Goal: Task Accomplishment & Management: Manage account settings

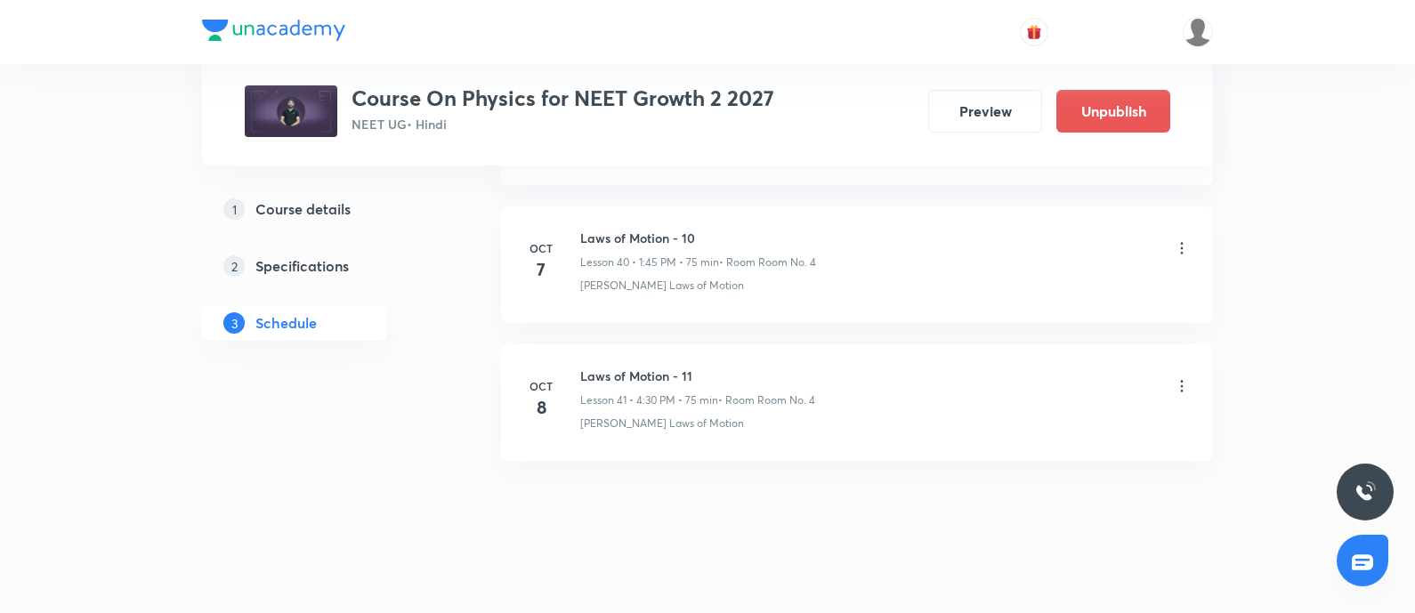
click at [636, 367] on h6 "Laws of Motion - 11" at bounding box center [697, 376] width 235 height 19
copy h6 "Laws of Motion - 11"
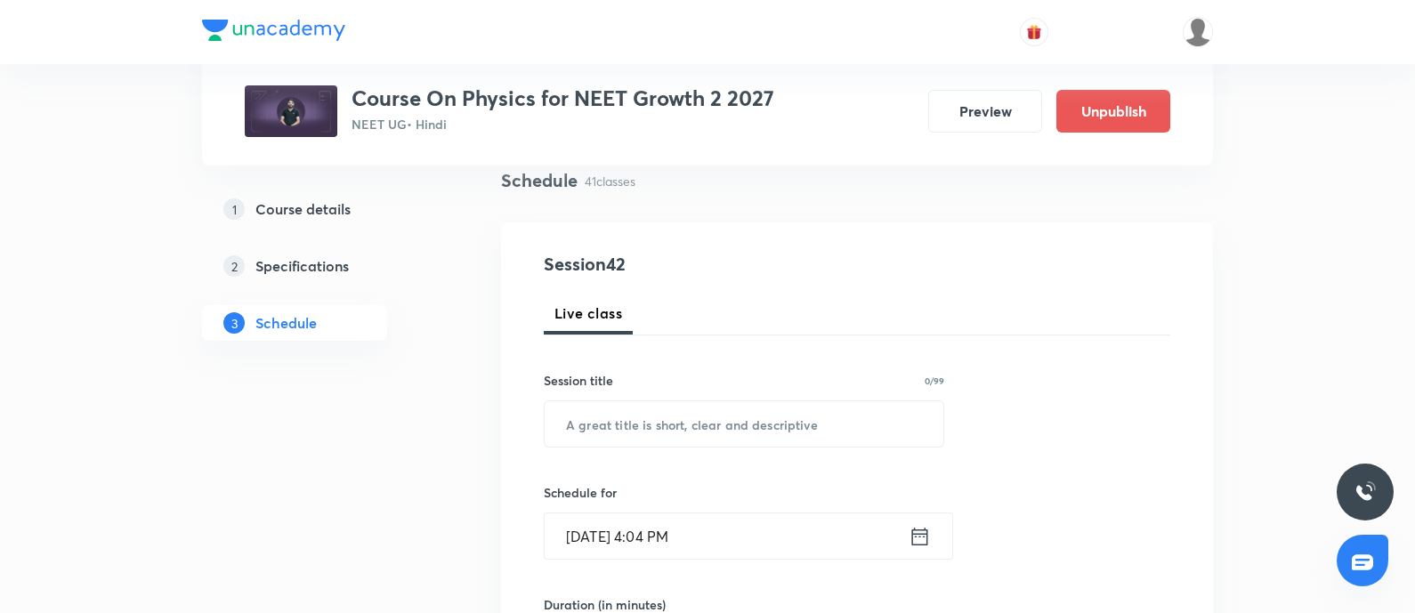
scroll to position [142, 0]
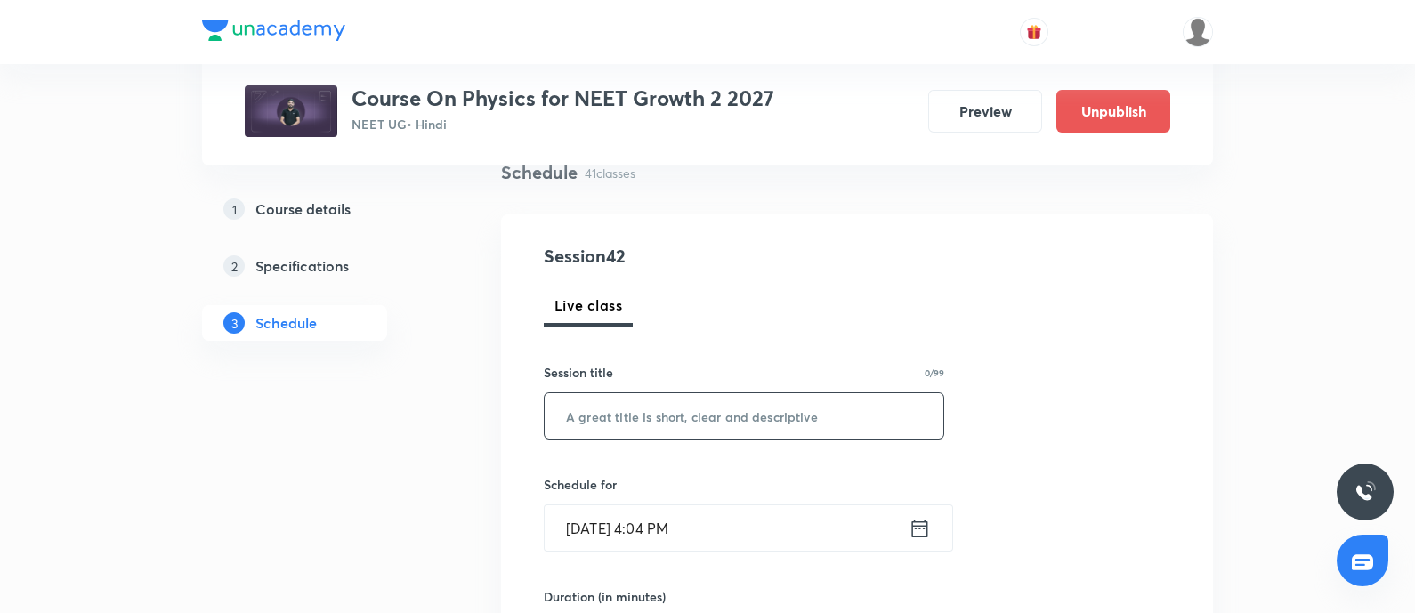
click at [641, 416] on input "text" at bounding box center [744, 415] width 399 height 45
paste input "Laws of Motion - 11"
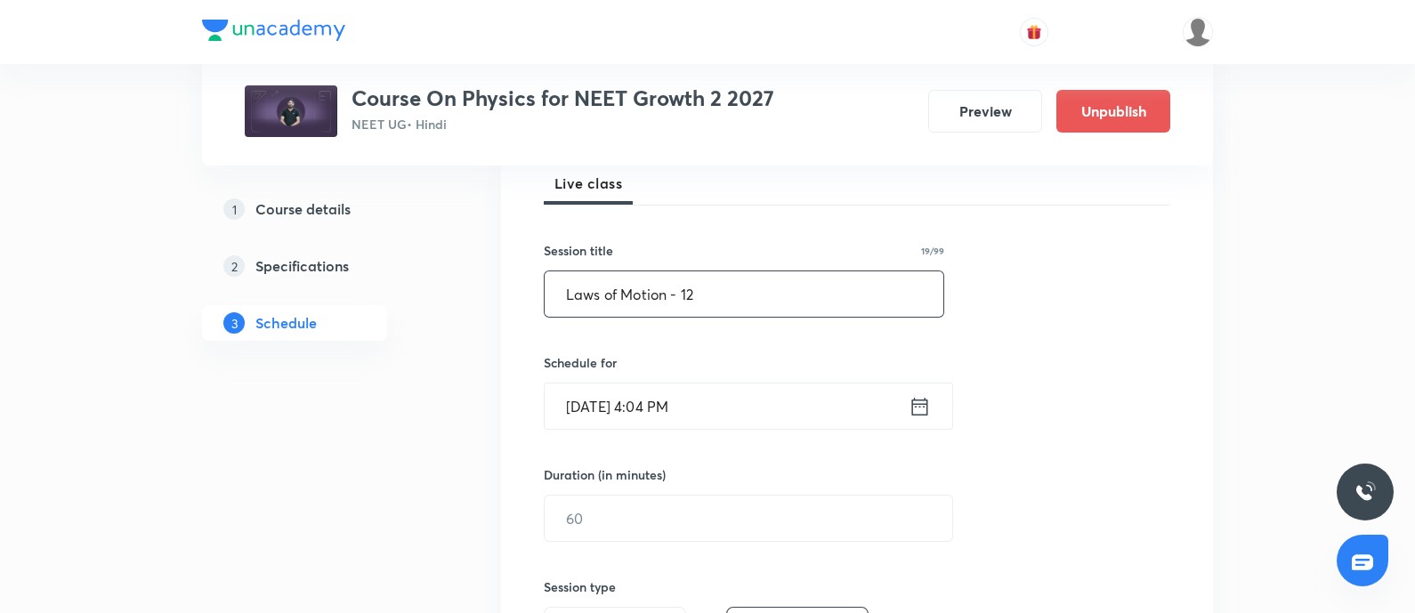
scroll to position [264, 0]
type input "Laws of Motion - 12"
click at [723, 414] on input "Oct 8, 2025, 4:04 PM" at bounding box center [727, 405] width 364 height 45
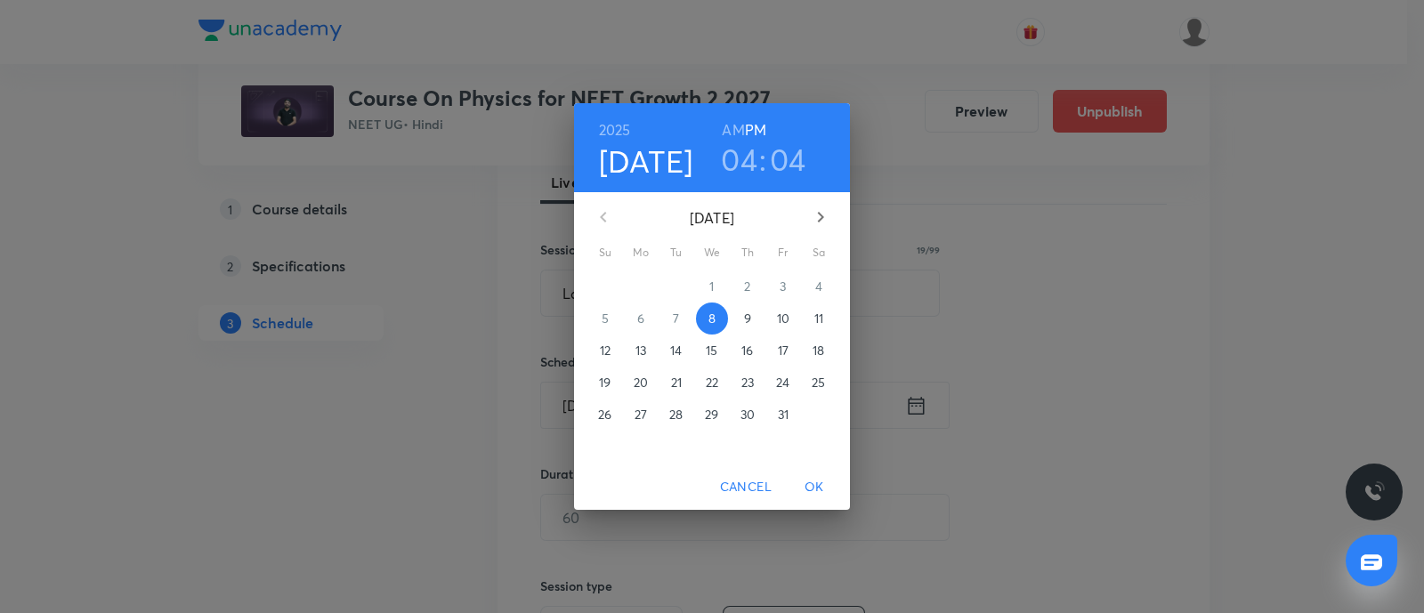
click at [744, 318] on p "9" at bounding box center [747, 319] width 7 height 18
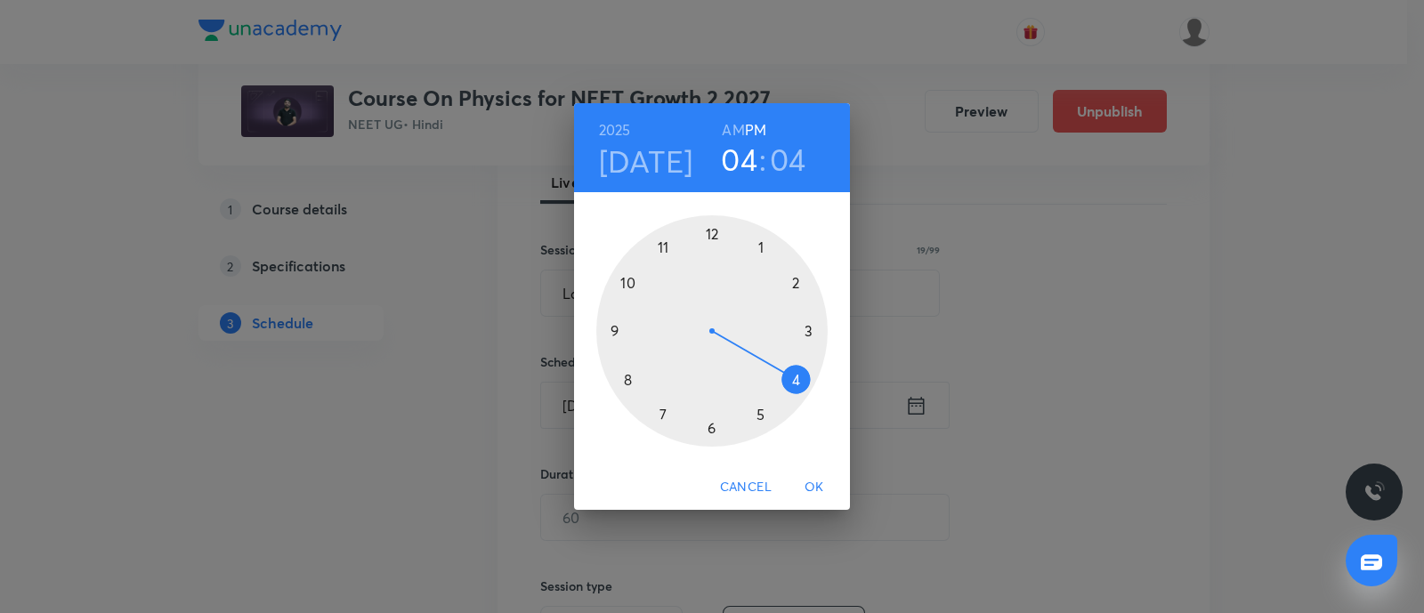
click at [761, 250] on div at bounding box center [711, 330] width 231 height 231
click at [616, 327] on div at bounding box center [711, 330] width 231 height 231
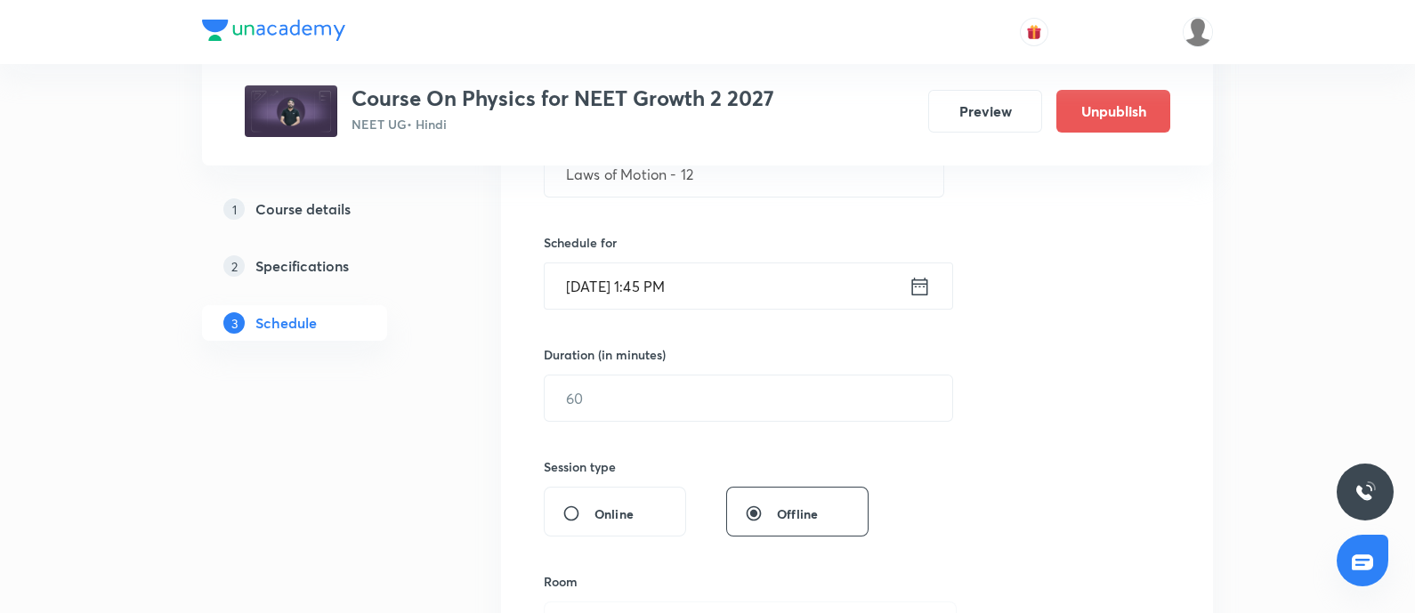
scroll to position [384, 0]
click at [637, 407] on input "text" at bounding box center [749, 397] width 408 height 45
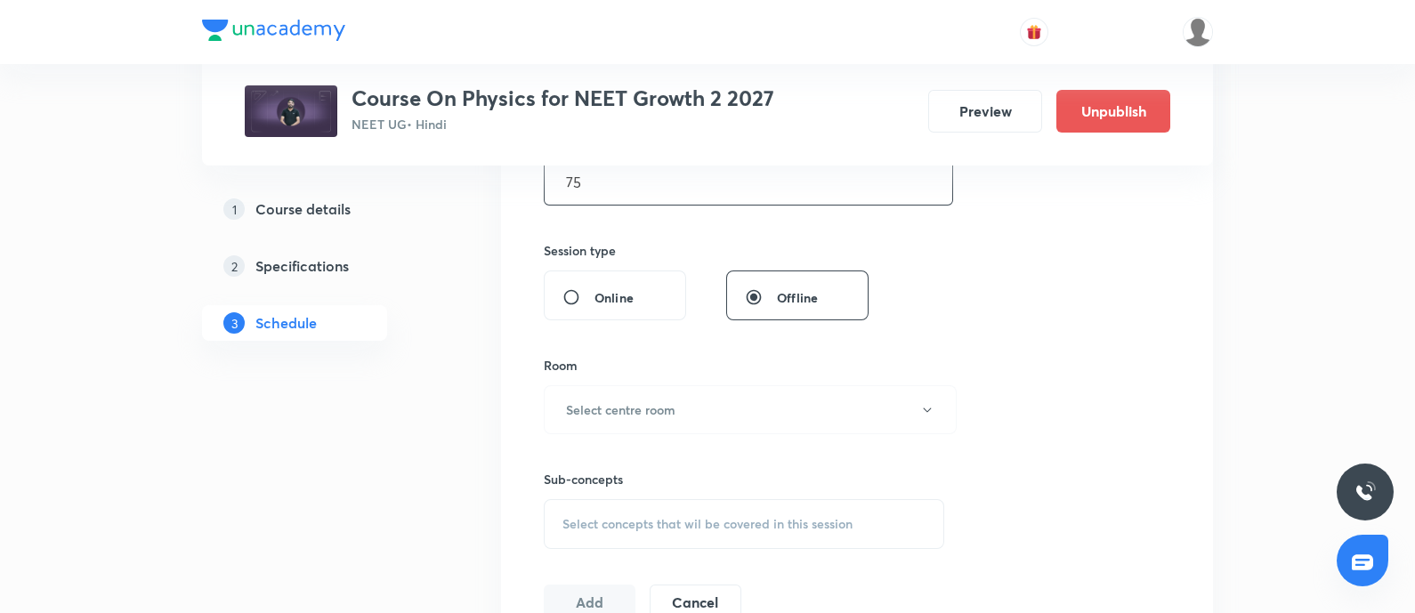
scroll to position [601, 0]
type input "75"
click at [637, 407] on h6 "Select centre room" at bounding box center [620, 409] width 109 height 19
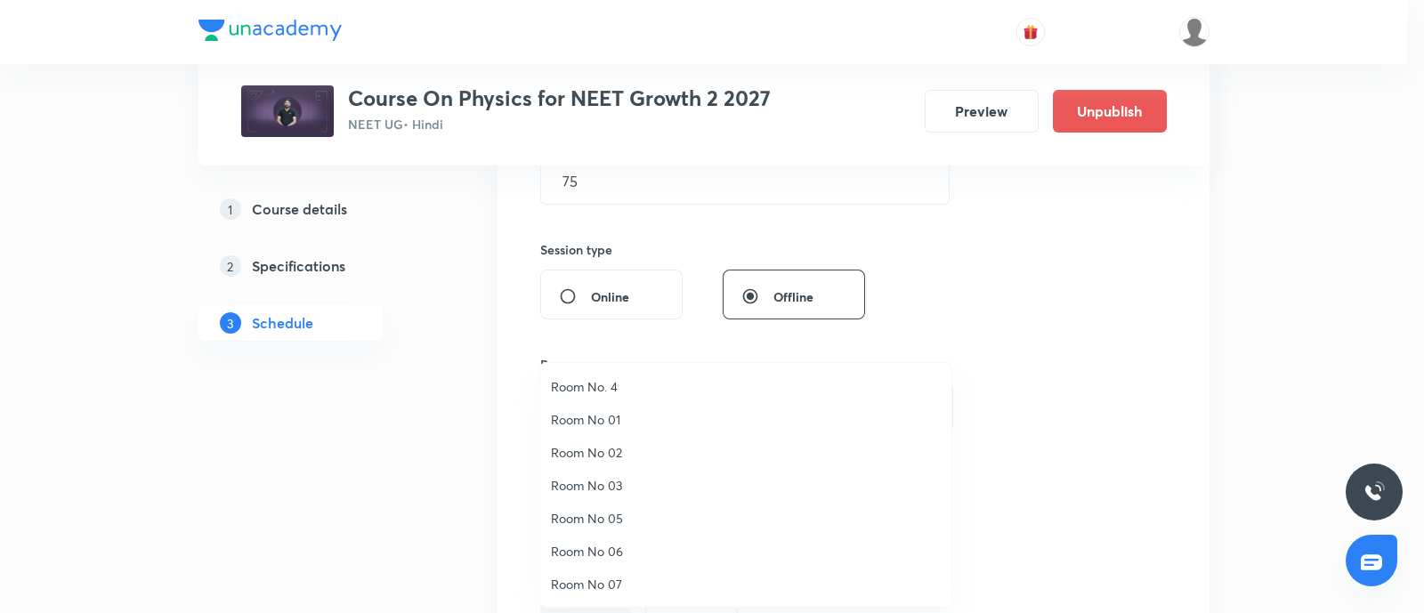
click at [581, 381] on span "Room No. 4" at bounding box center [746, 386] width 390 height 19
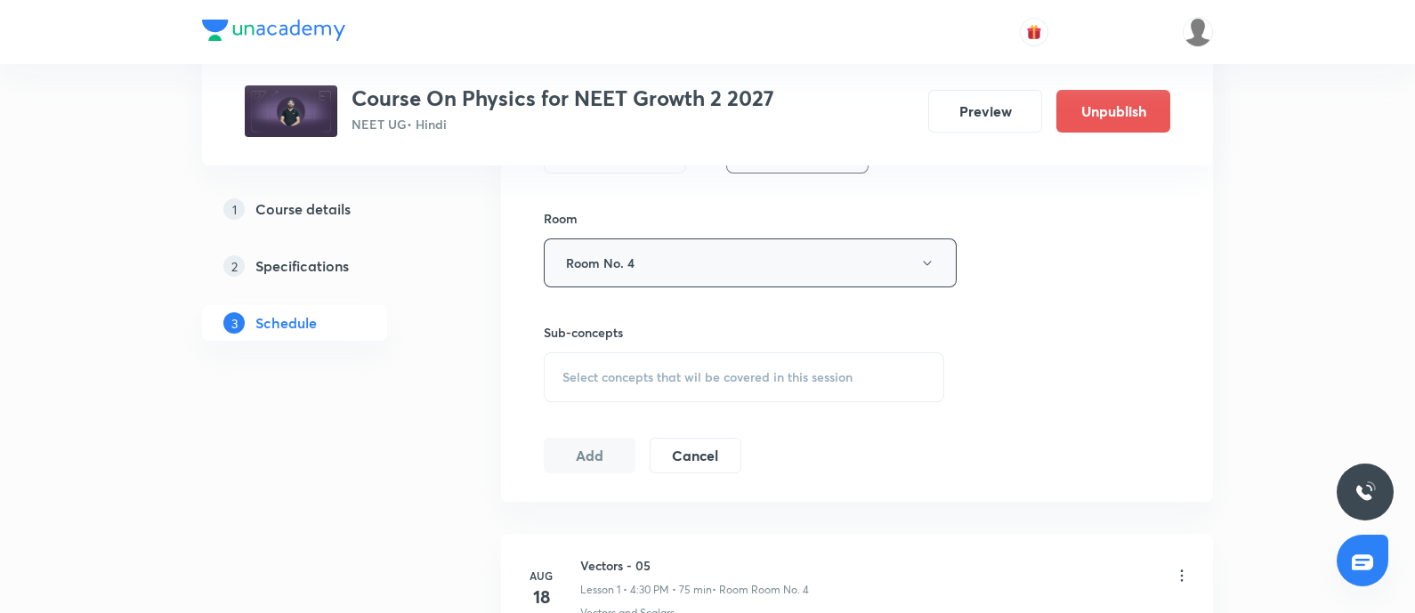
scroll to position [748, 0]
click at [637, 368] on span "Select concepts that wil be covered in this session" at bounding box center [707, 375] width 290 height 14
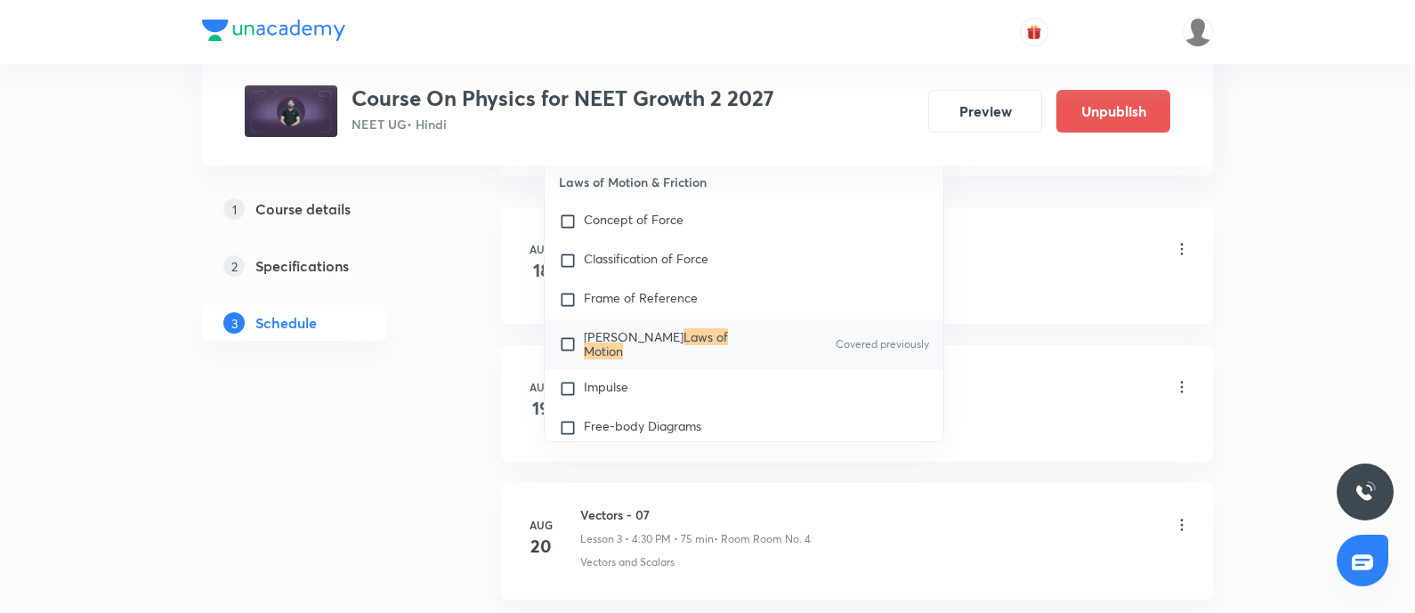
scroll to position [1074, 0]
type input "Laws of Motion"
click at [570, 358] on input "checkbox" at bounding box center [571, 343] width 25 height 28
checkbox input "true"
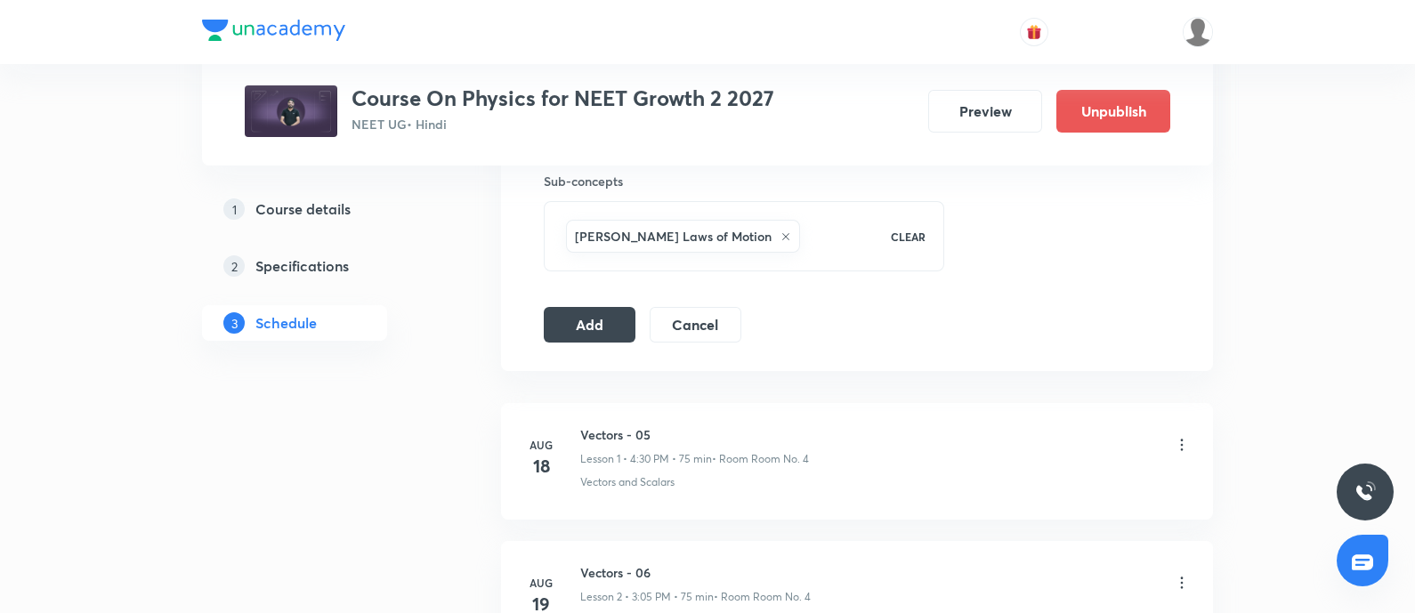
scroll to position [902, 0]
click at [588, 314] on button "Add" at bounding box center [590, 320] width 92 height 36
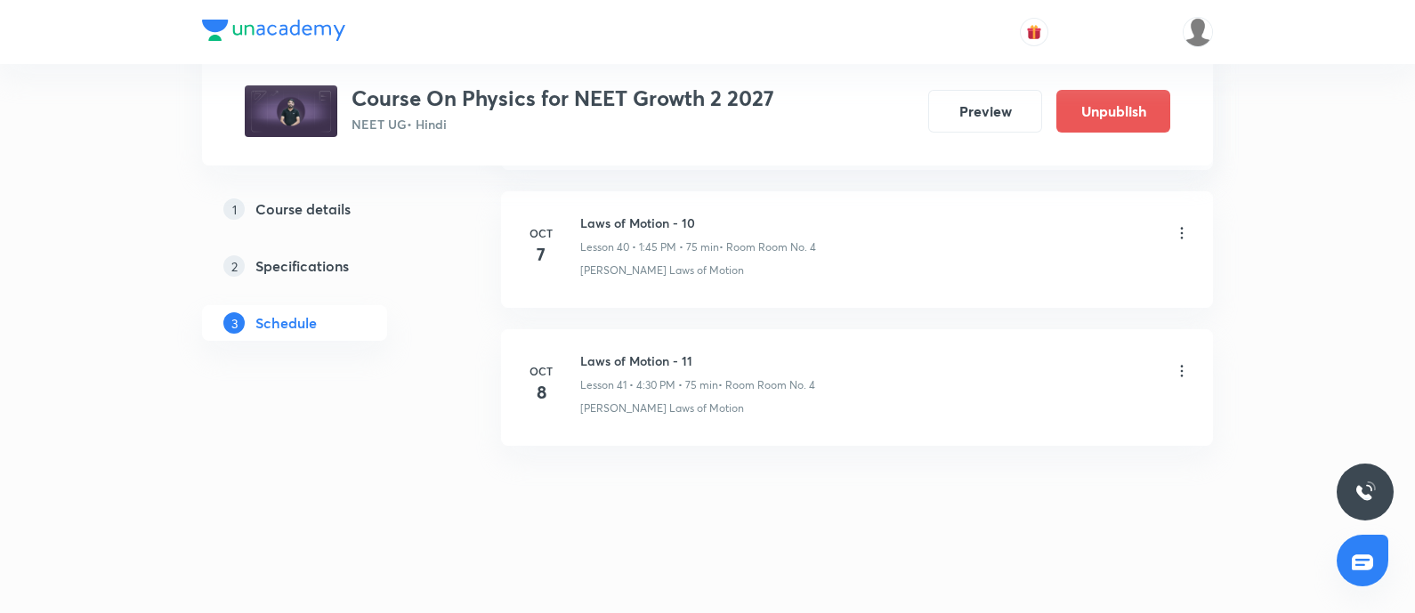
scroll to position [5637, 0]
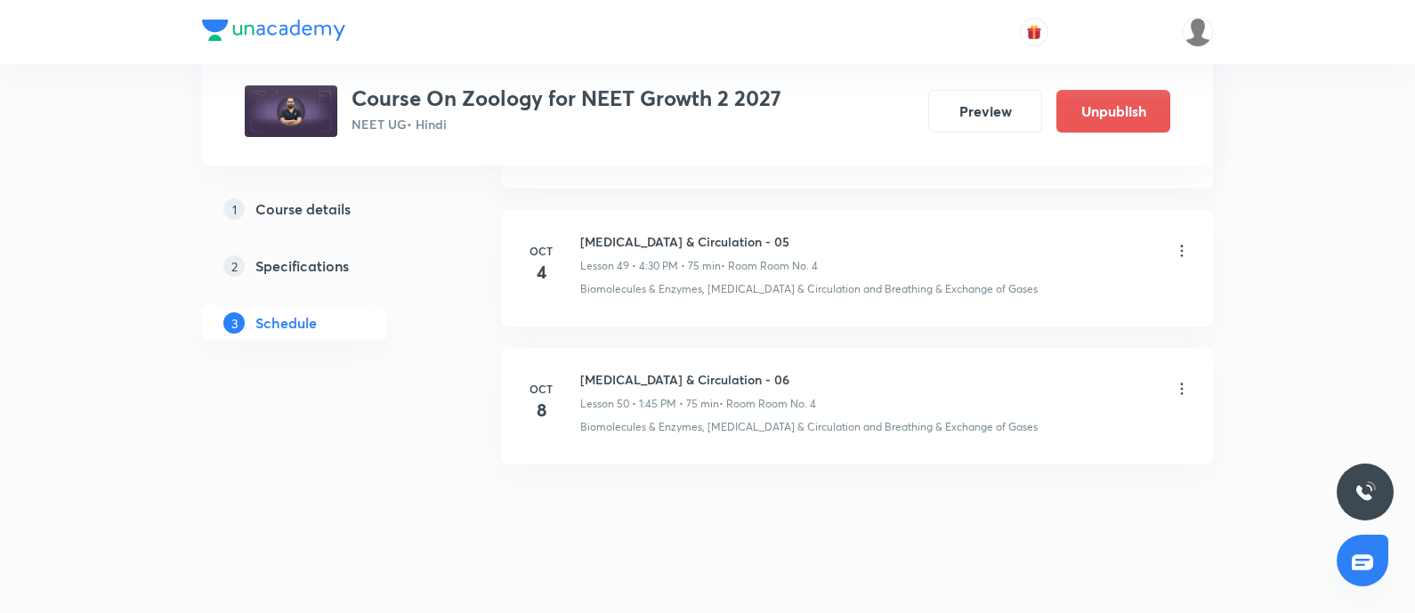
click at [659, 349] on li "Oct 8 Body Fluids & Circulation - 06 Lesson 50 • 1:45 PM • 75 min • Room Room N…" at bounding box center [857, 406] width 712 height 117
copy h6 "Body Fluids & Circulation - 06"
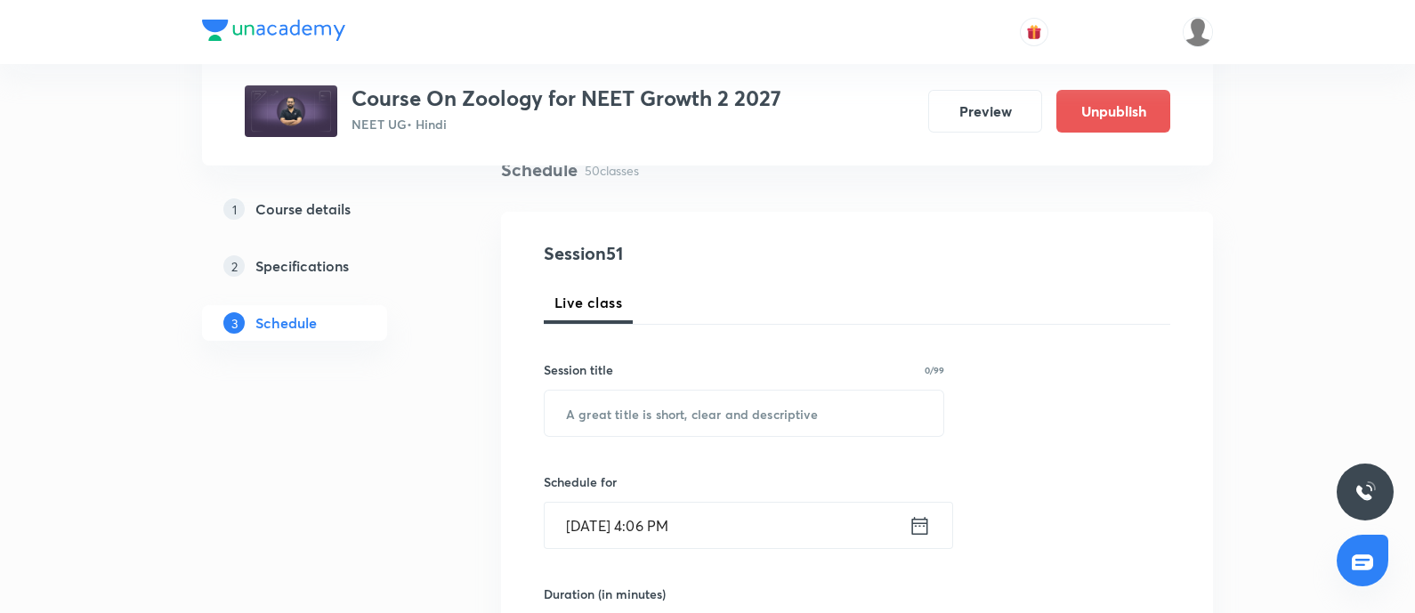
scroll to position [146, 0]
click at [661, 411] on input "text" at bounding box center [744, 411] width 399 height 45
paste input "Body Fluids & Circulation - 06"
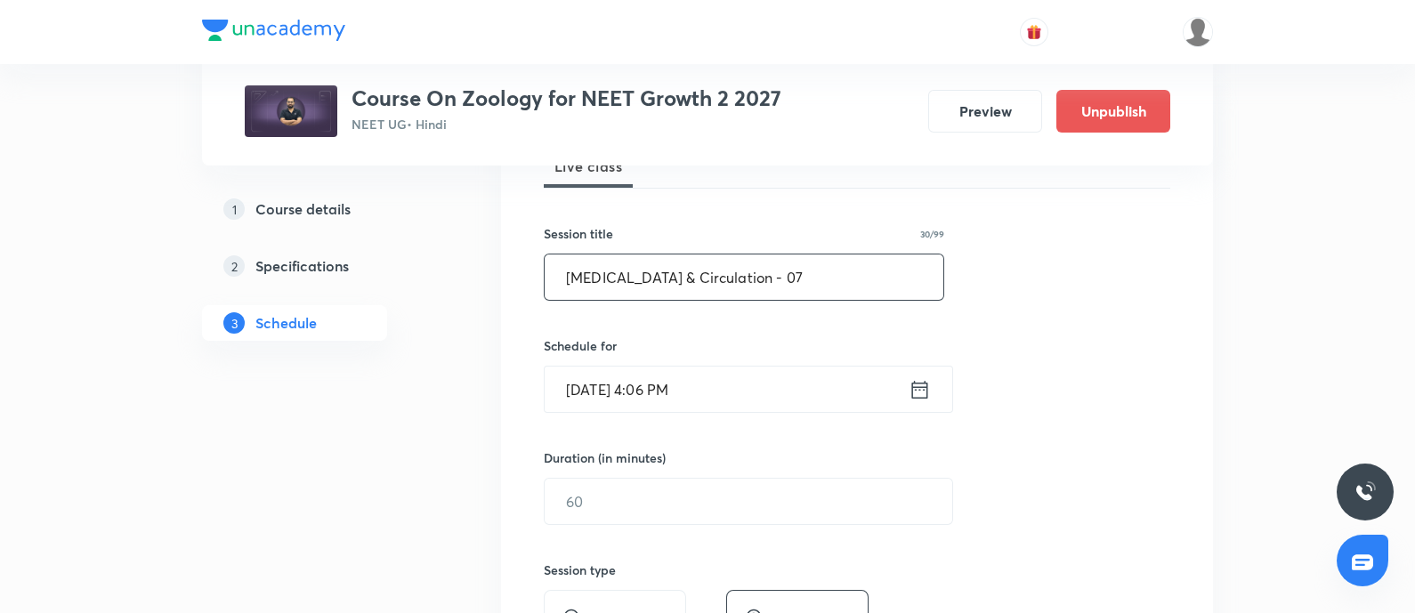
scroll to position [281, 0]
type input "Body Fluids & Circulation - 07"
click at [712, 395] on input "Oct 8, 2025, 4:06 PM" at bounding box center [727, 388] width 364 height 45
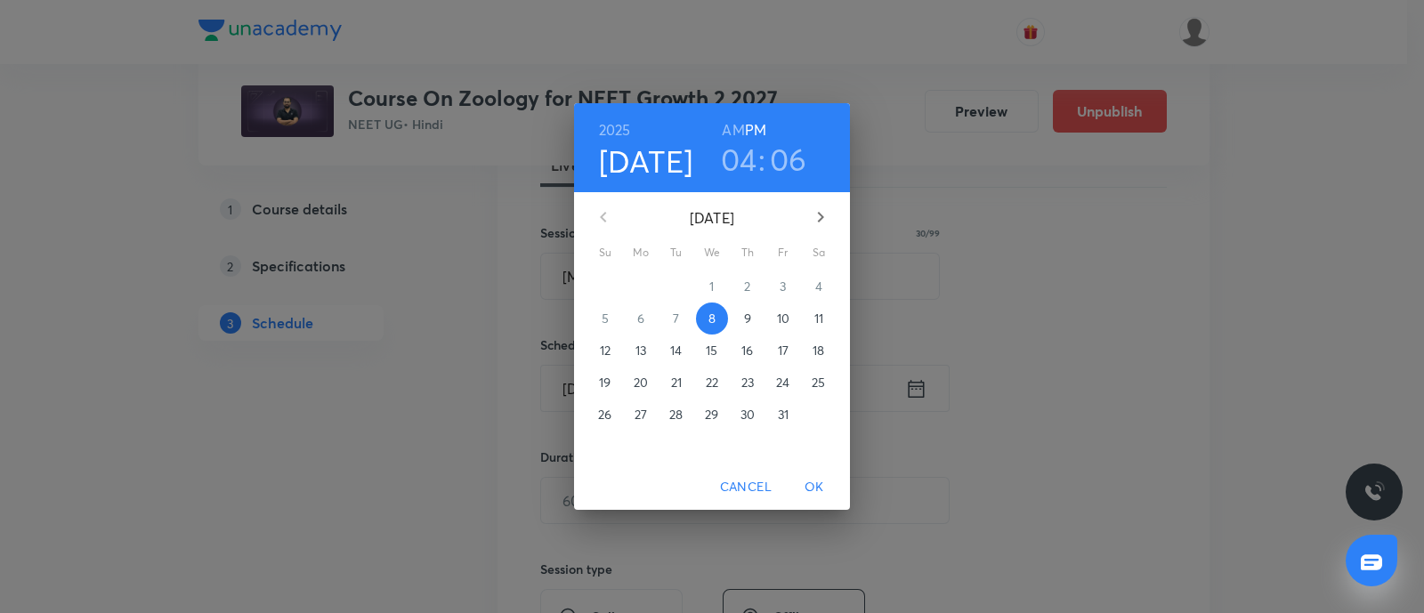
click at [747, 321] on p "9" at bounding box center [747, 319] width 7 height 18
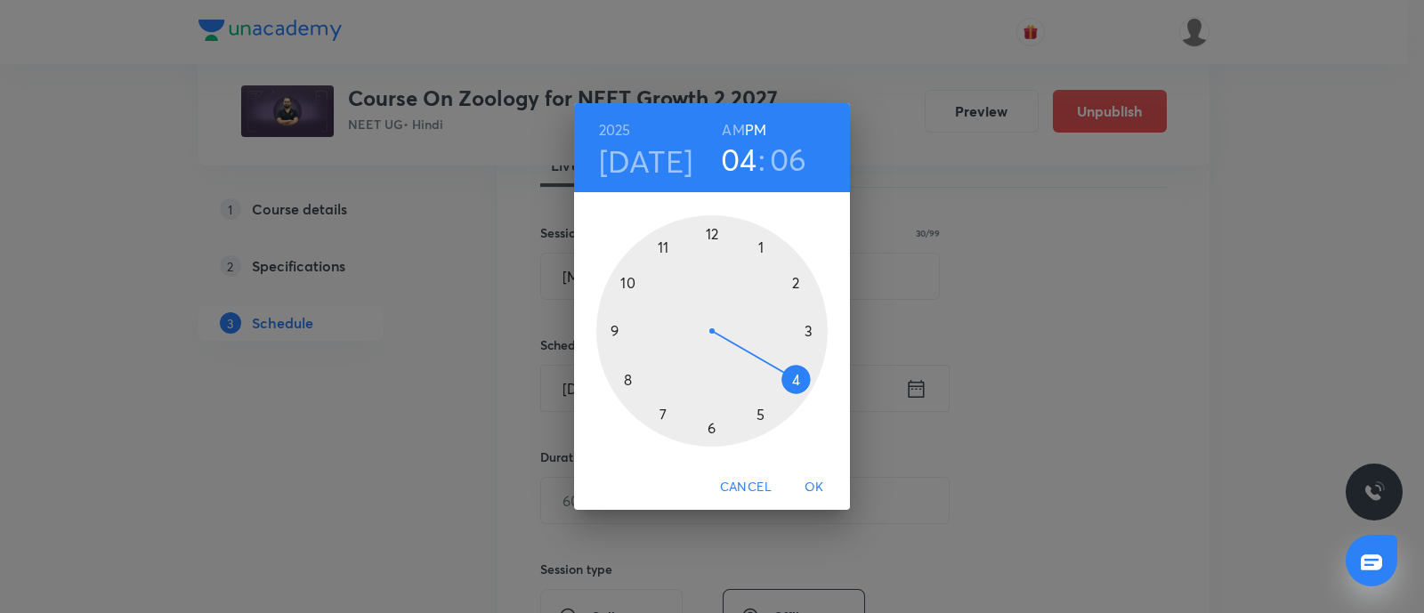
click at [807, 332] on div at bounding box center [711, 330] width 231 height 231
click at [760, 240] on div at bounding box center [711, 330] width 231 height 231
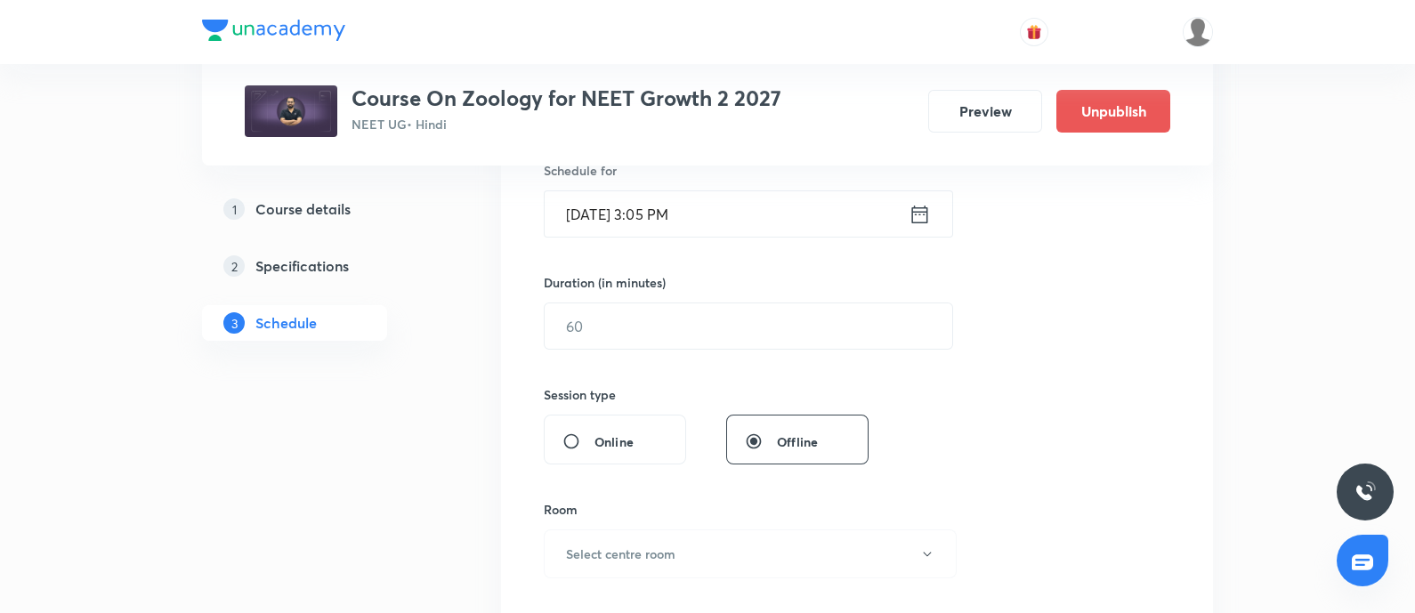
scroll to position [457, 0]
click at [708, 336] on input "text" at bounding box center [749, 324] width 408 height 45
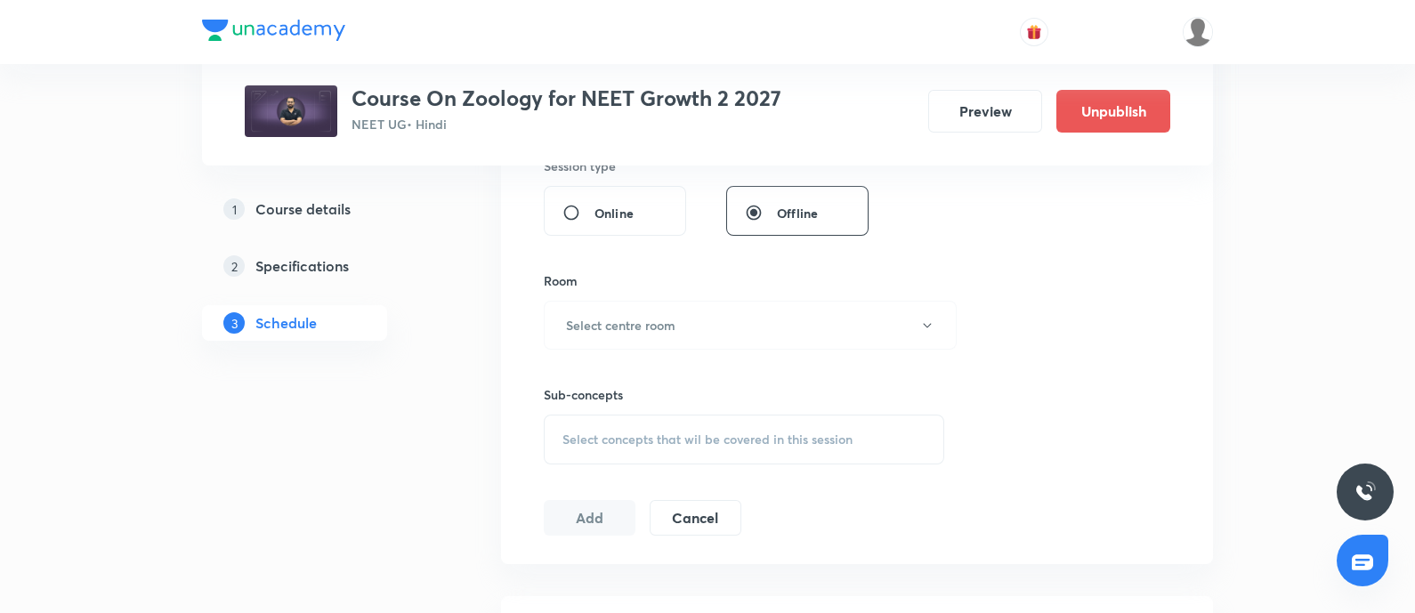
scroll to position [686, 0]
type input "75"
click at [717, 327] on button "Select centre room" at bounding box center [750, 323] width 413 height 49
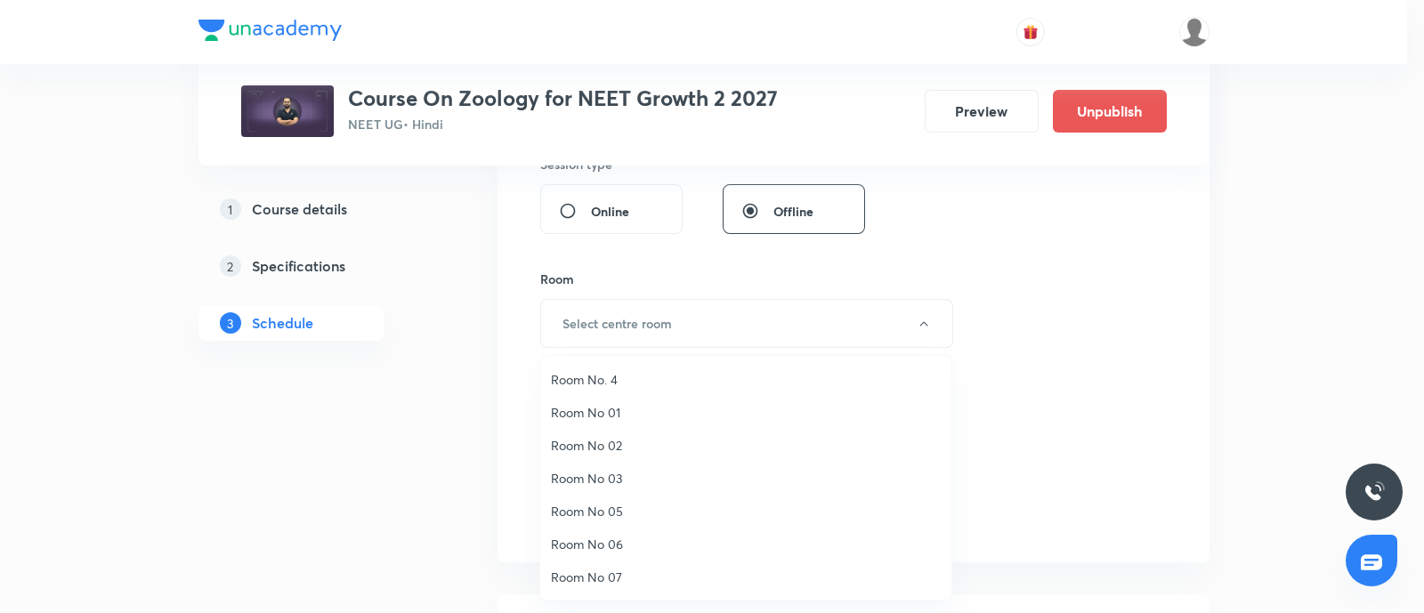
click at [604, 376] on span "Room No. 4" at bounding box center [746, 379] width 390 height 19
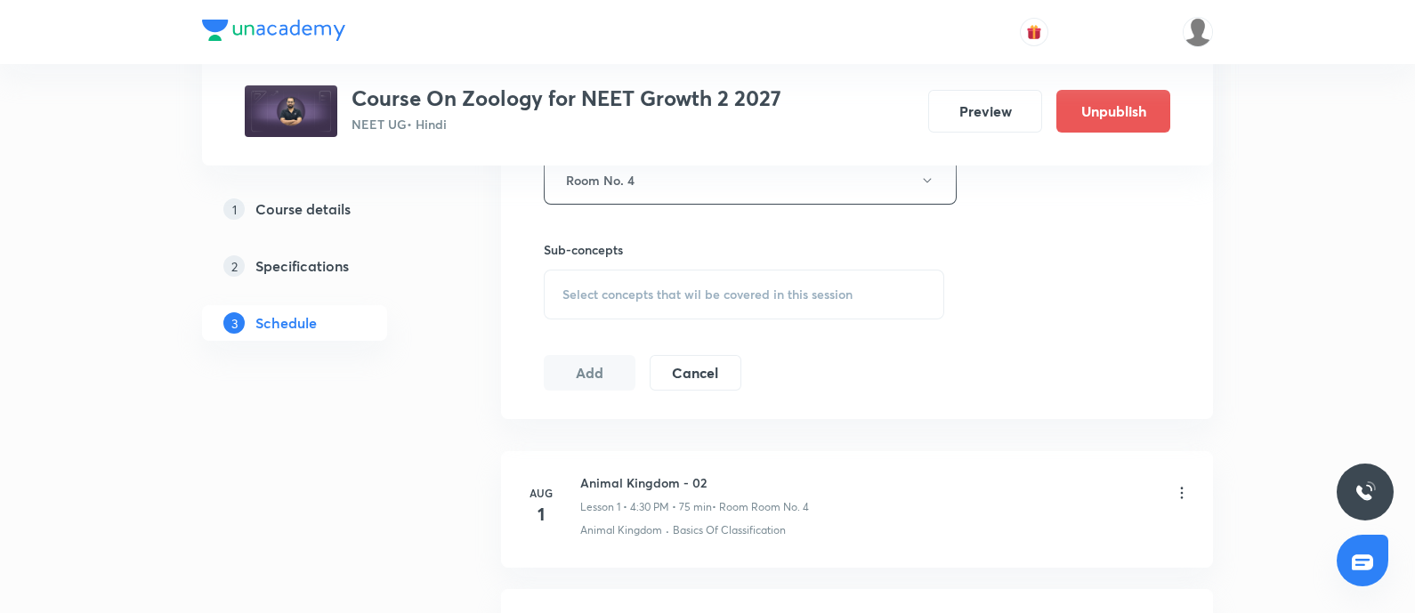
scroll to position [831, 0]
click at [653, 280] on div "Select concepts that wil be covered in this session" at bounding box center [744, 293] width 401 height 50
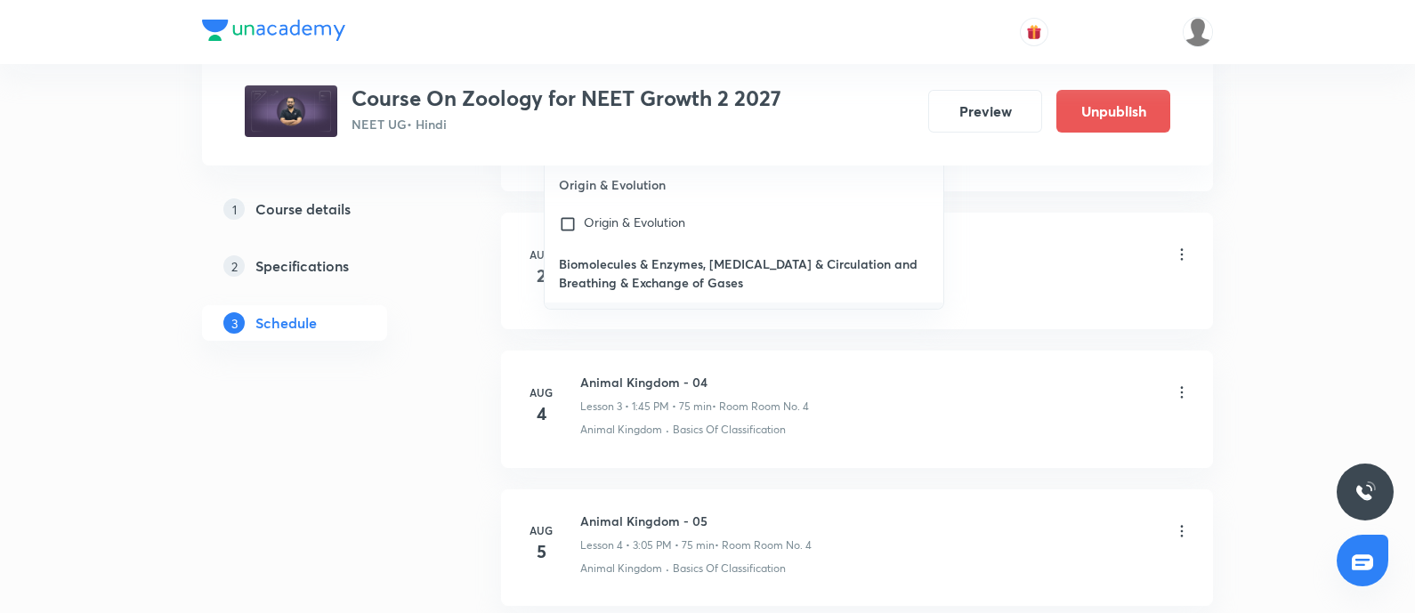
scroll to position [1207, 0]
type input "Body Fluids & Circulati"
click at [565, 312] on input "checkbox" at bounding box center [571, 340] width 25 height 57
checkbox input "true"
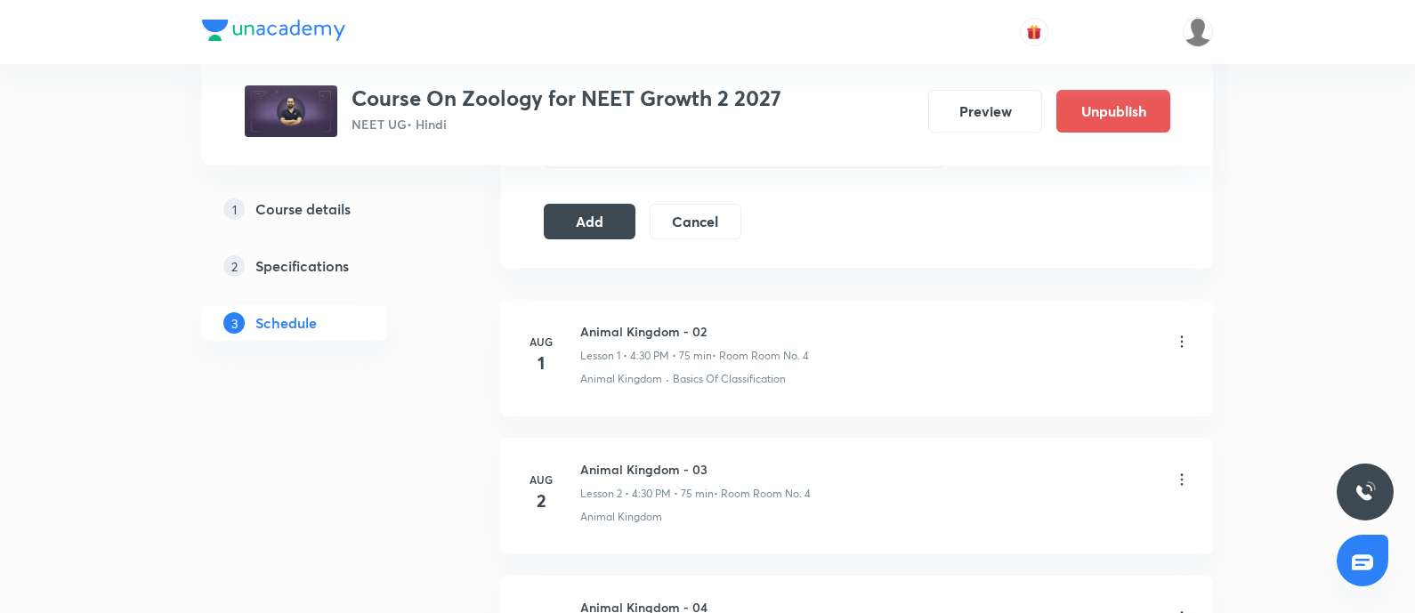
scroll to position [1038, 0]
click at [623, 223] on button "Add" at bounding box center [590, 223] width 92 height 36
drag, startPoint x: 458, startPoint y: 436, endPoint x: 480, endPoint y: 388, distance: 52.6
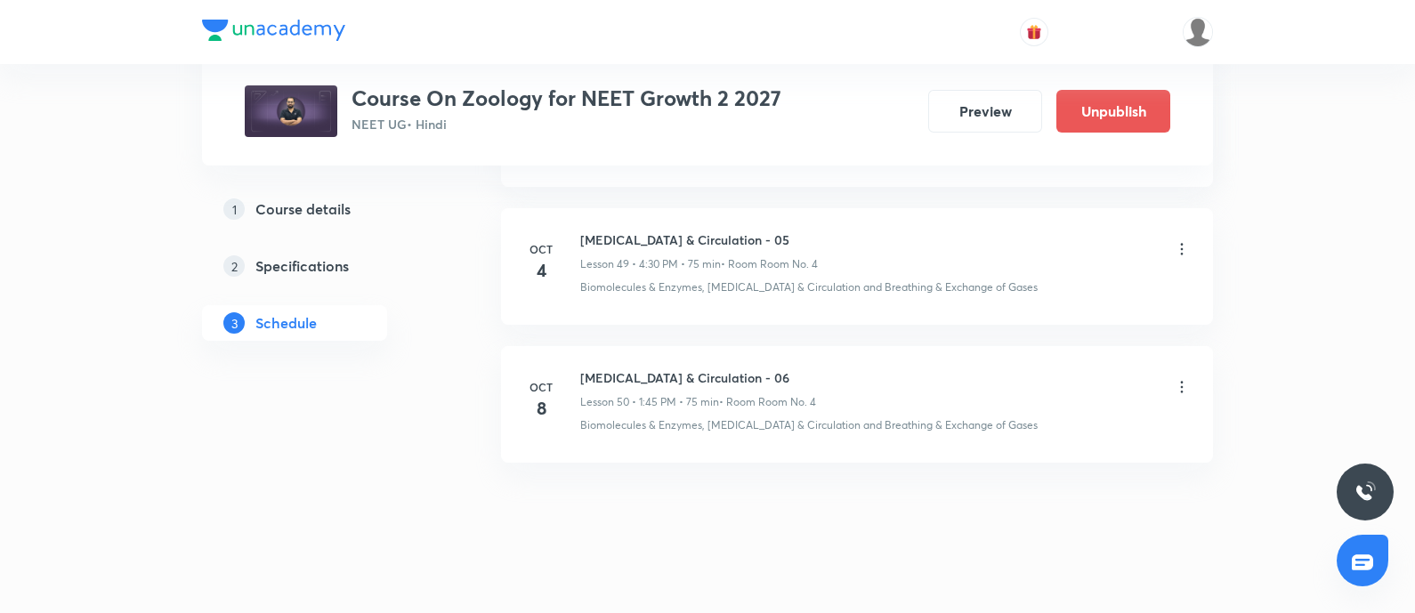
scroll to position [7015, 0]
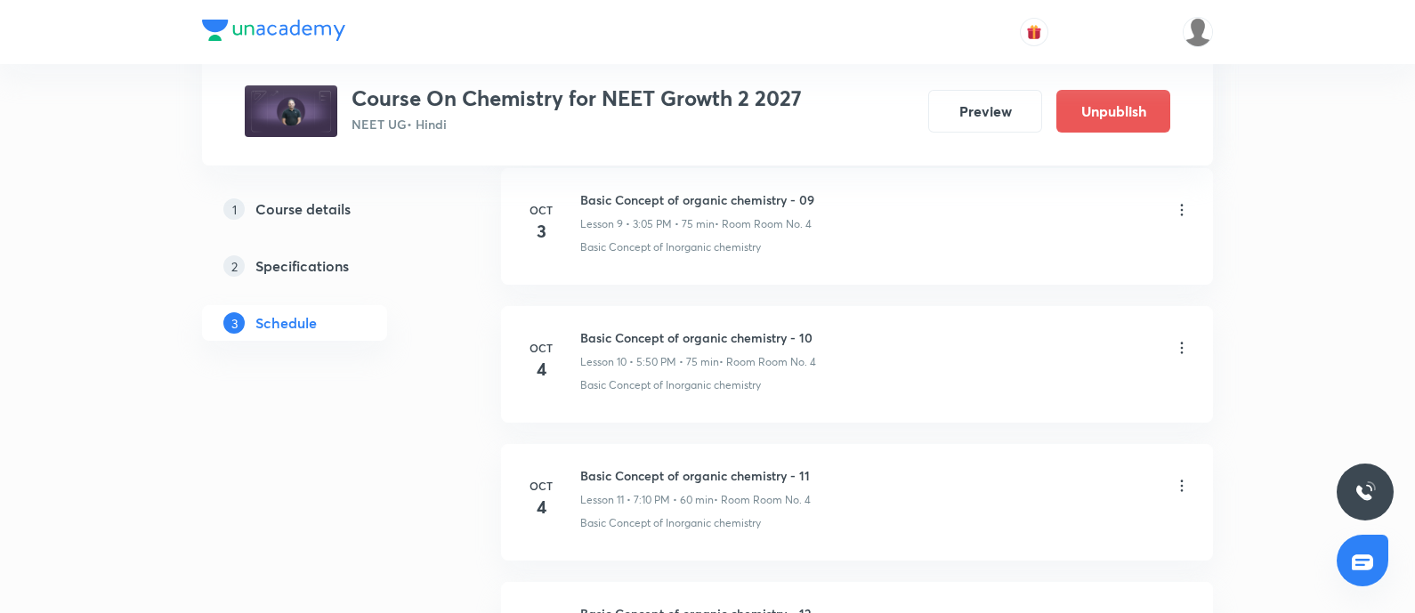
scroll to position [2738, 0]
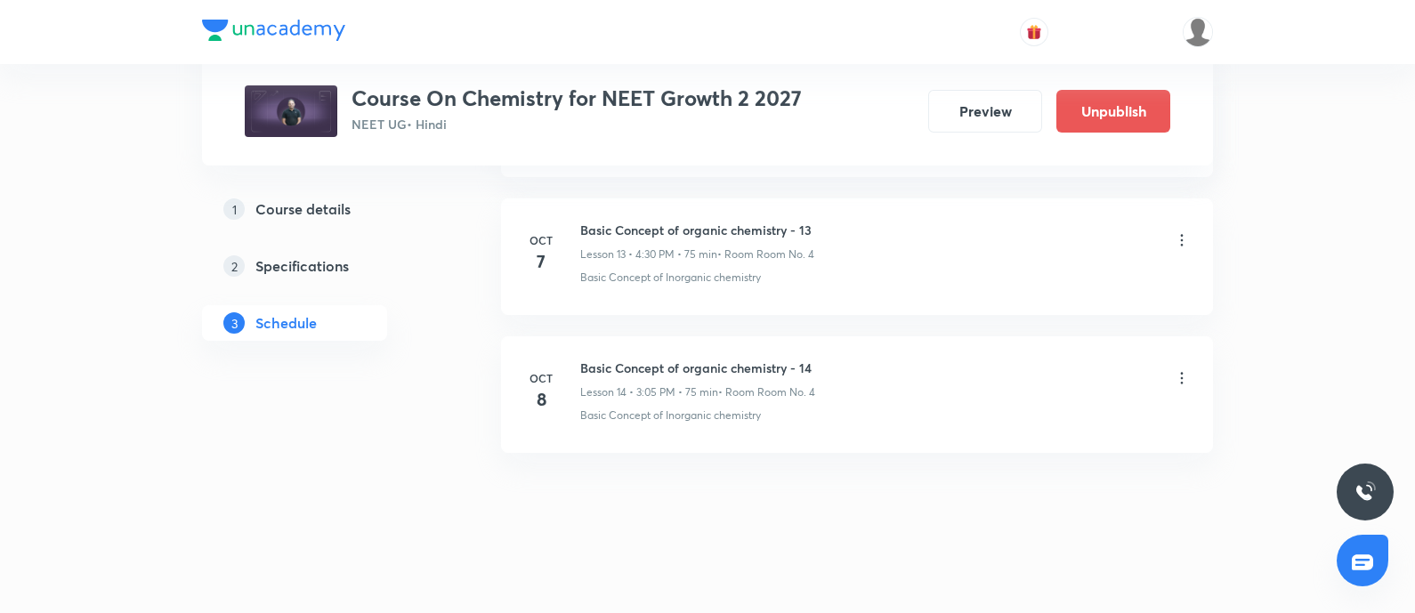
click at [649, 361] on h6 "Basic Concept of organic chemistry - 14" at bounding box center [697, 368] width 235 height 19
copy h6 "Basic Concept of organic chemistry - 14"
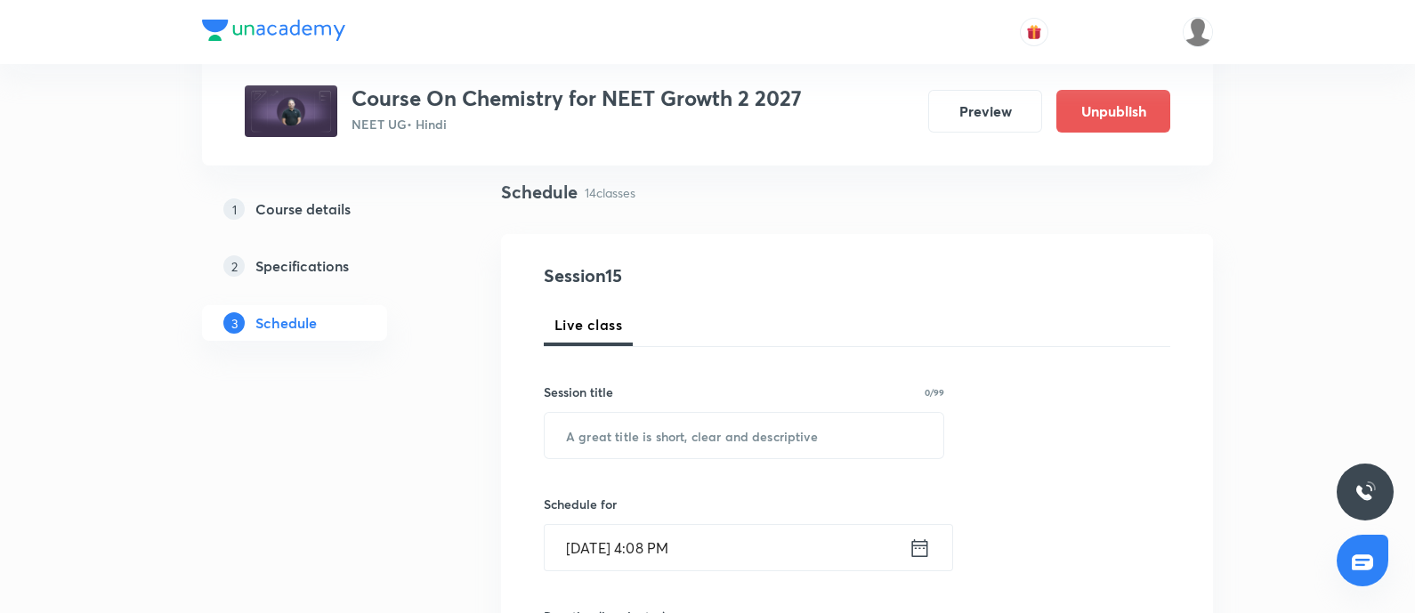
scroll to position [182, 0]
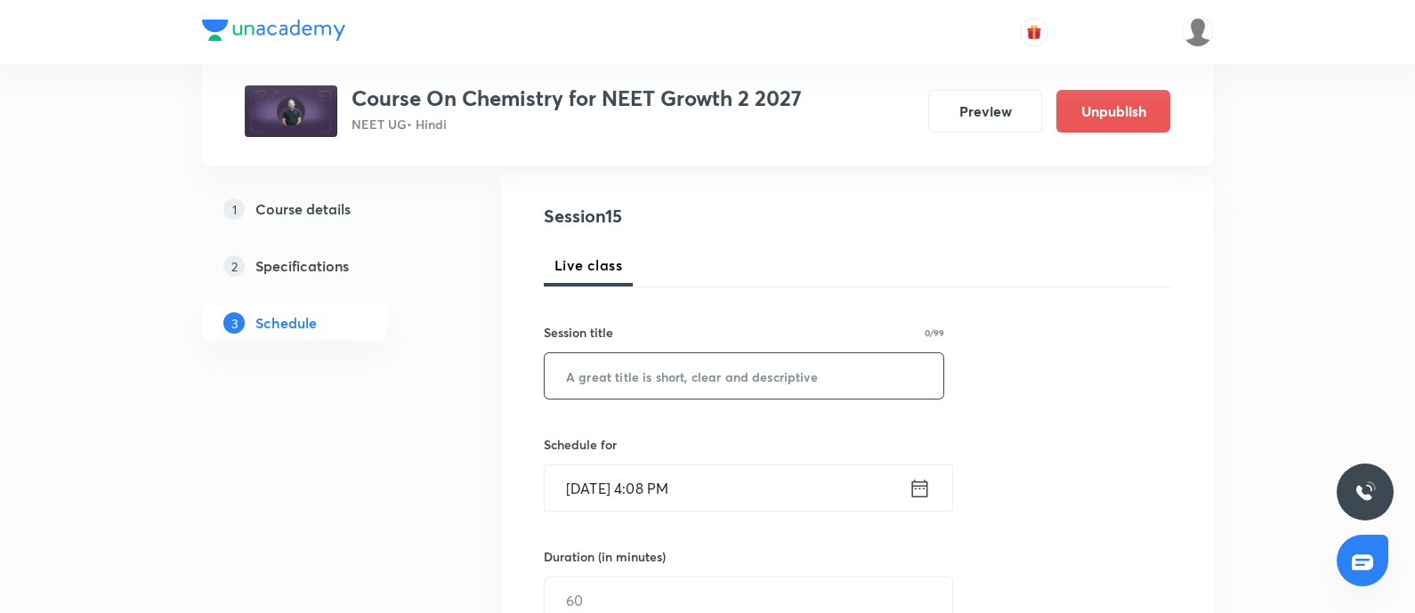
click at [649, 361] on input "text" at bounding box center [744, 375] width 399 height 45
paste input "Basic Concept of organic chemistry - 14"
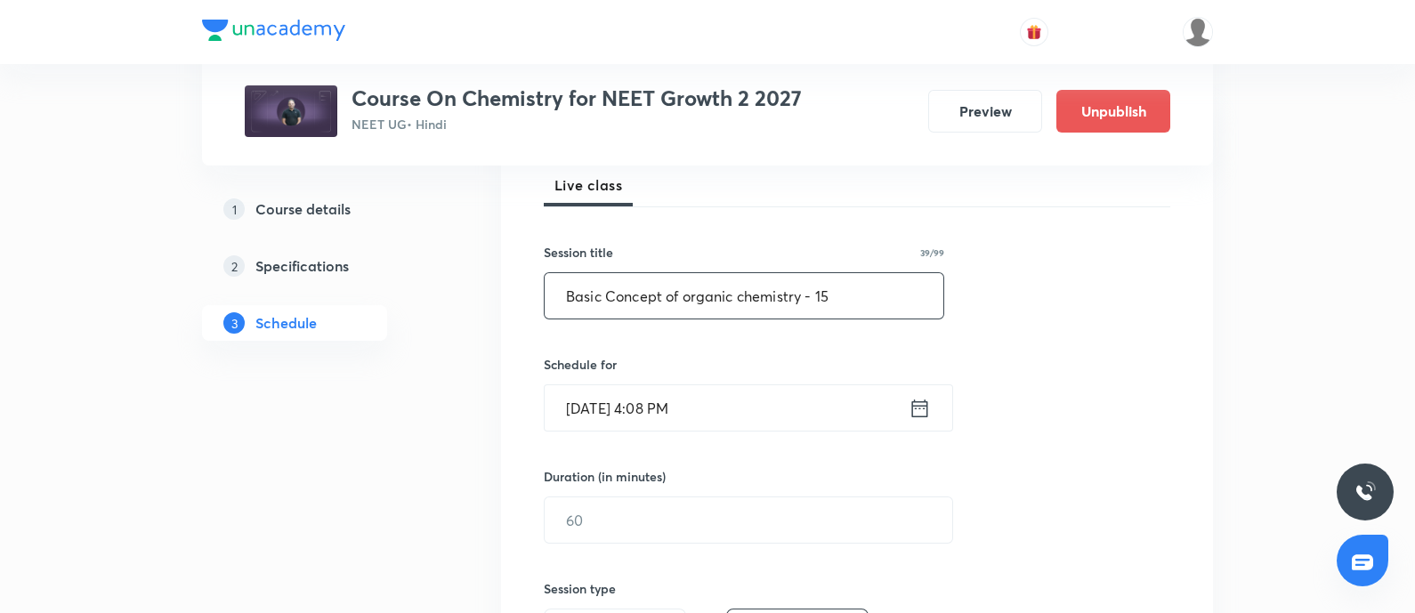
scroll to position [263, 0]
type input "Basic Concept of organic chemistry - 15"
click at [746, 401] on input "Oct 8, 2025, 4:08 PM" at bounding box center [727, 406] width 364 height 45
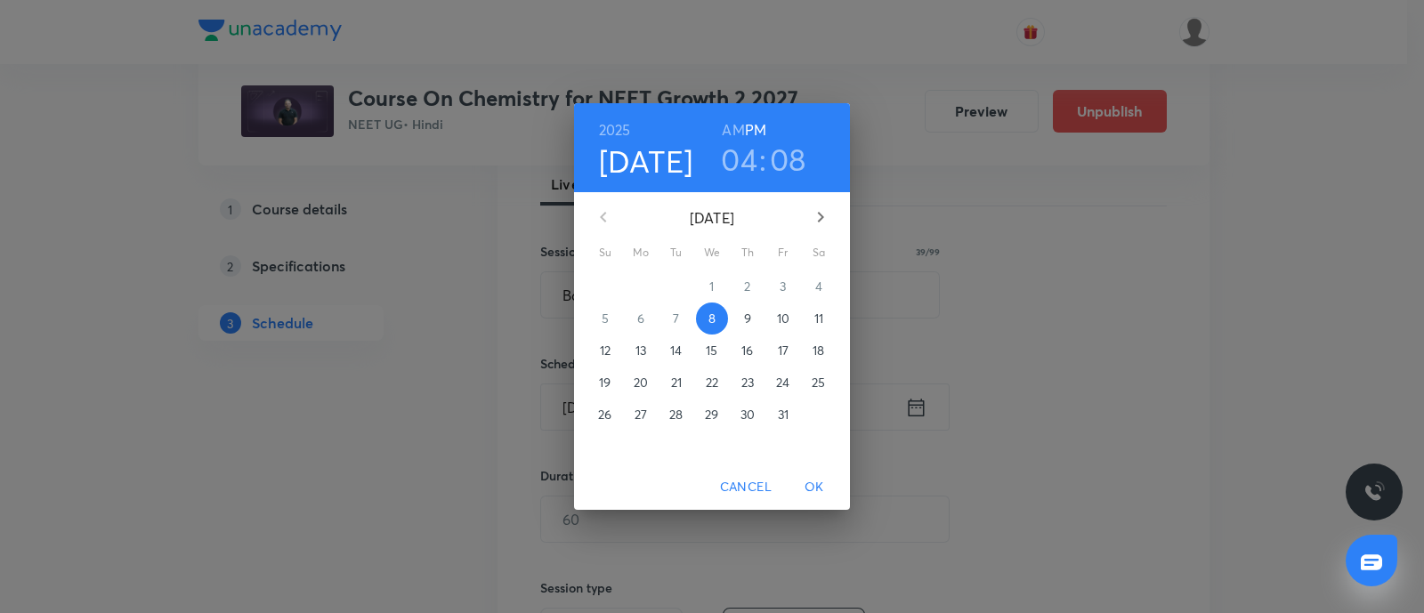
click at [749, 326] on p "9" at bounding box center [747, 319] width 7 height 18
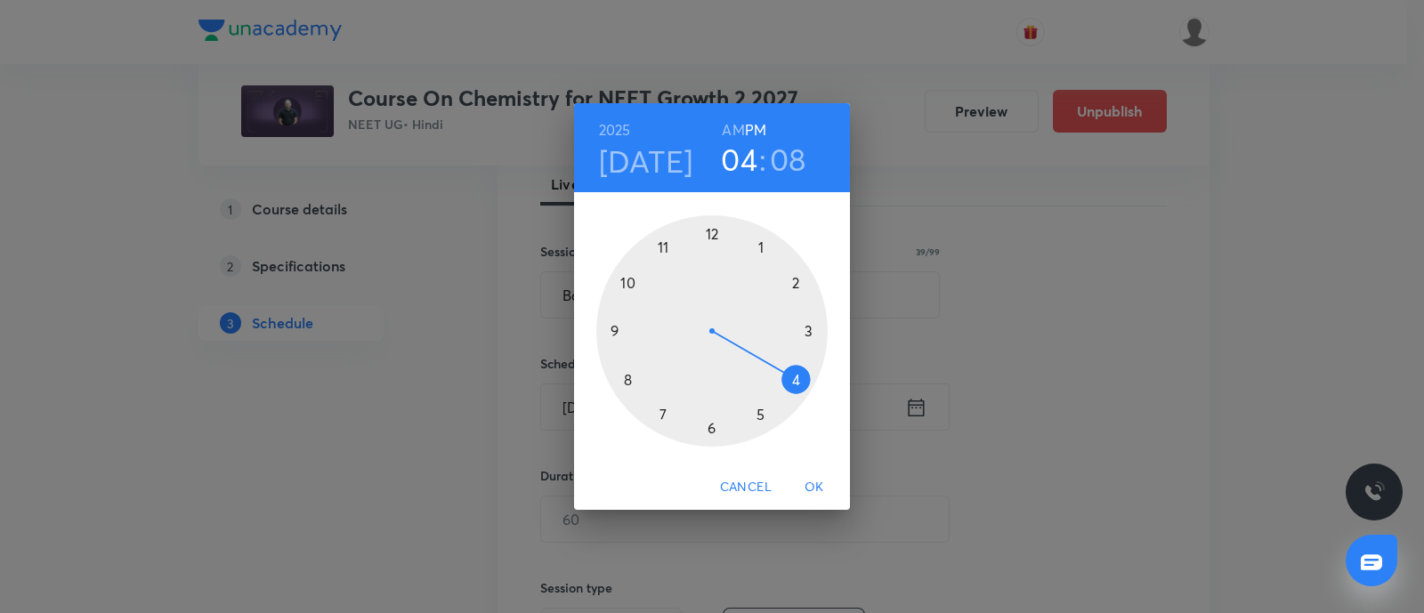
click at [788, 372] on div at bounding box center [711, 330] width 231 height 231
click at [708, 426] on div at bounding box center [711, 330] width 231 height 231
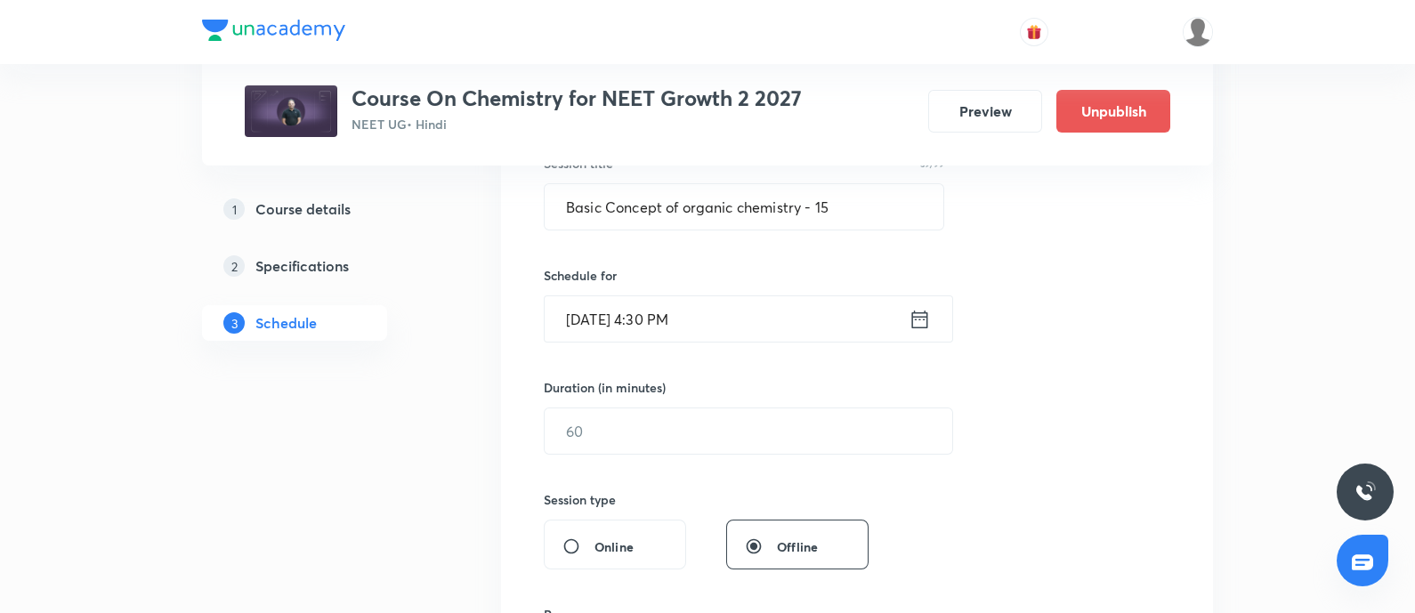
scroll to position [355, 0]
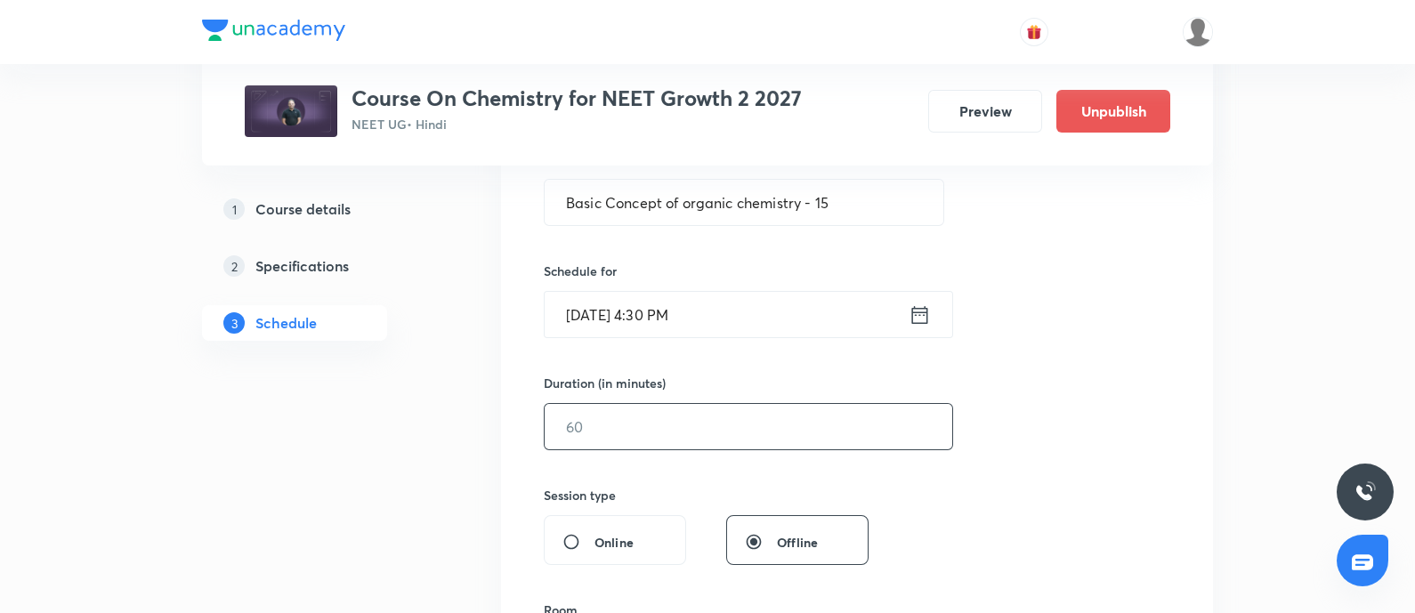
click at [732, 422] on input "text" at bounding box center [749, 426] width 408 height 45
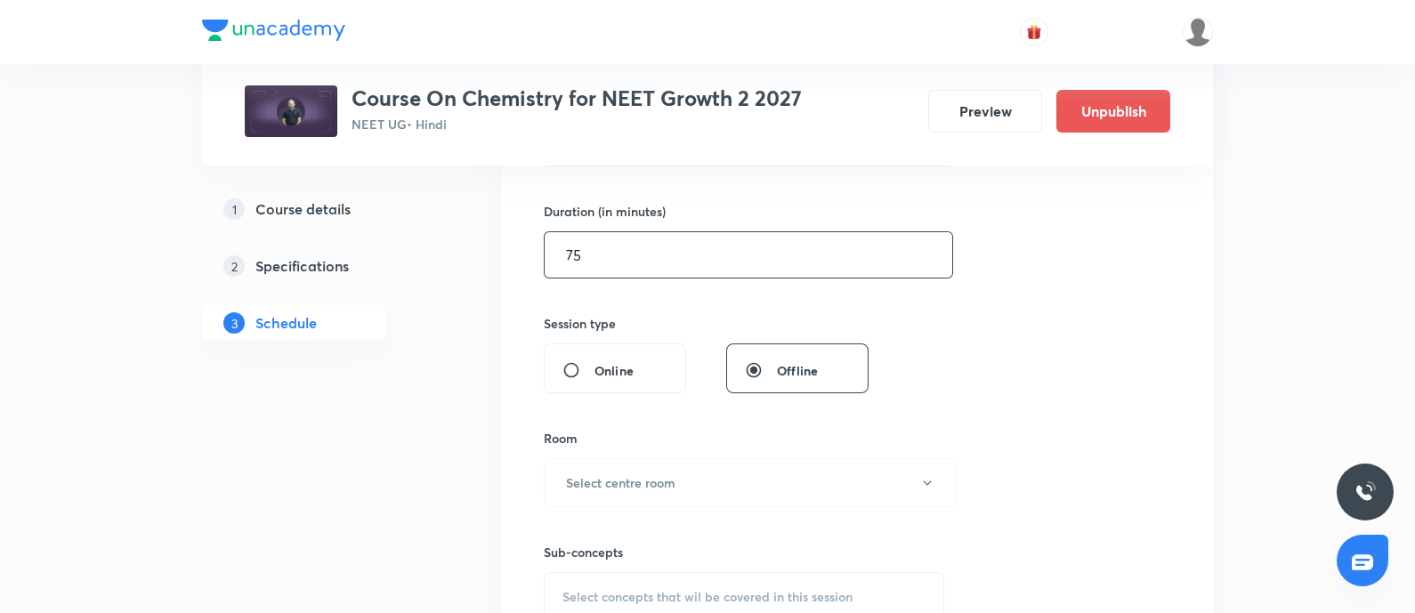
scroll to position [529, 0]
type input "75"
click at [700, 485] on button "Select centre room" at bounding box center [750, 481] width 413 height 49
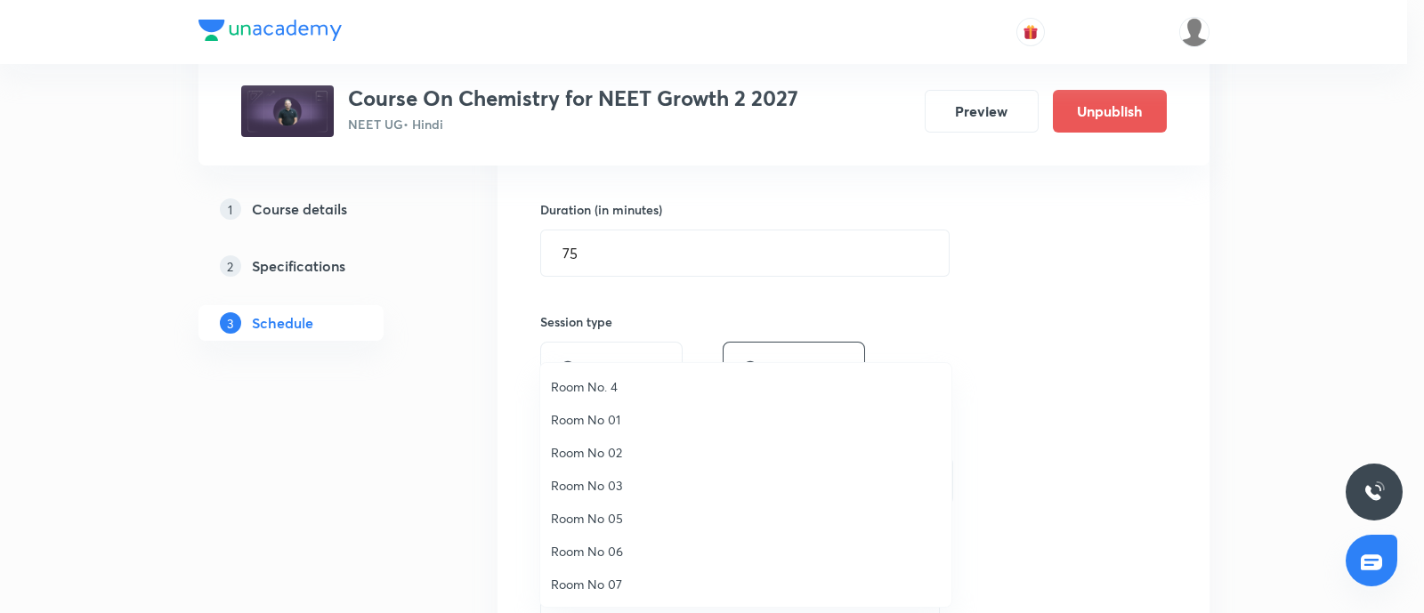
click at [608, 375] on li "Room No. 4" at bounding box center [745, 386] width 411 height 33
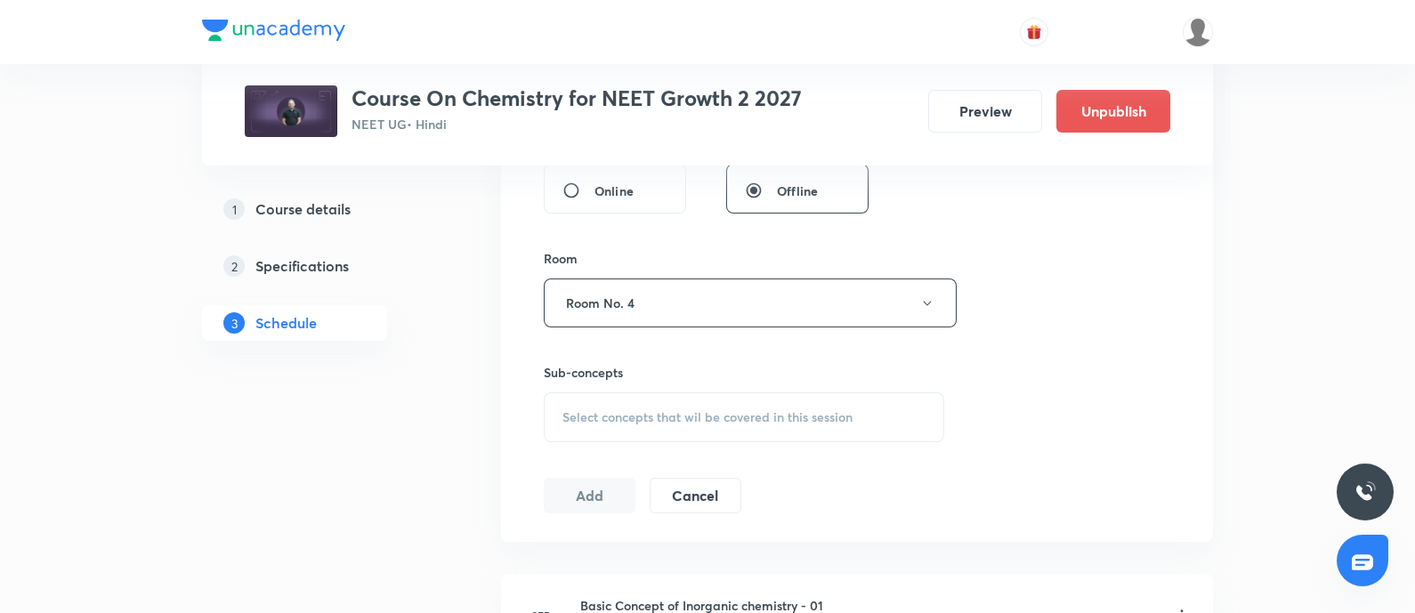
scroll to position [711, 0]
click at [636, 393] on div "Select concepts that wil be covered in this session" at bounding box center [744, 413] width 401 height 50
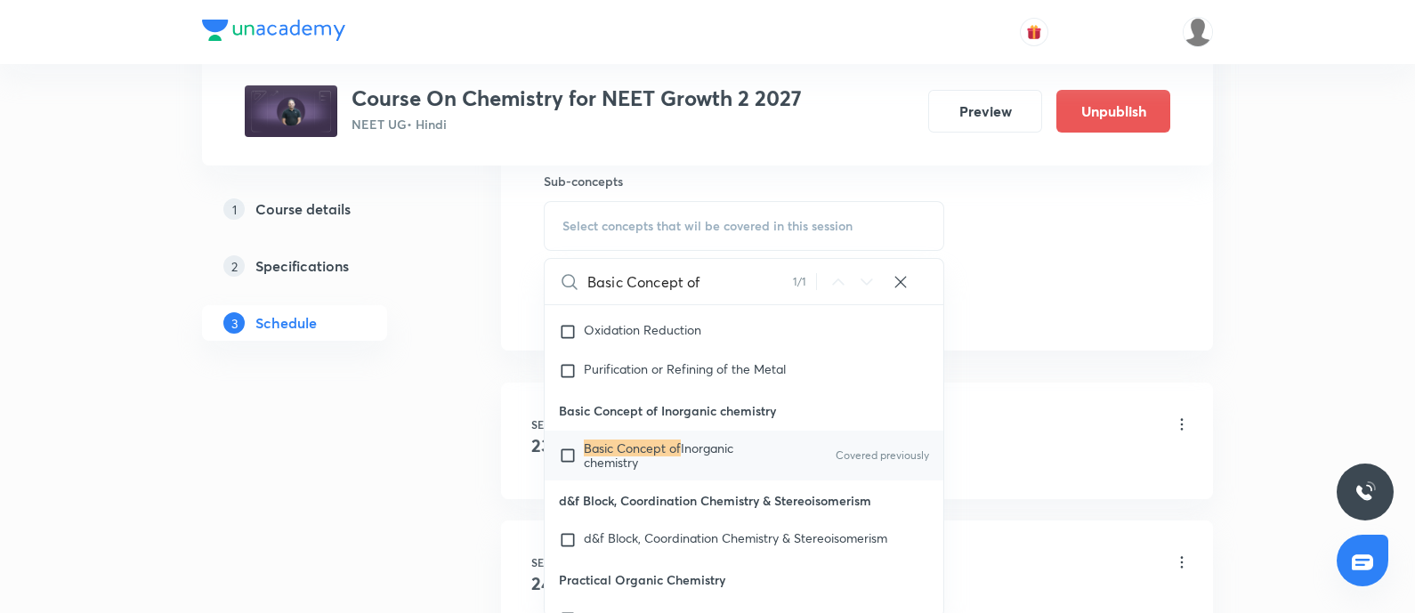
scroll to position [12481, 0]
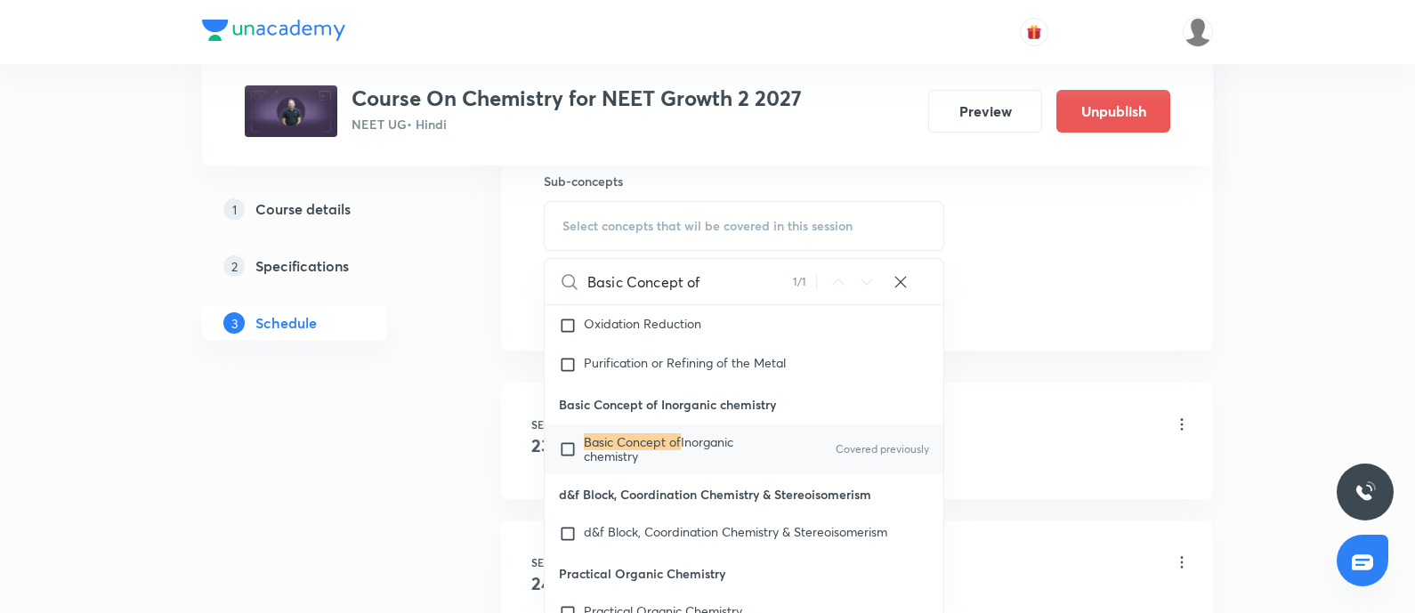
type input "Basic Concept of"
click at [566, 435] on input "checkbox" at bounding box center [571, 449] width 25 height 28
checkbox input "true"
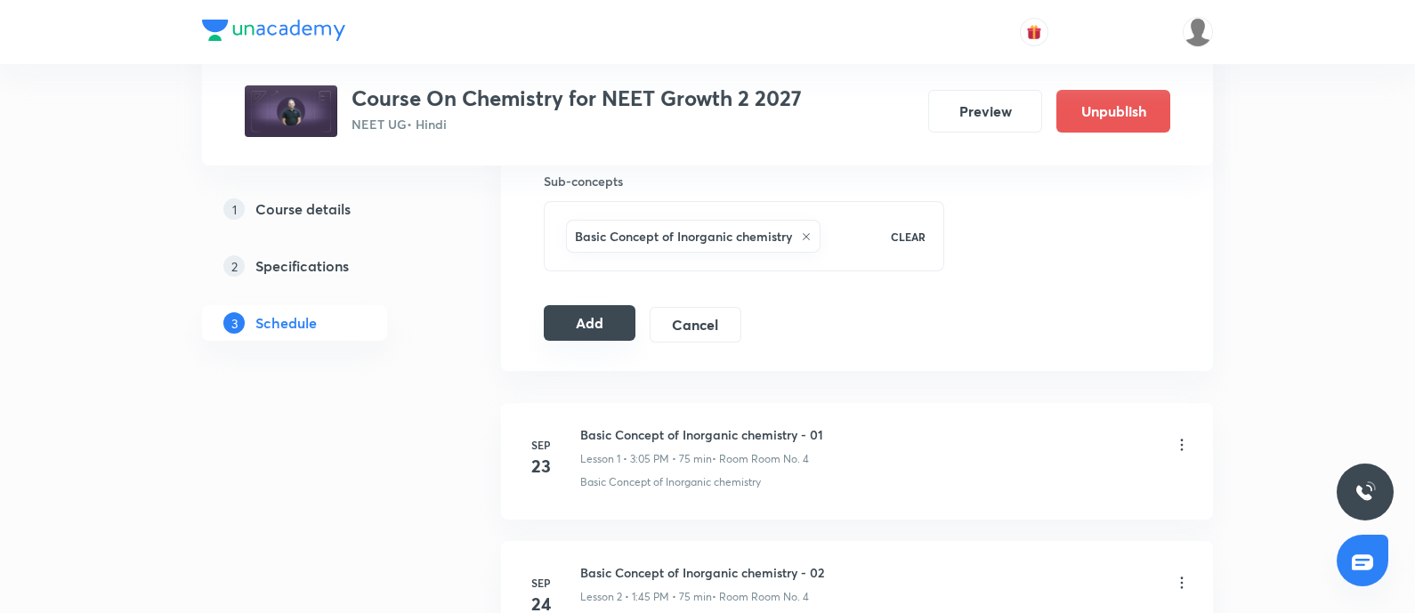
click at [599, 327] on button "Add" at bounding box center [590, 323] width 92 height 36
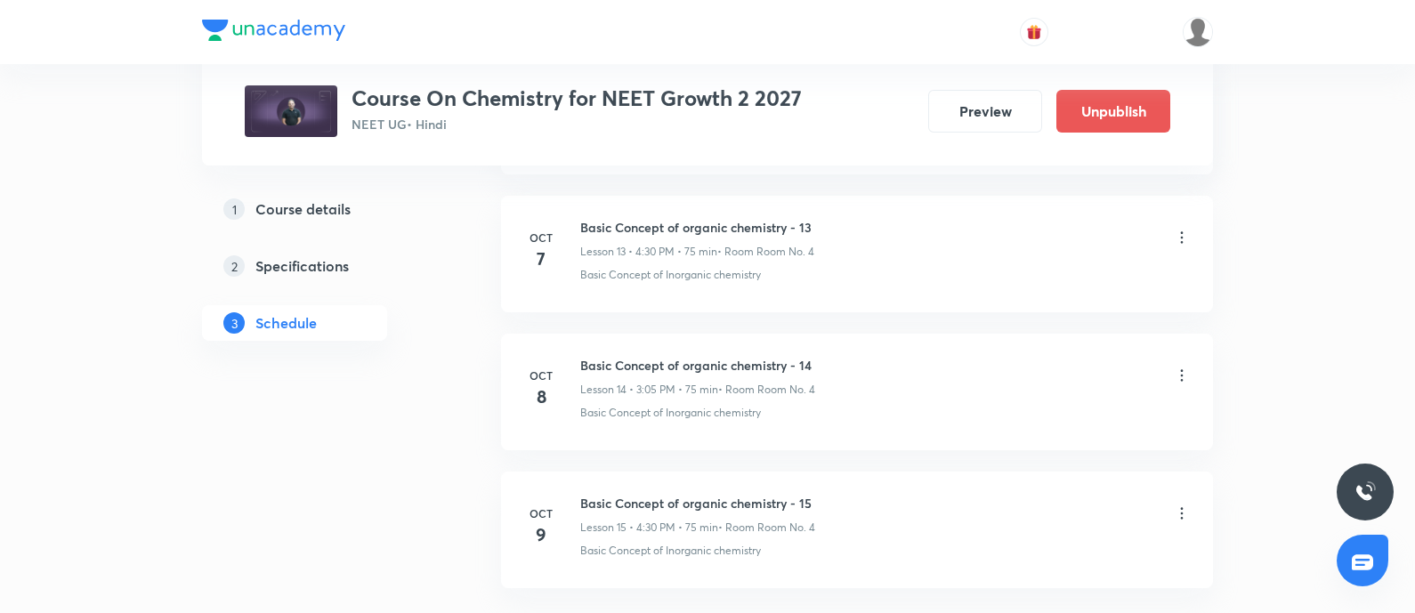
scroll to position [2059, 0]
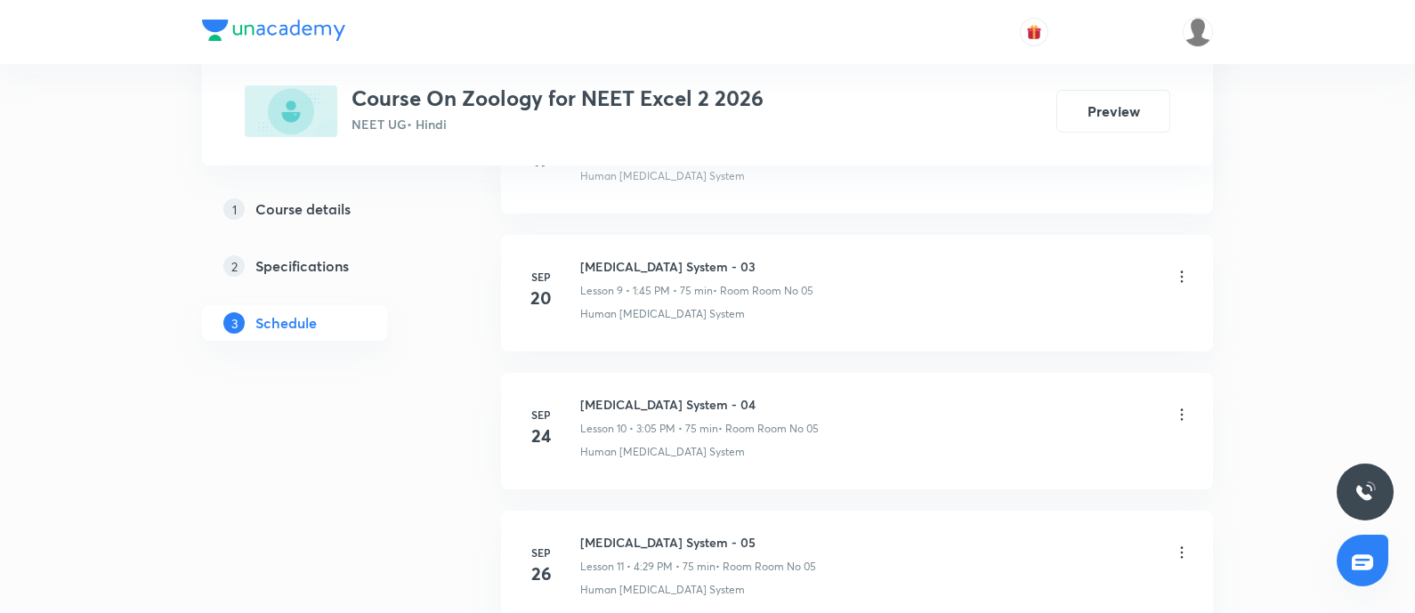
scroll to position [2326, 0]
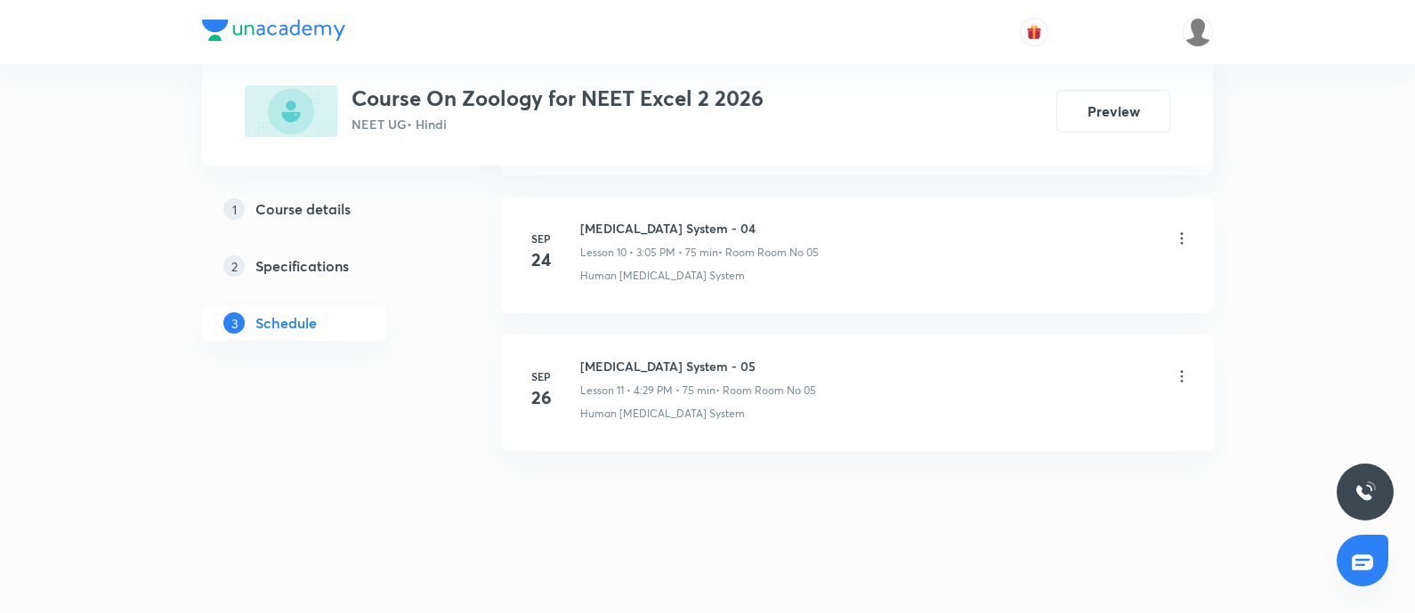
click at [643, 360] on h6 "[MEDICAL_DATA] System - 05" at bounding box center [698, 366] width 236 height 19
copy h6 "[MEDICAL_DATA] System - 05"
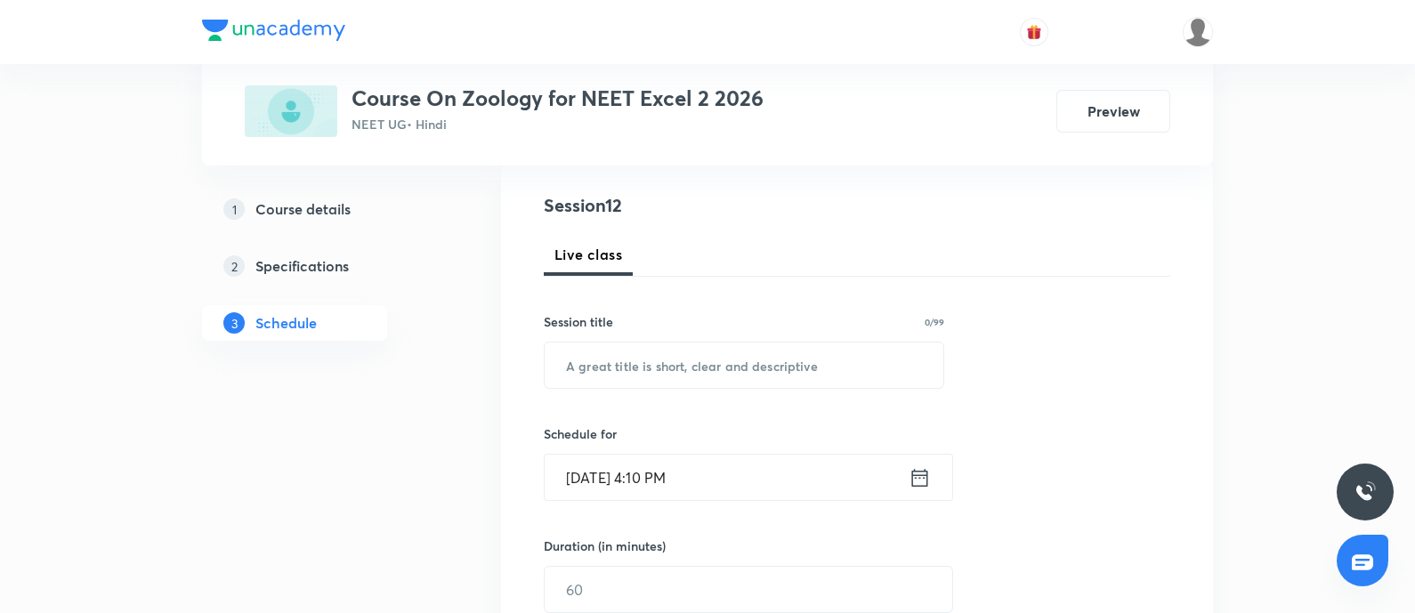
scroll to position [193, 0]
click at [643, 360] on input "text" at bounding box center [744, 364] width 399 height 45
paste input "[MEDICAL_DATA] System - 05"
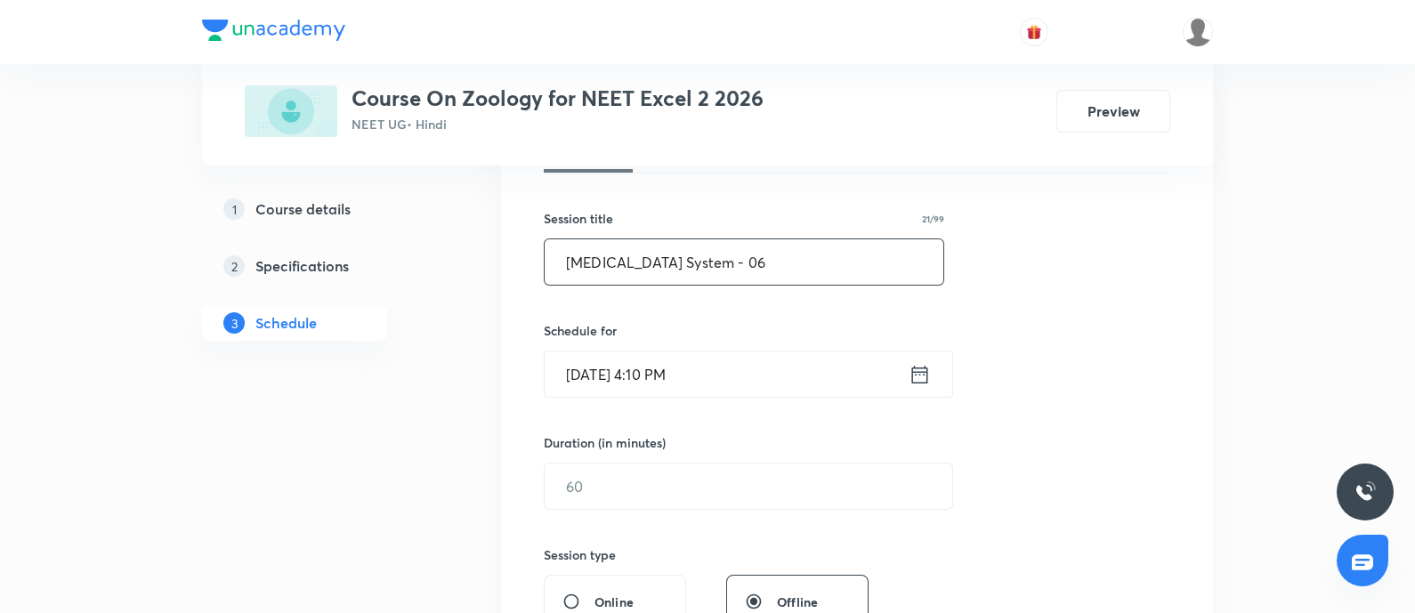
scroll to position [297, 0]
type input "[MEDICAL_DATA] System - 06"
click at [716, 375] on input "[DATE] 4:10 PM" at bounding box center [727, 372] width 364 height 45
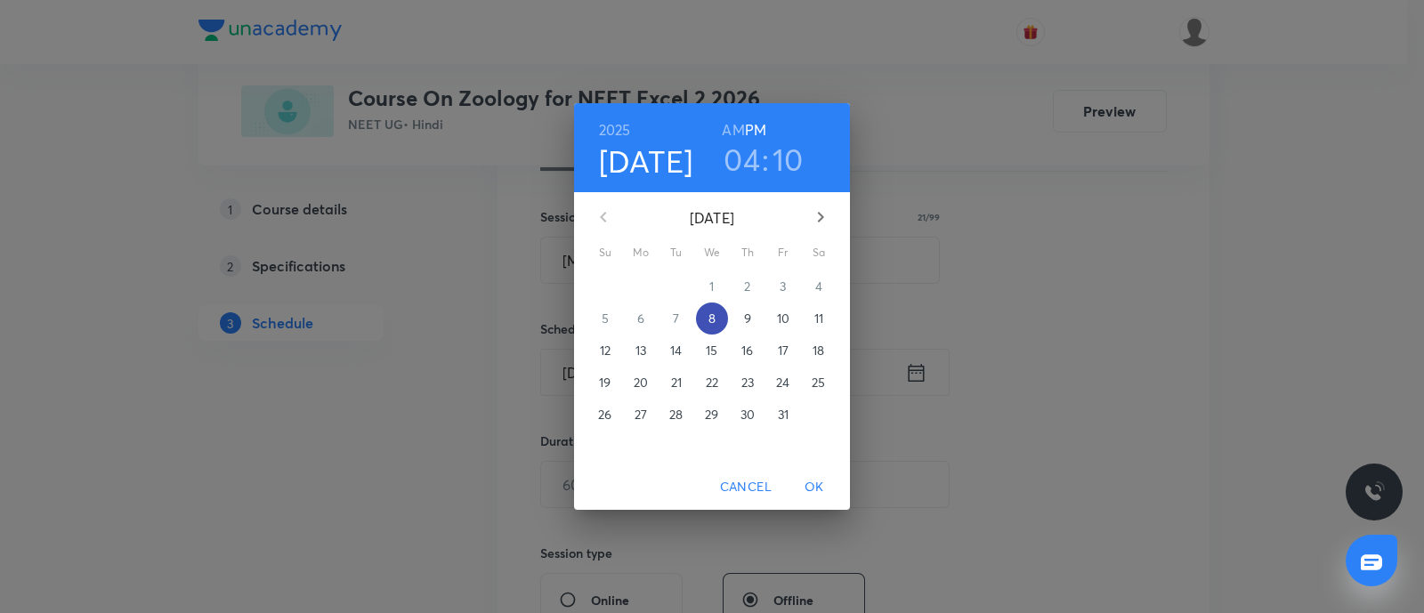
click at [712, 318] on p "8" at bounding box center [711, 319] width 7 height 18
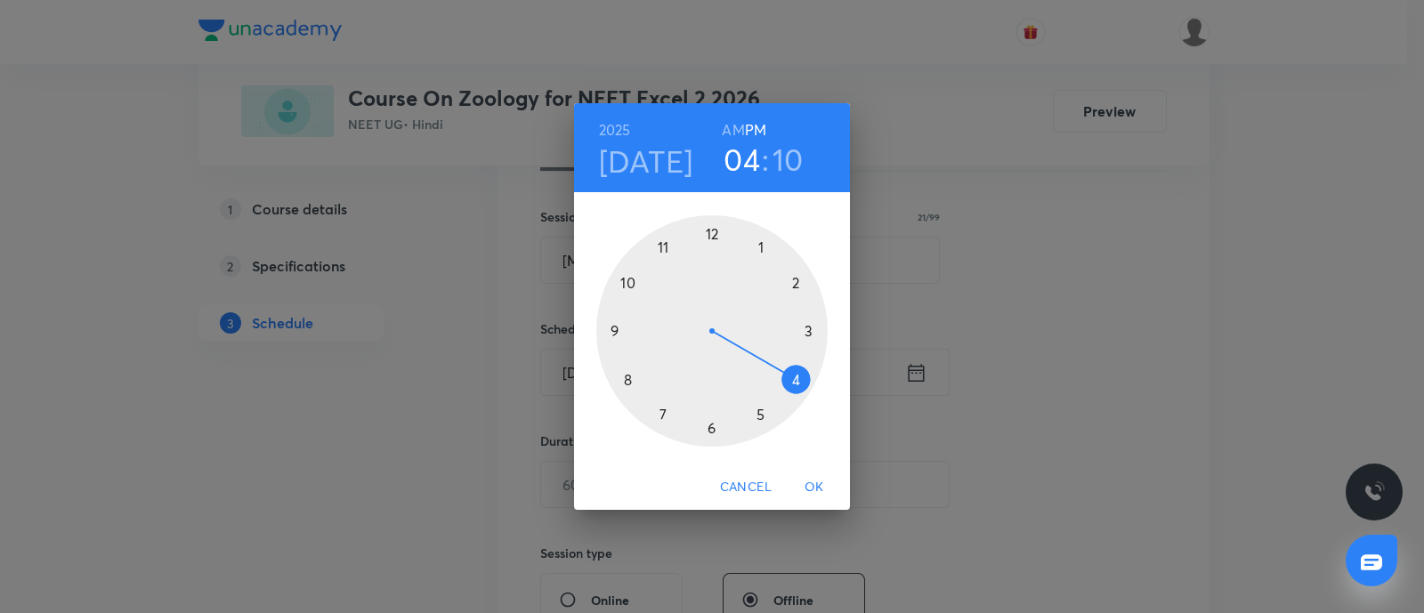
click at [660, 154] on h4 "[DATE]" at bounding box center [646, 160] width 94 height 37
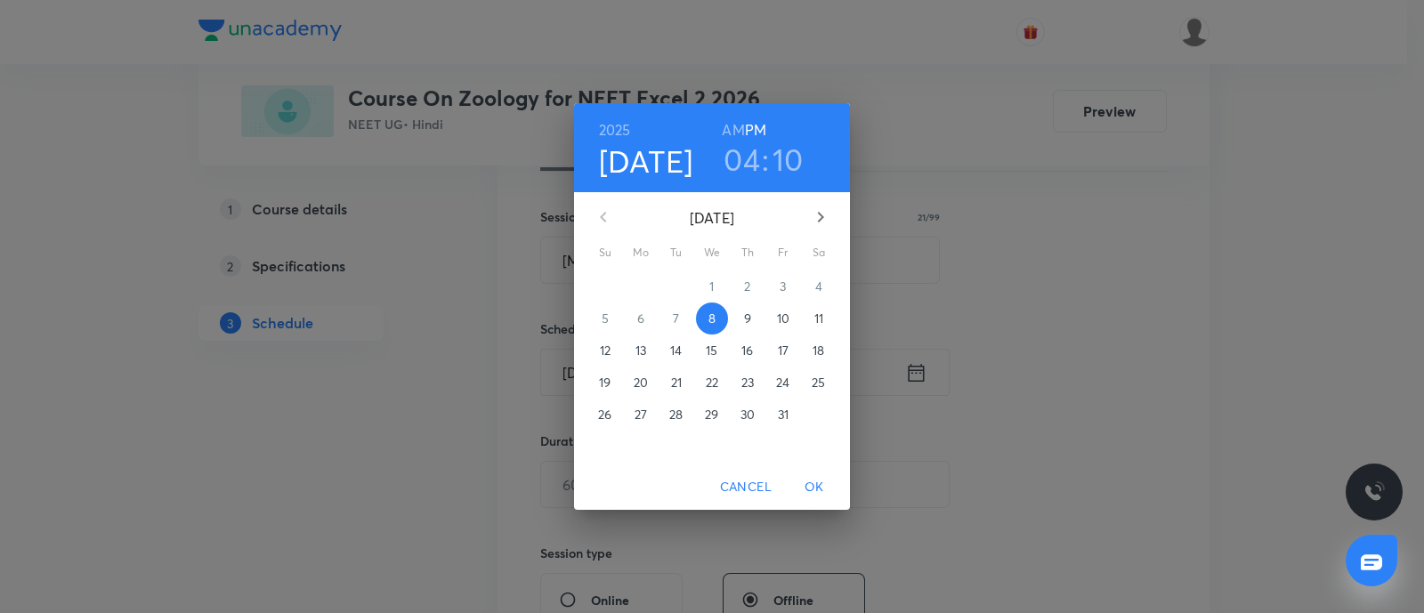
click at [741, 313] on span "9" at bounding box center [748, 319] width 32 height 18
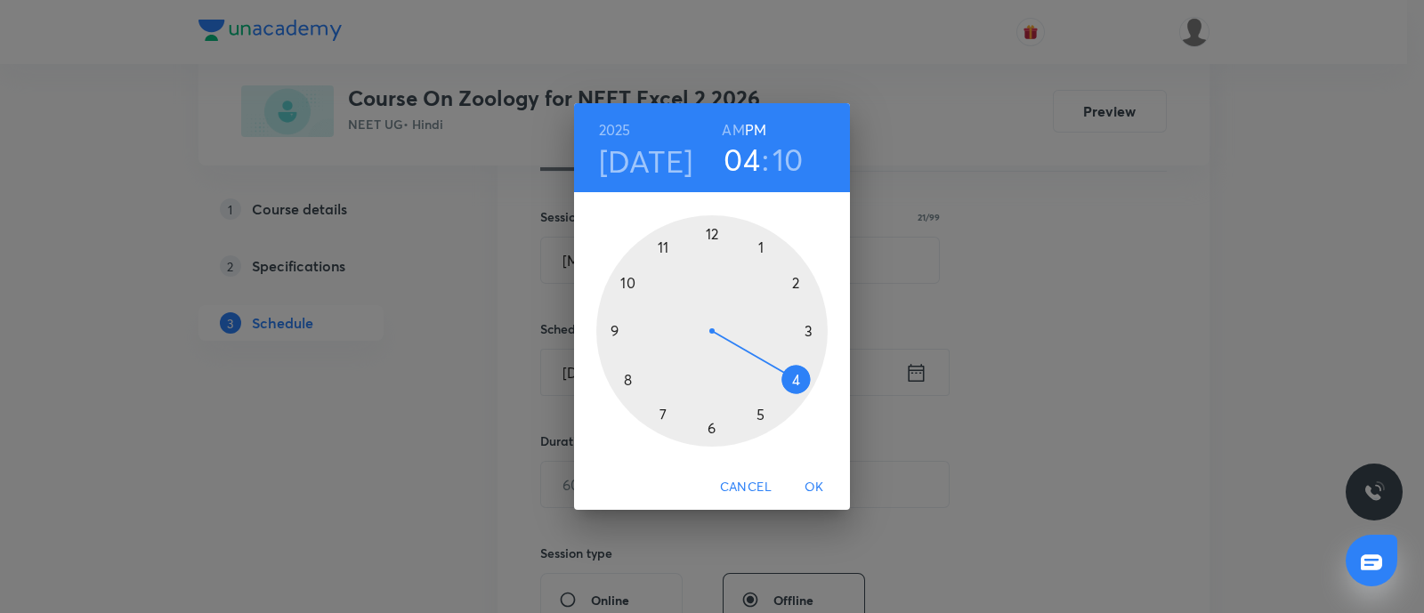
click at [792, 381] on div at bounding box center [711, 330] width 231 height 231
click at [709, 427] on div at bounding box center [711, 330] width 231 height 231
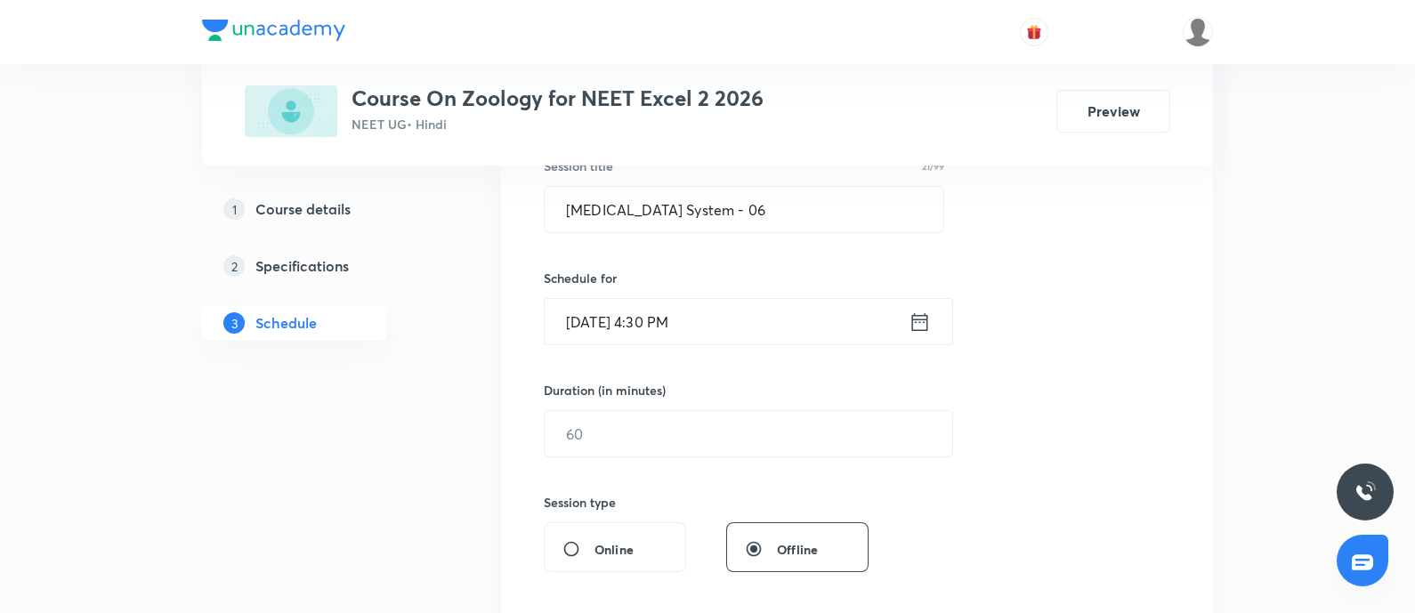
scroll to position [351, 0]
click at [709, 427] on input "text" at bounding box center [749, 431] width 408 height 45
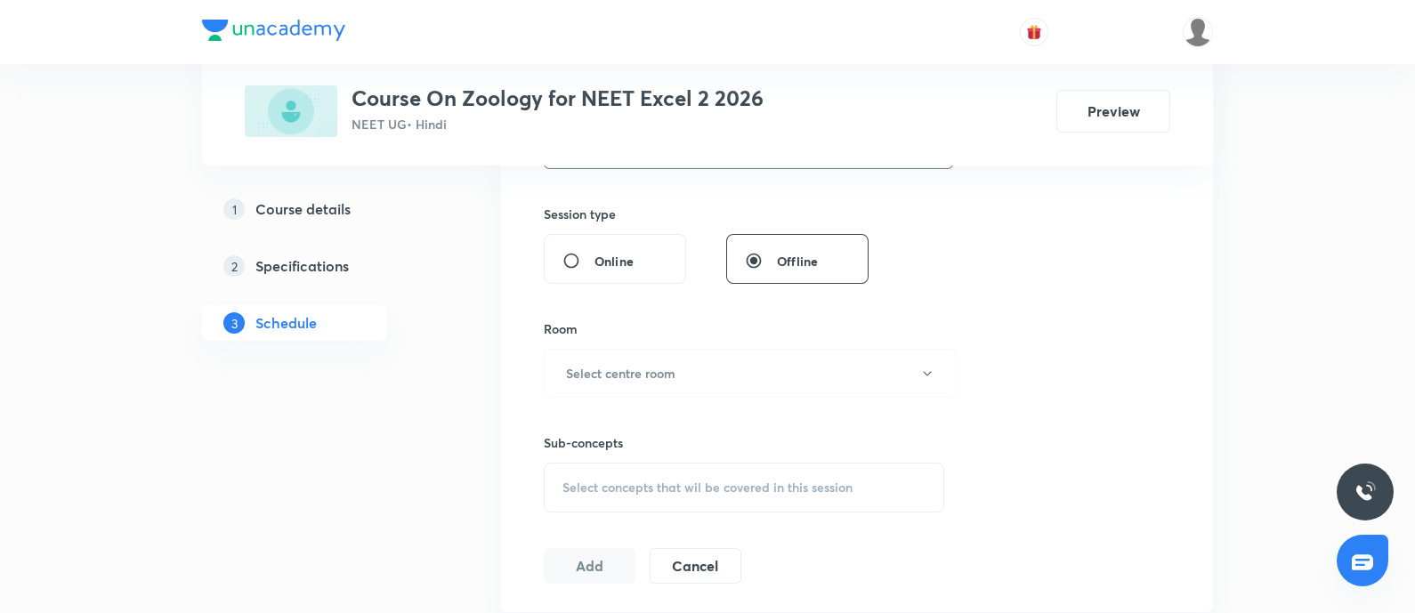
scroll to position [645, 0]
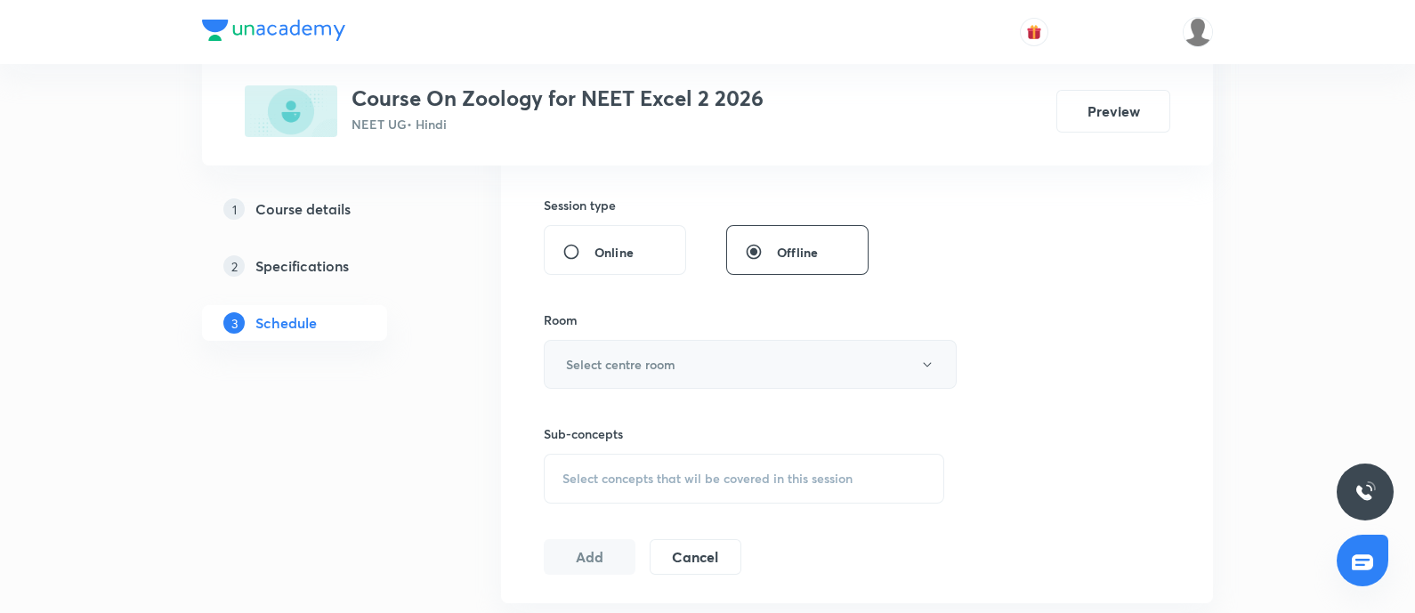
type input "75"
click at [729, 370] on button "Select centre room" at bounding box center [750, 364] width 413 height 49
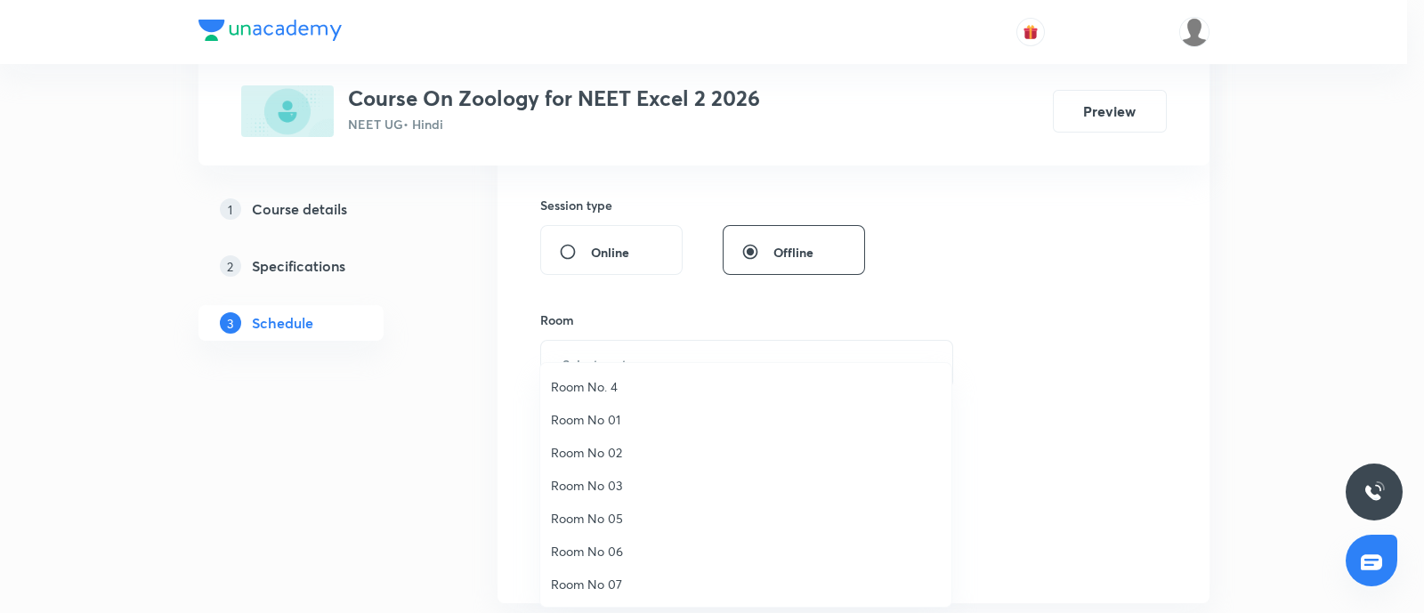
click at [610, 515] on span "Room No 05" at bounding box center [746, 518] width 390 height 19
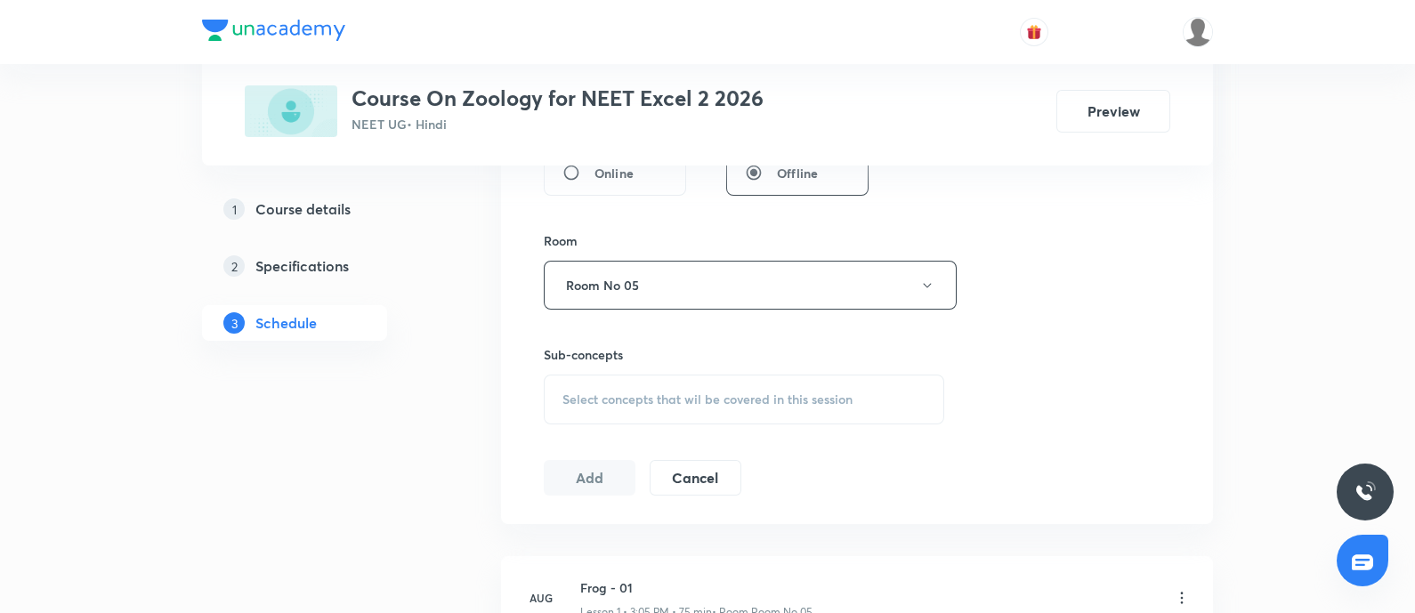
scroll to position [726, 0]
click at [659, 385] on div "Select concepts that wil be covered in this session" at bounding box center [744, 398] width 401 height 50
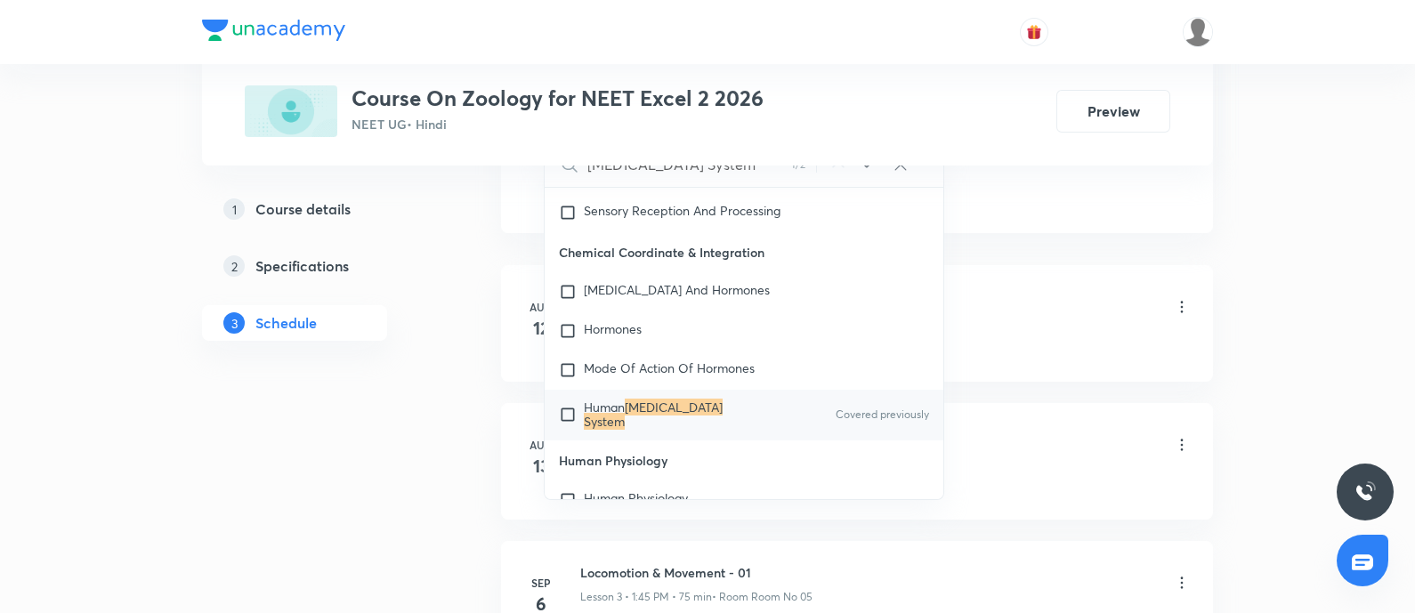
scroll to position [1018, 0]
type input "[MEDICAL_DATA] System"
click at [565, 412] on input "checkbox" at bounding box center [571, 412] width 25 height 28
checkbox input "true"
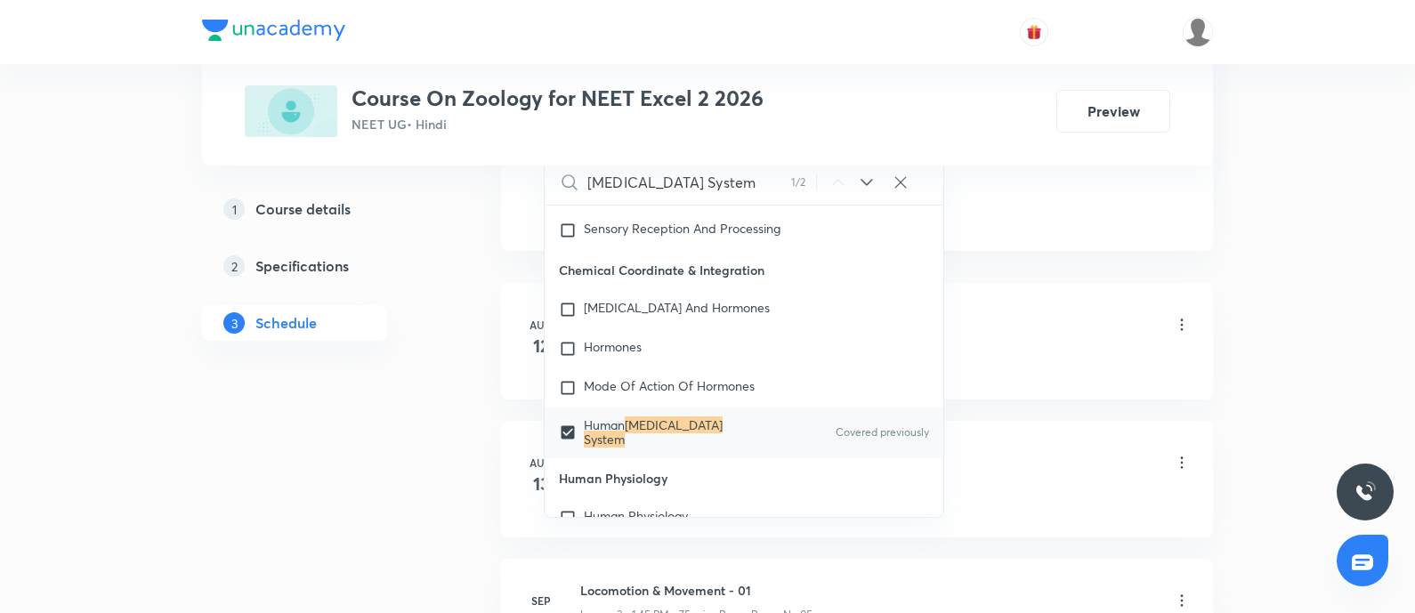
click at [448, 442] on div "Plus Courses Course On Zoology for NEET Excel 2 2026 NEET UG • Hindi Preview 1 …" at bounding box center [707, 498] width 1011 height 2833
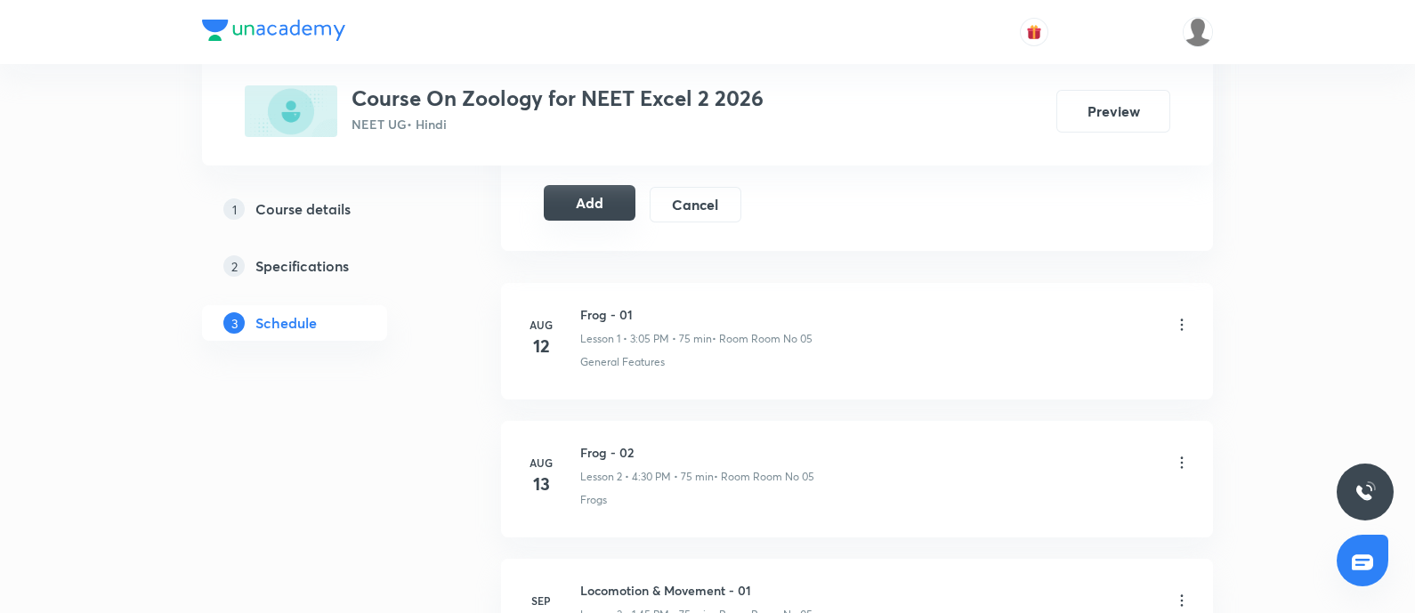
click at [587, 205] on button "Add" at bounding box center [590, 203] width 92 height 36
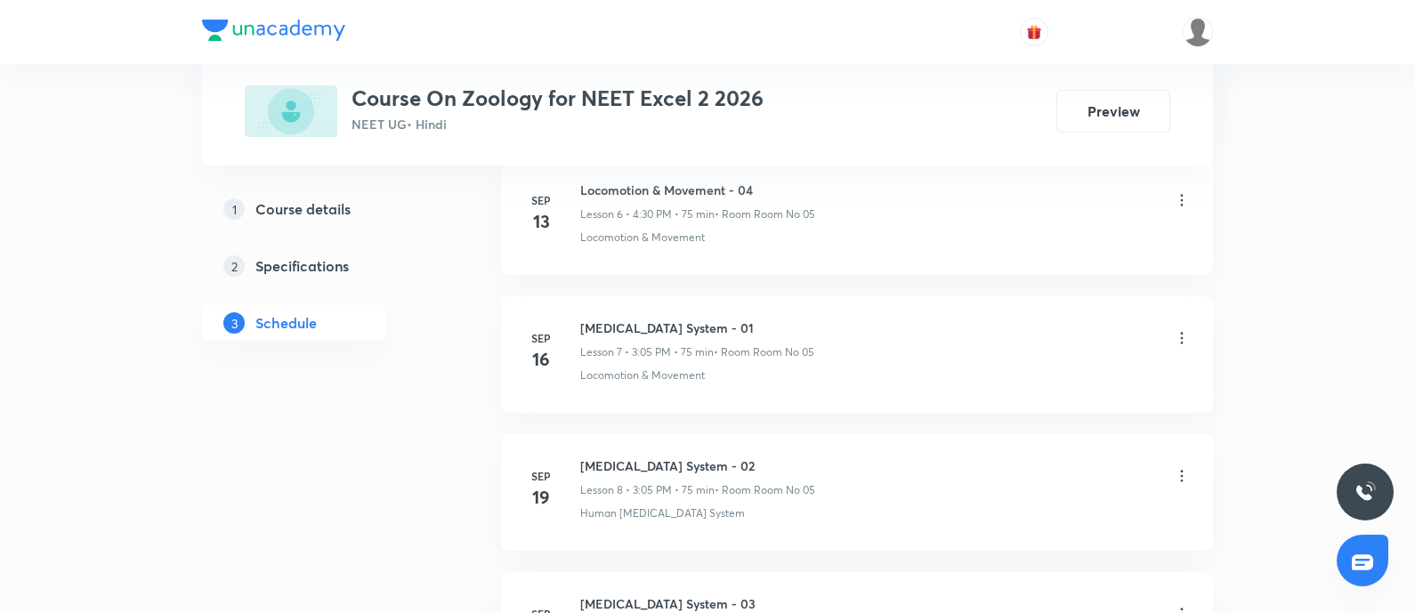
scroll to position [2345, 0]
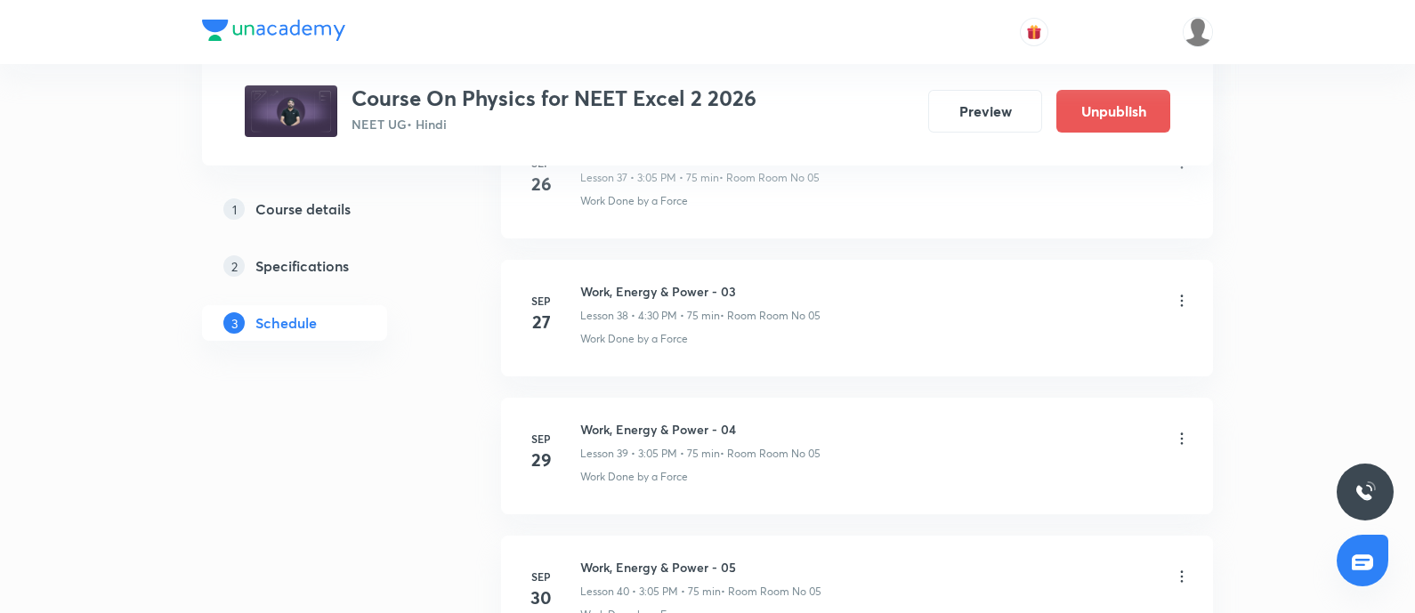
scroll to position [7006, 0]
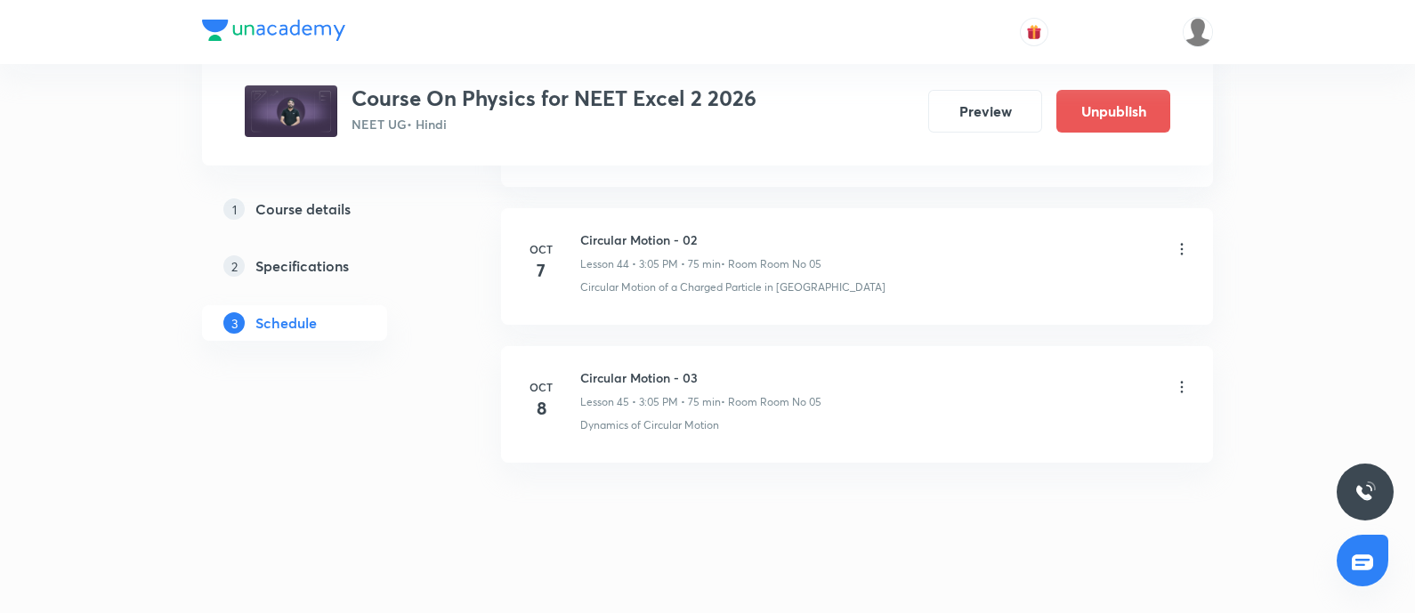
click at [616, 368] on h6 "Circular Motion - 03" at bounding box center [700, 377] width 241 height 19
copy h6 "Circular Motion - 03"
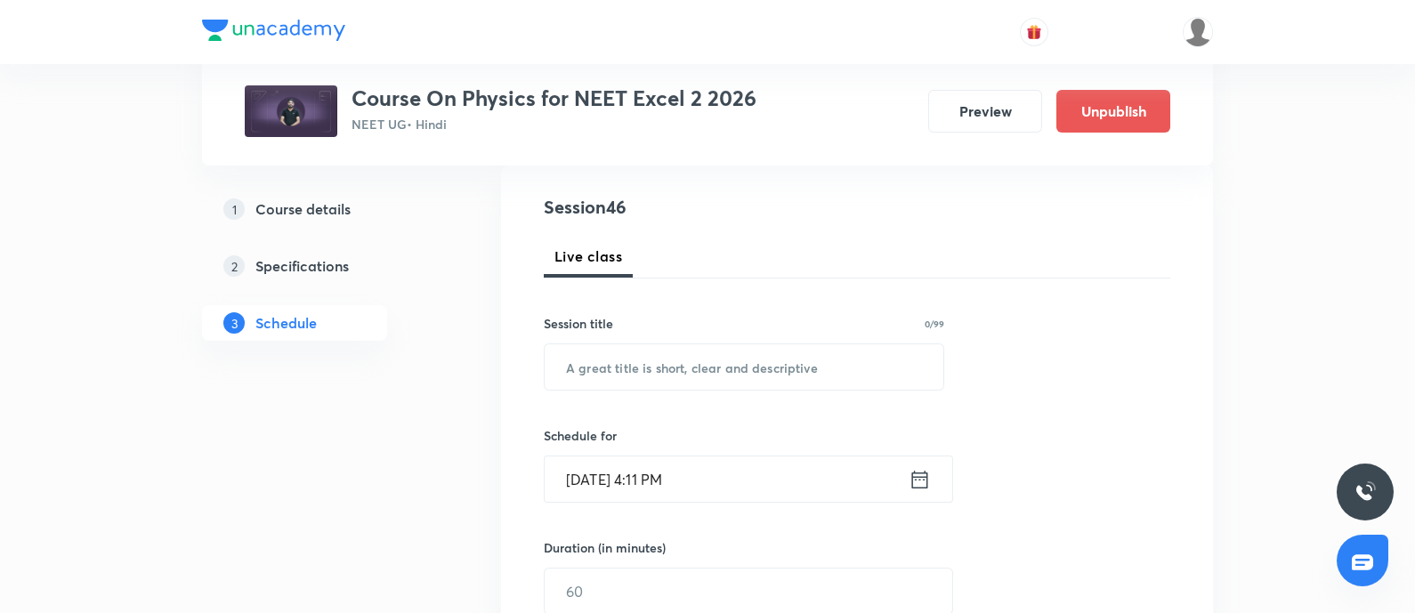
scroll to position [190, 0]
click at [616, 365] on input "text" at bounding box center [744, 366] width 399 height 45
paste input "Circular Motion - 03"
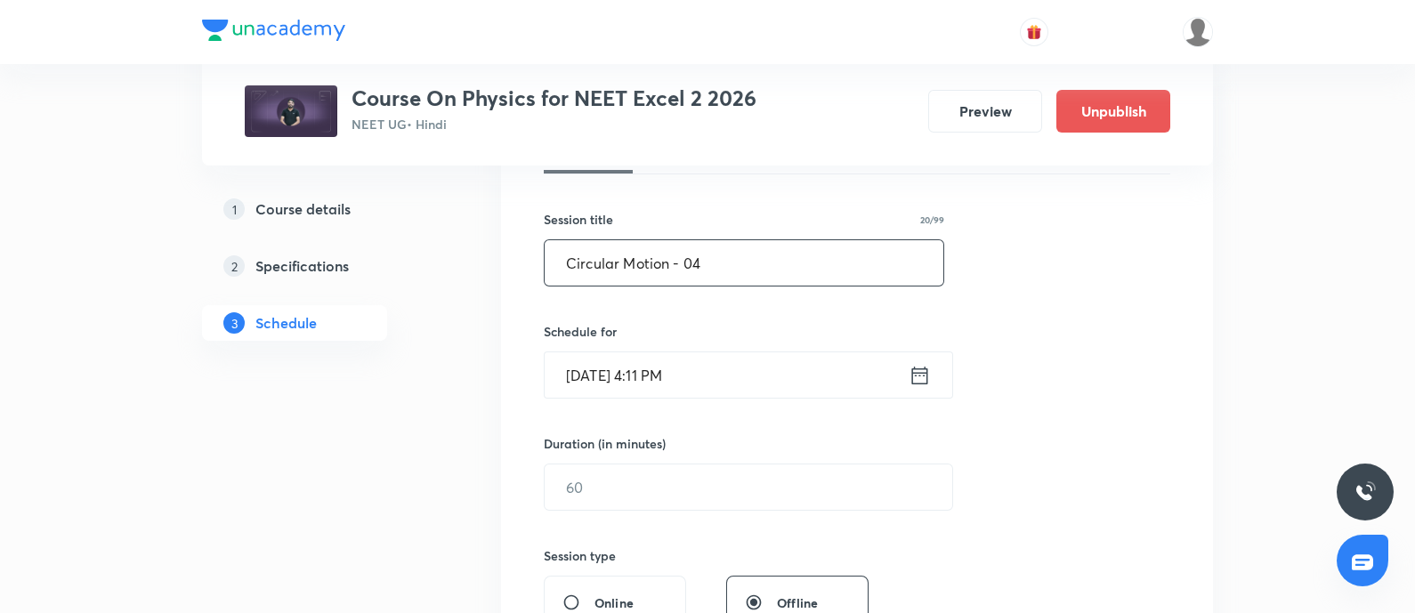
scroll to position [297, 0]
type input "Circular Motion - 04"
click at [638, 371] on input "[DATE] 4:11 PM" at bounding box center [727, 372] width 364 height 45
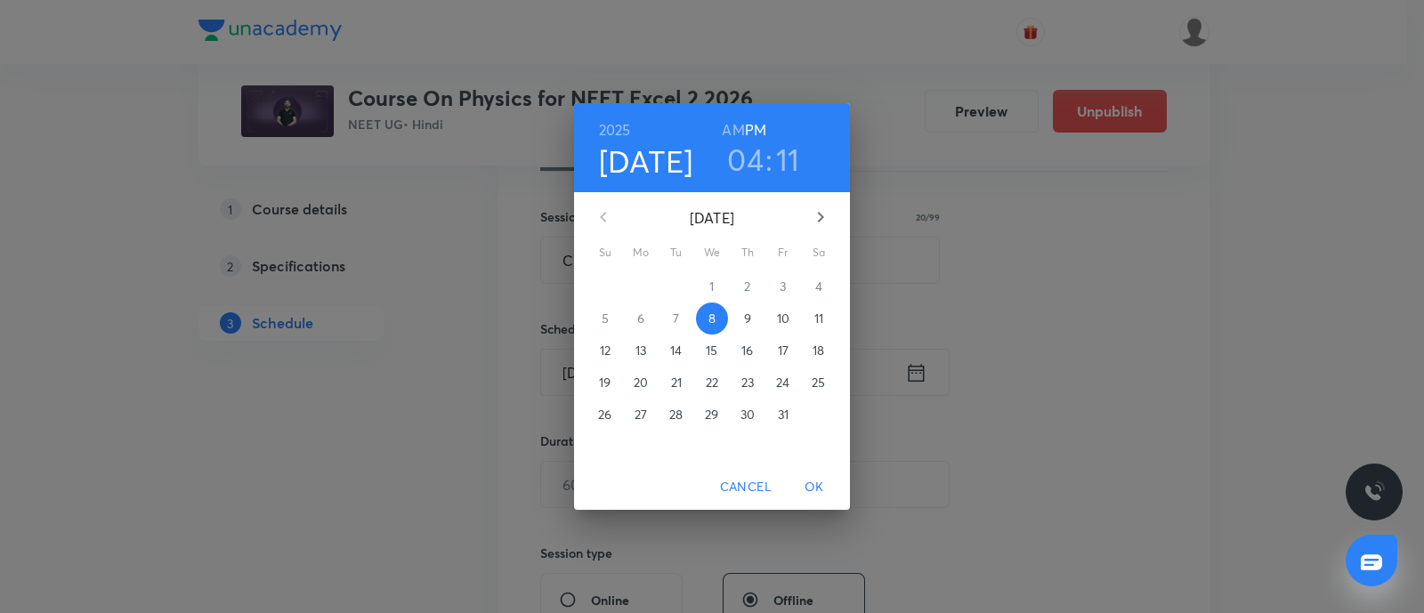
click at [748, 320] on p "9" at bounding box center [747, 319] width 7 height 18
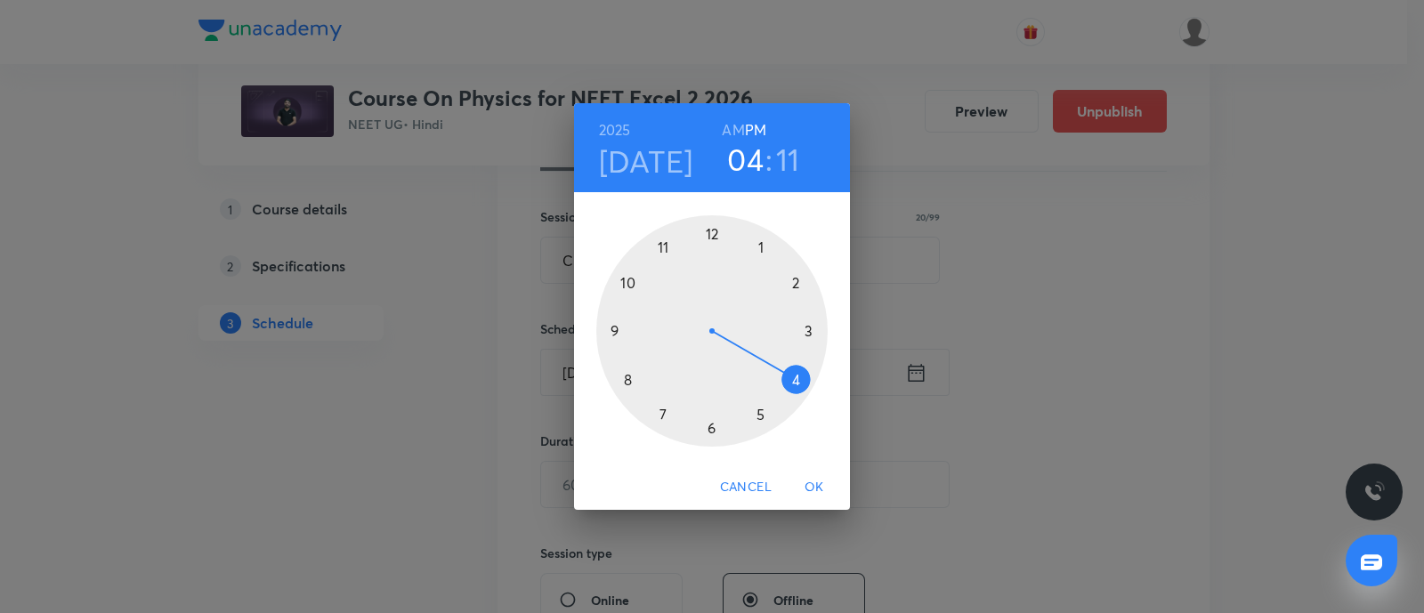
click at [807, 326] on div at bounding box center [711, 330] width 231 height 231
click at [759, 234] on div at bounding box center [711, 330] width 231 height 231
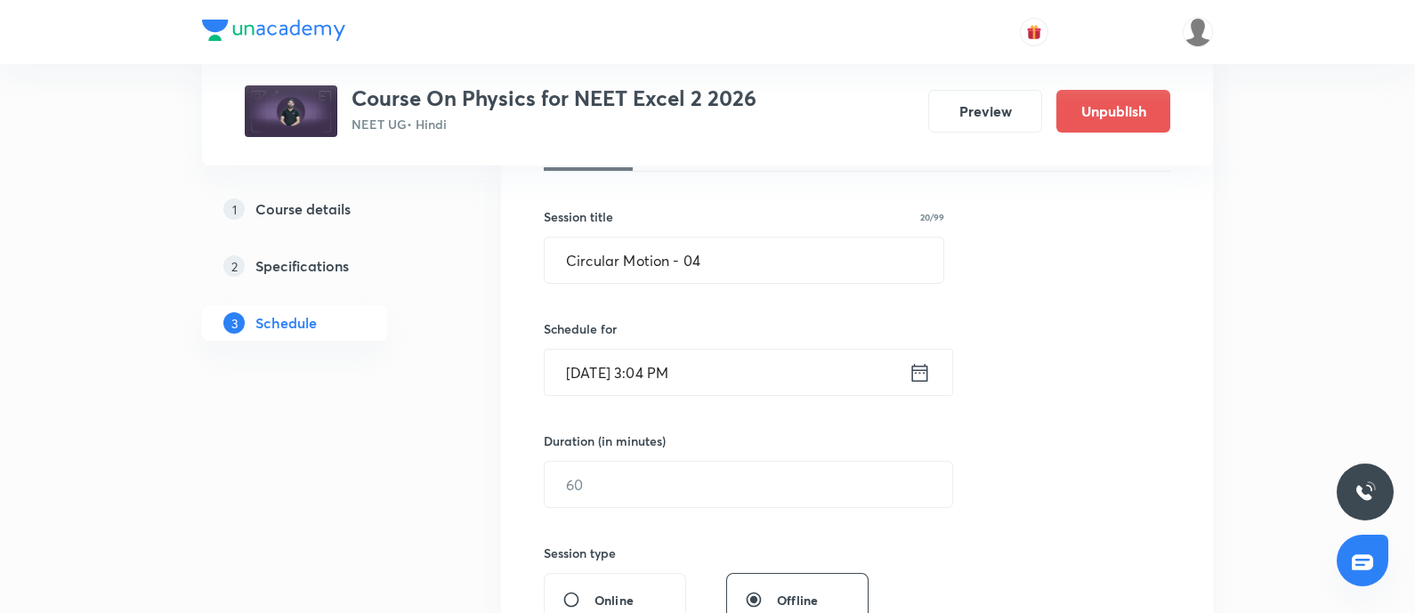
click at [743, 374] on input "Oct 9, 2025, 3:04 PM" at bounding box center [727, 372] width 364 height 45
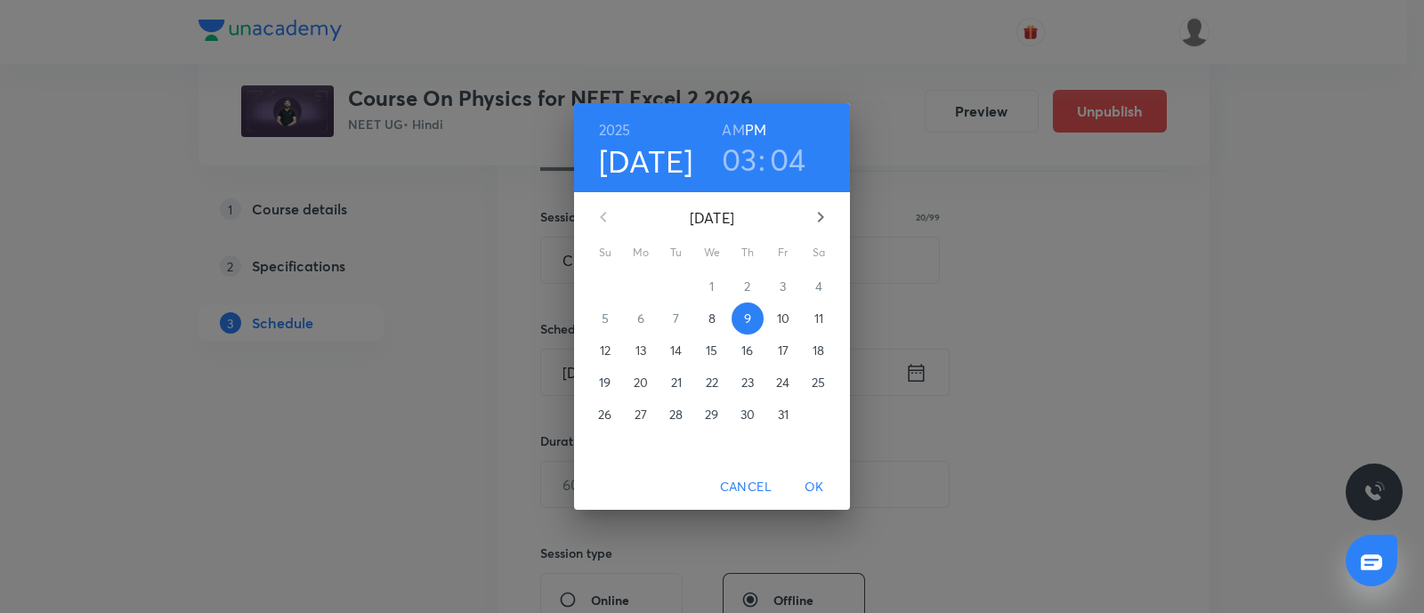
click at [793, 165] on h3 "04" at bounding box center [788, 159] width 36 height 37
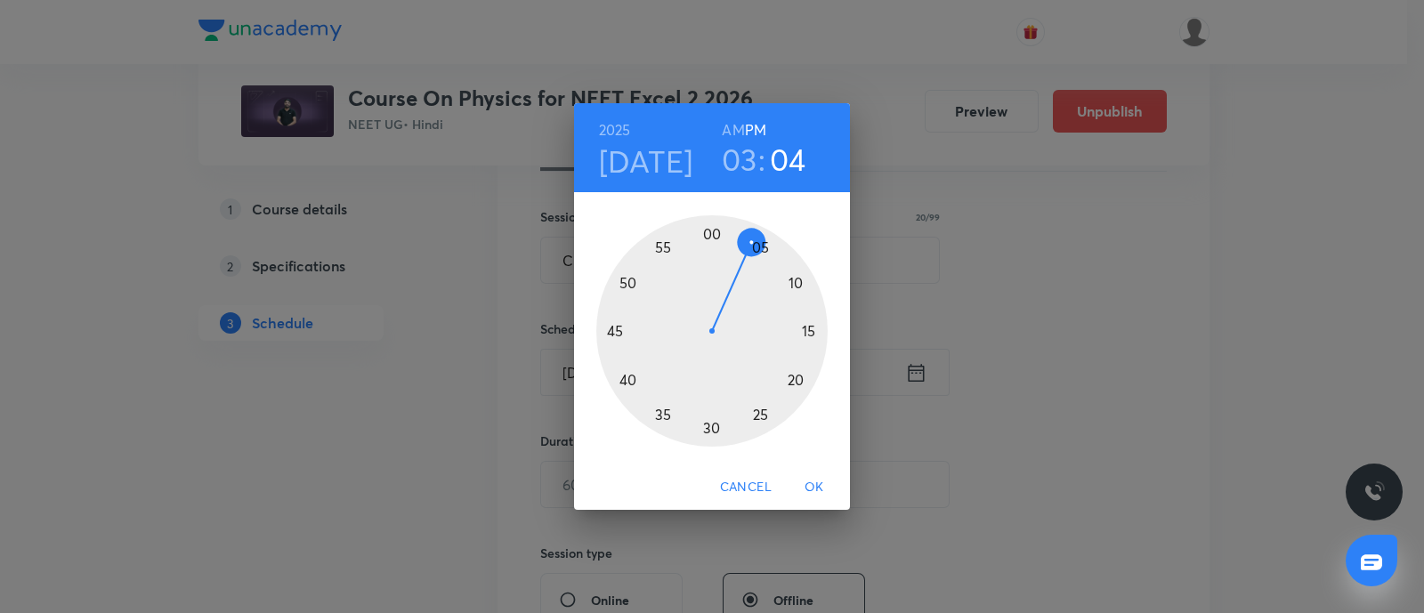
click at [756, 250] on div at bounding box center [711, 330] width 231 height 231
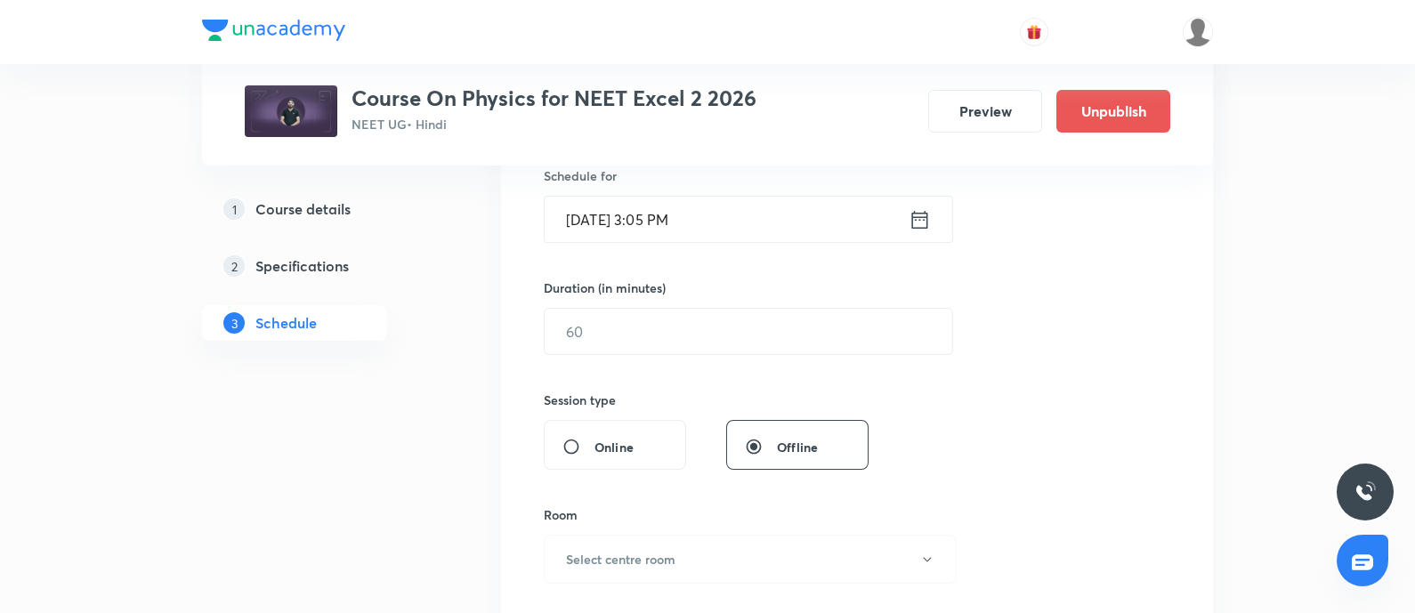
scroll to position [451, 0]
click at [681, 323] on input "text" at bounding box center [749, 330] width 408 height 45
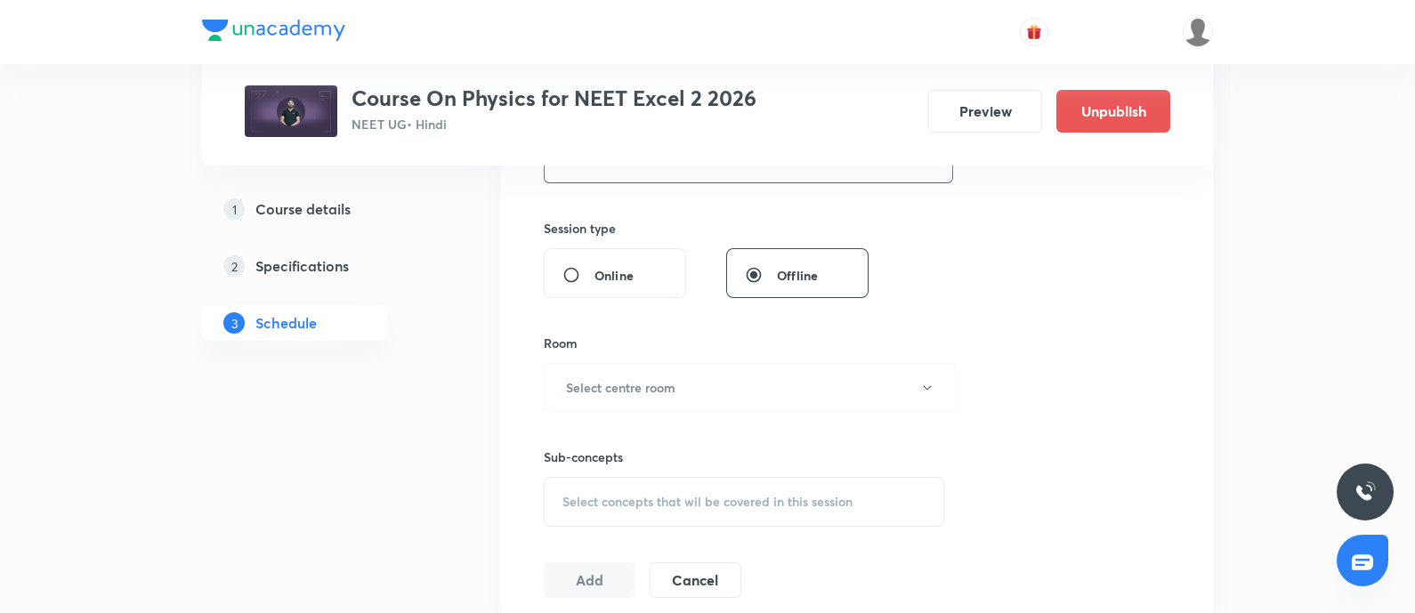
scroll to position [623, 0]
type input "75"
click at [682, 394] on button "Select centre room" at bounding box center [750, 386] width 413 height 49
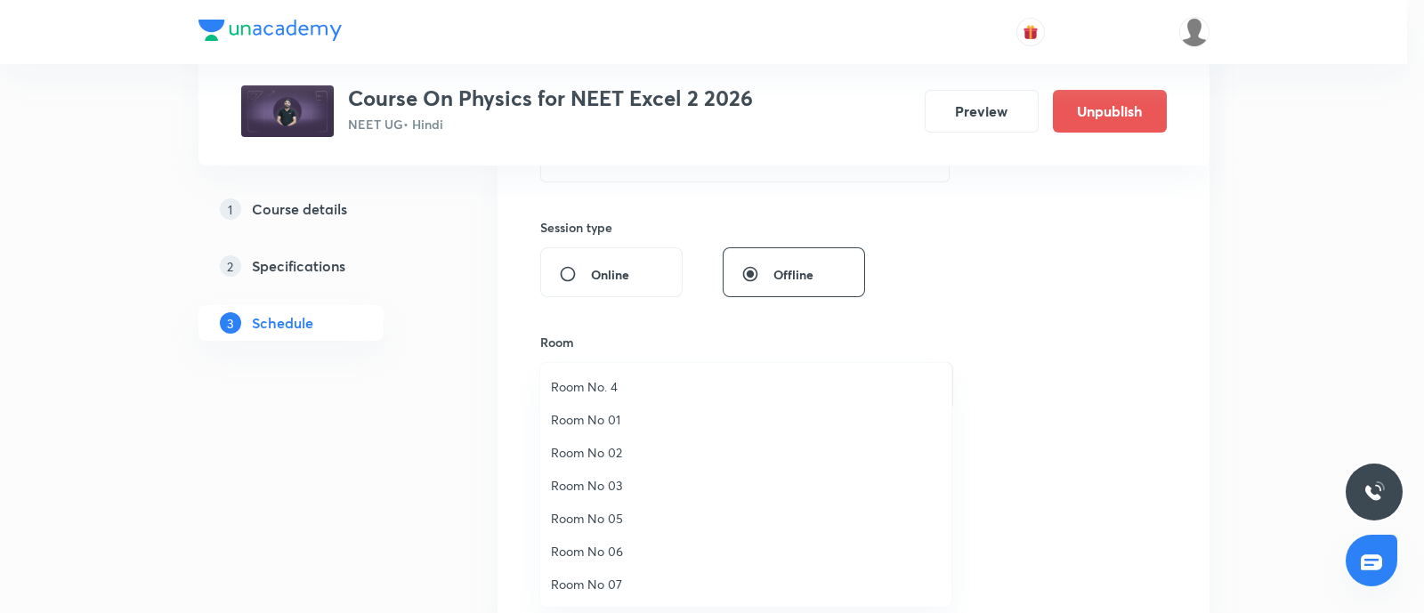
click at [585, 517] on span "Room No 05" at bounding box center [746, 518] width 390 height 19
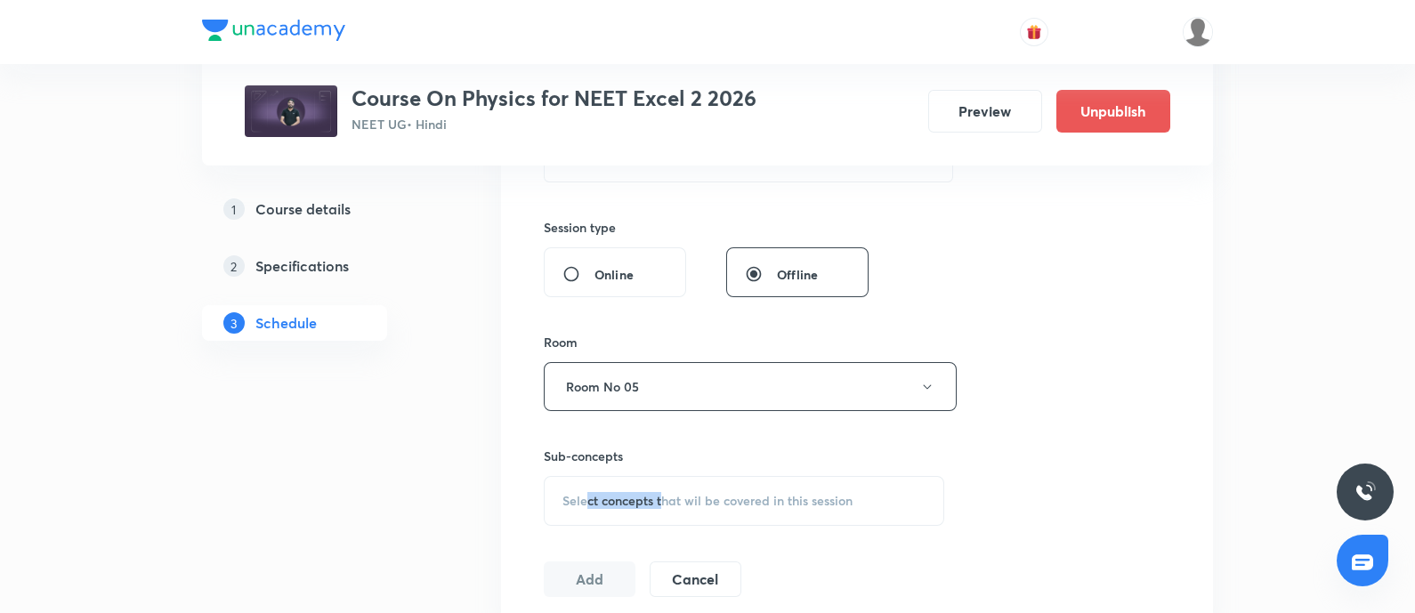
drag, startPoint x: 586, startPoint y: 517, endPoint x: 663, endPoint y: 476, distance: 87.6
click at [663, 476] on div "Select concepts that wil be covered in this session" at bounding box center [744, 501] width 401 height 50
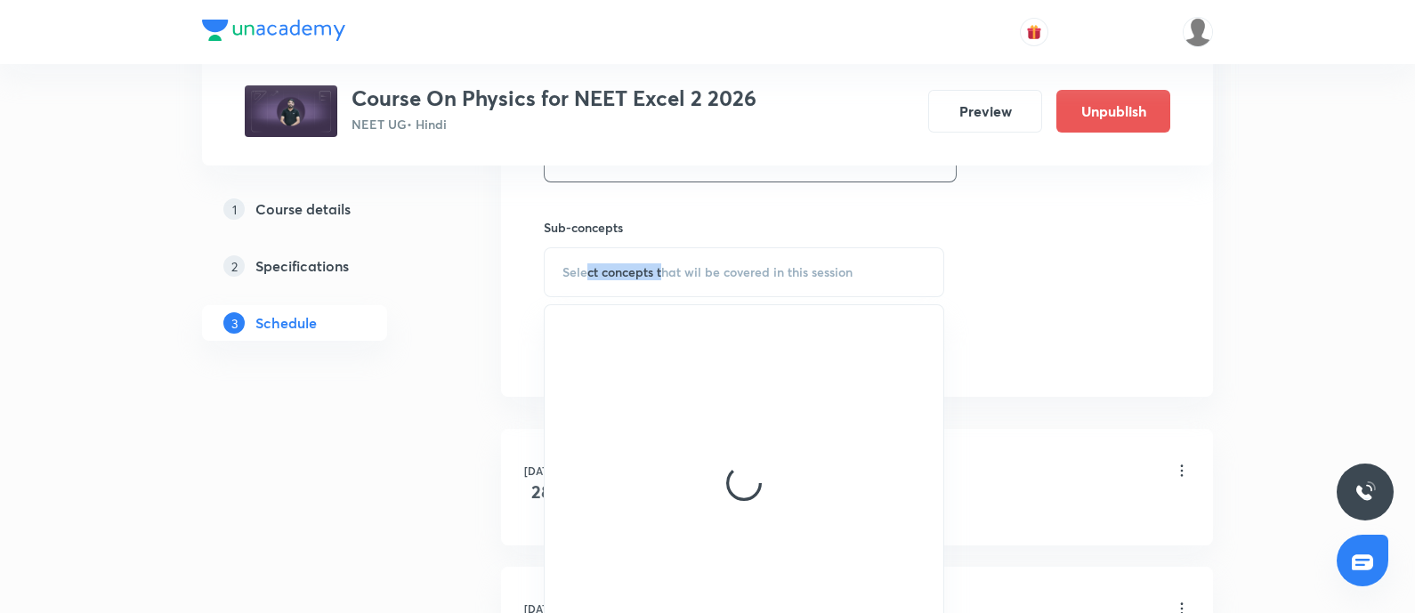
scroll to position [854, 0]
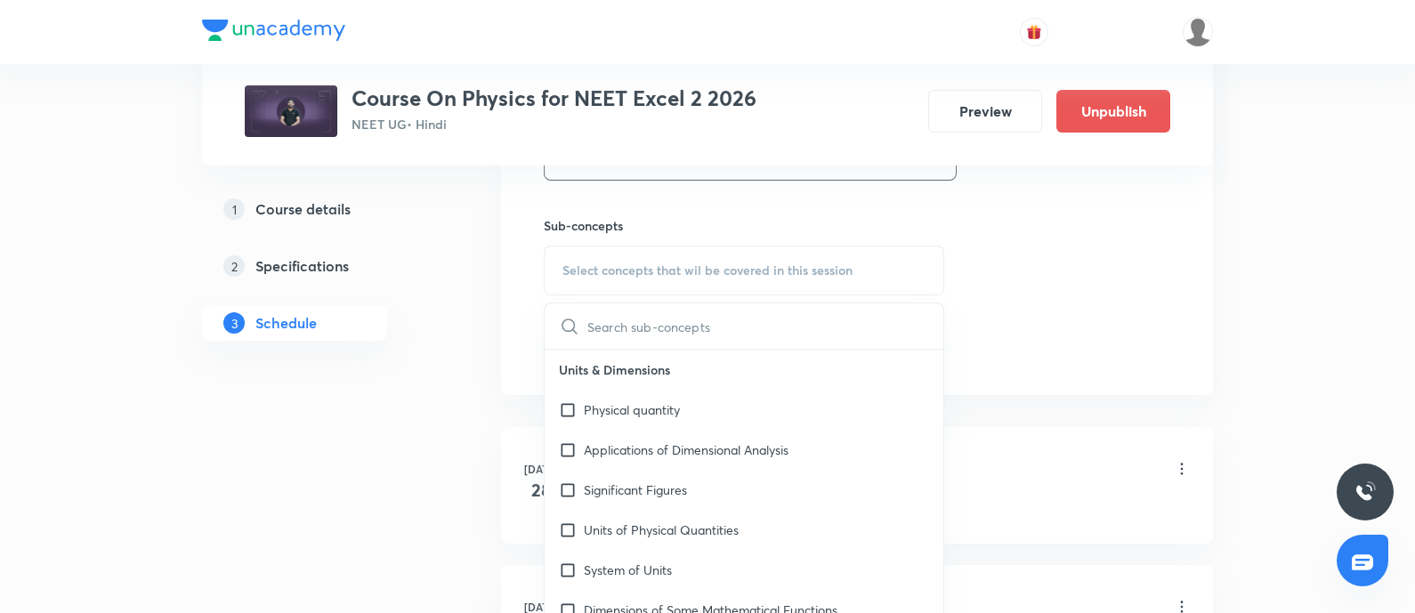
click at [720, 263] on span "Select concepts that wil be covered in this session" at bounding box center [707, 270] width 290 height 14
click at [684, 328] on input "text" at bounding box center [765, 325] width 356 height 45
paste input "Circular Motion - 03"
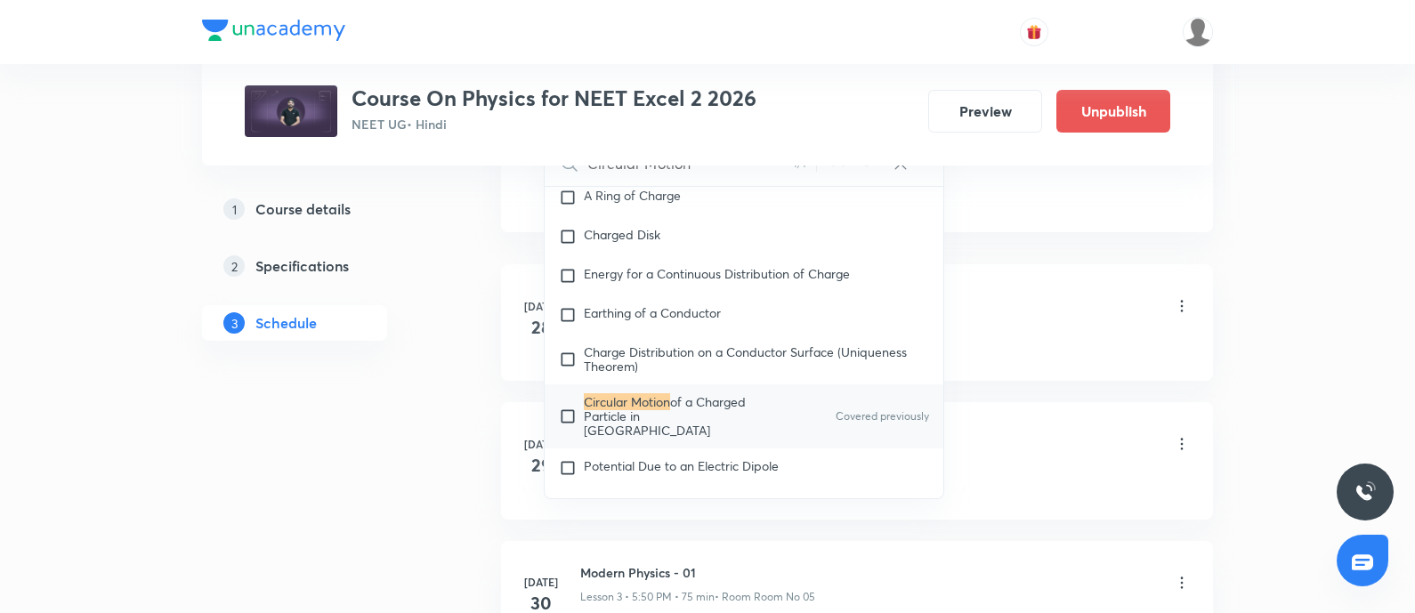
scroll to position [1018, 0]
type input "Circular Motion"
click at [560, 417] on input "checkbox" at bounding box center [571, 414] width 25 height 43
checkbox input "true"
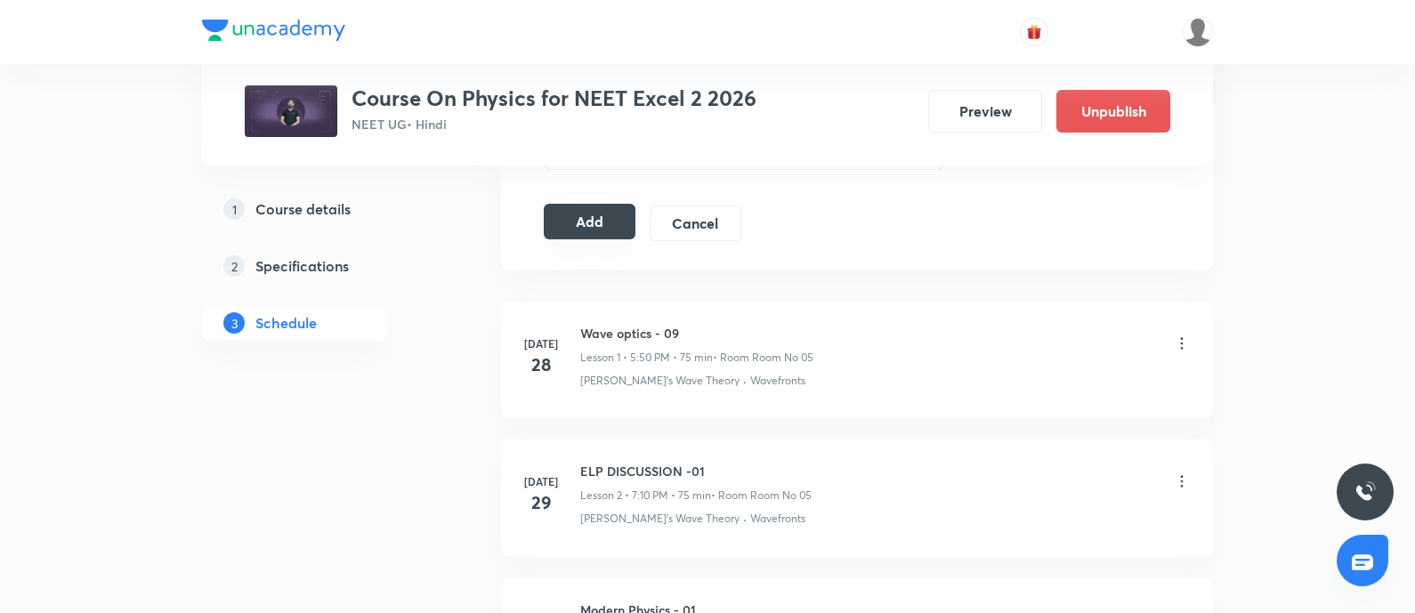
click at [569, 214] on button "Add" at bounding box center [590, 222] width 92 height 36
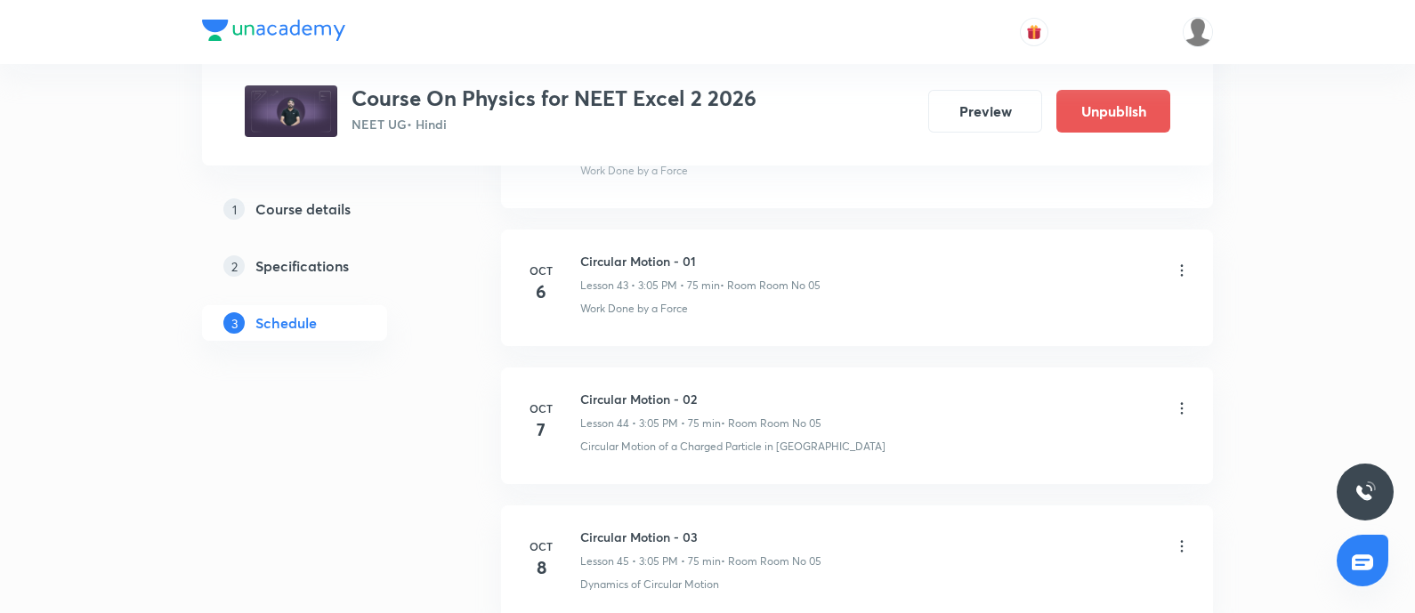
scroll to position [7044, 0]
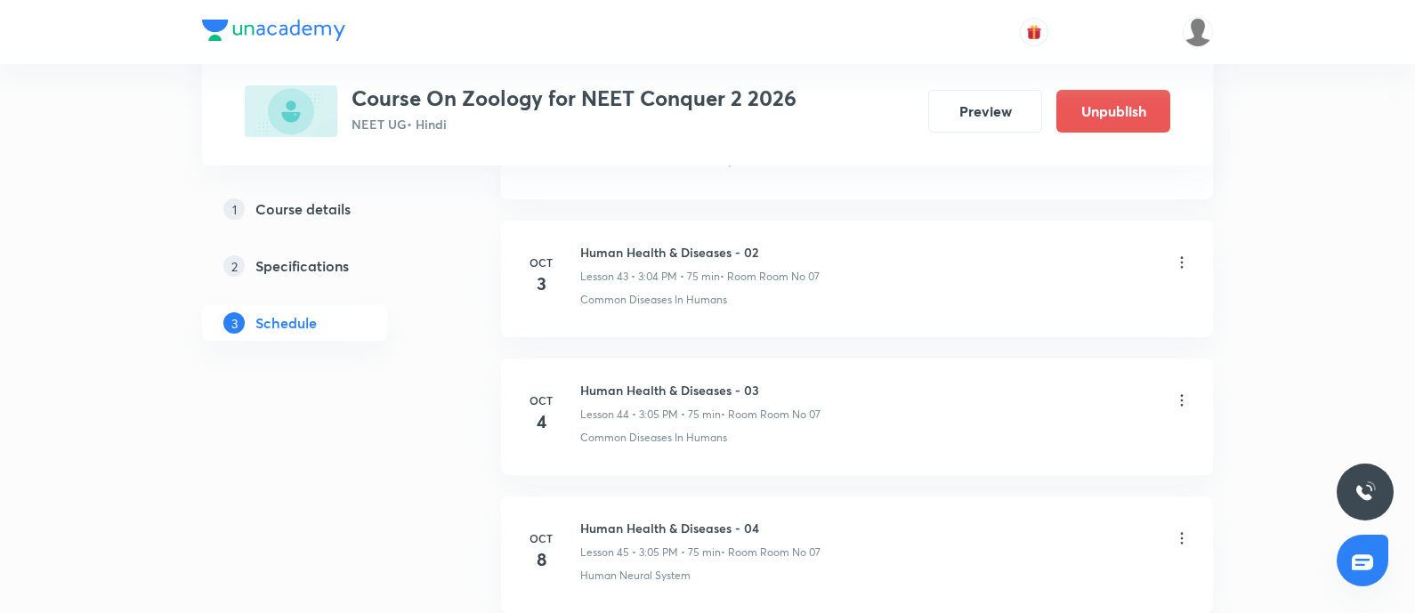
scroll to position [7004, 0]
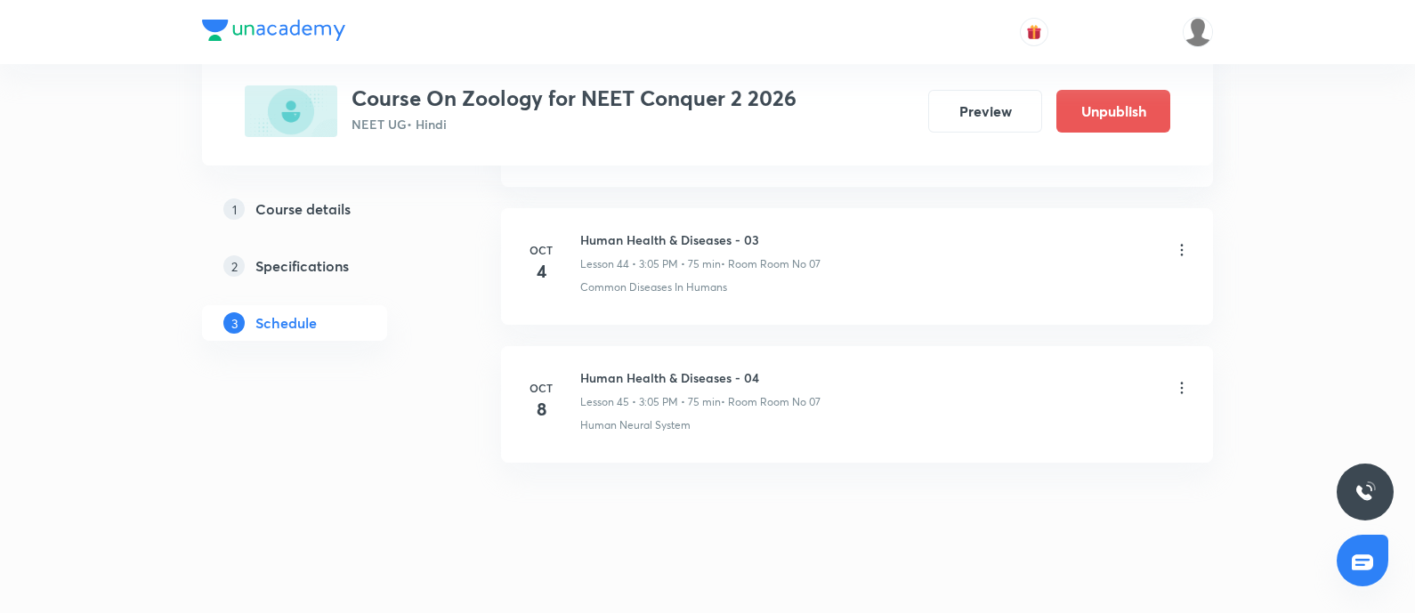
click at [668, 368] on h6 "Human Health & Diseases - 04" at bounding box center [700, 377] width 240 height 19
copy h6 "Human Health & Diseases - 04"
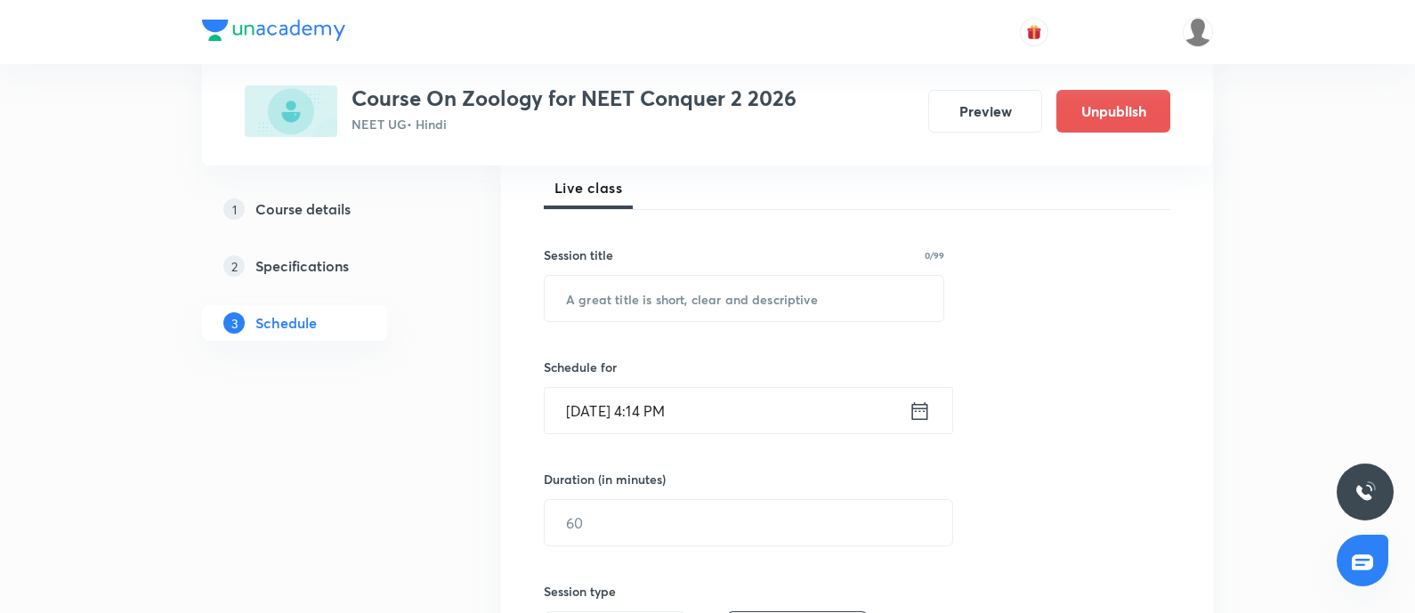
scroll to position [273, 0]
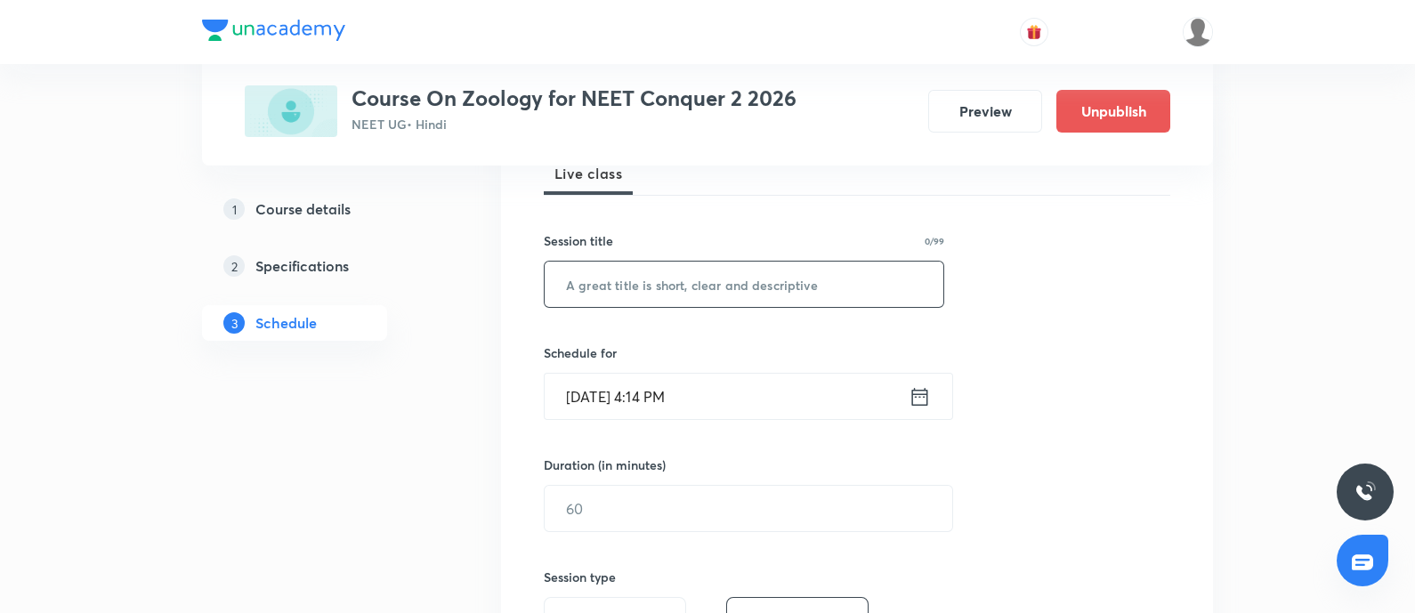
click at [710, 287] on input "text" at bounding box center [744, 284] width 399 height 45
paste input "Human Health & Diseases - 04"
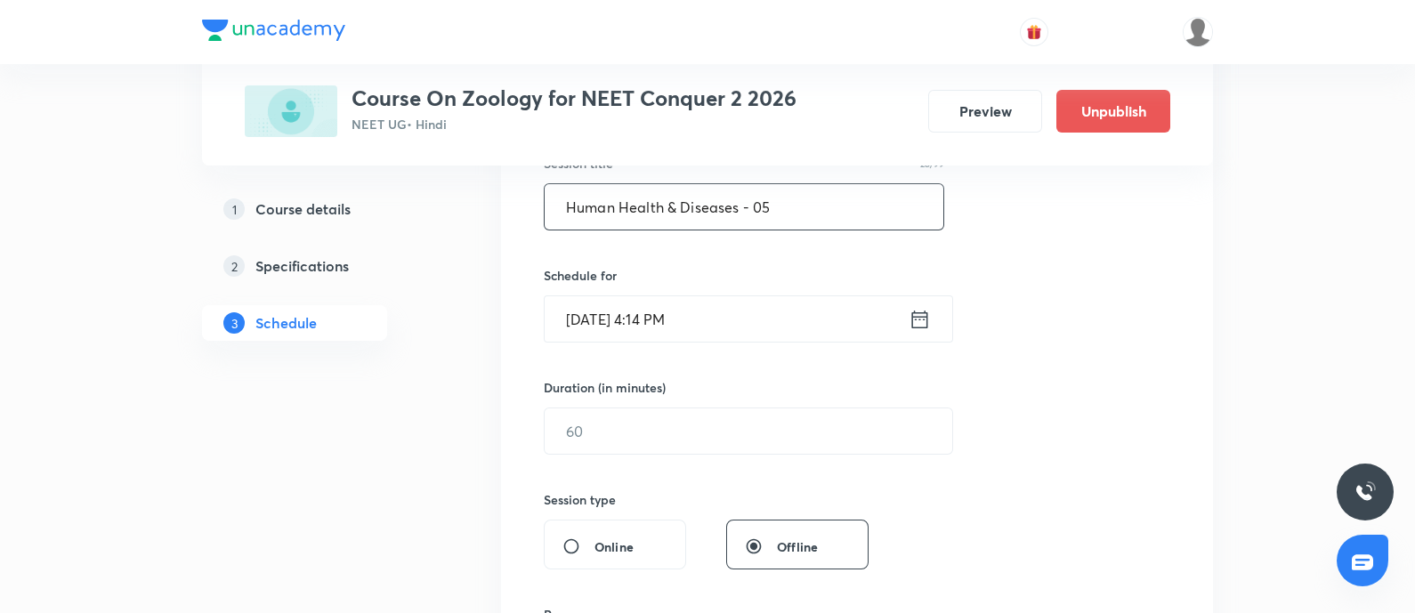
scroll to position [352, 0]
type input "Human Health & Diseases - 05"
click at [721, 327] on input "[DATE] 4:14 PM" at bounding box center [727, 317] width 364 height 45
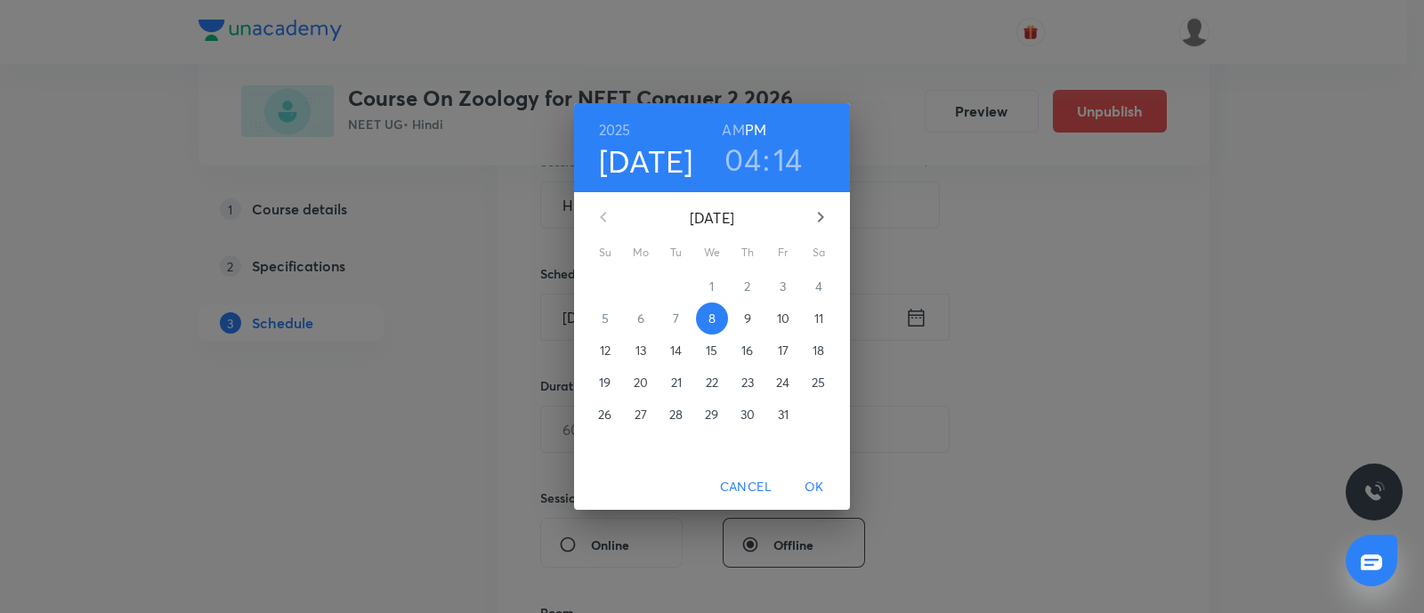
click at [749, 323] on p "9" at bounding box center [747, 319] width 7 height 18
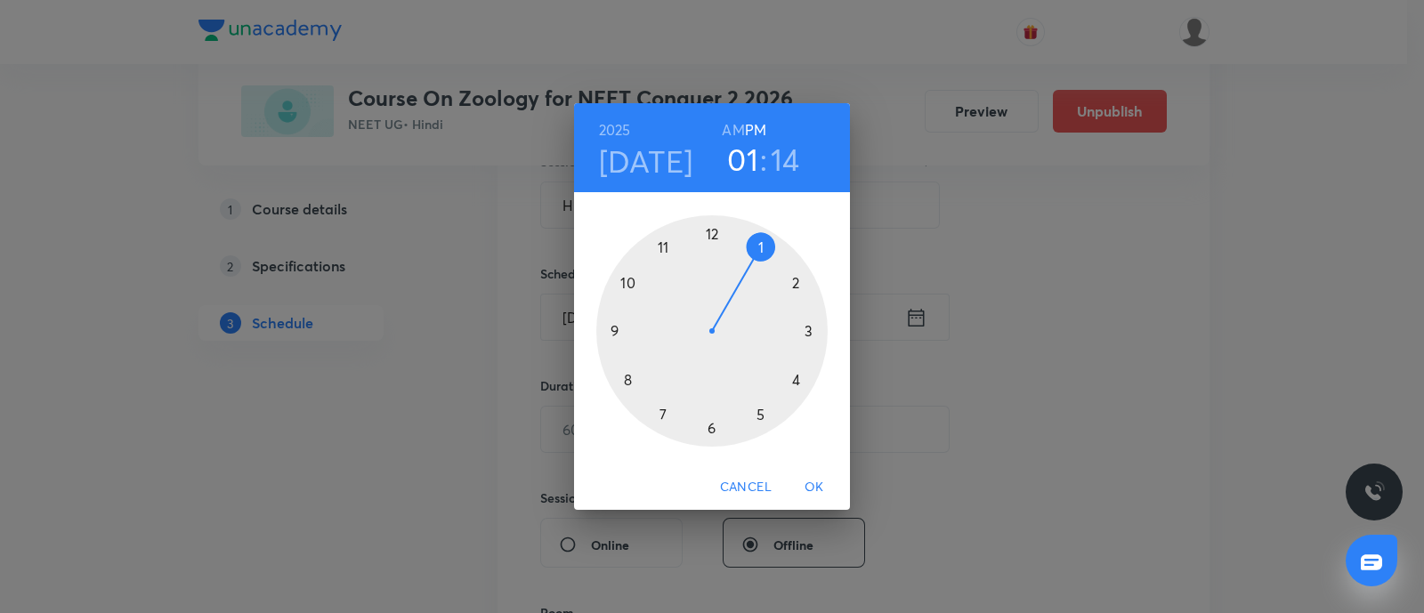
drag, startPoint x: 749, startPoint y: 323, endPoint x: 758, endPoint y: 238, distance: 85.9
click at [758, 238] on div at bounding box center [711, 330] width 231 height 231
click at [611, 331] on div at bounding box center [711, 330] width 231 height 231
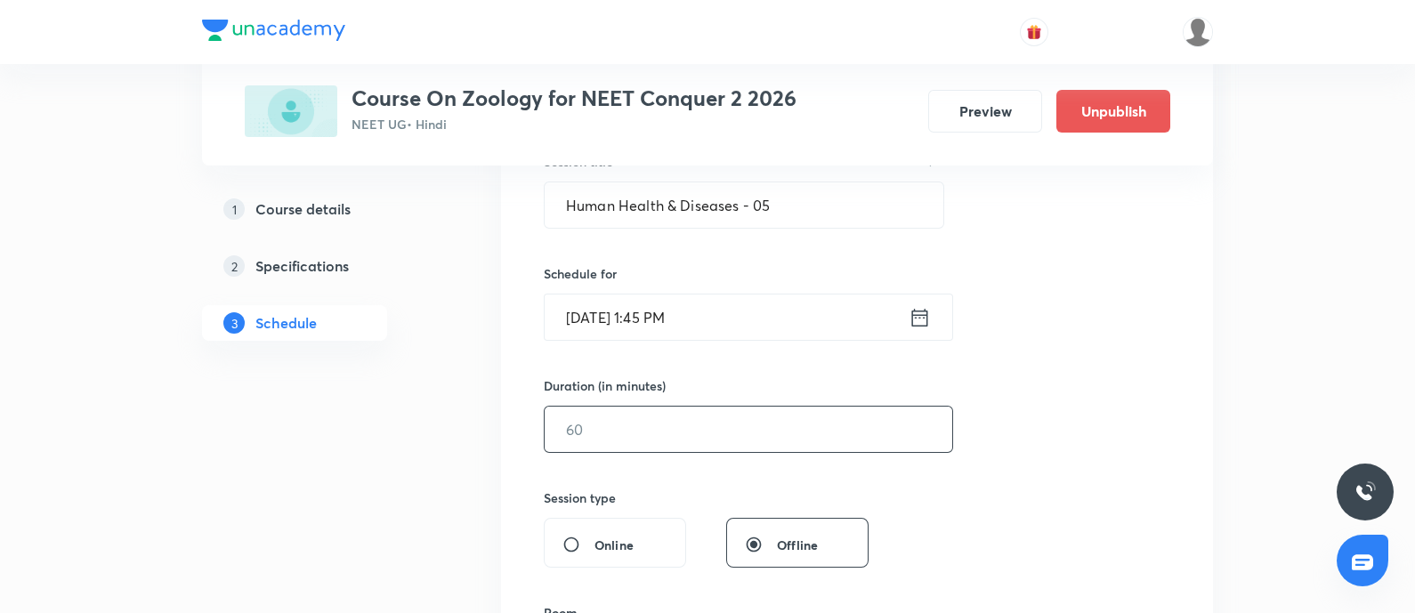
click at [676, 420] on input "text" at bounding box center [749, 429] width 408 height 45
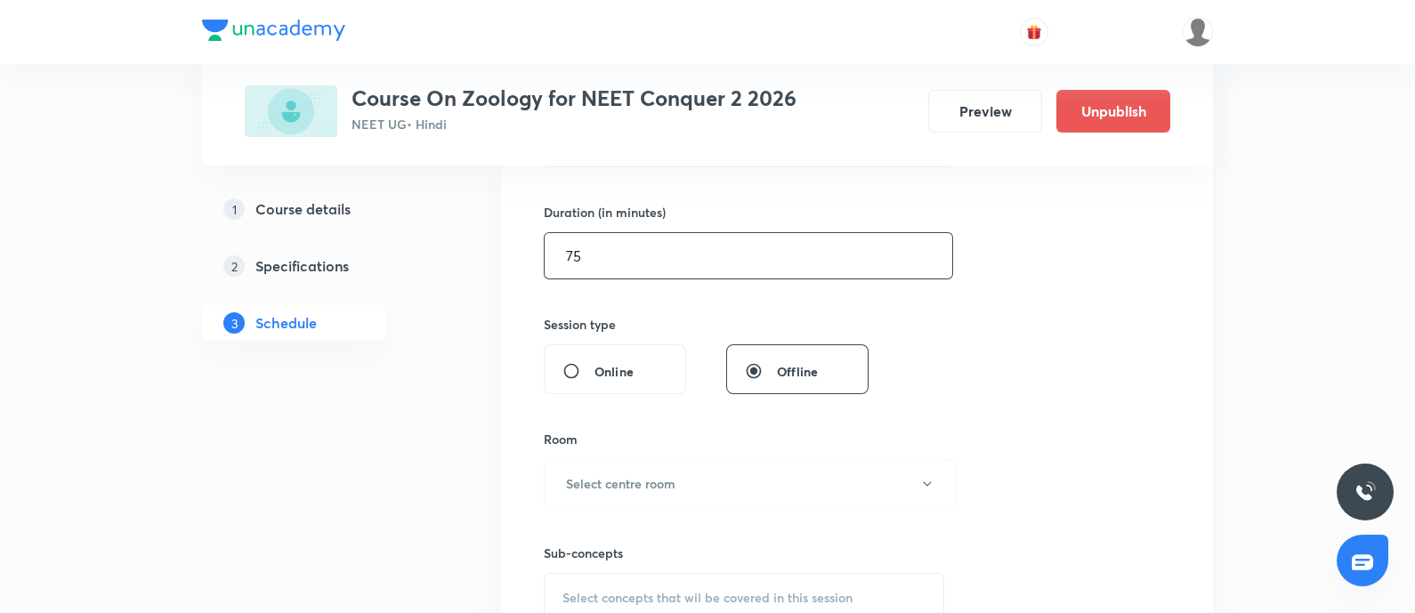
scroll to position [529, 0]
type input "75"
click at [663, 480] on h6 "Select centre room" at bounding box center [620, 481] width 109 height 19
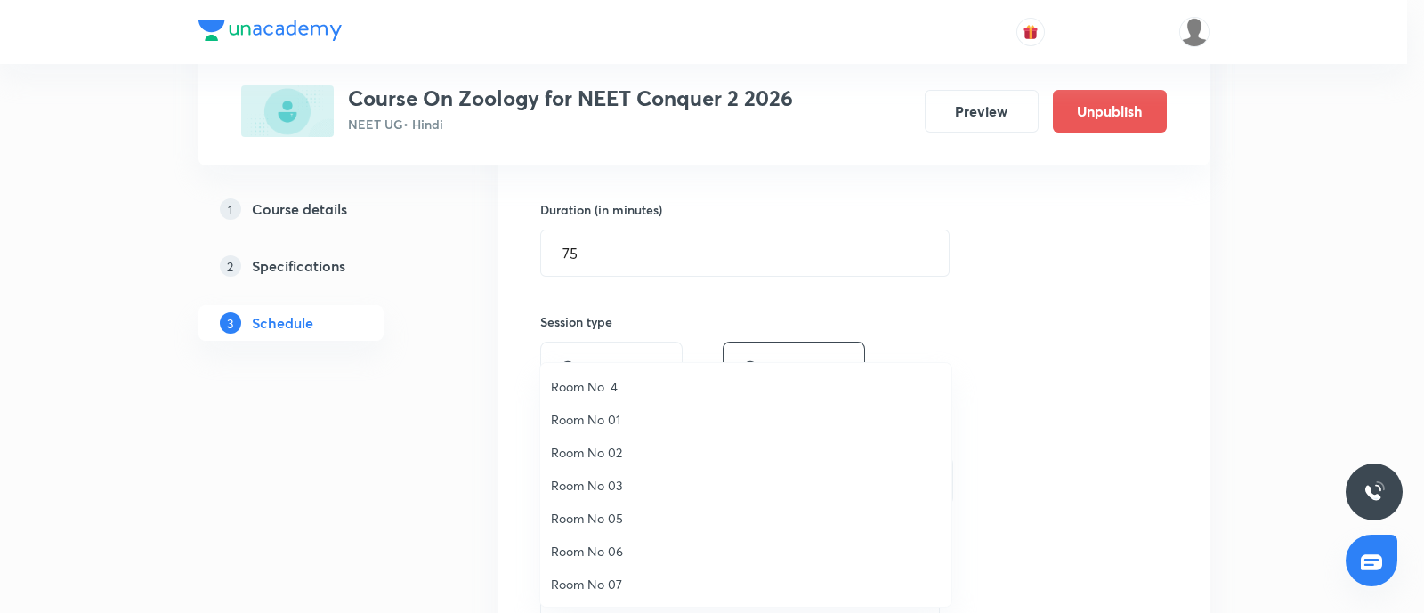
click at [610, 589] on span "Room No 07" at bounding box center [746, 584] width 390 height 19
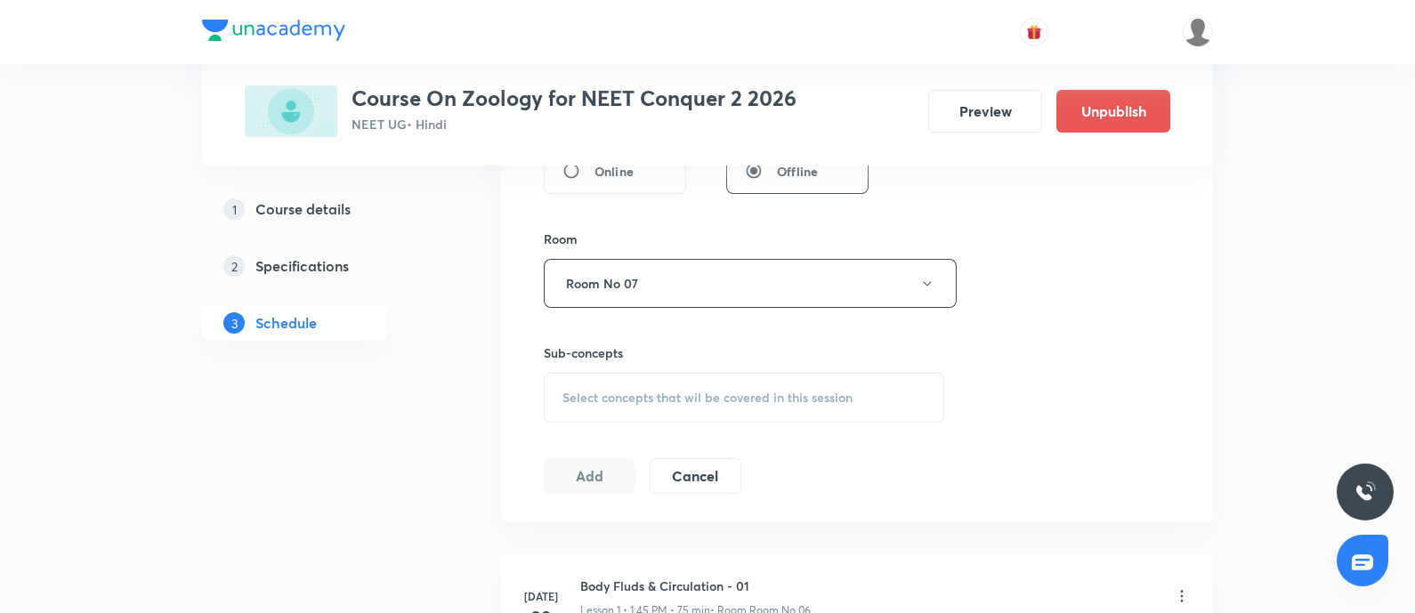
scroll to position [733, 0]
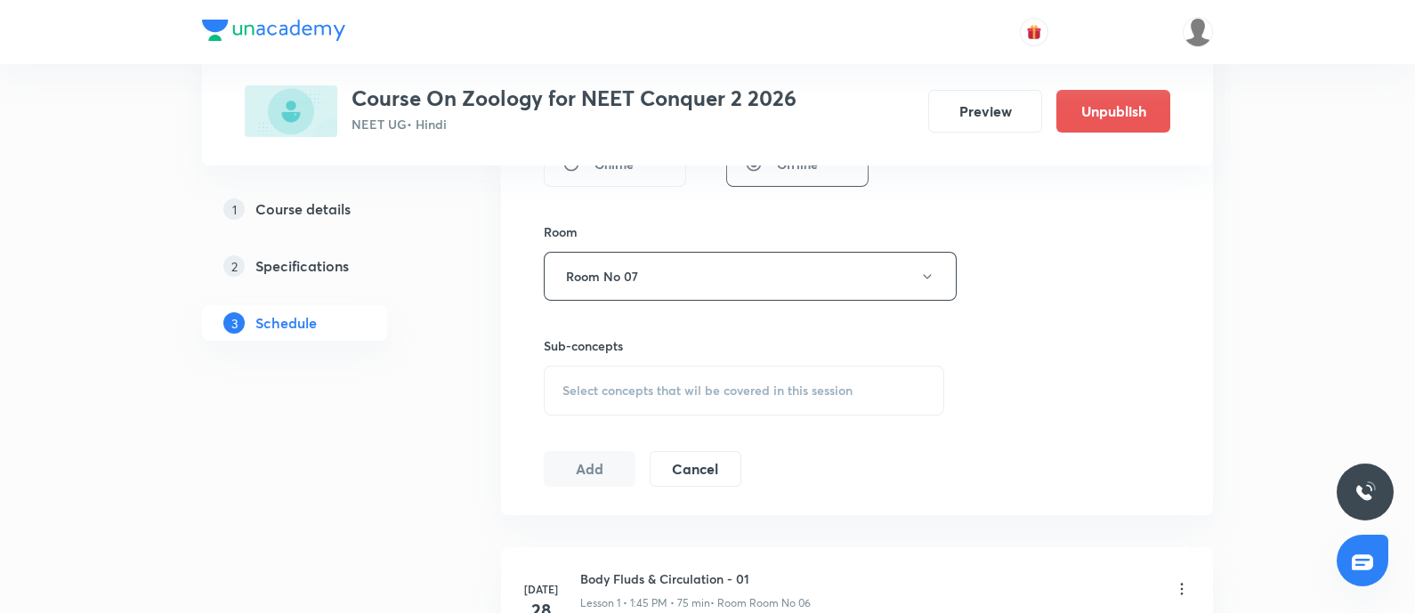
click at [723, 373] on div "Select concepts that wil be covered in this session" at bounding box center [744, 391] width 401 height 50
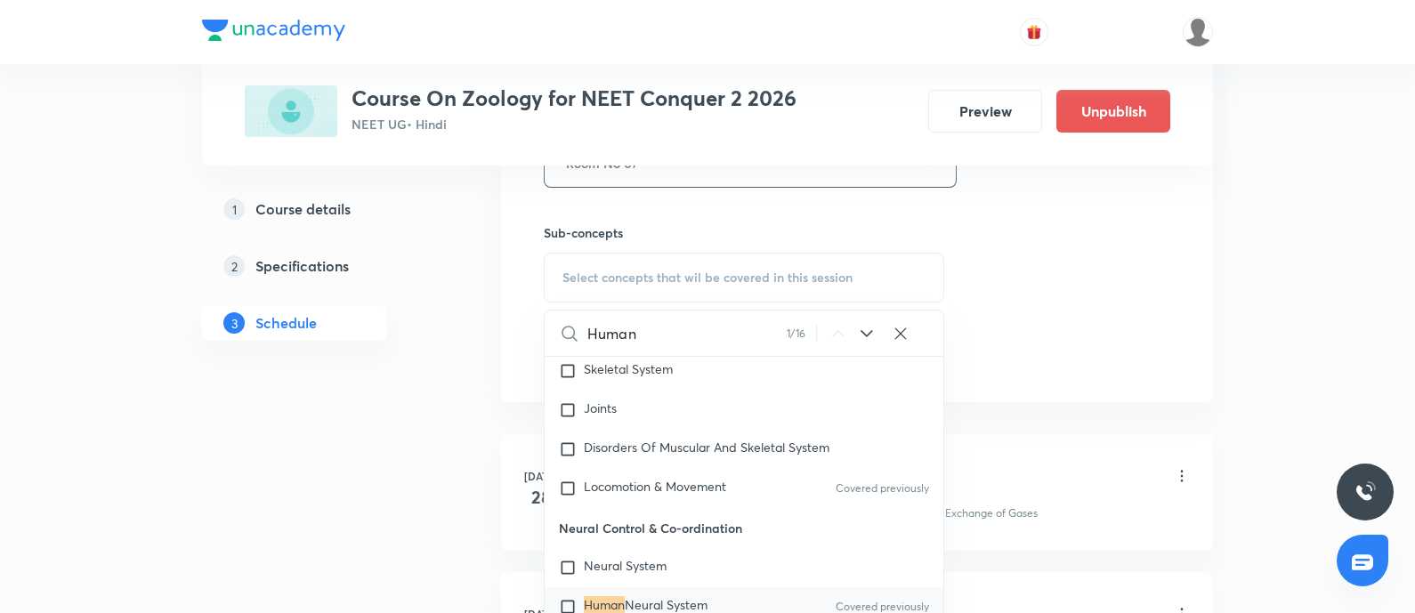
scroll to position [8250, 0]
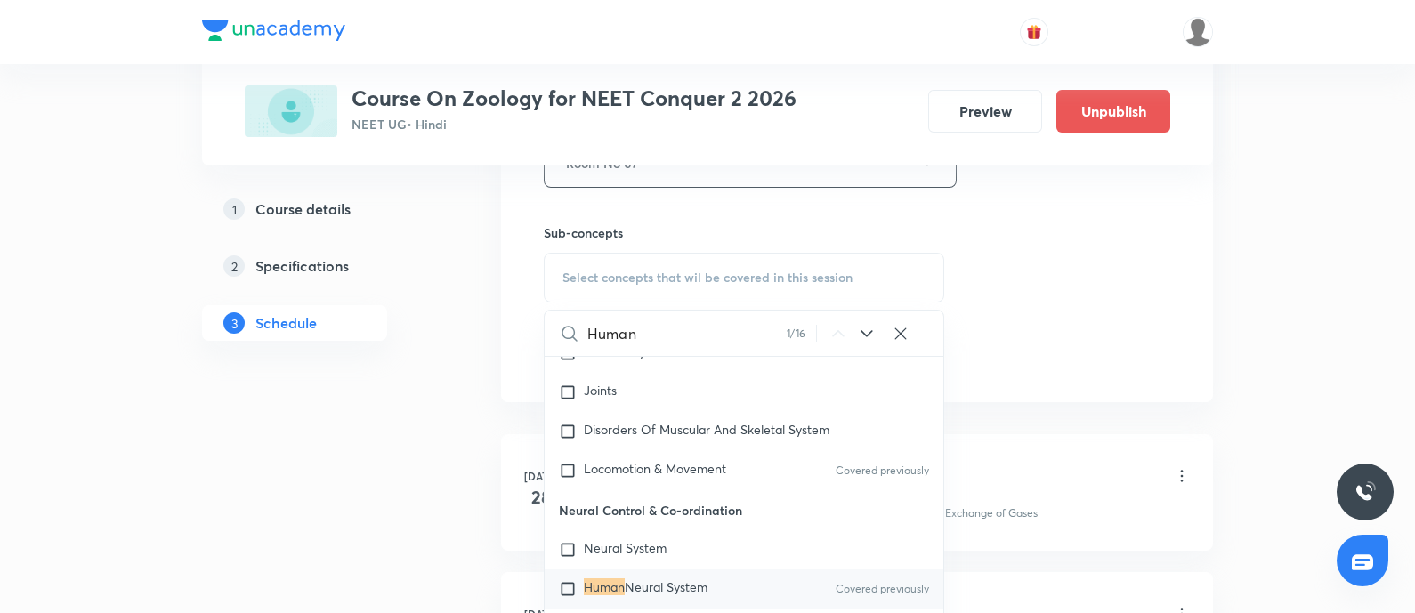
type input "Human"
click at [565, 589] on input "checkbox" at bounding box center [571, 589] width 25 height 18
checkbox input "true"
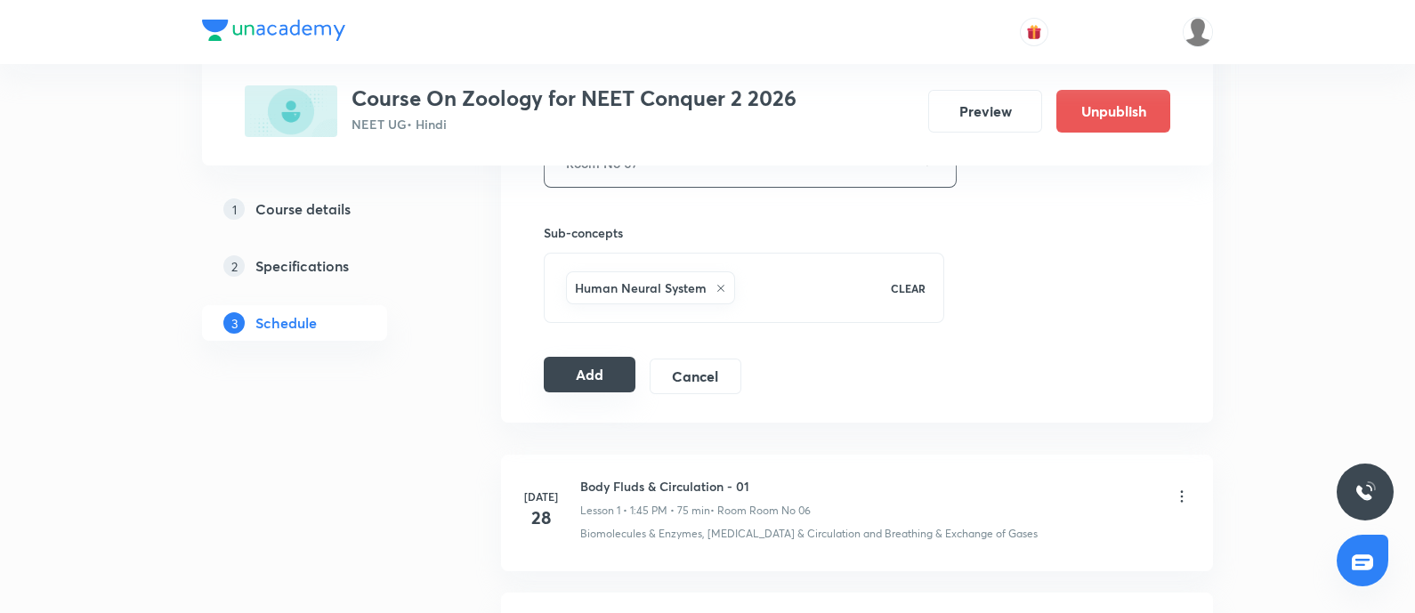
click at [601, 373] on button "Add" at bounding box center [590, 375] width 92 height 36
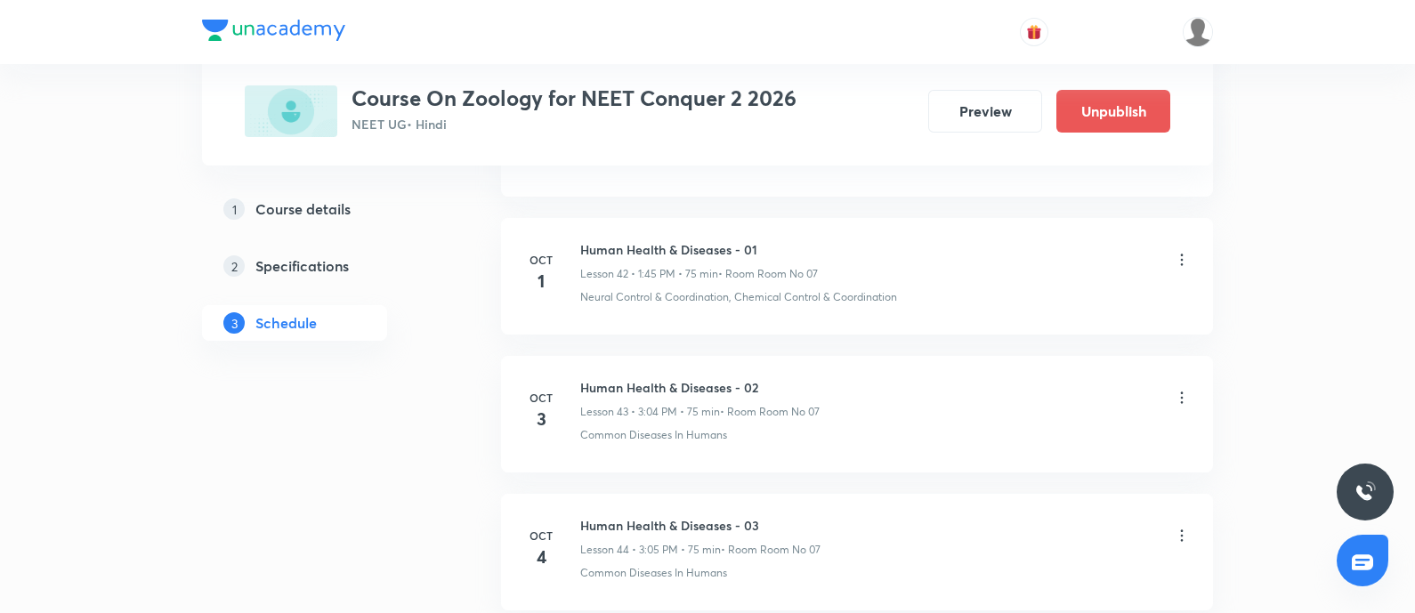
scroll to position [7025, 0]
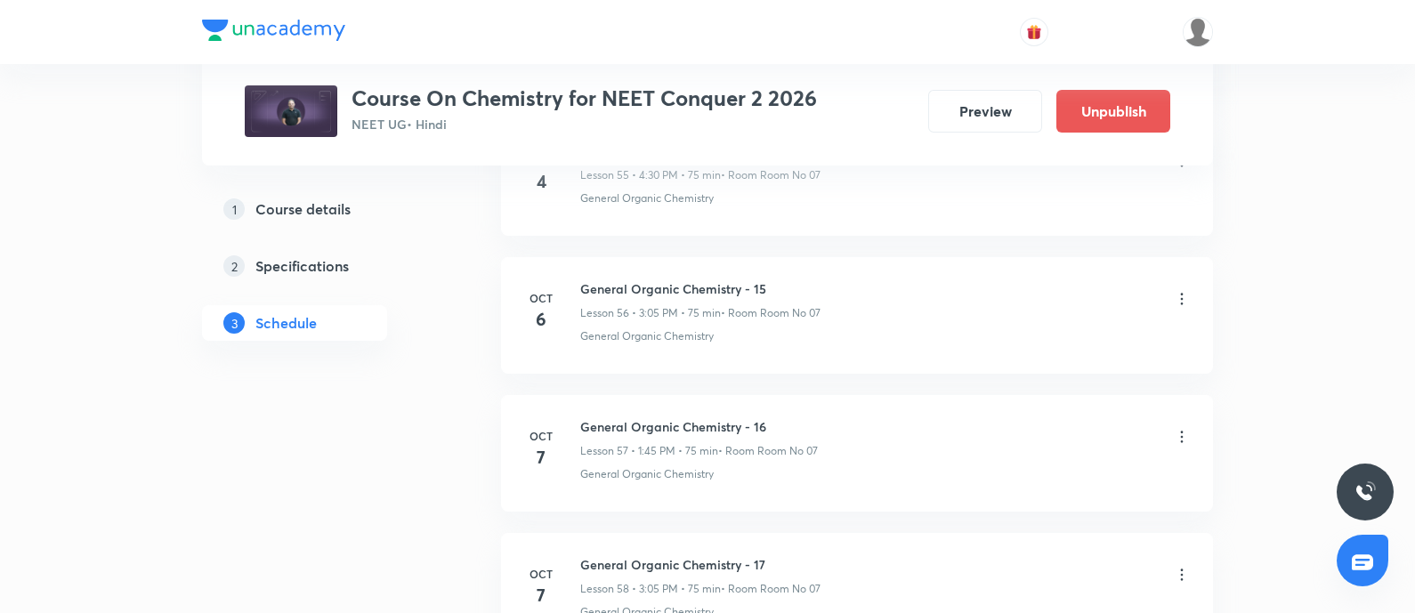
scroll to position [9069, 0]
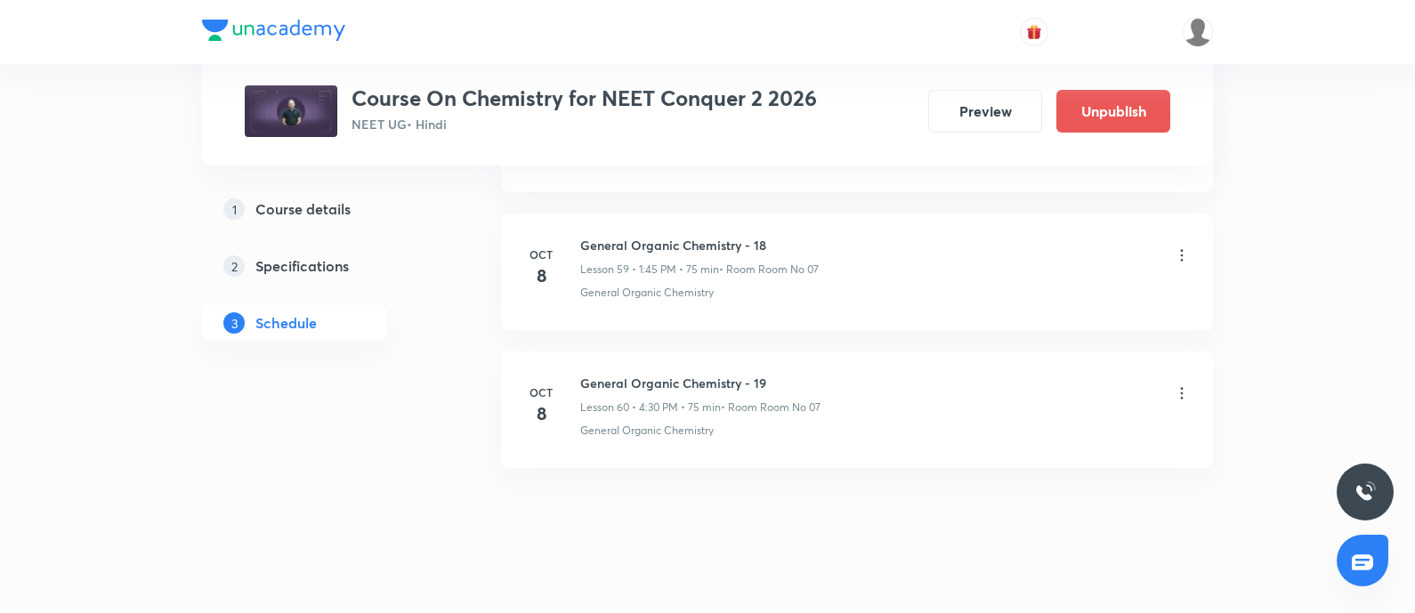
click at [645, 374] on h6 "General Organic Chemistry - 19" at bounding box center [700, 383] width 240 height 19
copy h6 "General Organic Chemistry - 19"
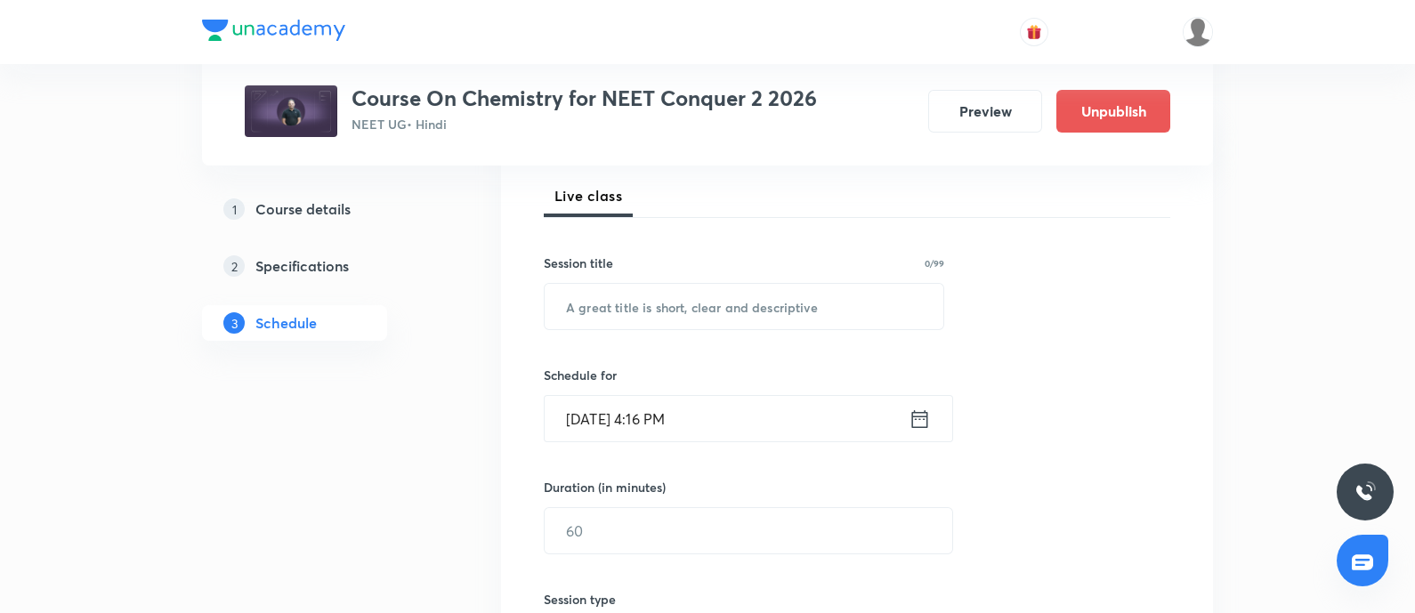
scroll to position [293, 0]
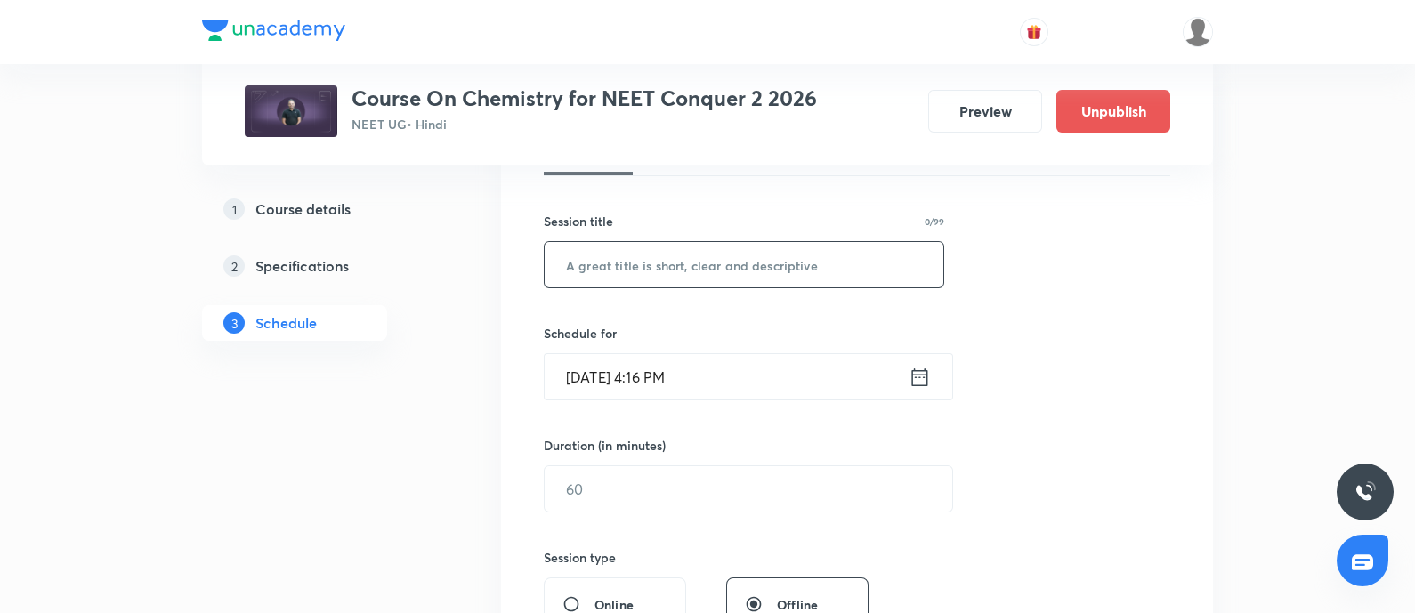
click at [668, 283] on input "text" at bounding box center [744, 264] width 399 height 45
paste input "General Organic Chemistry - 19"
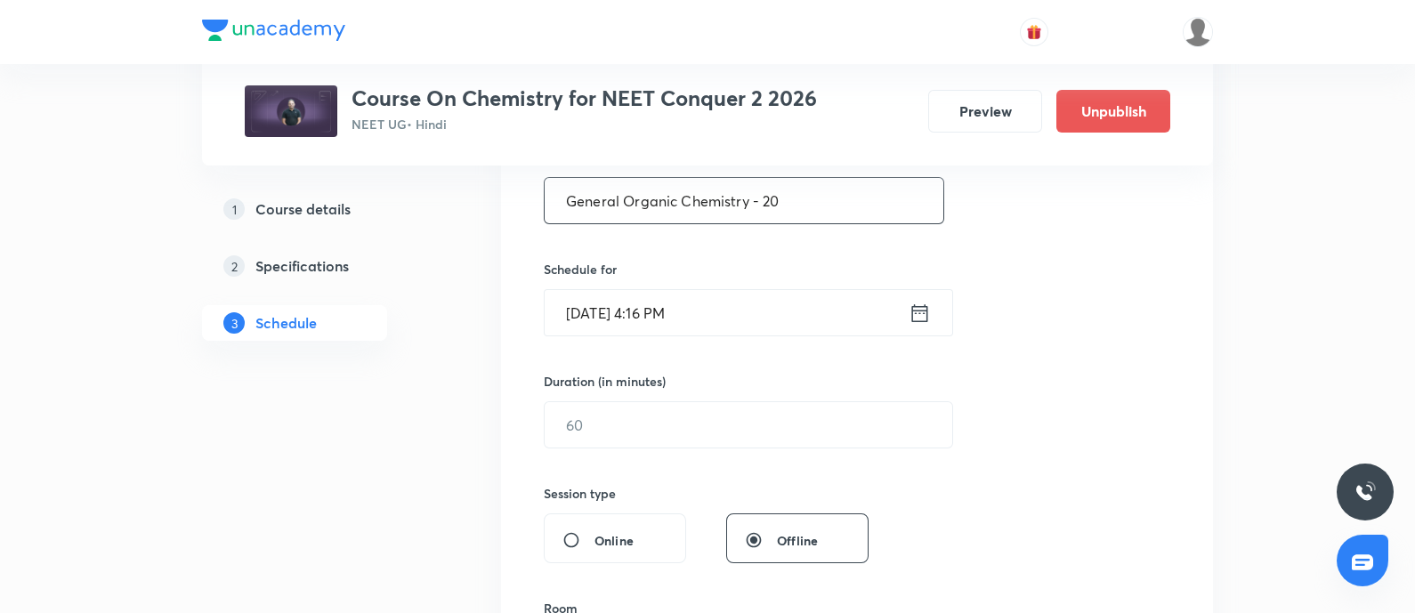
scroll to position [360, 0]
type input "General Organic Chemistry - 20"
click at [724, 304] on input "Oct 8, 2025, 4:16 PM" at bounding box center [727, 309] width 364 height 45
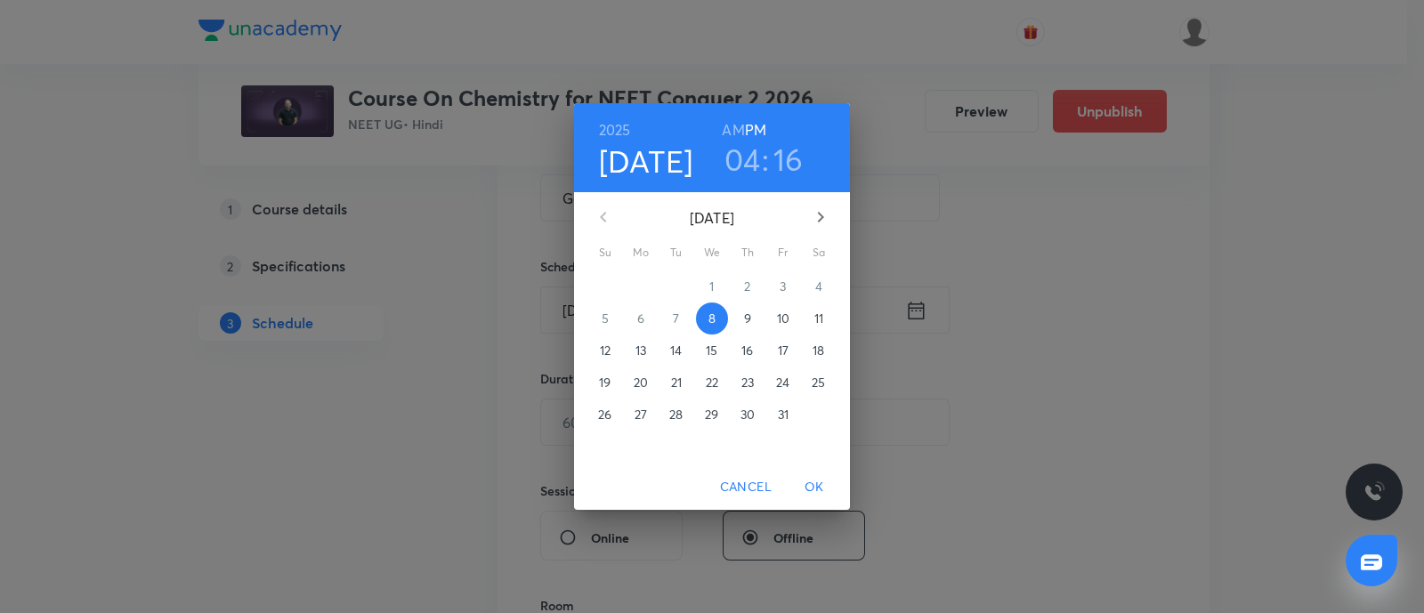
click at [747, 313] on p "9" at bounding box center [747, 319] width 7 height 18
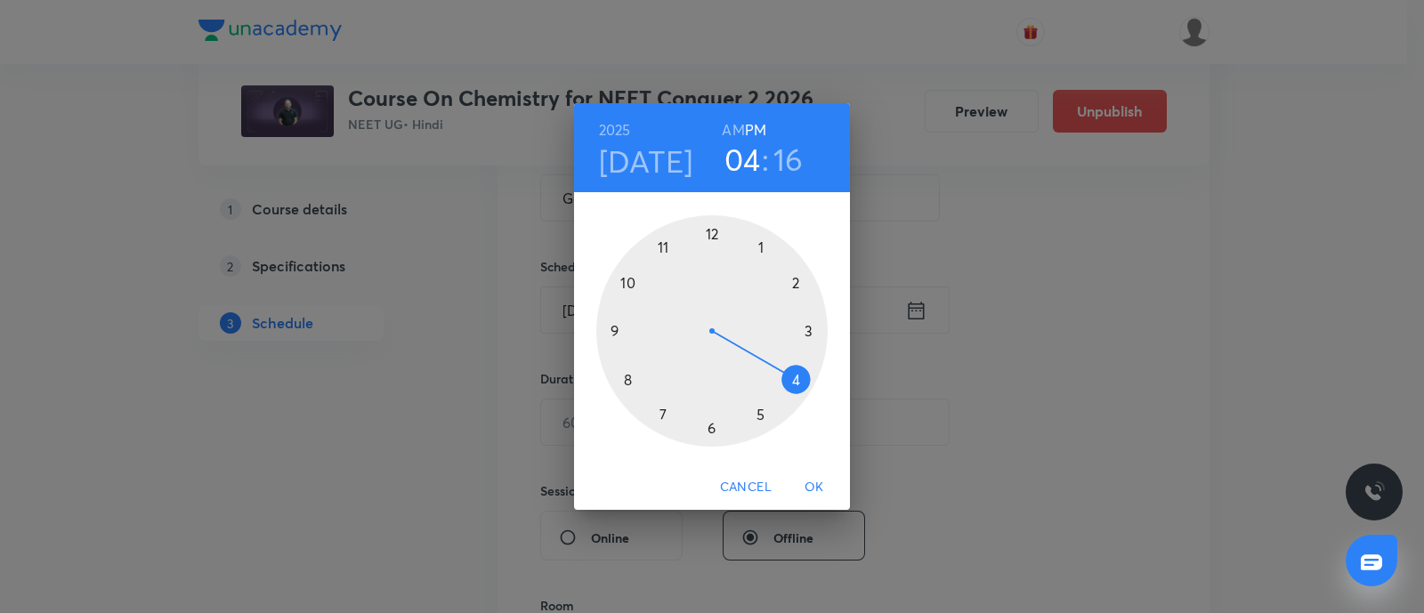
click at [801, 332] on div at bounding box center [711, 330] width 231 height 231
click at [760, 240] on div at bounding box center [711, 330] width 231 height 231
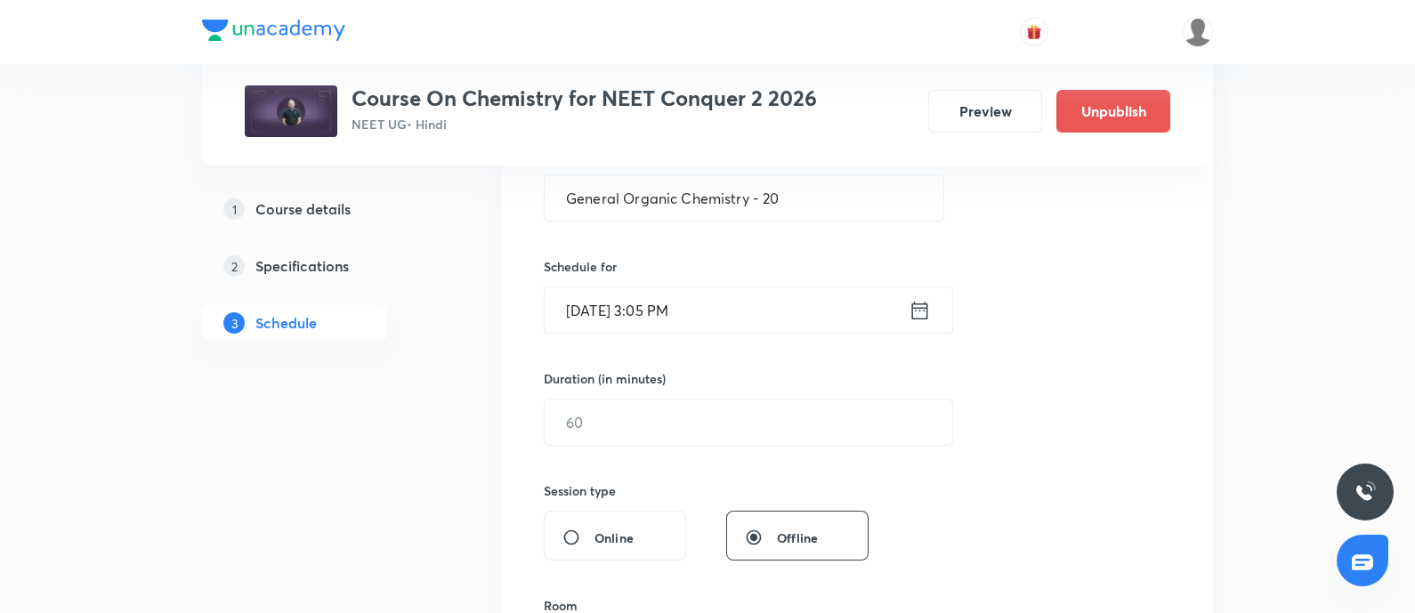
scroll to position [457, 0]
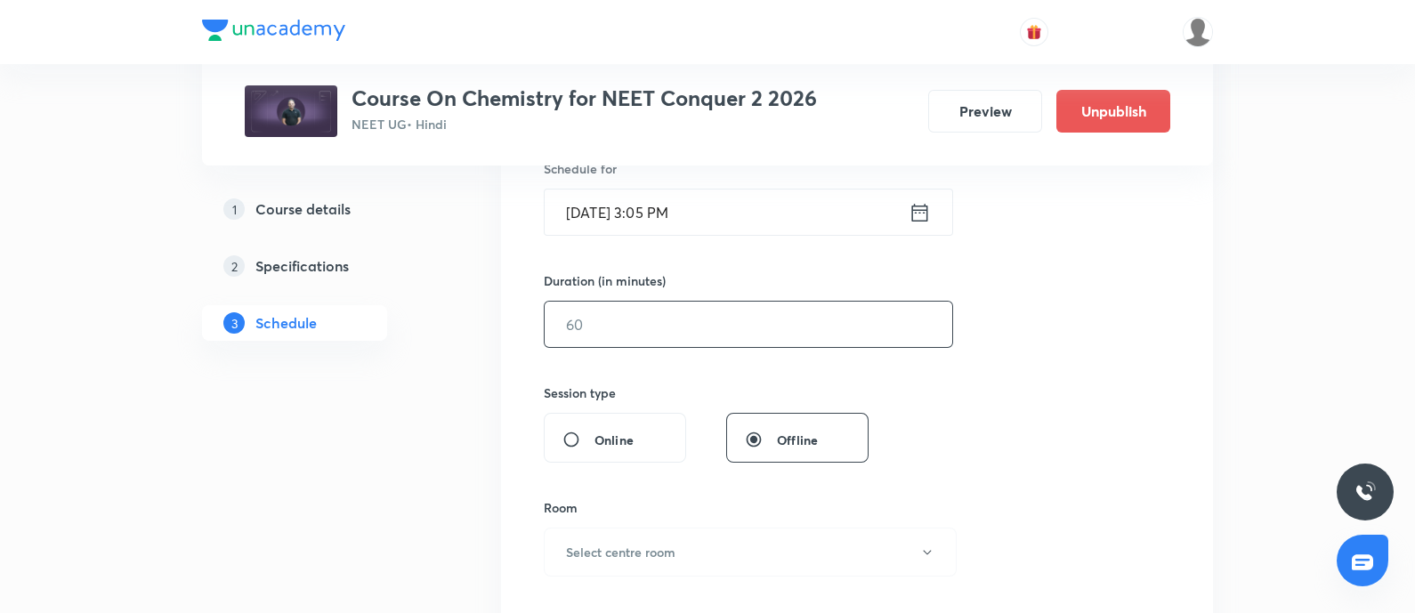
click at [708, 312] on input "text" at bounding box center [749, 324] width 408 height 45
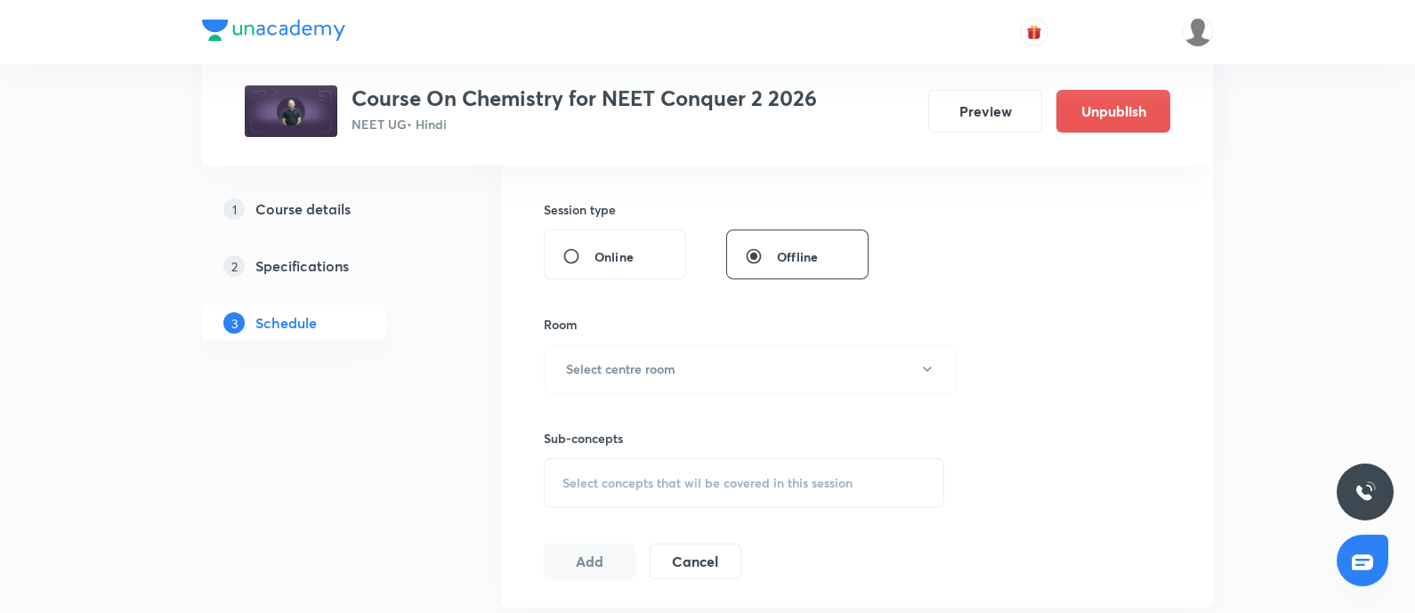
scroll to position [646, 0]
type input "75"
click at [700, 378] on button "Select centre room" at bounding box center [750, 363] width 413 height 49
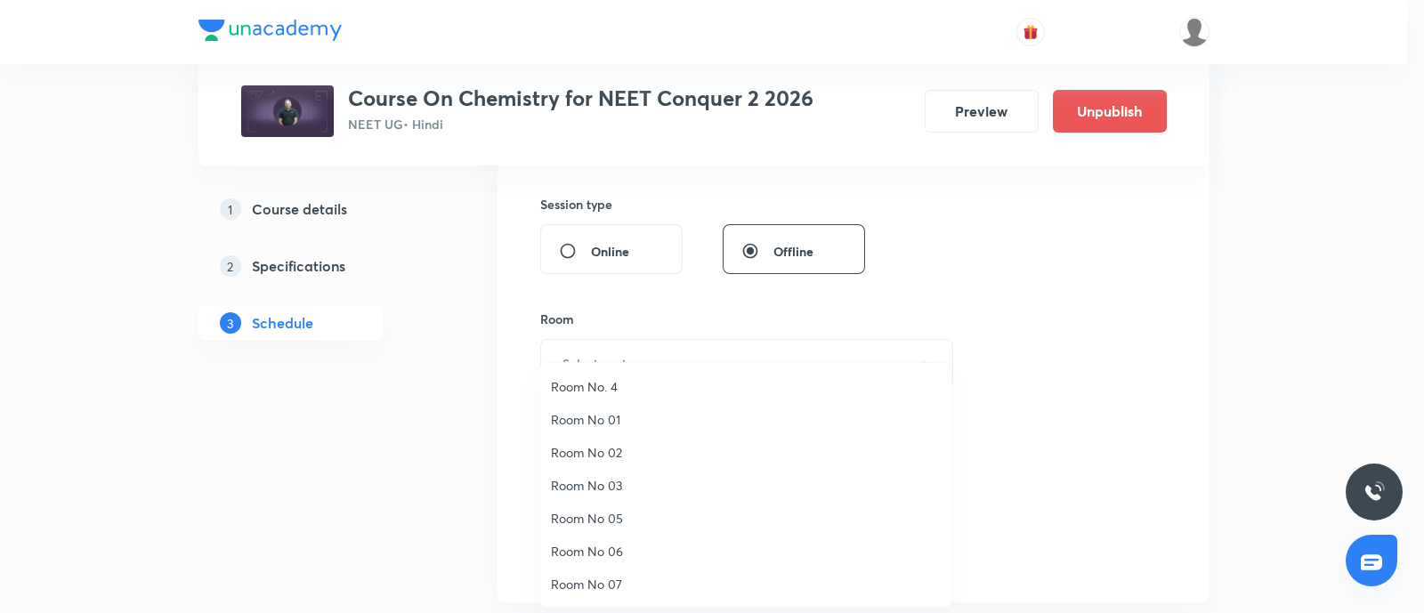
click at [602, 579] on span "Room No 07" at bounding box center [746, 584] width 390 height 19
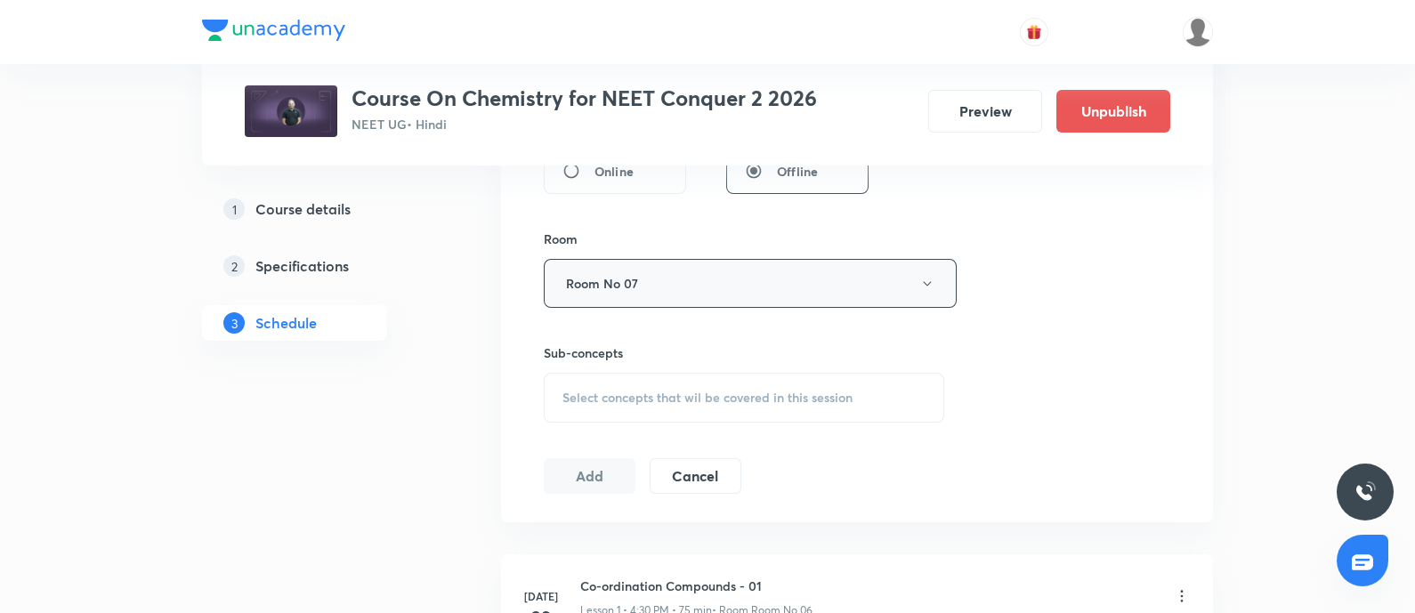
scroll to position [727, 0]
click at [672, 390] on span "Select concepts that wil be covered in this session" at bounding box center [707, 397] width 290 height 14
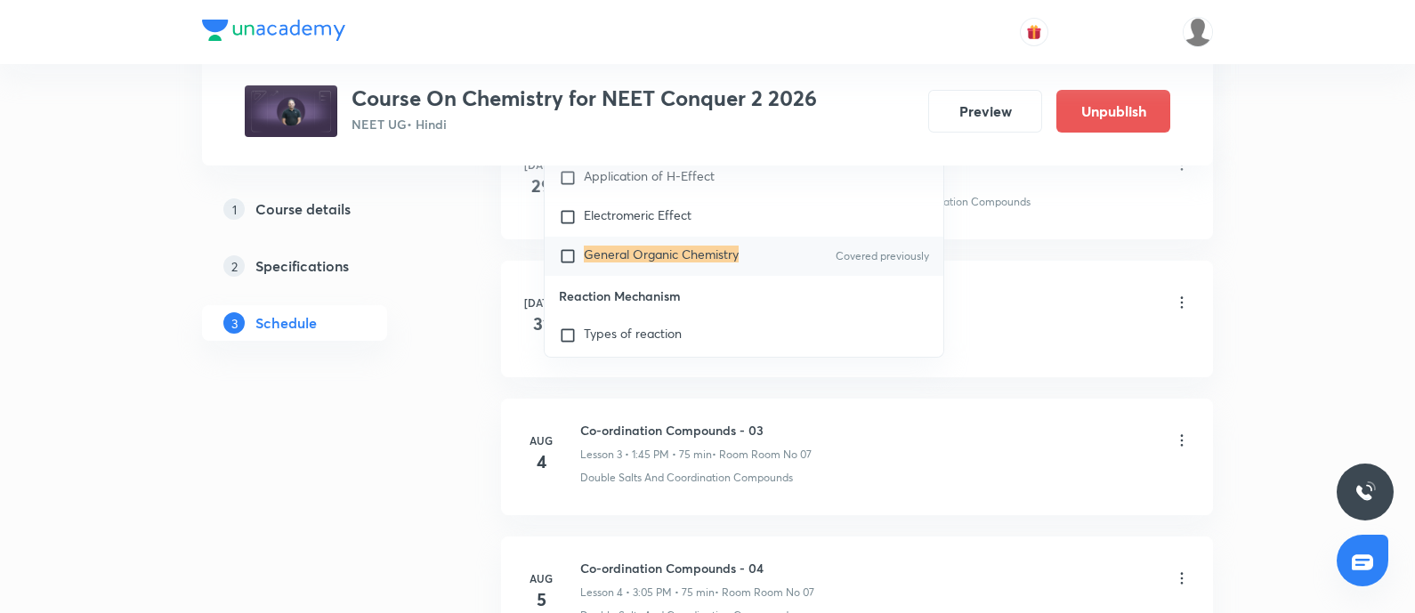
scroll to position [1159, 0]
type input "General Organic Chemistry"
click at [566, 264] on input "checkbox" at bounding box center [571, 256] width 25 height 18
checkbox input "true"
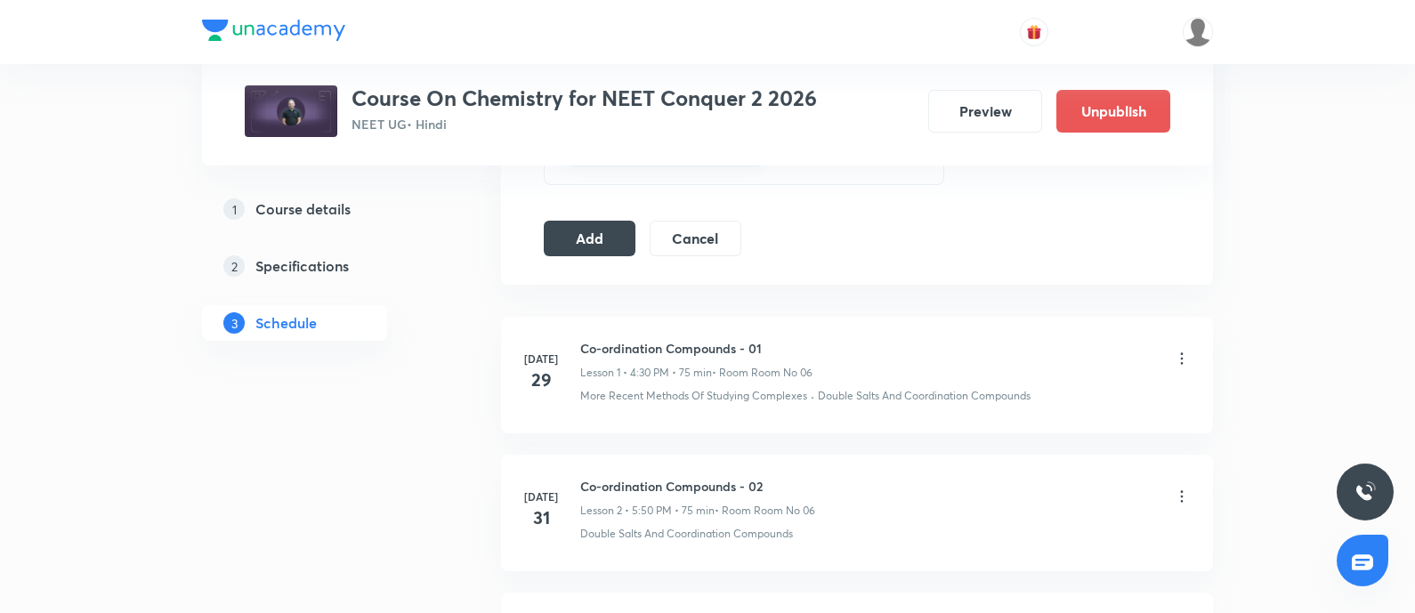
scroll to position [983, 0]
click at [601, 244] on button "Add" at bounding box center [590, 238] width 92 height 36
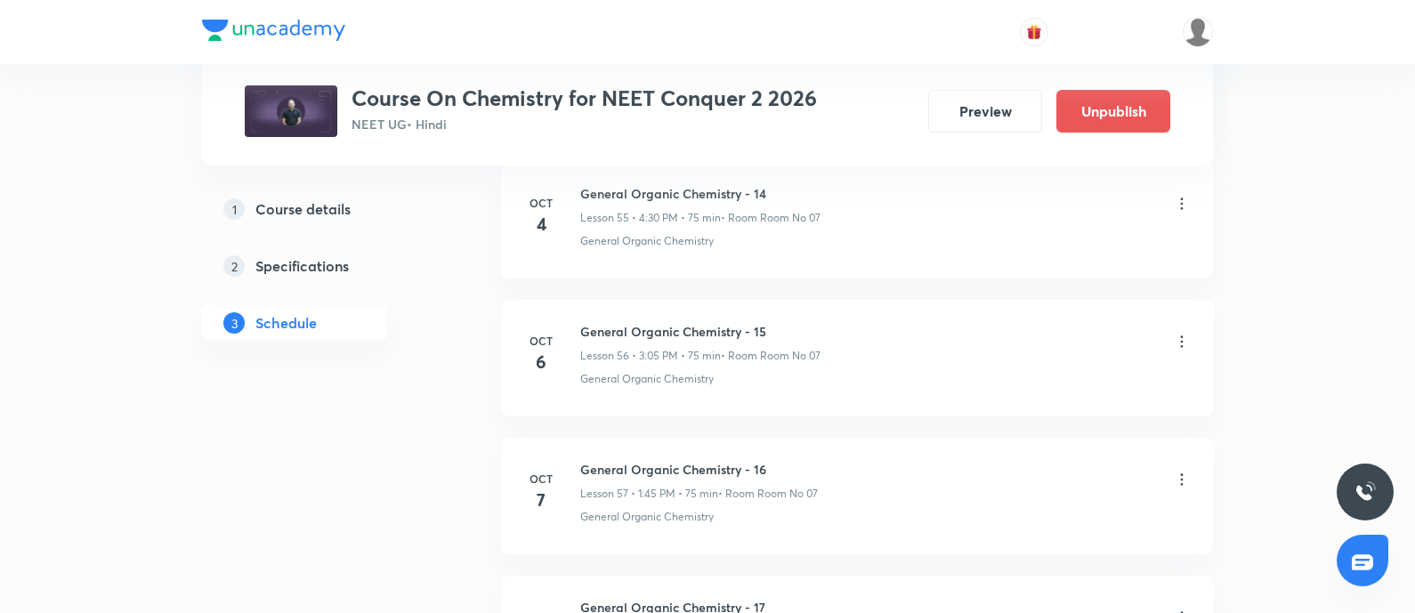
scroll to position [9090, 0]
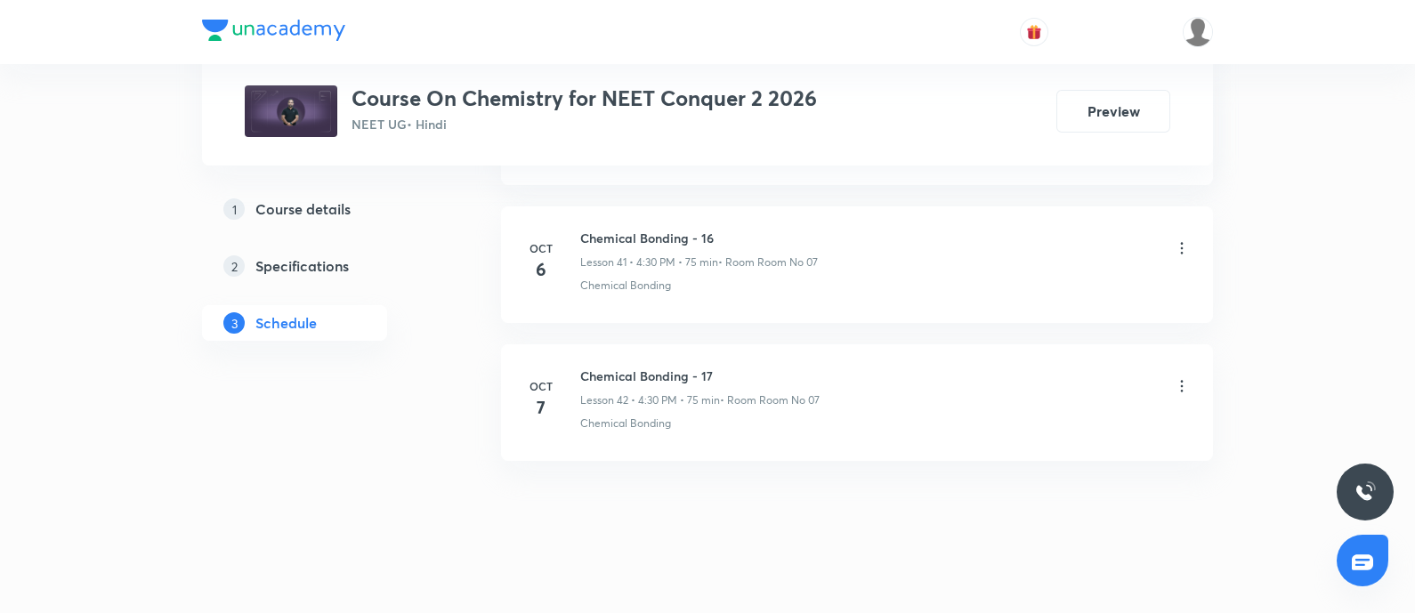
click at [650, 367] on h6 "Chemical Bonding - 17" at bounding box center [699, 376] width 239 height 19
copy h6 "Chemical Bonding - 17"
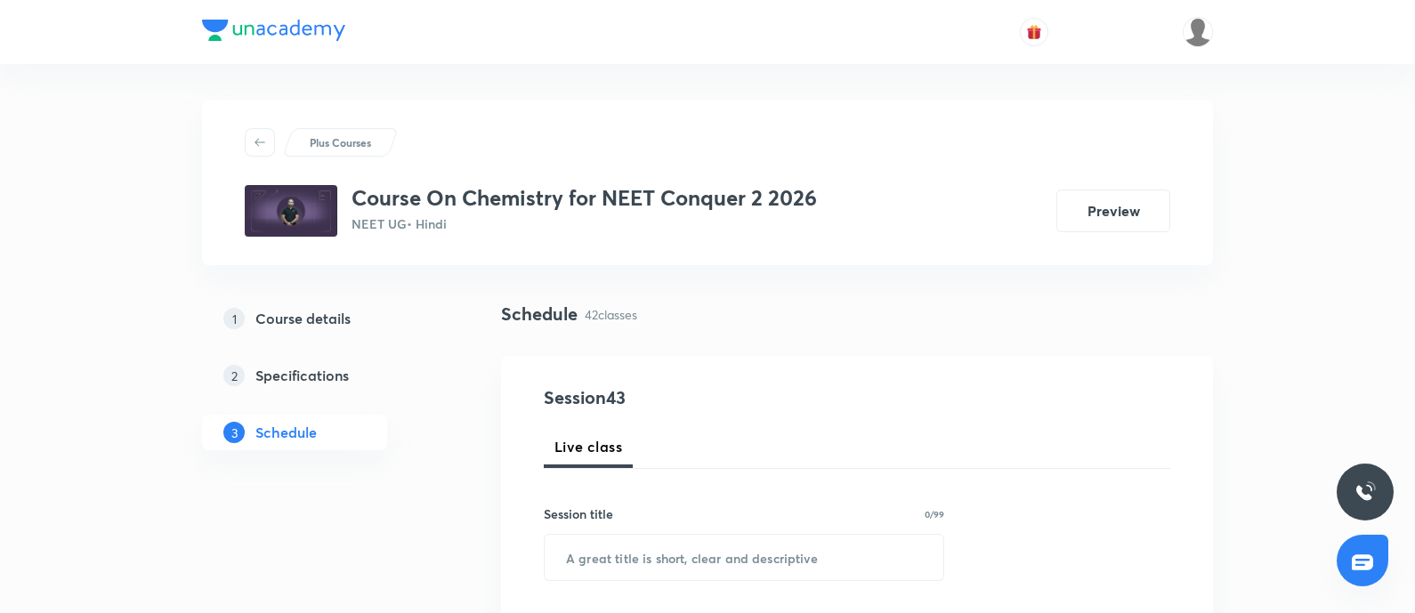
scroll to position [146, 0]
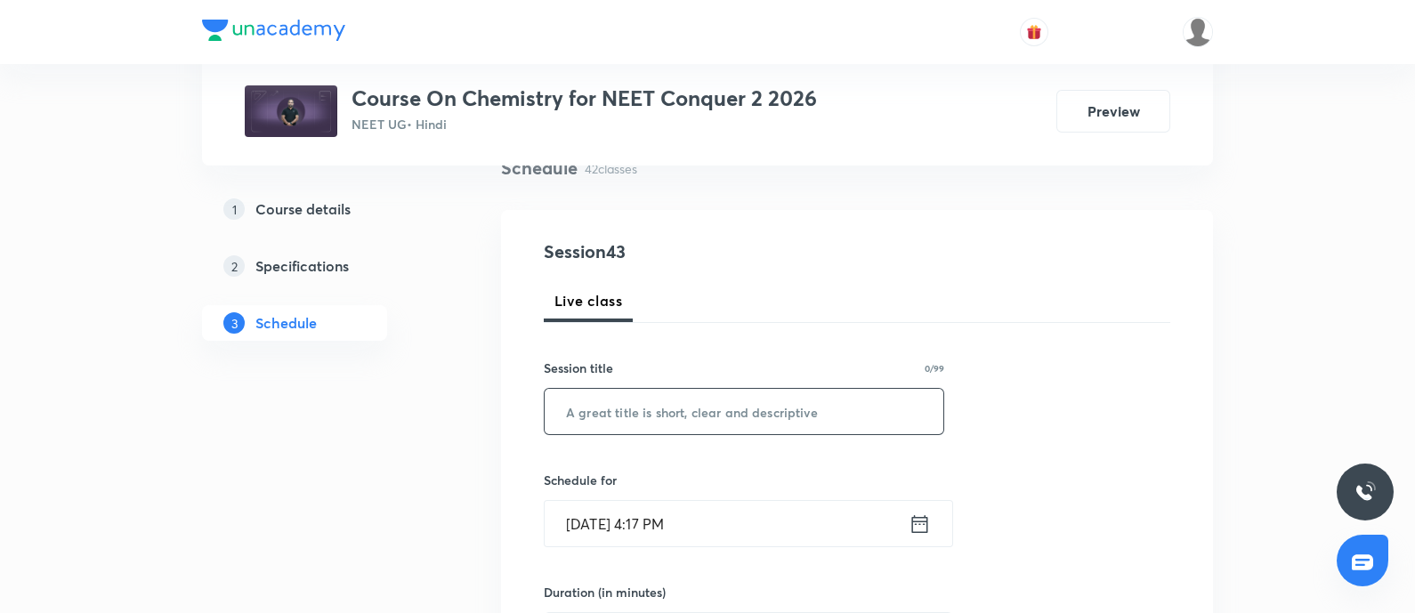
click at [671, 419] on input "text" at bounding box center [744, 411] width 399 height 45
paste input "Chemical Bonding - 17"
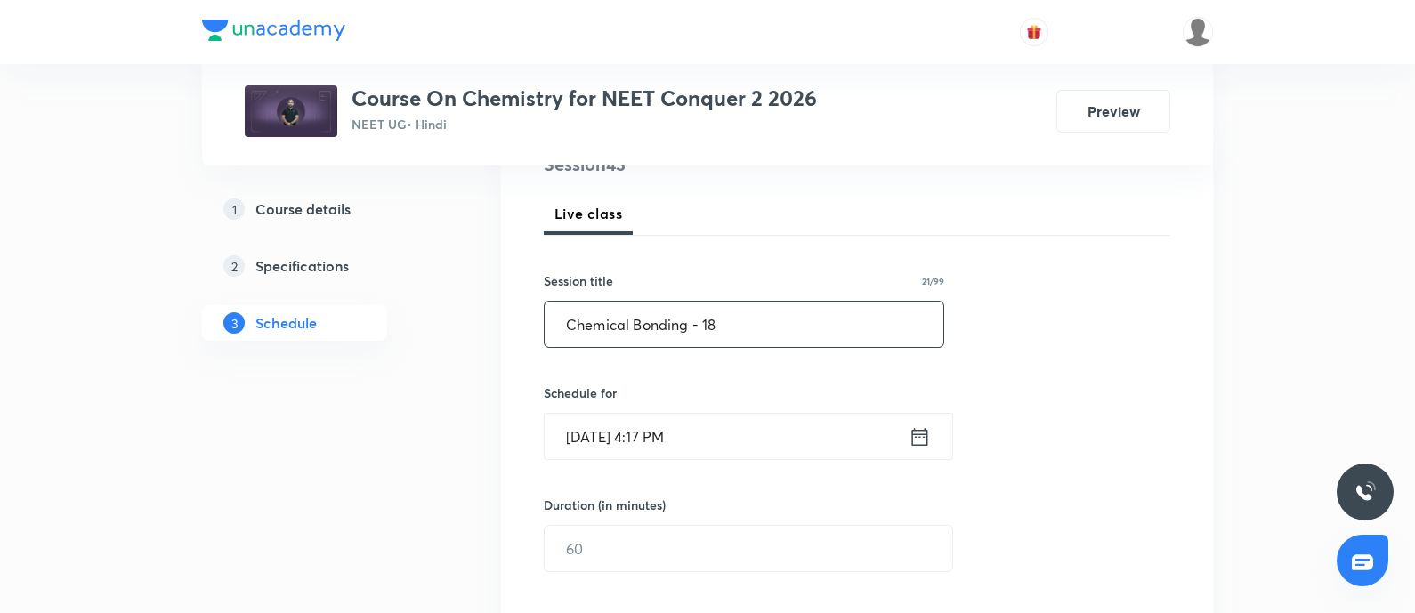
scroll to position [235, 0]
type input "Chemical Bonding - 18"
click at [716, 431] on input "Oct 8, 2025, 4:17 PM" at bounding box center [727, 434] width 364 height 45
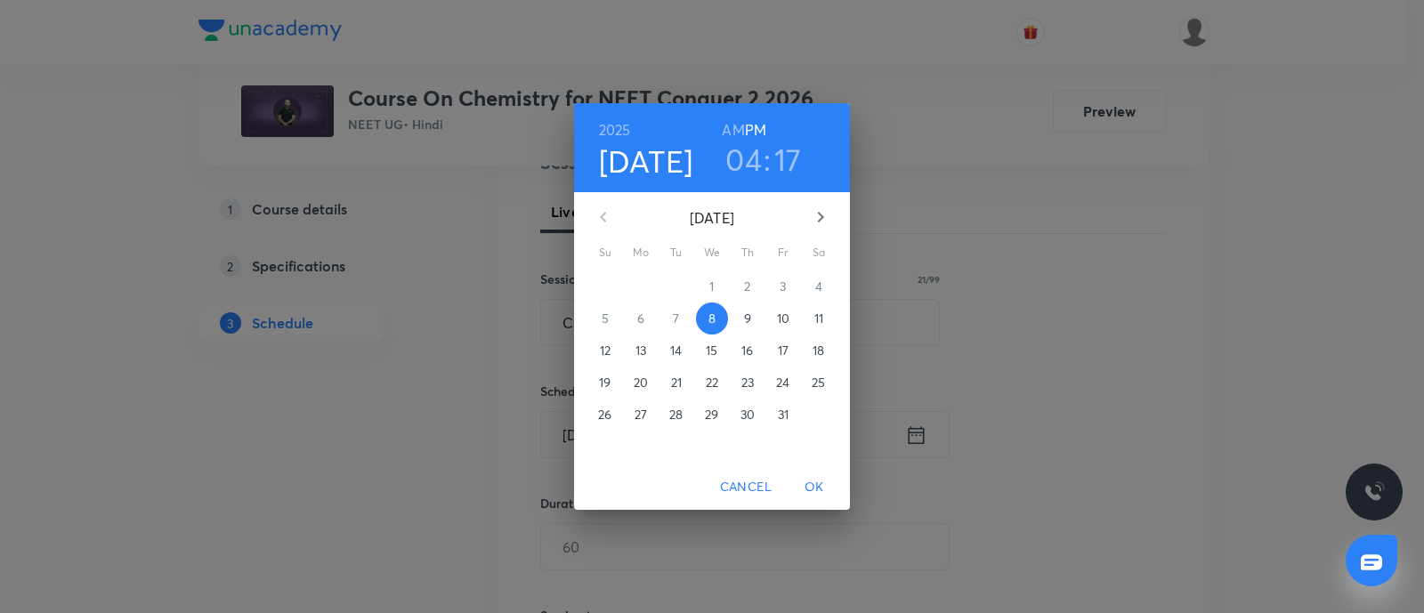
click at [748, 324] on p "9" at bounding box center [747, 319] width 7 height 18
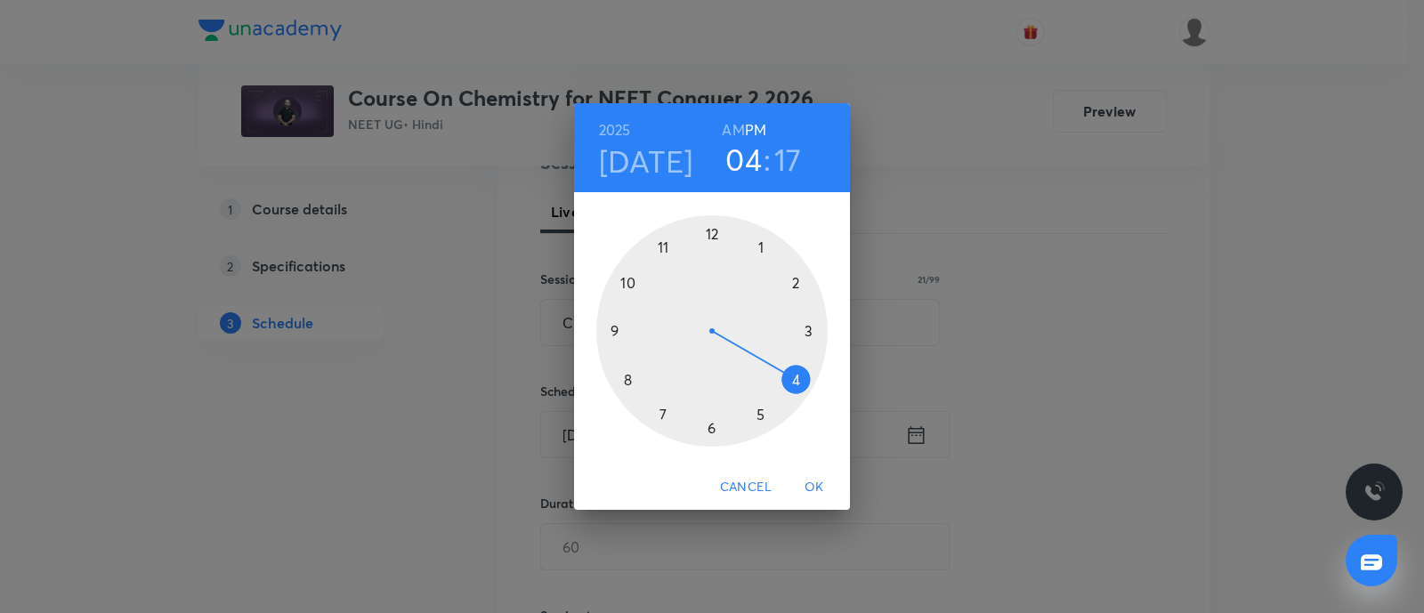
click at [794, 373] on div at bounding box center [711, 330] width 231 height 231
click at [708, 425] on div at bounding box center [711, 330] width 231 height 231
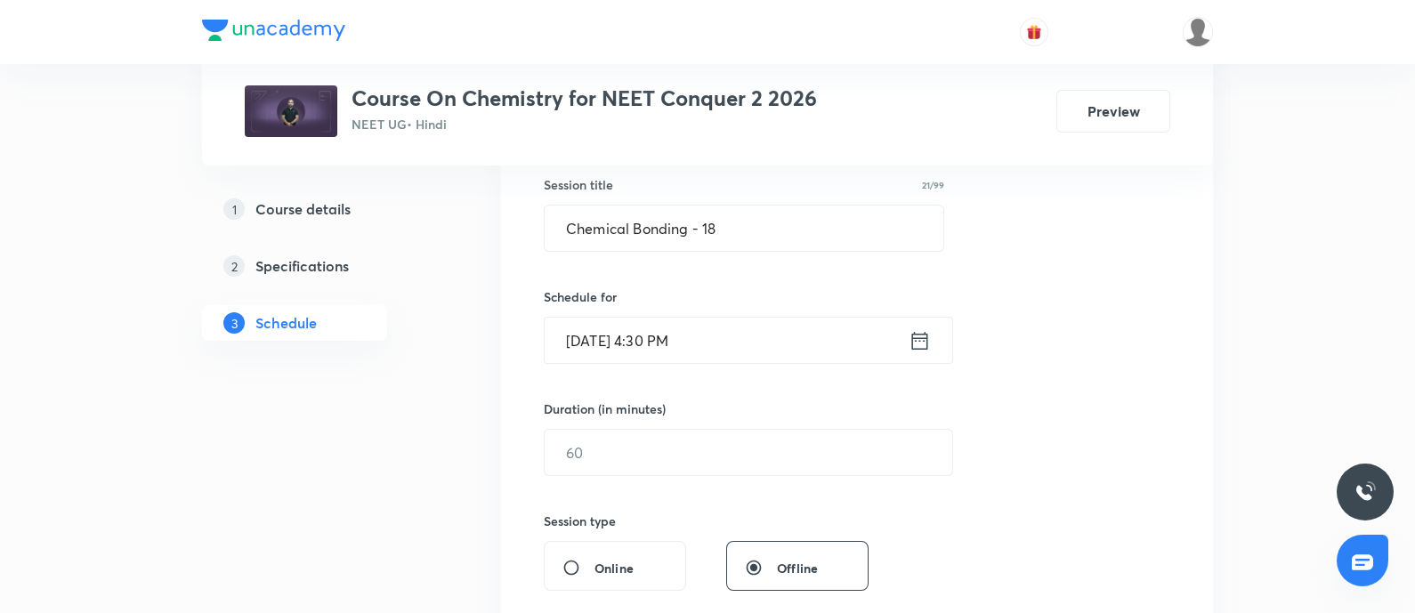
scroll to position [330, 0]
click at [708, 429] on input "text" at bounding box center [749, 451] width 408 height 45
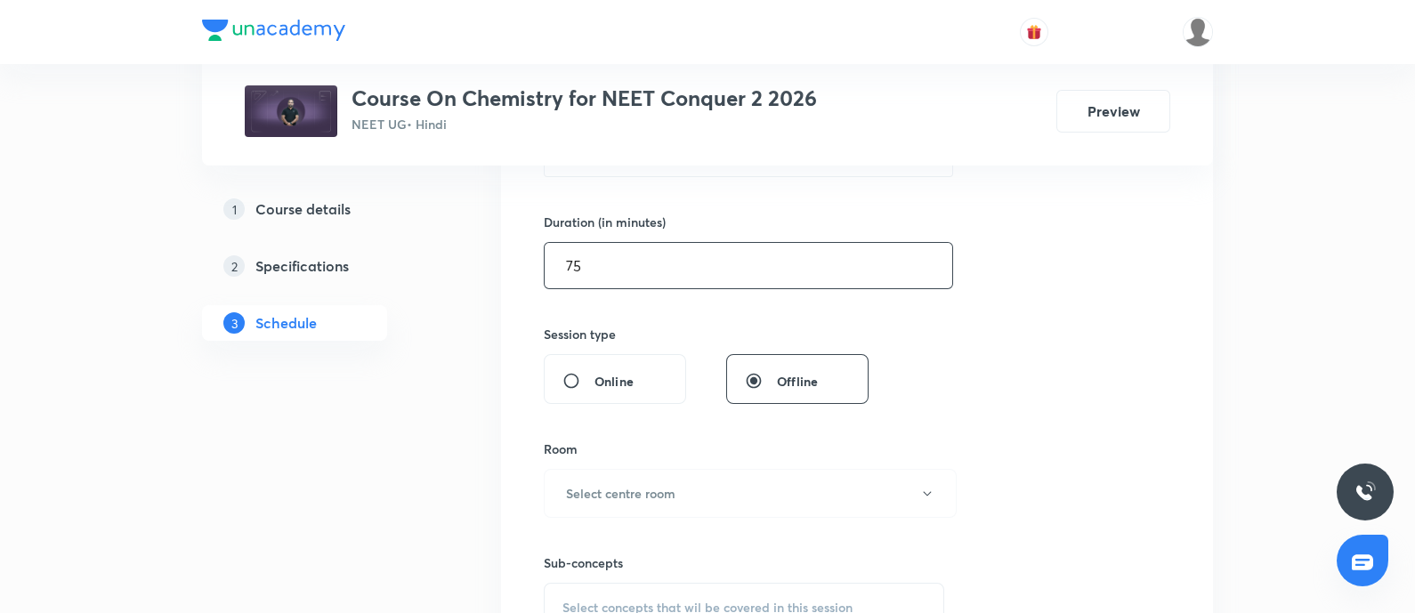
scroll to position [517, 0]
type input "75"
click at [705, 465] on div "Room Select centre room" at bounding box center [744, 478] width 401 height 78
click at [707, 491] on button "Select centre room" at bounding box center [750, 492] width 413 height 49
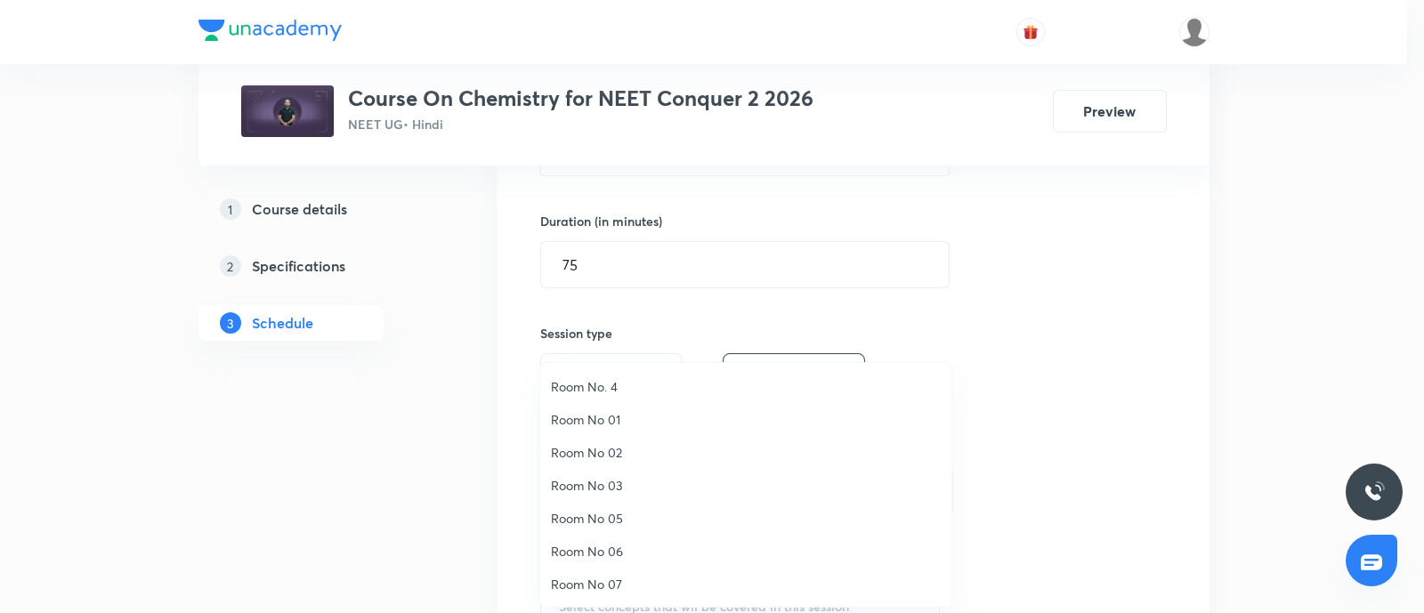
click at [623, 577] on span "Room No 07" at bounding box center [746, 584] width 390 height 19
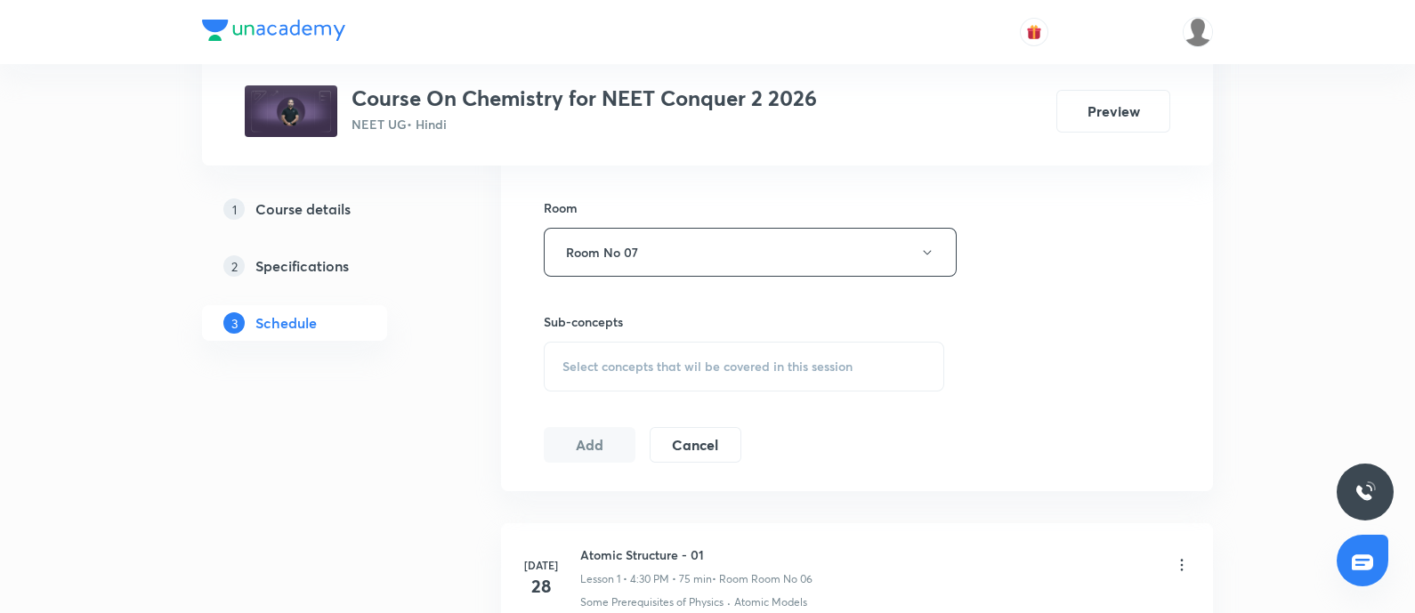
scroll to position [758, 0]
click at [678, 359] on span "Select concepts that wil be covered in this session" at bounding box center [707, 366] width 290 height 14
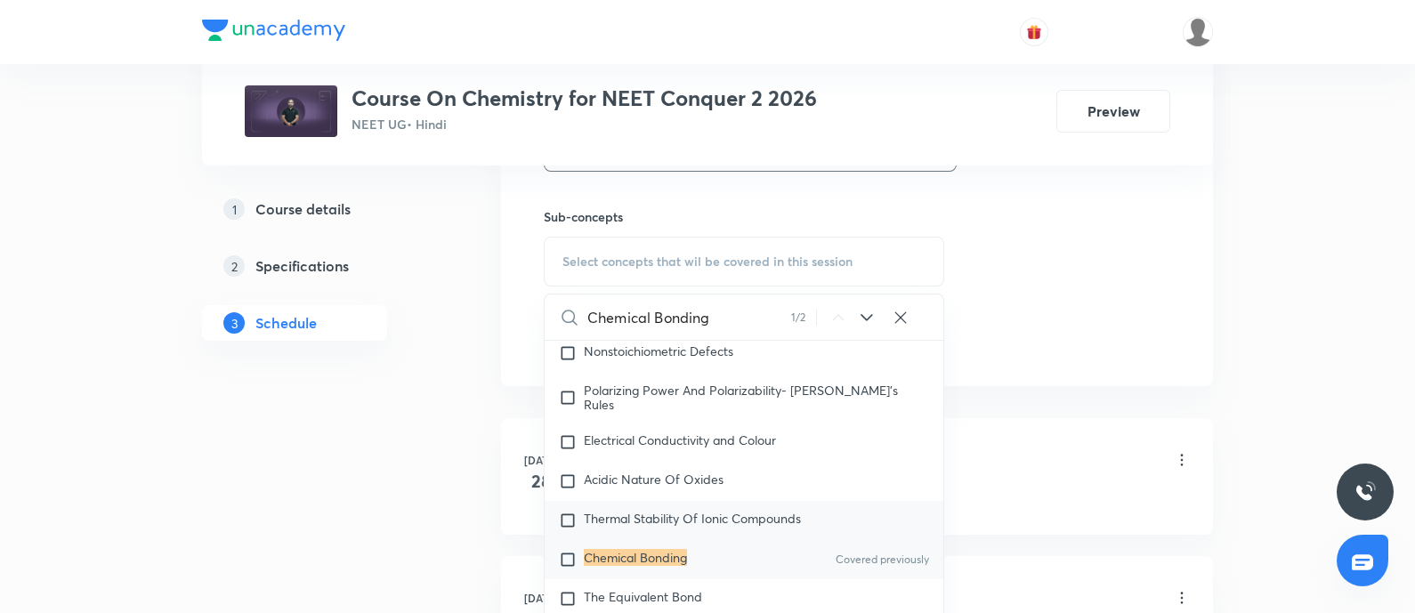
scroll to position [8282, 0]
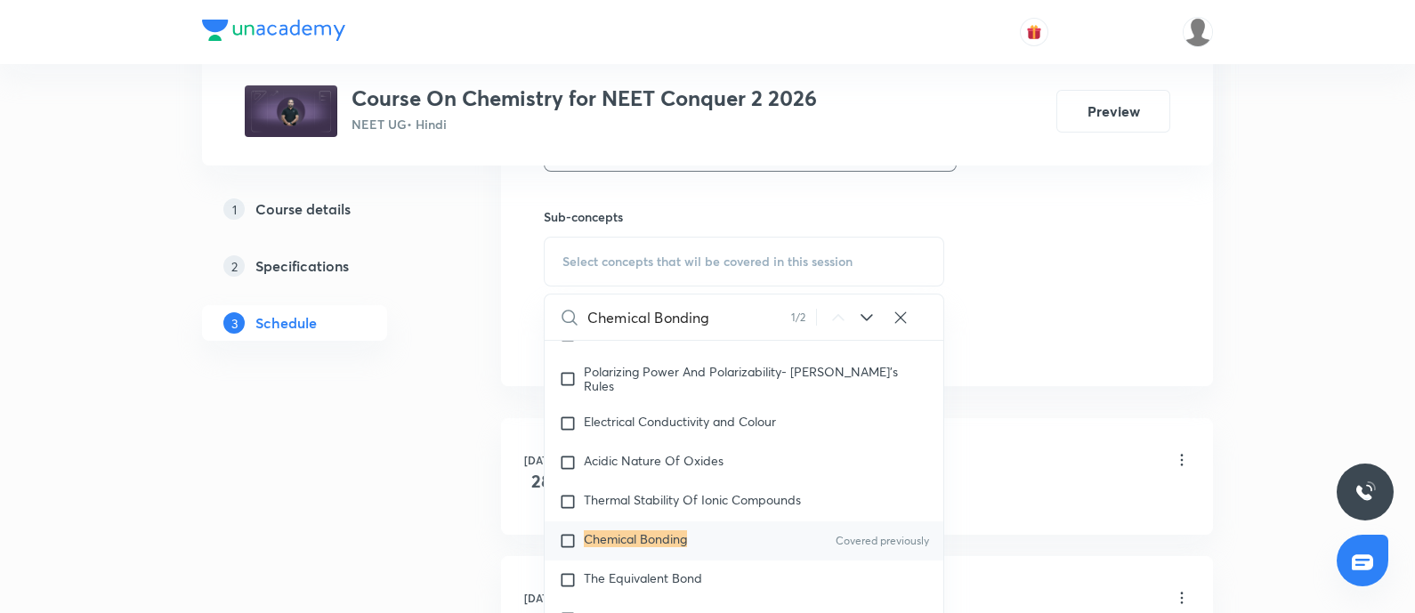
type input "Chemical Bonding"
click at [570, 550] on input "checkbox" at bounding box center [571, 541] width 25 height 18
checkbox input "true"
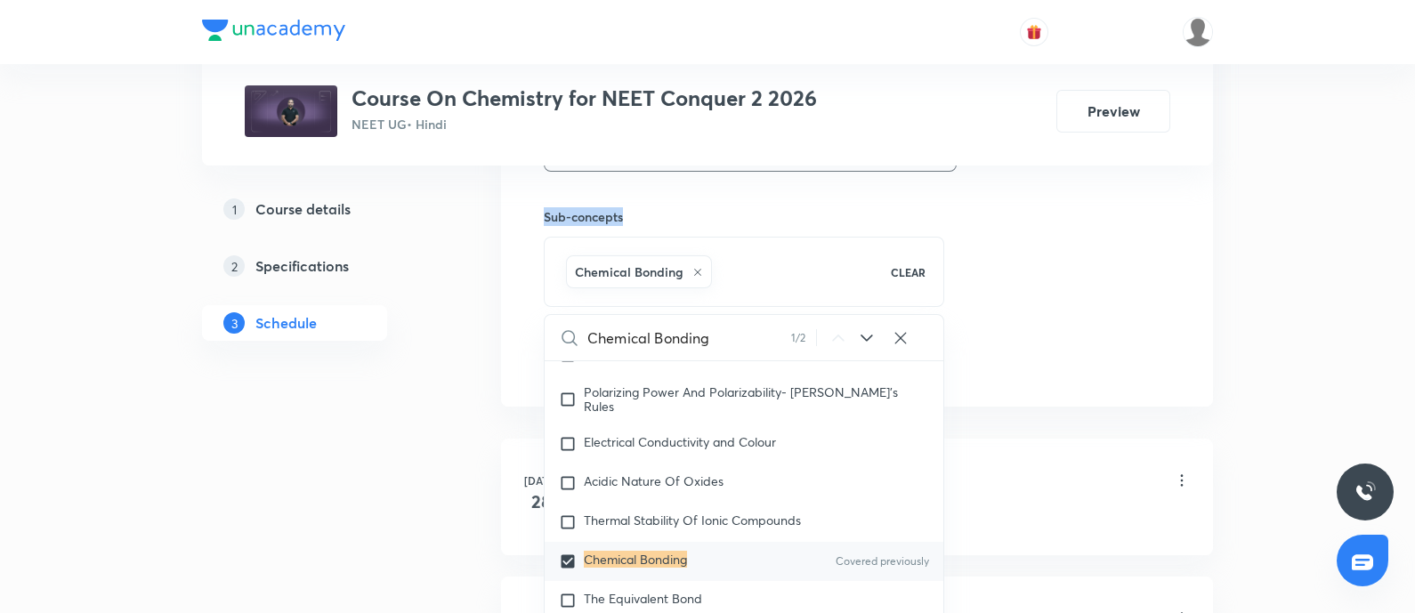
drag, startPoint x: 409, startPoint y: 527, endPoint x: 628, endPoint y: 215, distance: 381.3
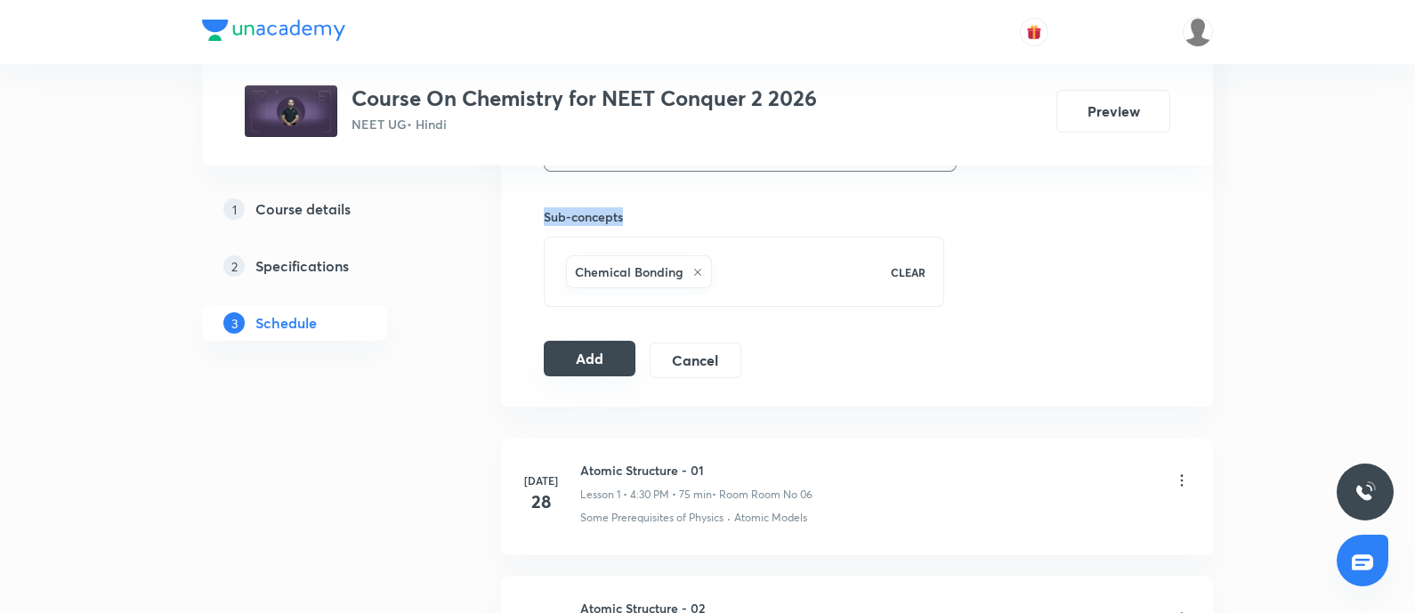
click at [576, 355] on button "Add" at bounding box center [590, 359] width 92 height 36
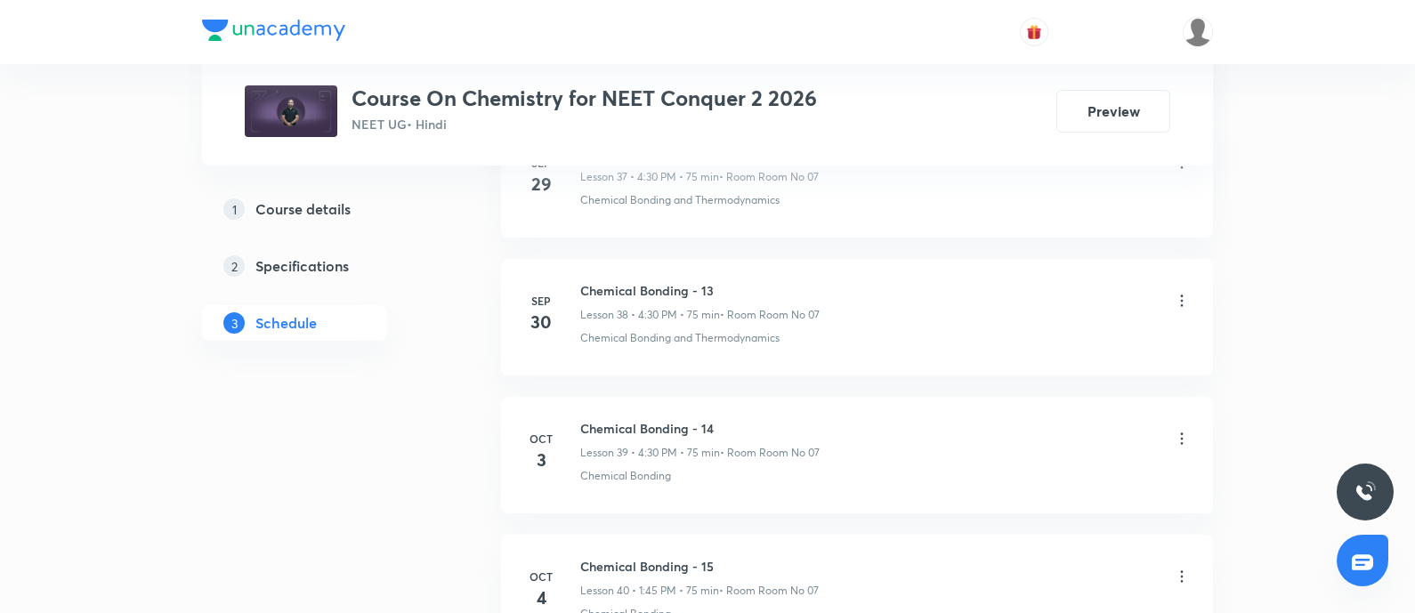
scroll to position [6612, 0]
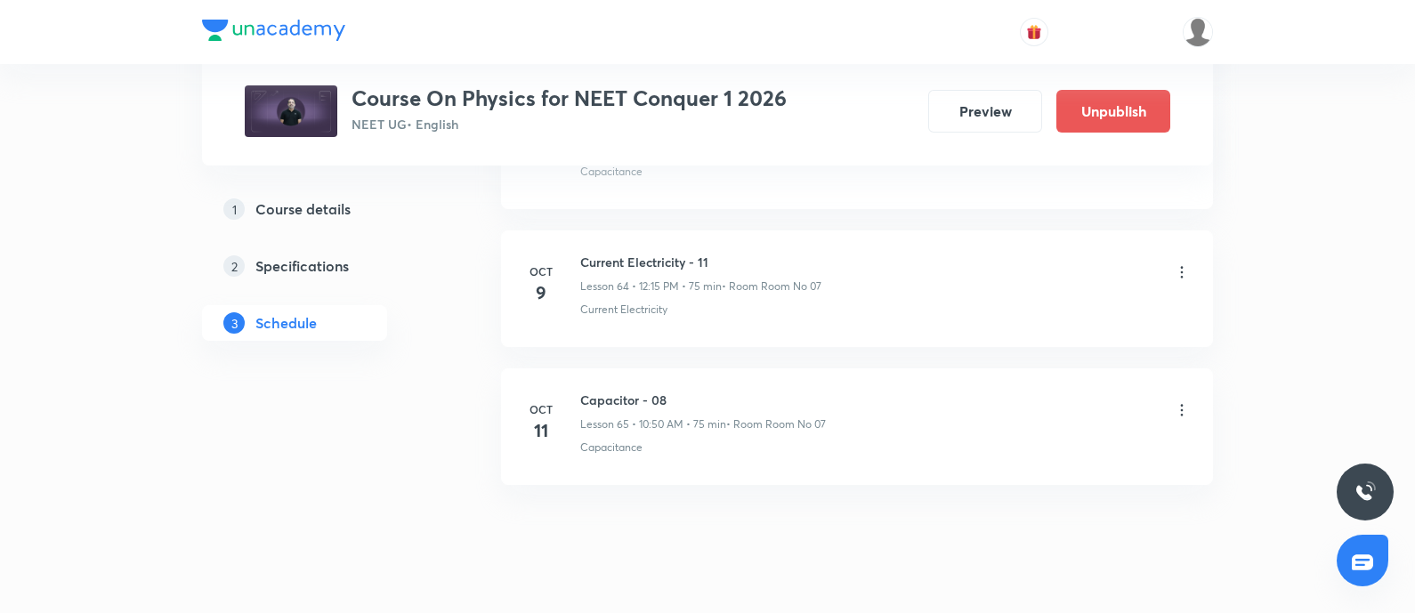
scroll to position [9759, 0]
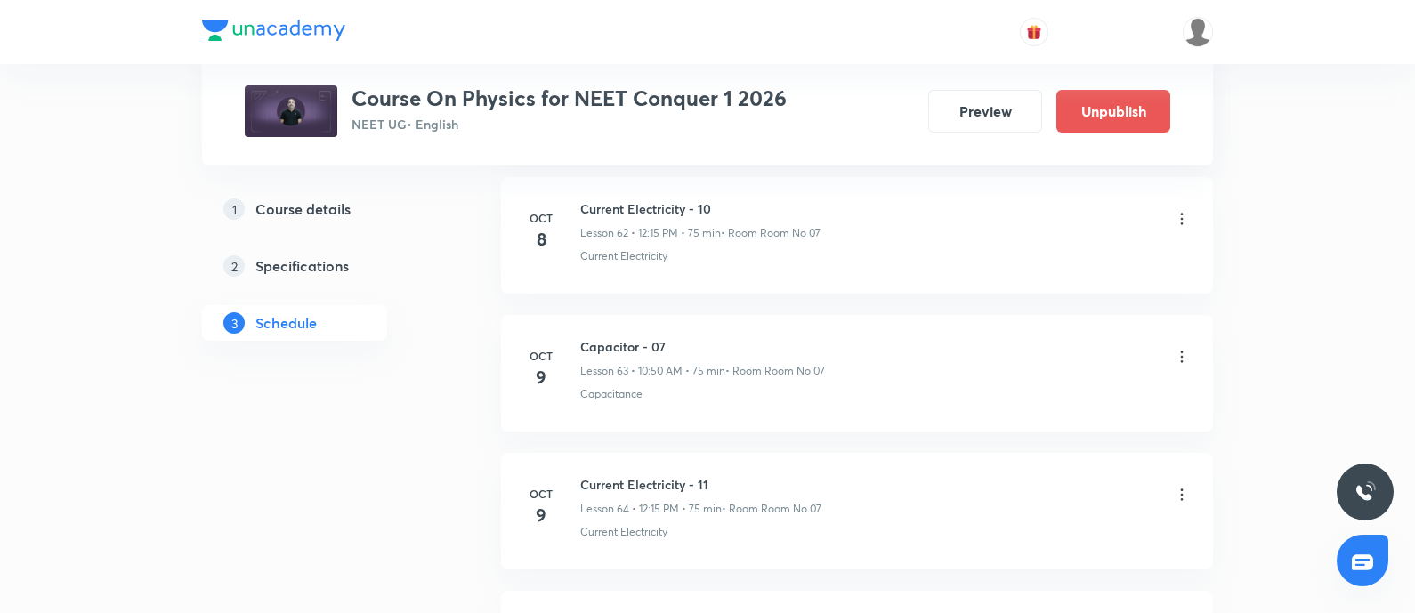
scroll to position [9759, 0]
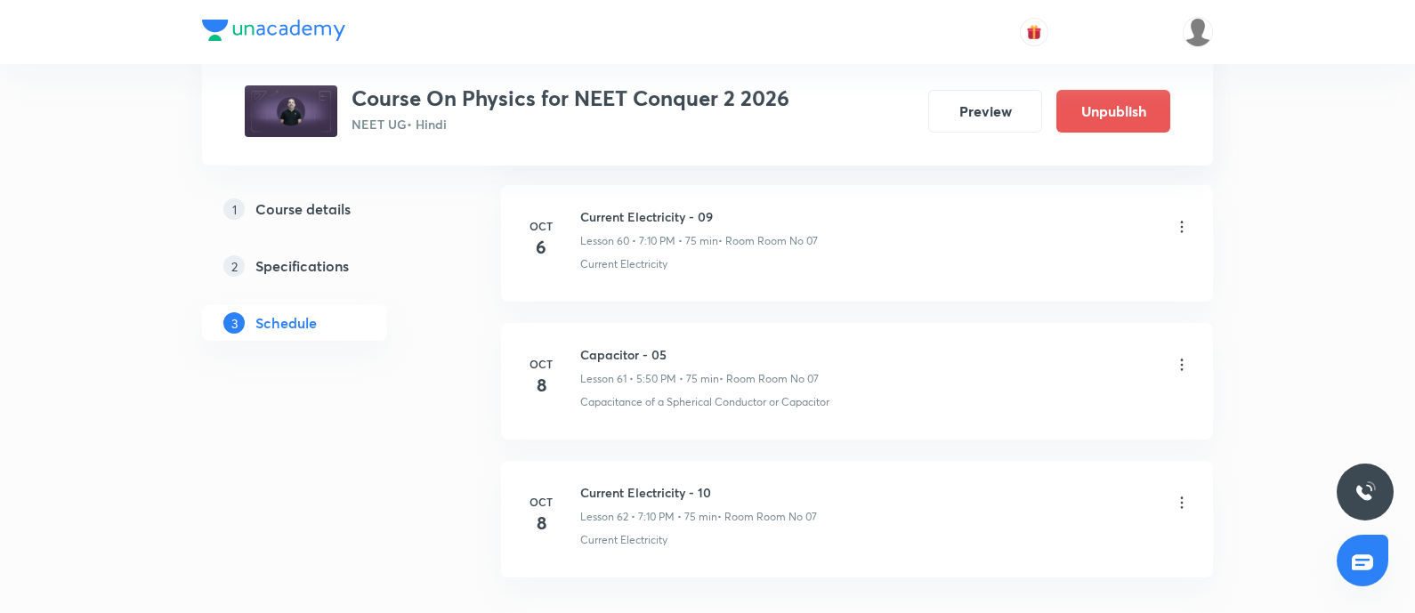
click at [595, 345] on h6 "Capacitor - 05" at bounding box center [699, 354] width 239 height 19
copy h6 "Capacitor - 05"
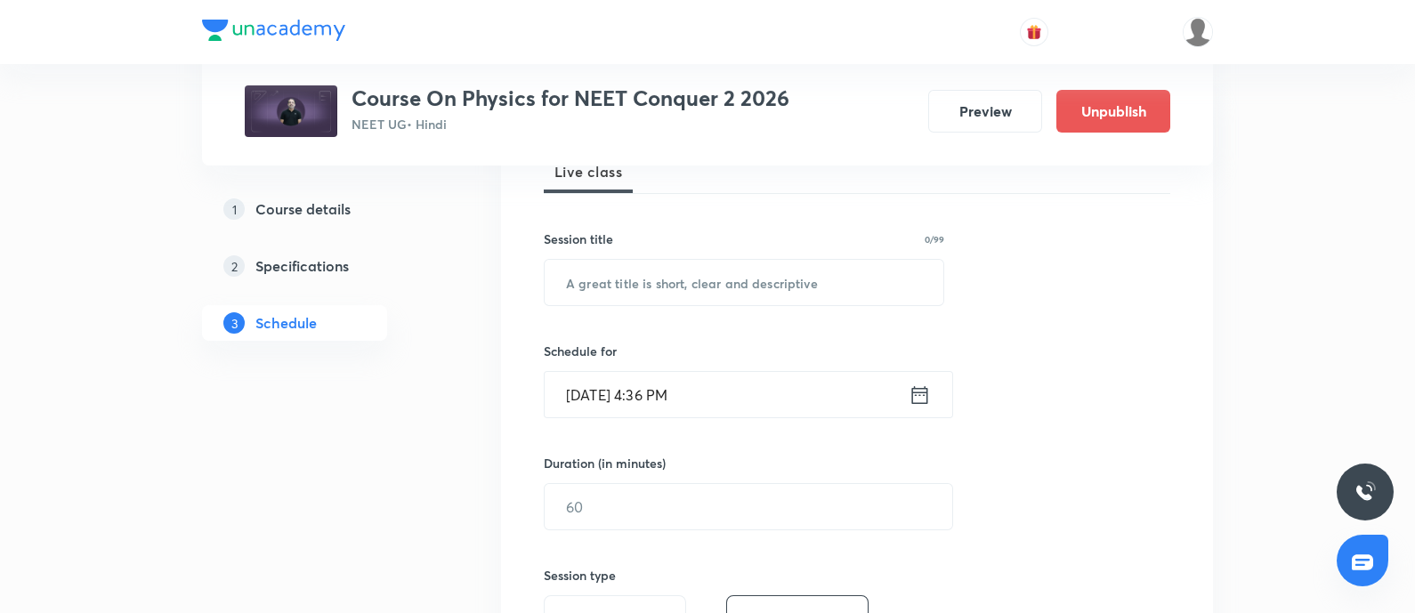
scroll to position [273, 0]
click at [622, 271] on input "text" at bounding box center [744, 284] width 399 height 45
paste input "Capacitor - 05"
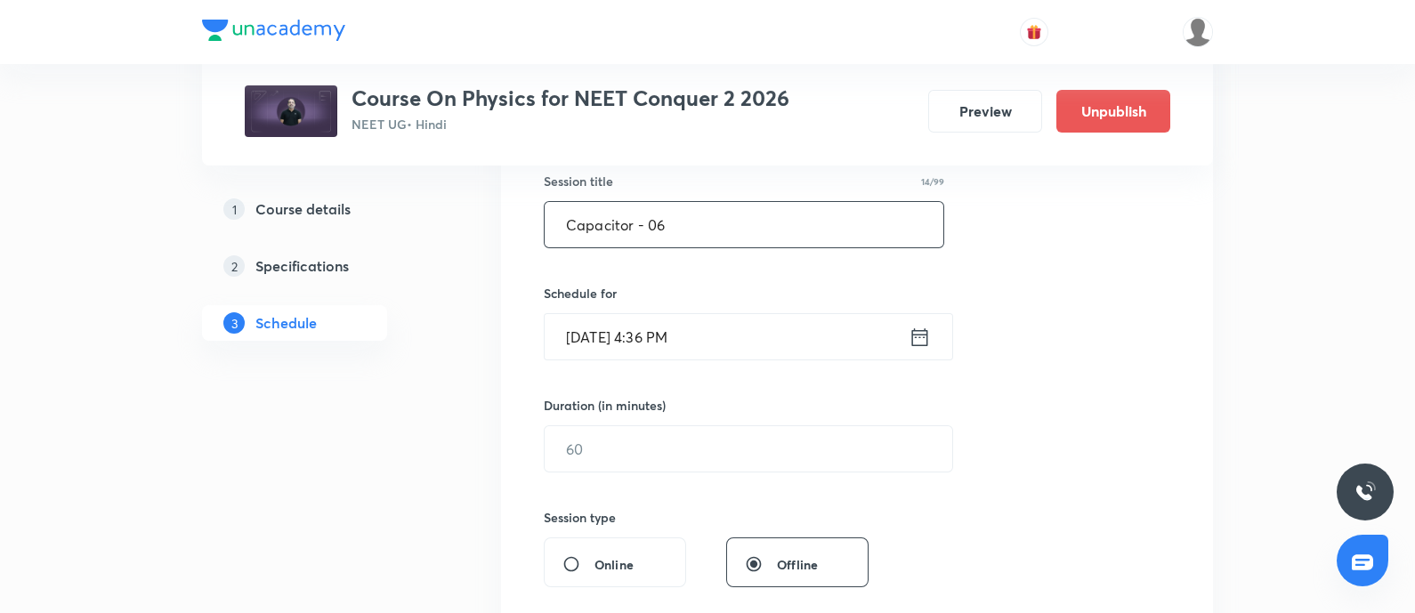
scroll to position [334, 0]
type input "Capacitor - 06"
click at [717, 329] on input "Oct 8, 2025, 4:36 PM" at bounding box center [727, 335] width 364 height 45
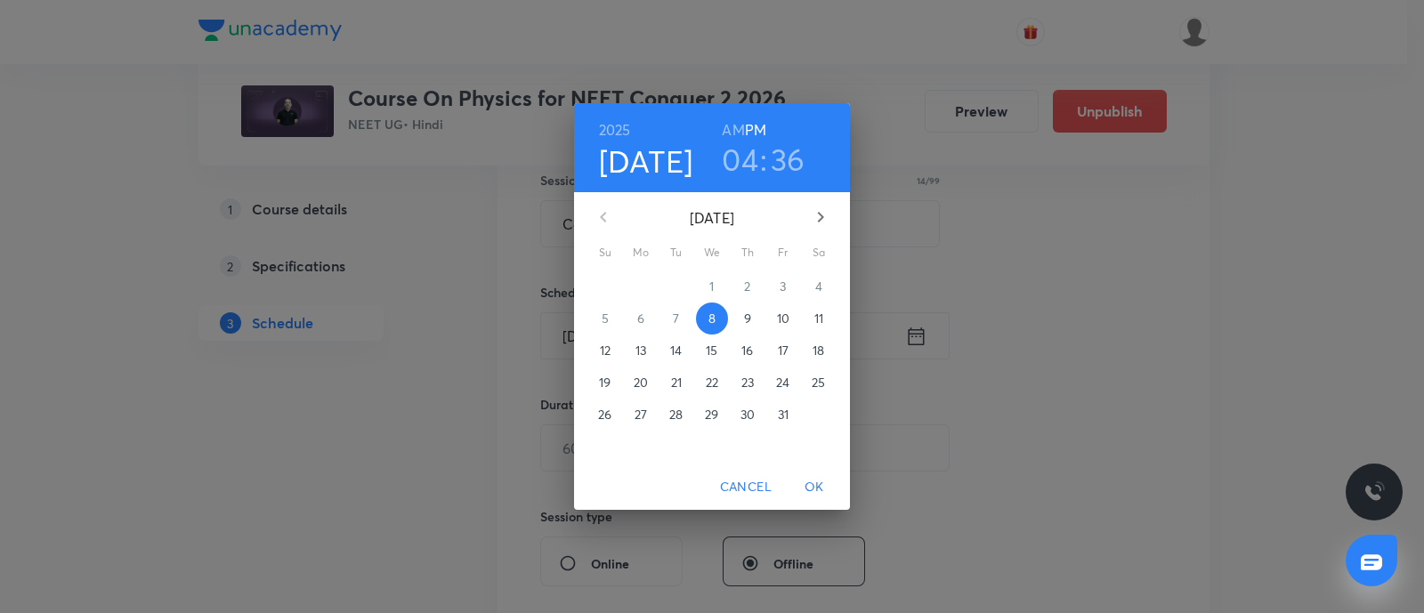
click at [744, 318] on p "9" at bounding box center [747, 319] width 7 height 18
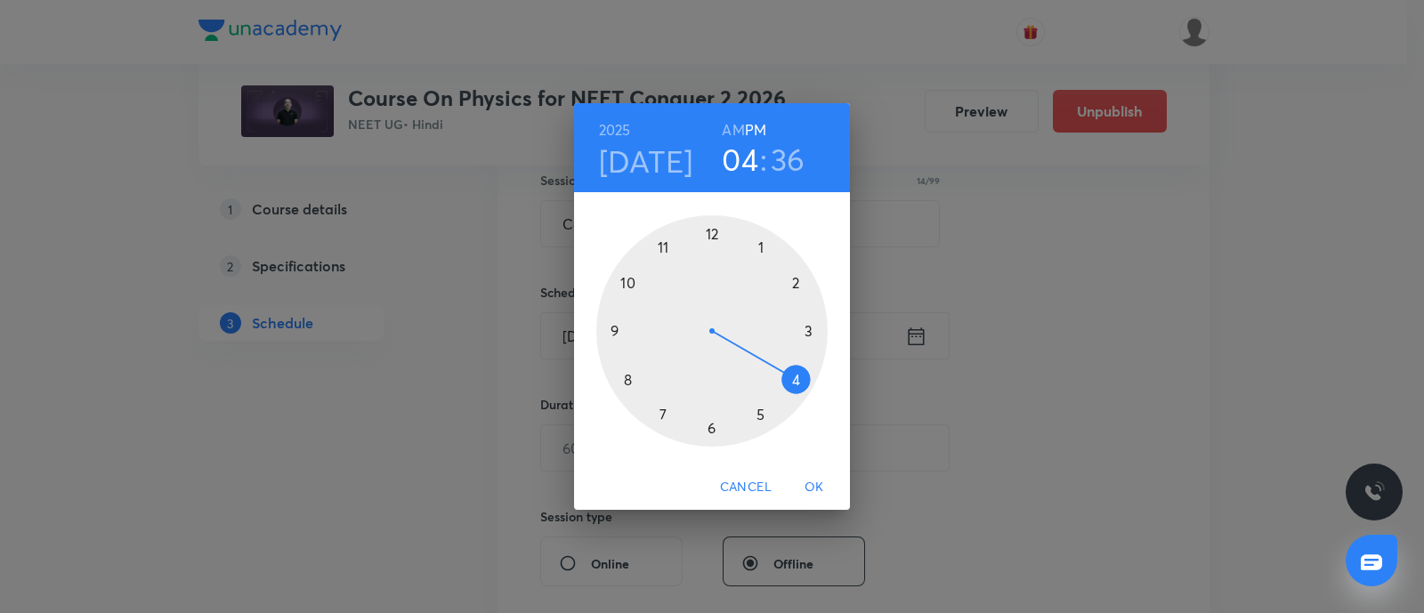
click at [758, 416] on div at bounding box center [711, 330] width 231 height 231
click at [627, 276] on div at bounding box center [711, 330] width 231 height 231
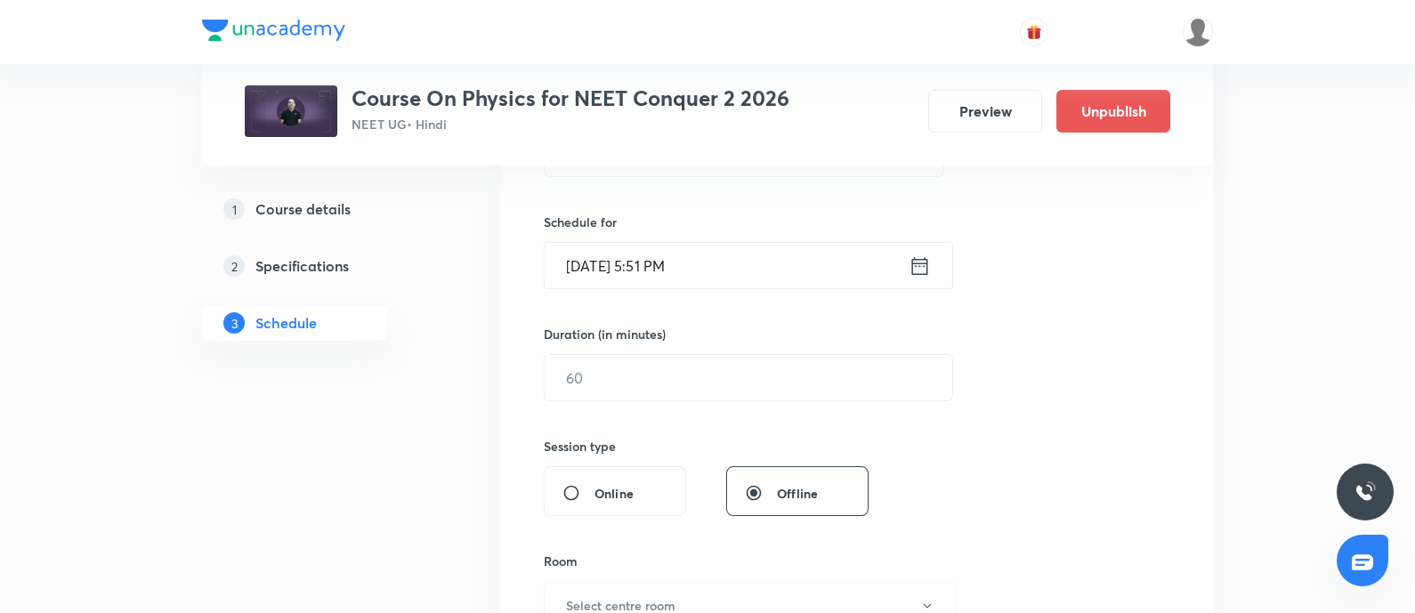
scroll to position [406, 0]
click at [698, 367] on input "text" at bounding box center [749, 375] width 408 height 45
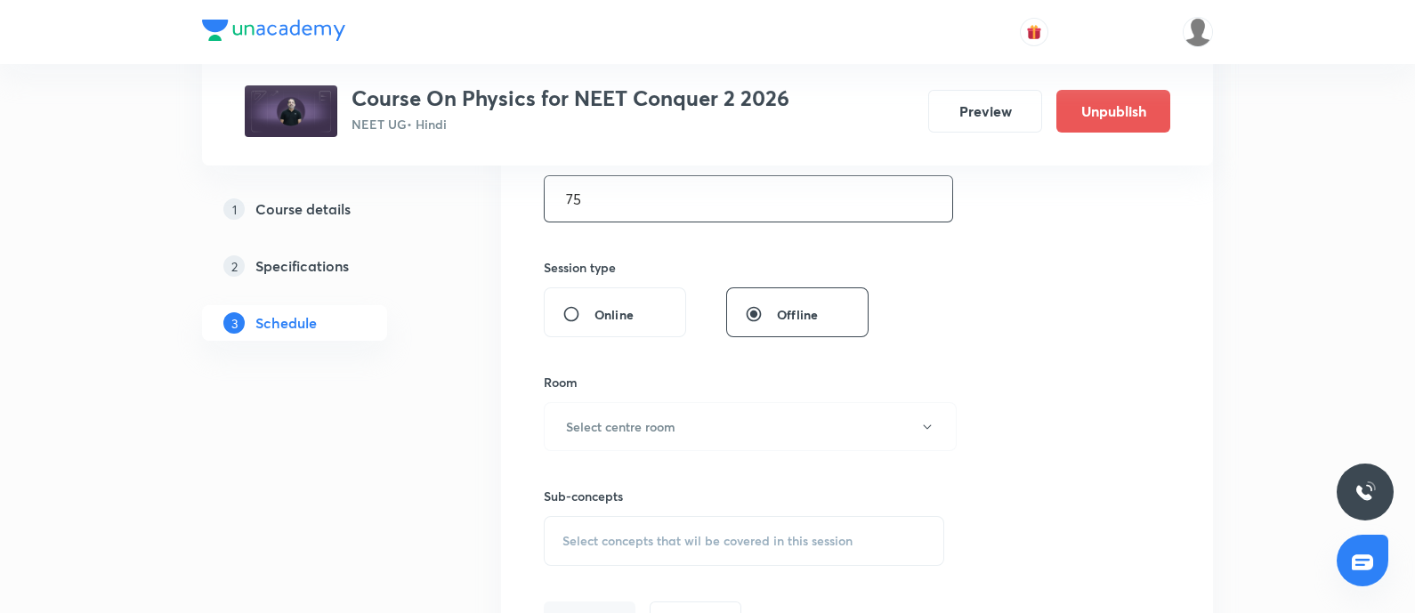
scroll to position [584, 0]
type input "75"
click at [630, 424] on h6 "Select centre room" at bounding box center [620, 426] width 109 height 19
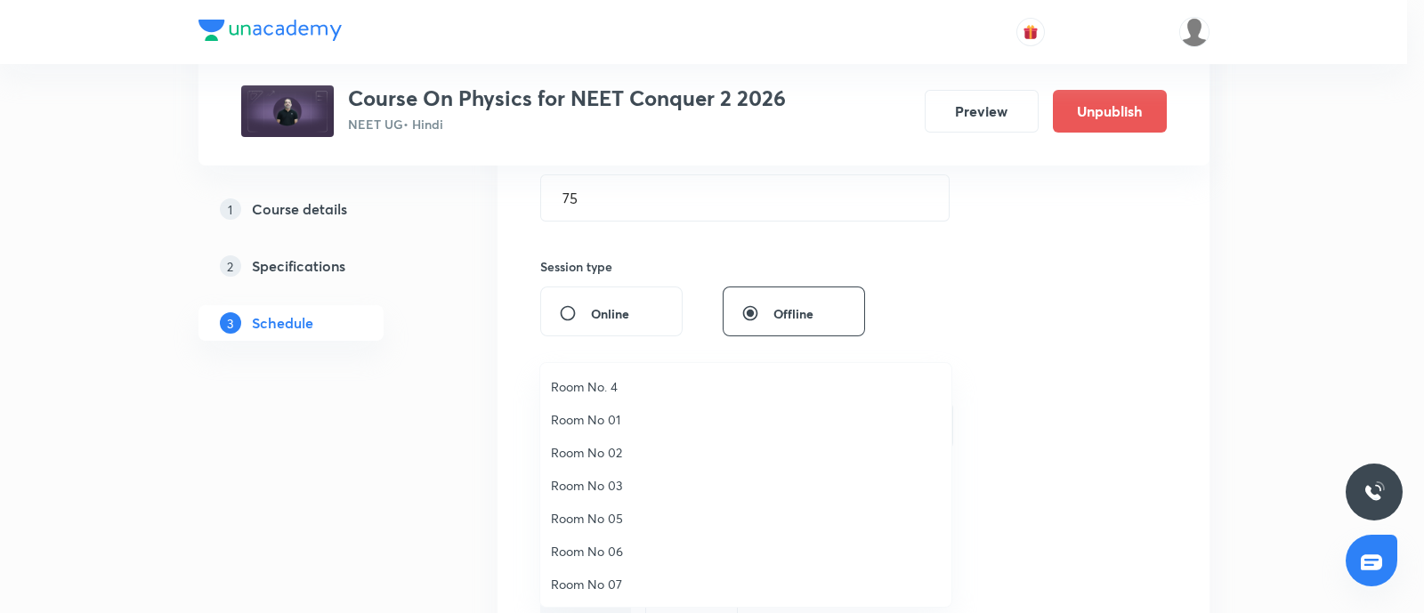
click at [616, 581] on span "Room No 07" at bounding box center [746, 584] width 390 height 19
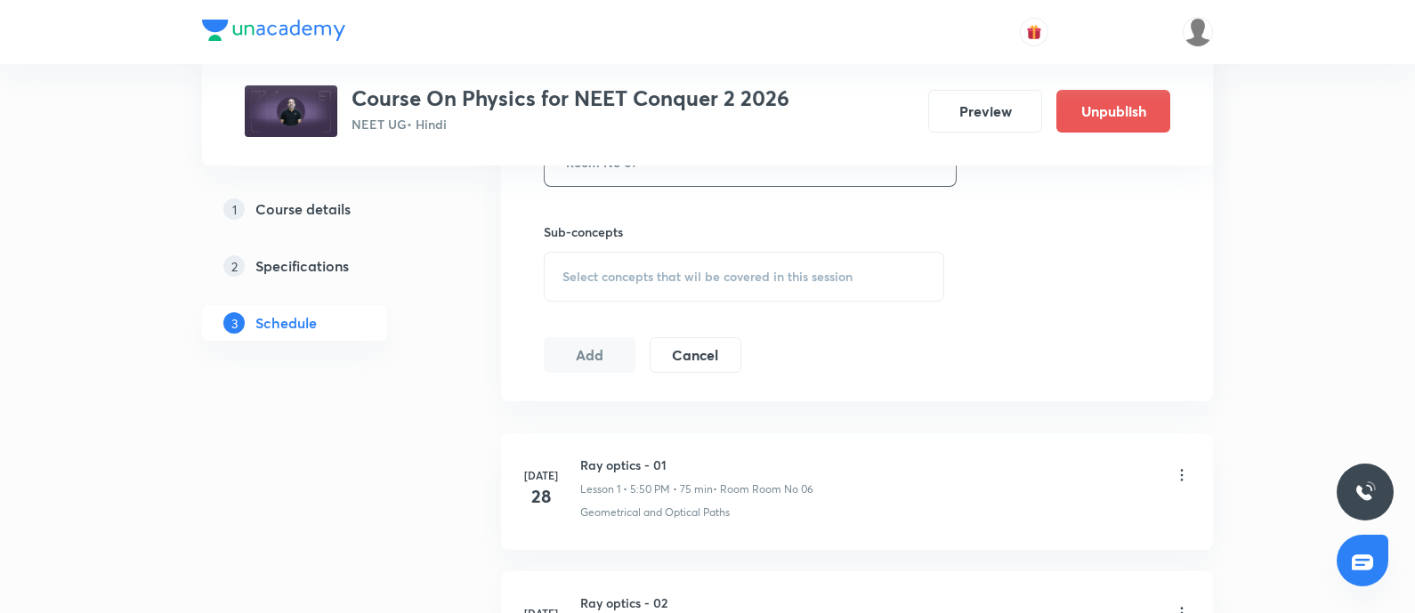
scroll to position [854, 0]
click at [664, 263] on span "Select concepts that wil be covered in this session" at bounding box center [707, 270] width 290 height 14
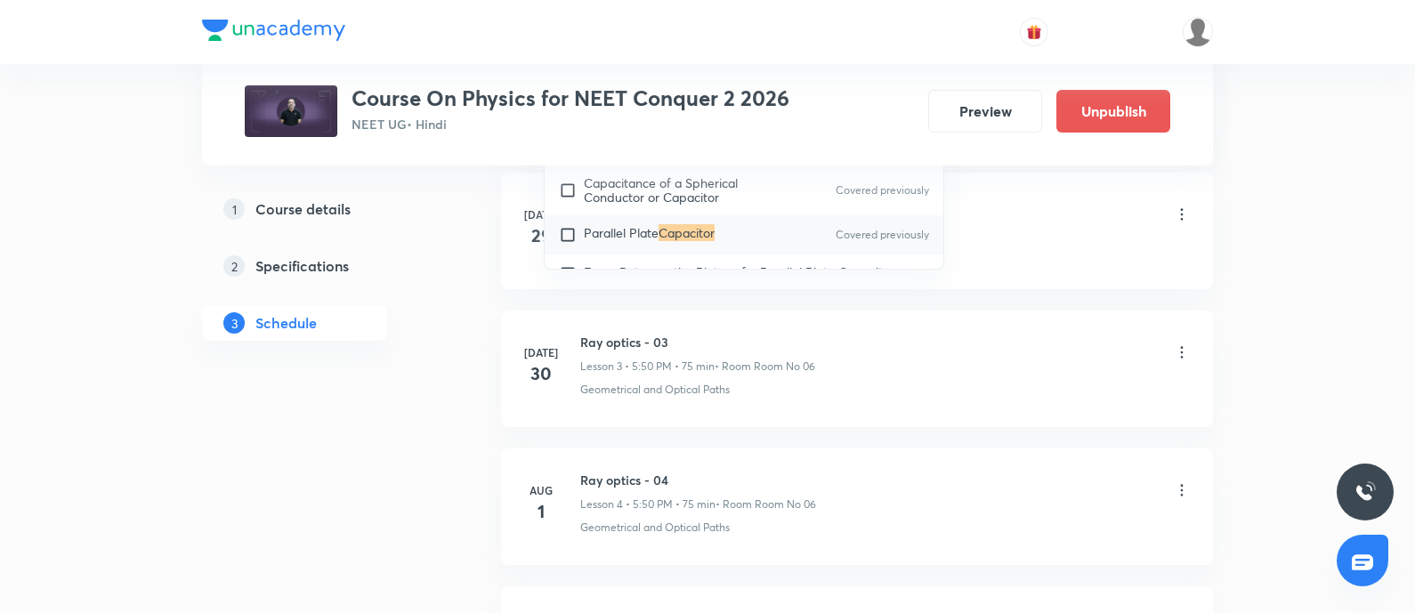
scroll to position [13888, 0]
type input "Capacitor"
click at [565, 168] on input "checkbox" at bounding box center [571, 159] width 25 height 18
checkbox input "true"
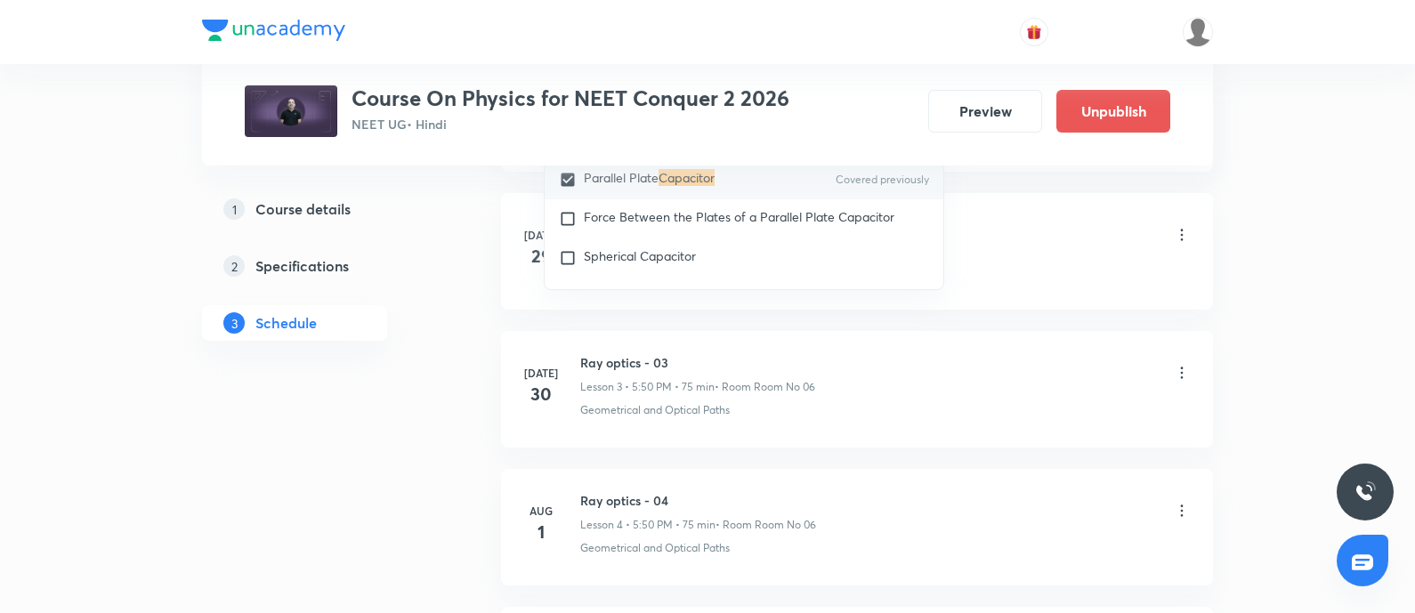
click at [507, 235] on li "Jul 29 Ray optics - 02 Lesson 2 • 5:50 PM • 75 min • Room Room No 06 Geometrica…" at bounding box center [857, 251] width 712 height 117
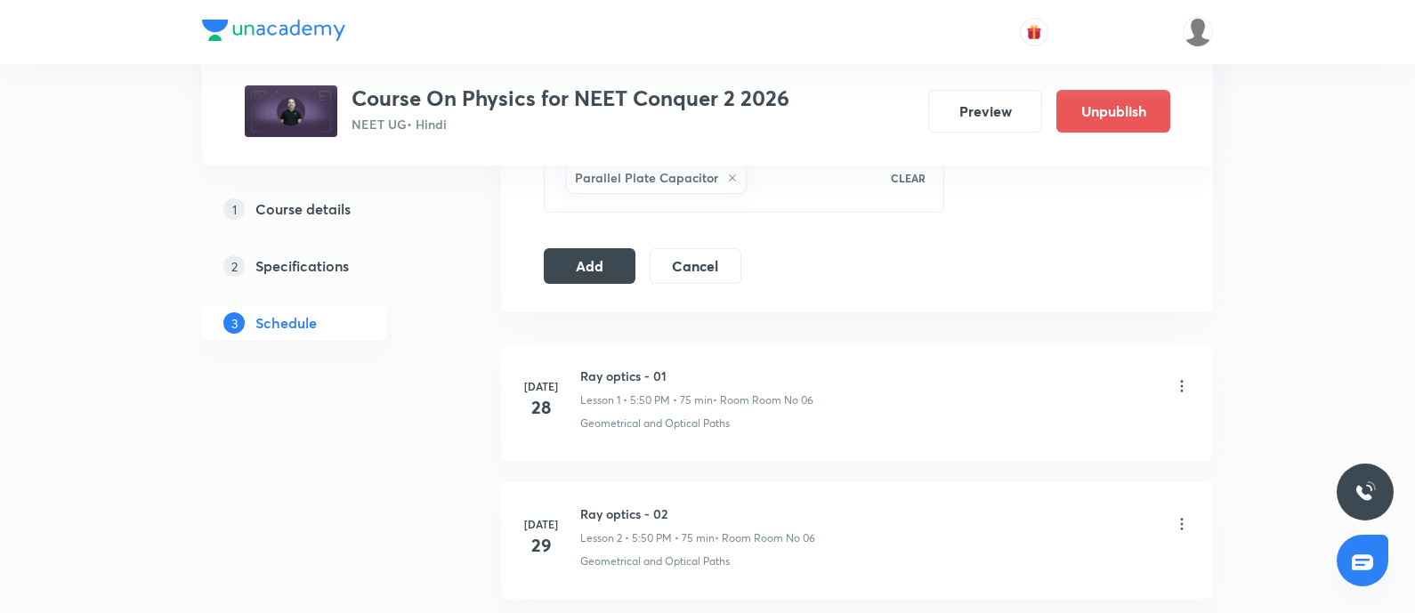
scroll to position [951, 0]
click at [594, 279] on button "Add" at bounding box center [590, 270] width 92 height 36
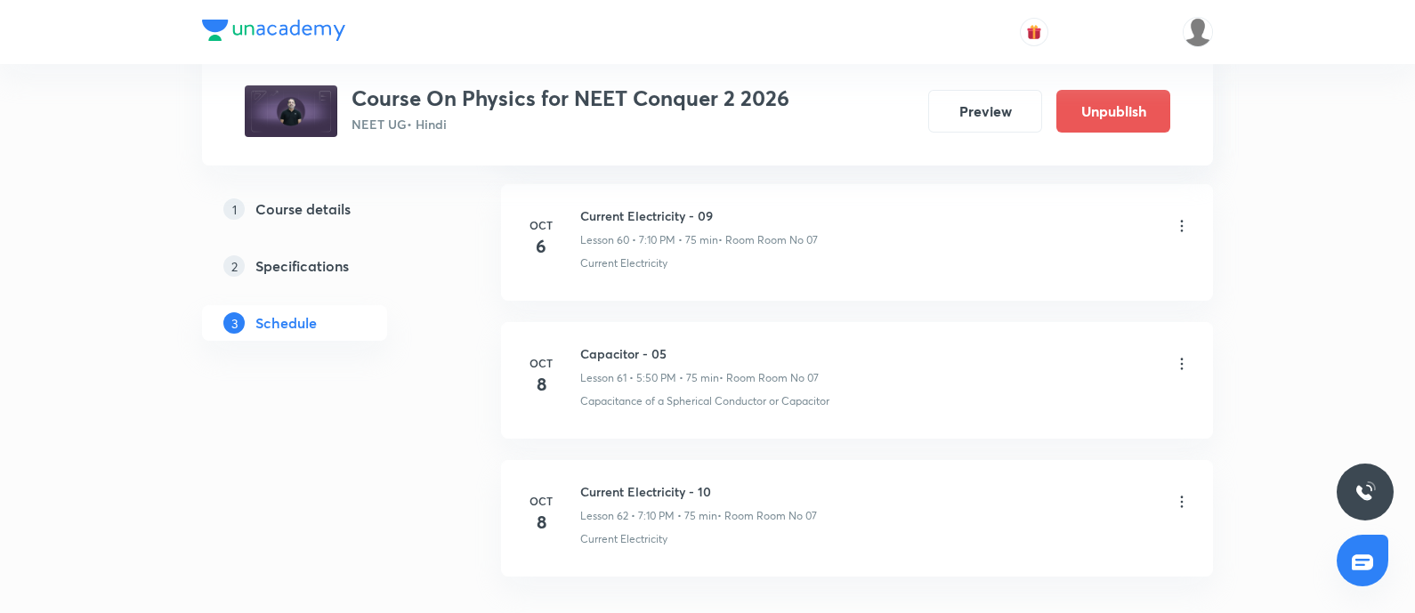
scroll to position [9365, 0]
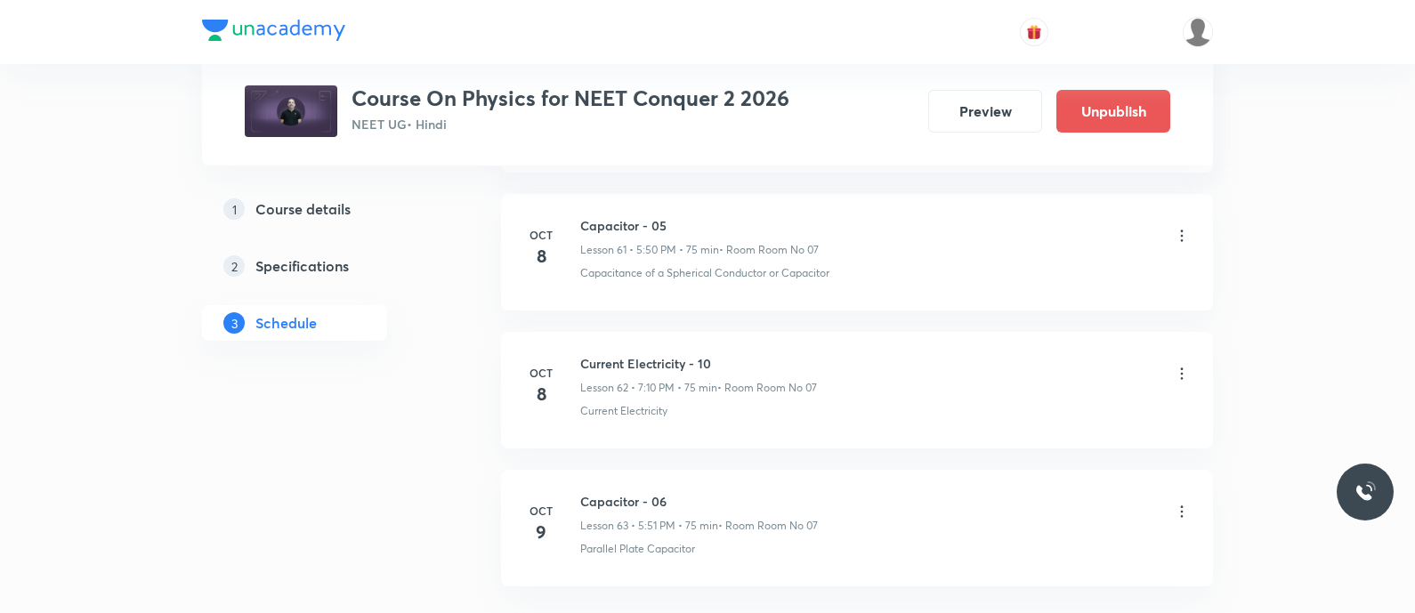
click at [623, 332] on li "[DATE] Current Electricity - 10 Lesson 62 • 7:10 PM • 75 min • Room Room No 07 …" at bounding box center [857, 390] width 712 height 117
click at [623, 332] on li "Oct 8 Current Electricity - 10 Lesson 62 • 7:10 PM • 75 min • Room Room No 07 C…" at bounding box center [857, 390] width 712 height 117
copy h6 "Current Electricity - 10"
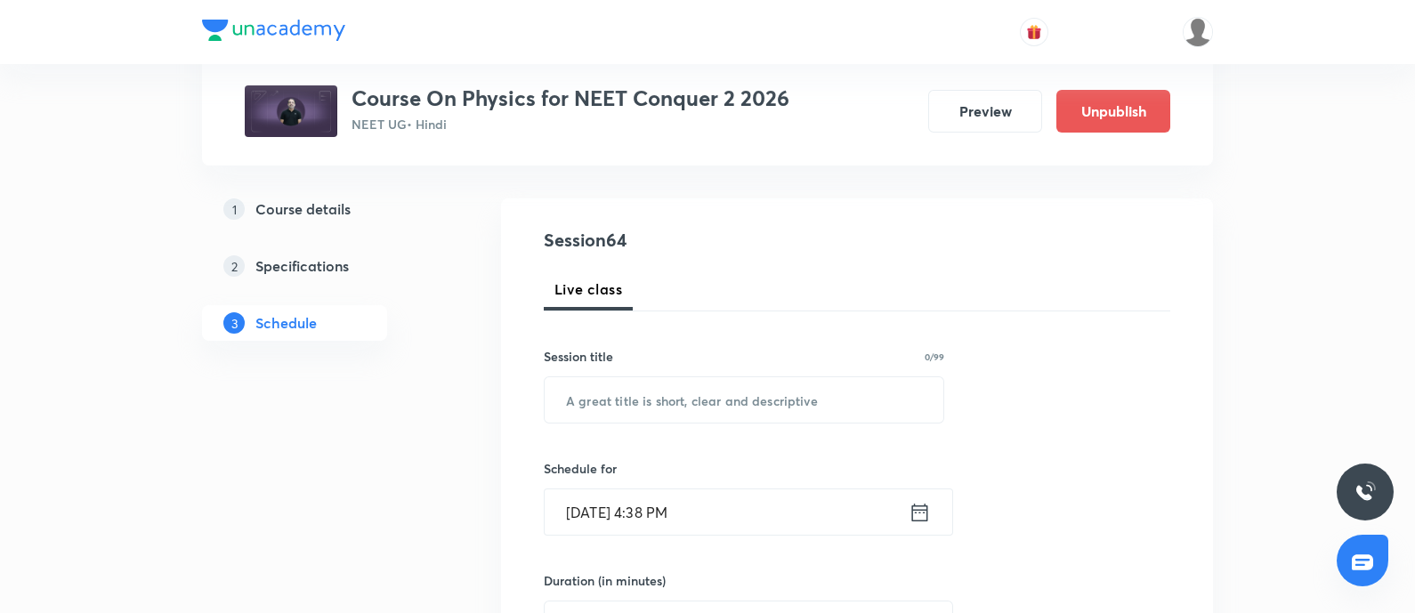
scroll to position [197, 0]
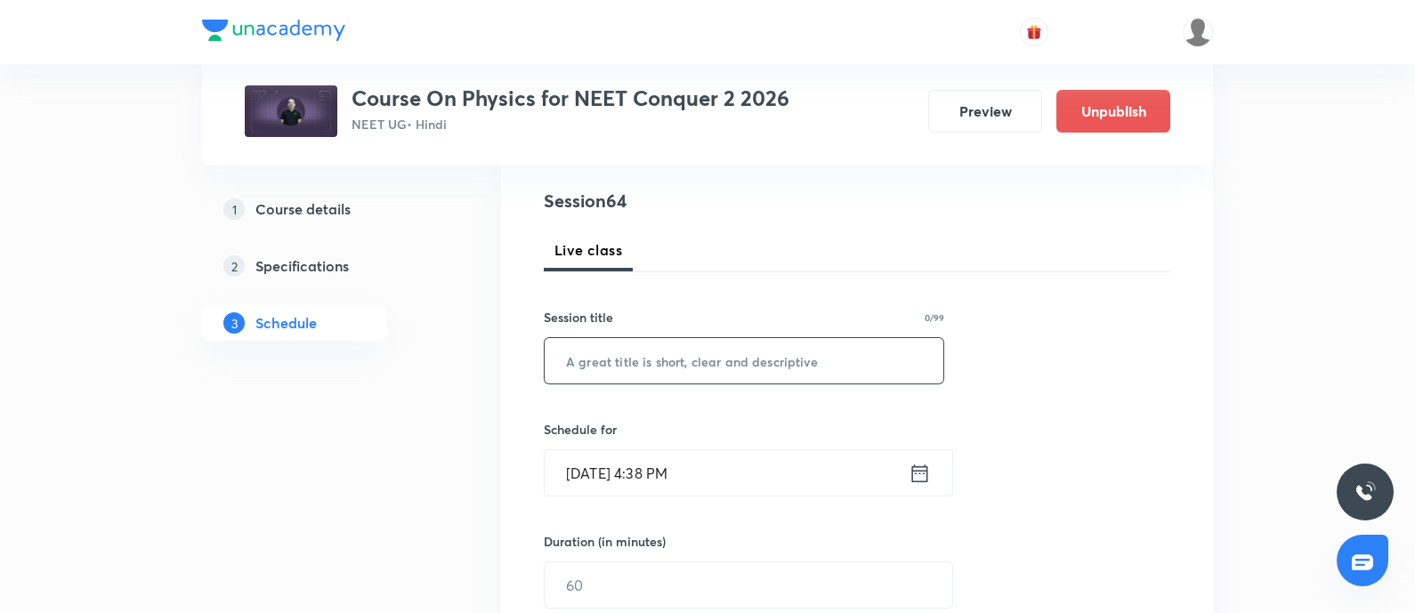
click at [644, 344] on input "text" at bounding box center [744, 360] width 399 height 45
paste input "Current Electricity - 10"
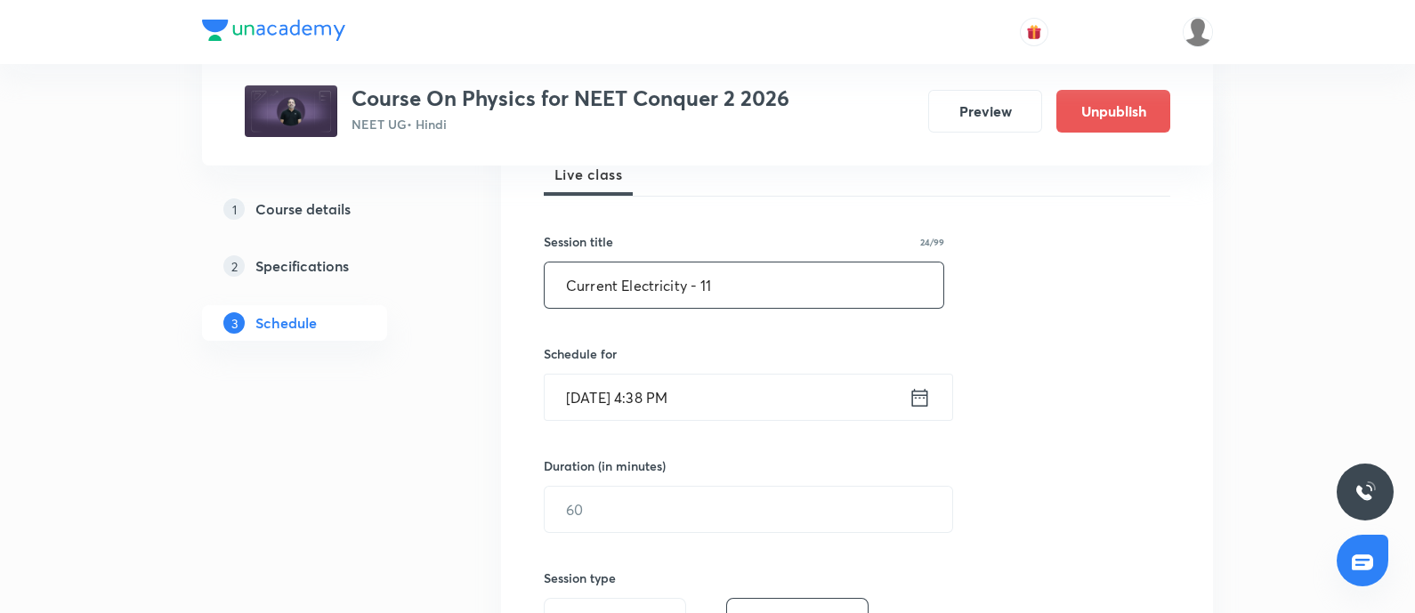
scroll to position [303, 0]
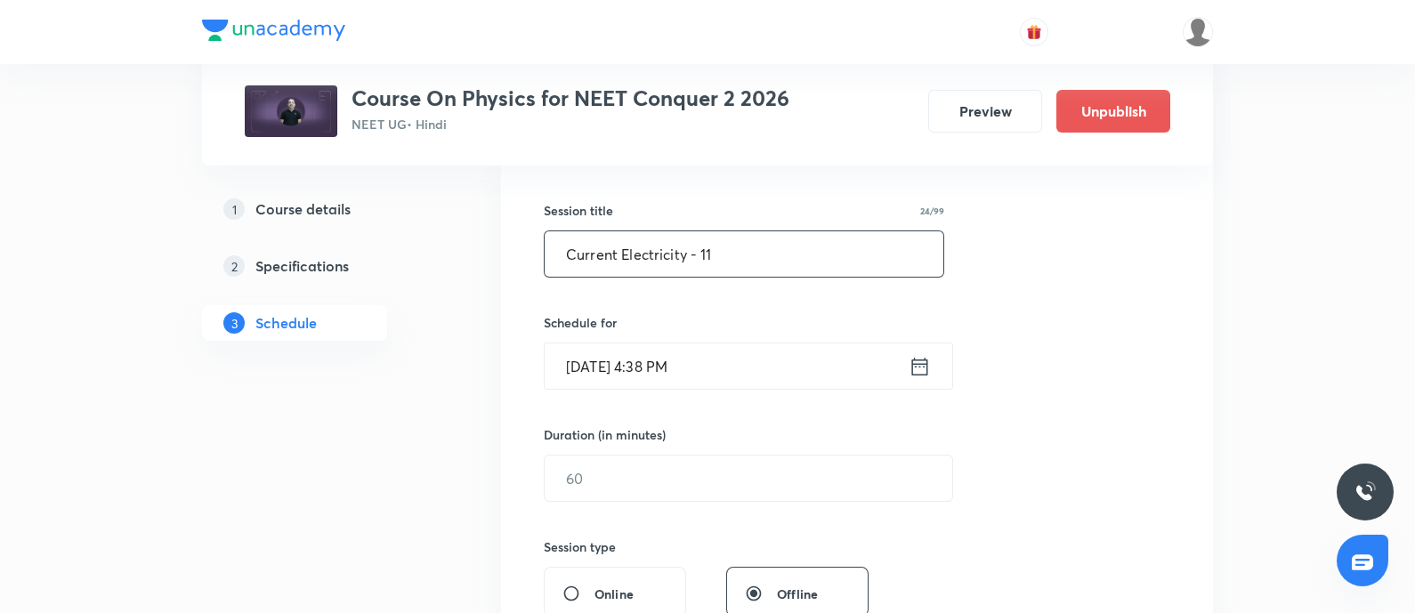
type input "Current Electricity - 11"
click at [736, 368] on input "Oct 8, 2025, 4:38 PM" at bounding box center [727, 366] width 364 height 45
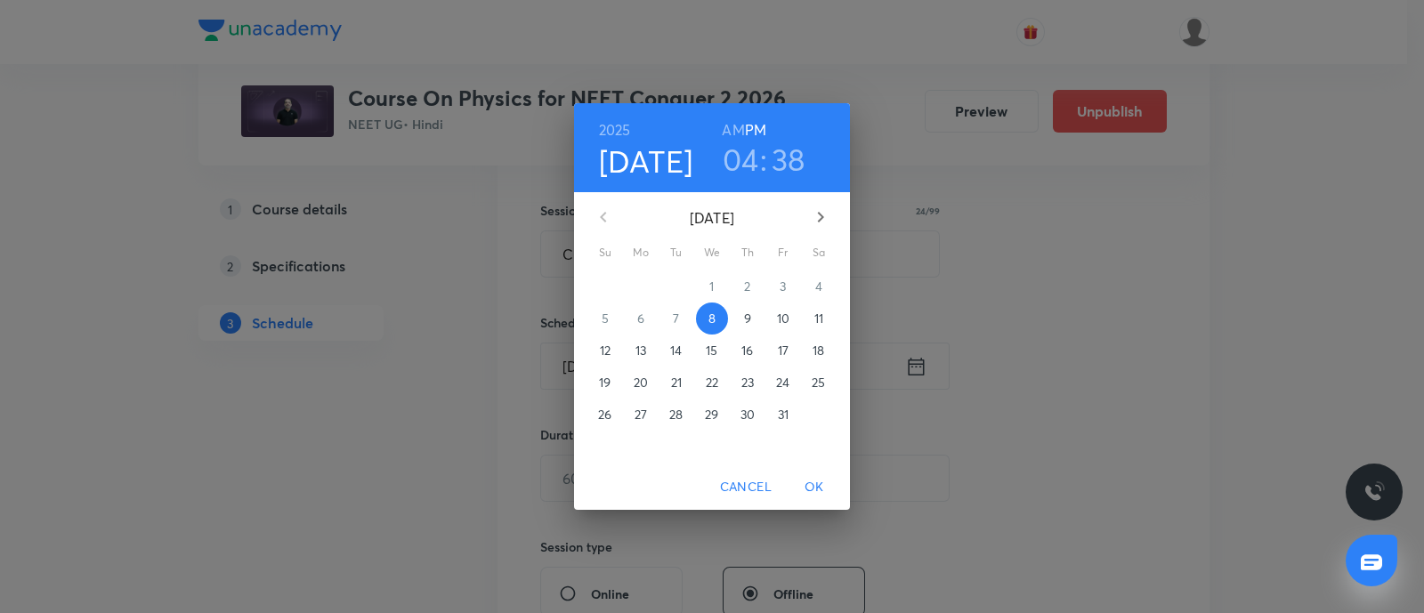
click at [743, 320] on span "9" at bounding box center [748, 319] width 32 height 18
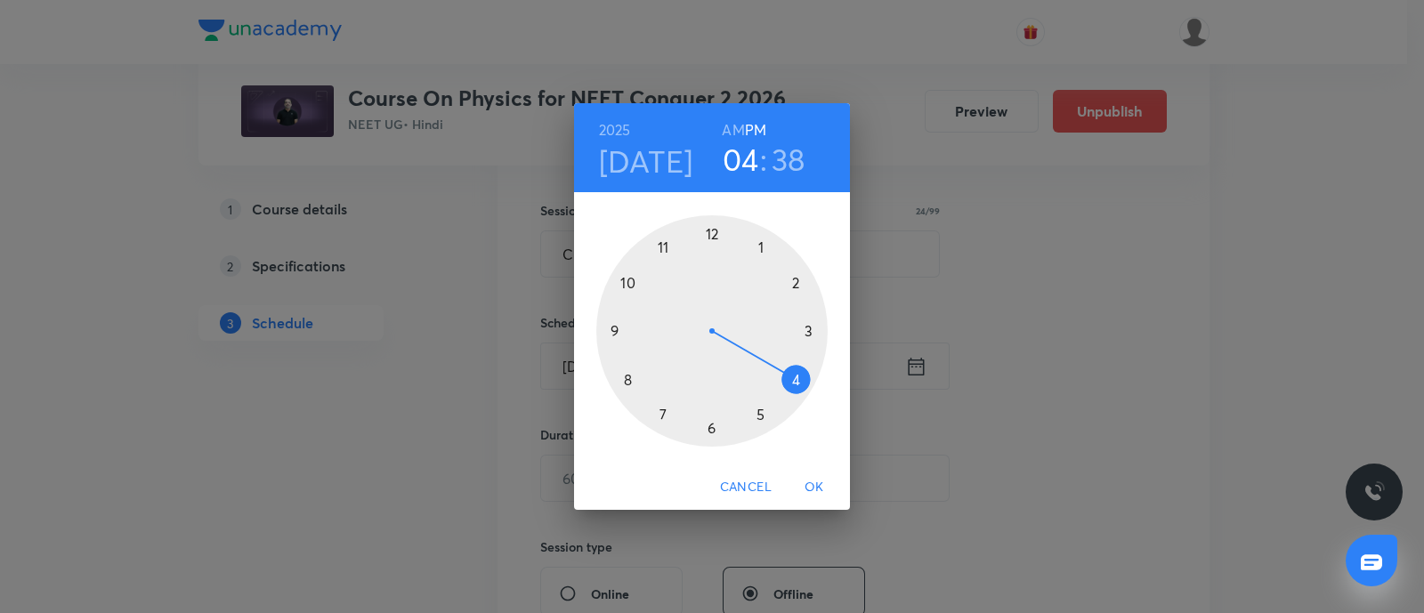
click at [656, 411] on div at bounding box center [711, 330] width 231 height 231
click at [801, 278] on div at bounding box center [711, 330] width 231 height 231
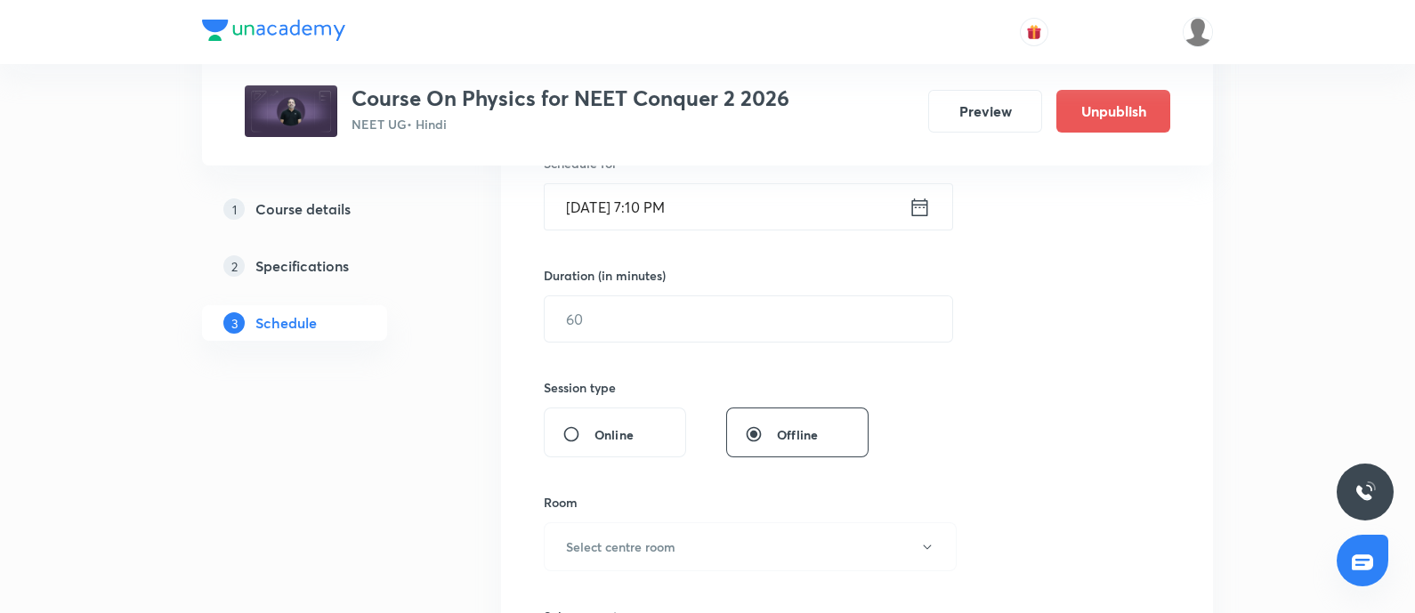
scroll to position [472, 0]
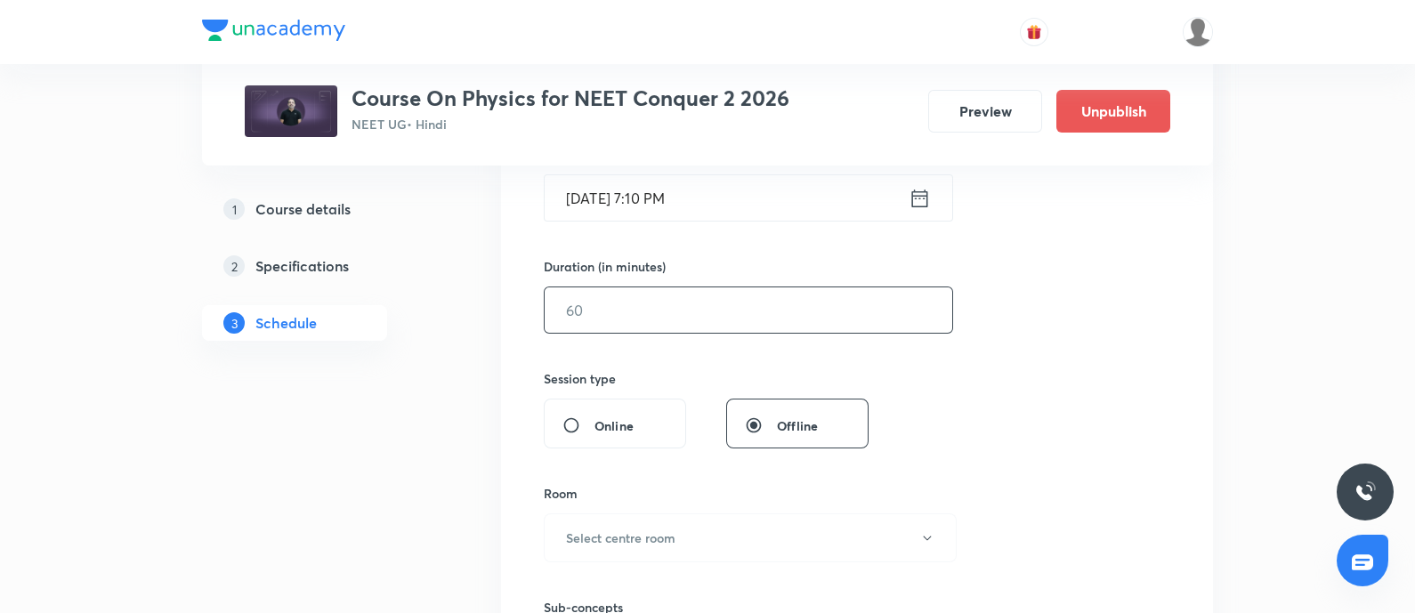
click at [702, 312] on input "text" at bounding box center [749, 309] width 408 height 45
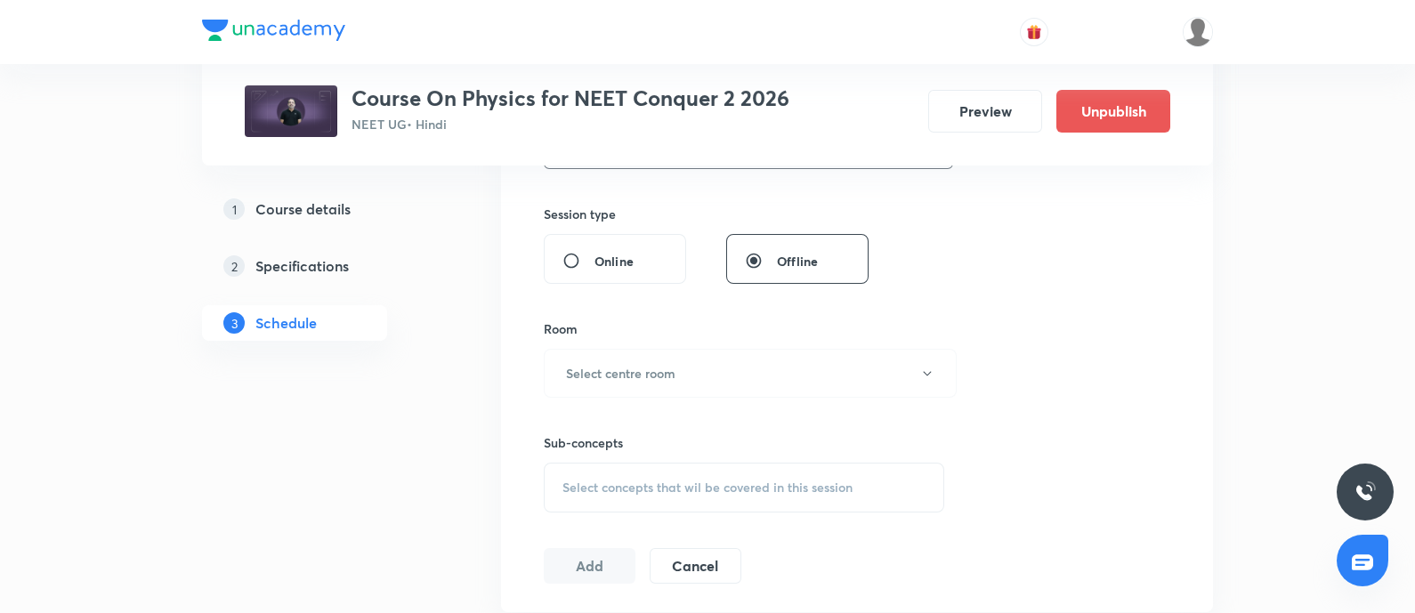
scroll to position [664, 0]
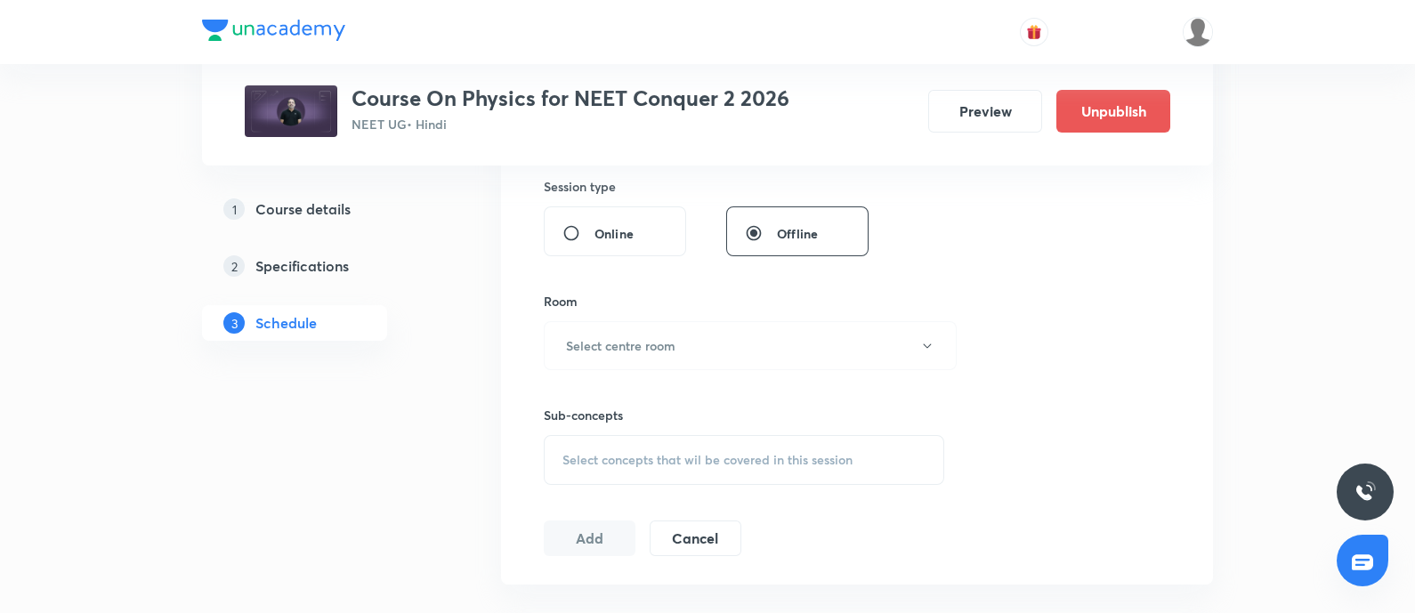
type input "75"
click at [702, 312] on div "Room Select centre room" at bounding box center [744, 331] width 401 height 78
click at [708, 344] on button "Select centre room" at bounding box center [750, 345] width 413 height 49
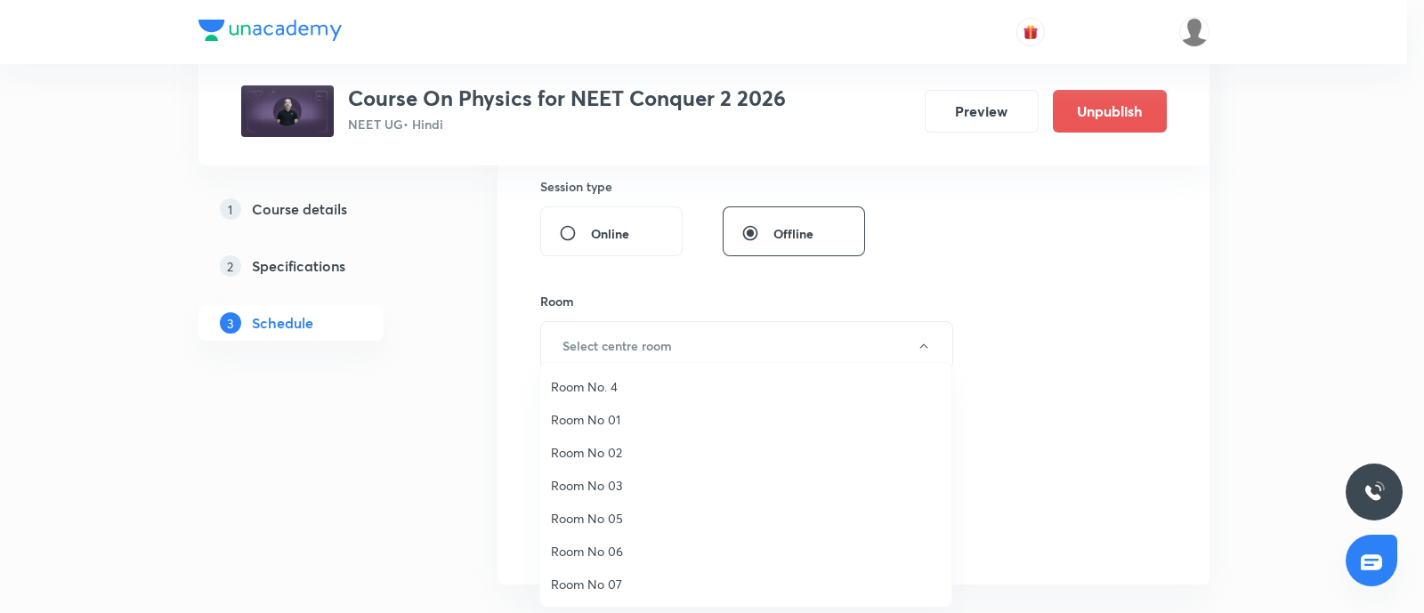
click at [602, 580] on span "Room No 07" at bounding box center [746, 584] width 390 height 19
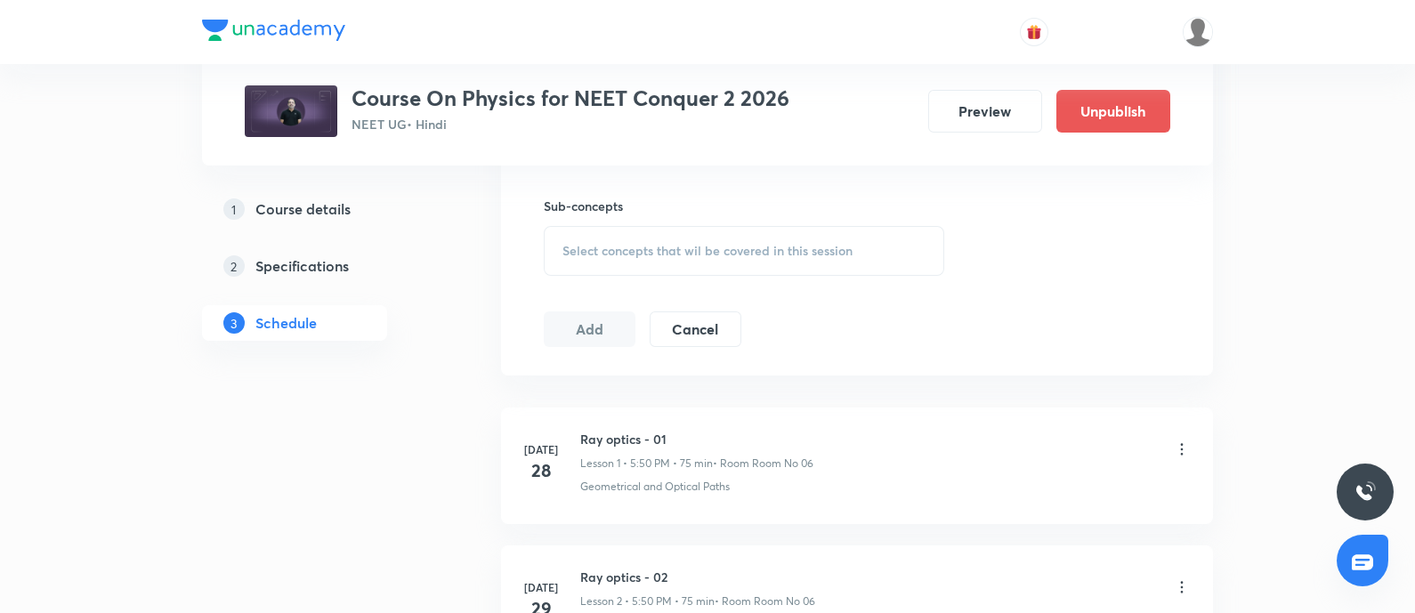
scroll to position [874, 0]
click at [641, 251] on span "Select concepts that wil be covered in this session" at bounding box center [707, 250] width 290 height 14
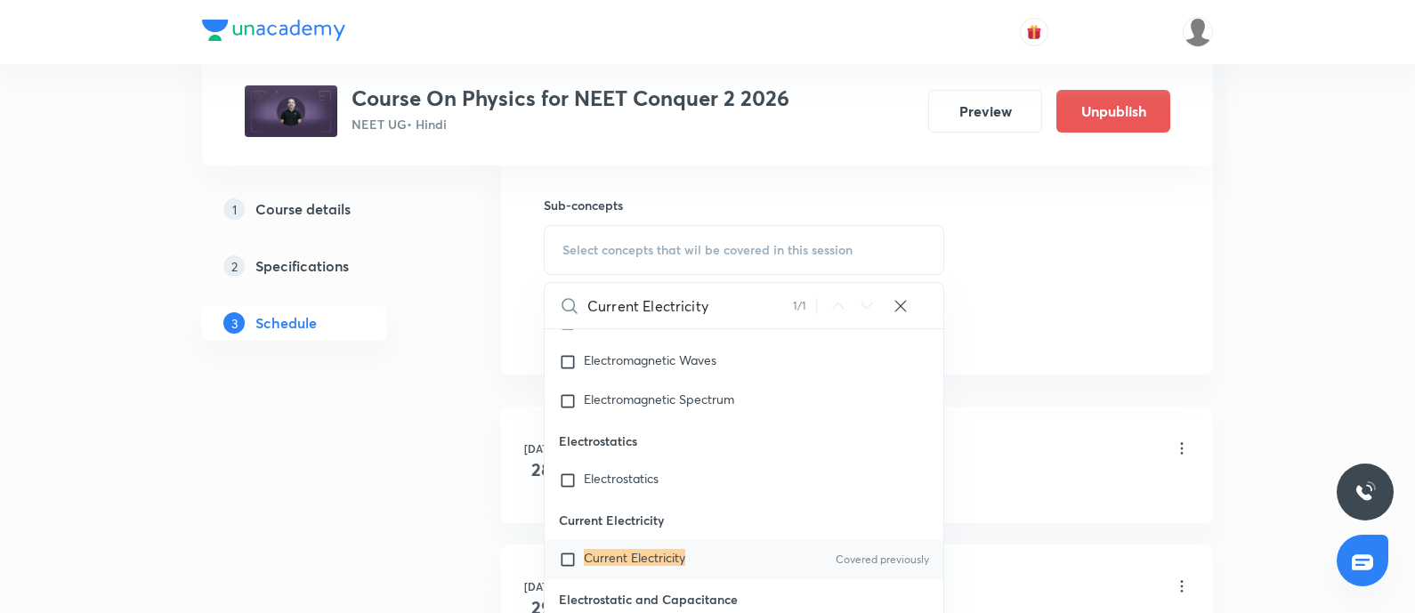
scroll to position [17751, 0]
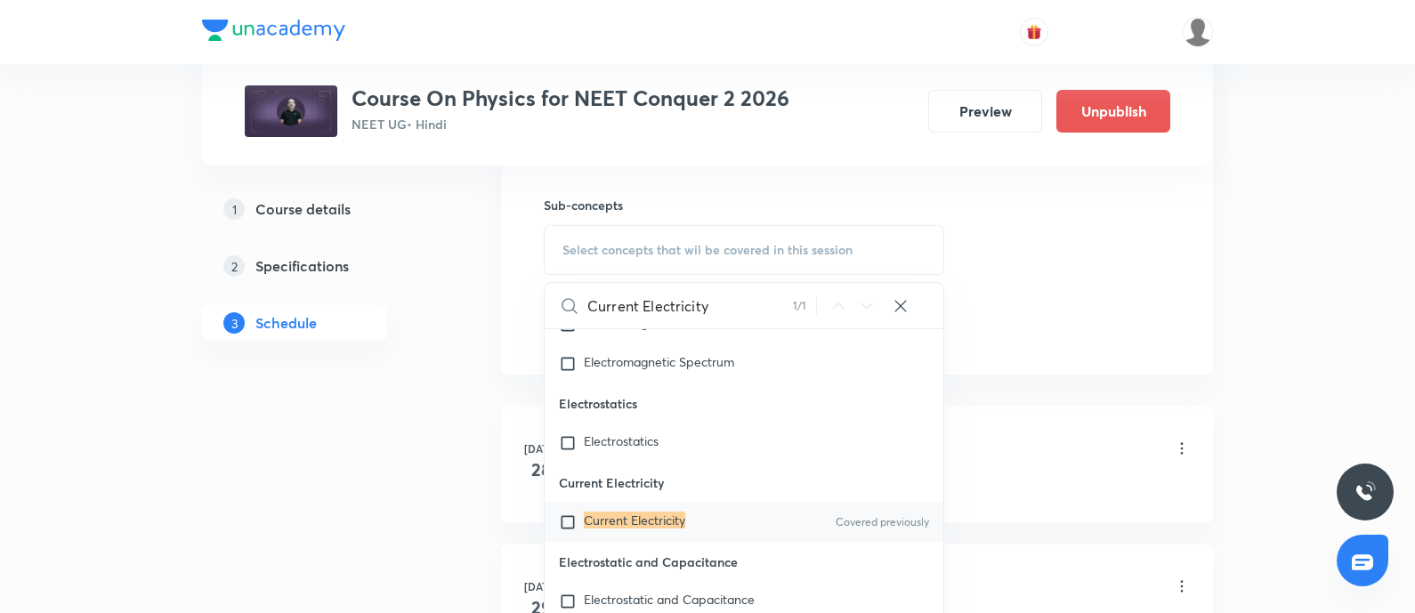
type input "Current Electricity"
click at [565, 531] on input "checkbox" at bounding box center [571, 523] width 25 height 18
checkbox input "true"
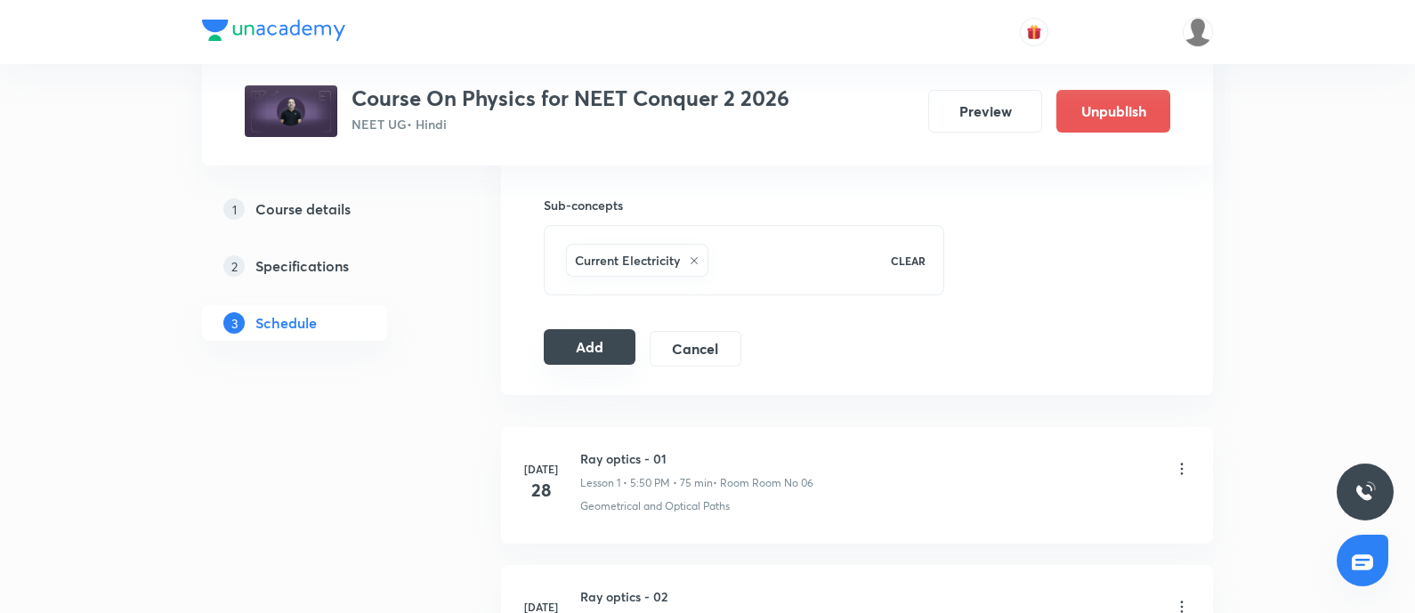
click at [595, 346] on button "Add" at bounding box center [590, 347] width 92 height 36
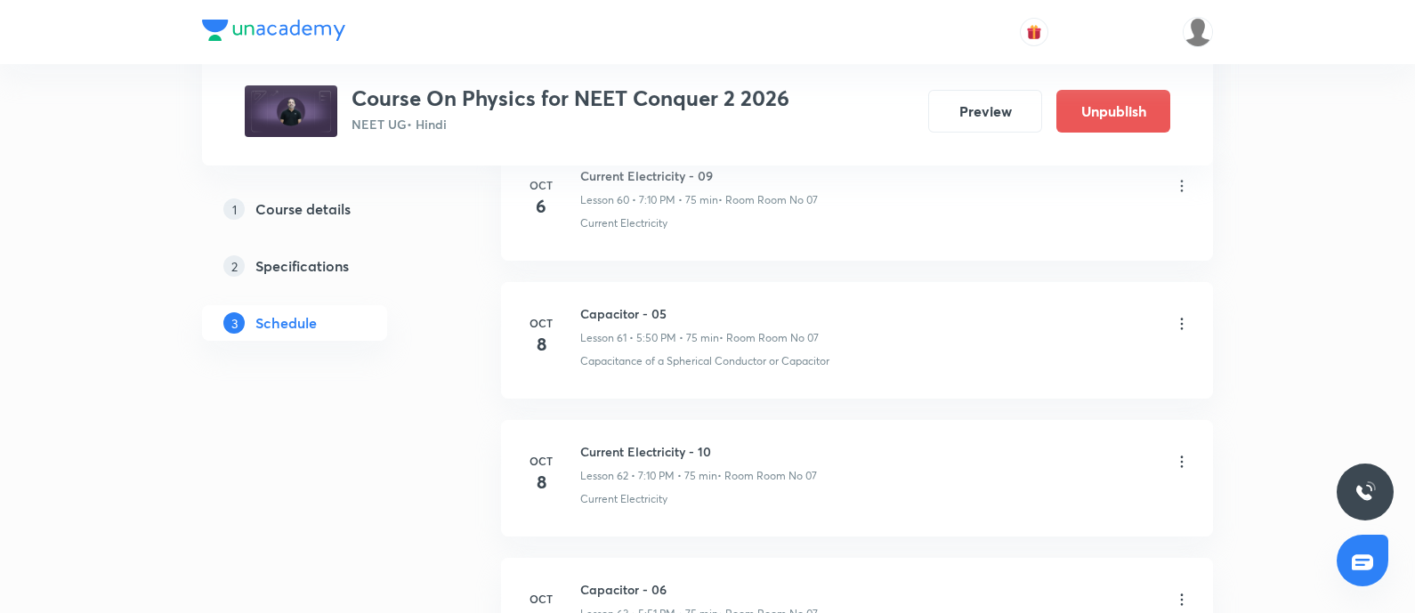
scroll to position [8804, 0]
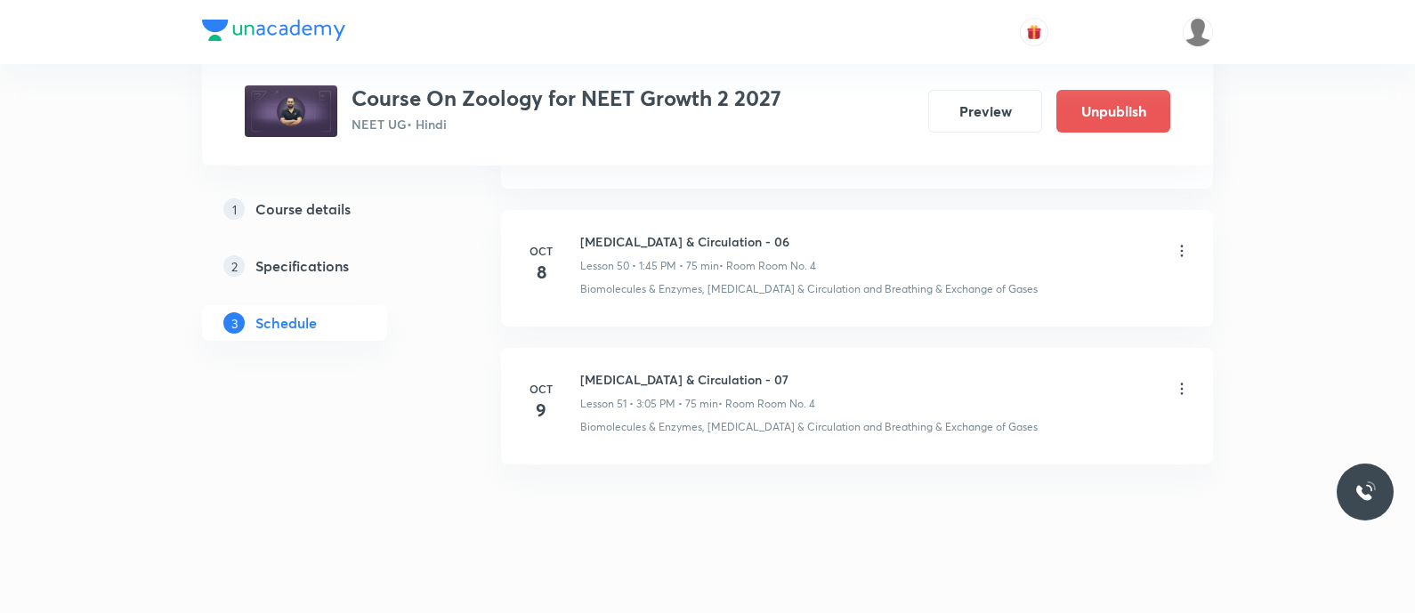
click at [684, 370] on h6 "[MEDICAL_DATA] & Circulation - 07" at bounding box center [697, 379] width 235 height 19
copy h6 "[MEDICAL_DATA] & Circulation - 07"
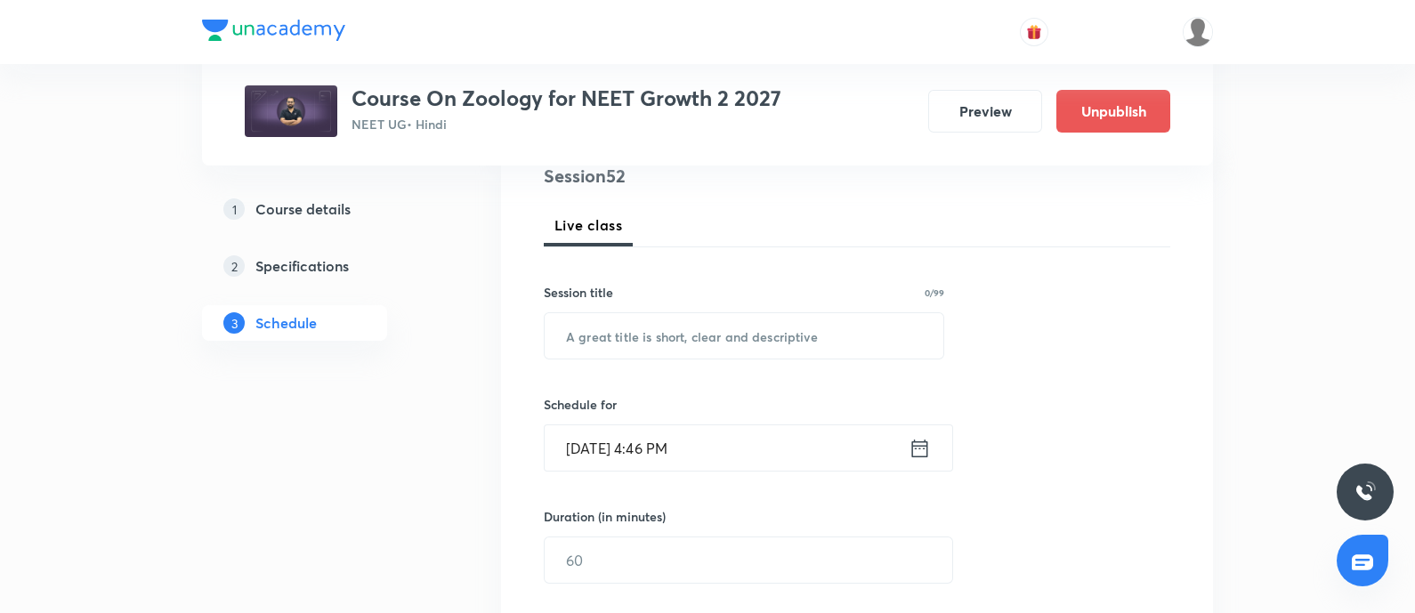
scroll to position [217, 0]
click at [684, 357] on input "text" at bounding box center [744, 340] width 399 height 45
paste input "[MEDICAL_DATA] & Circulation - 07"
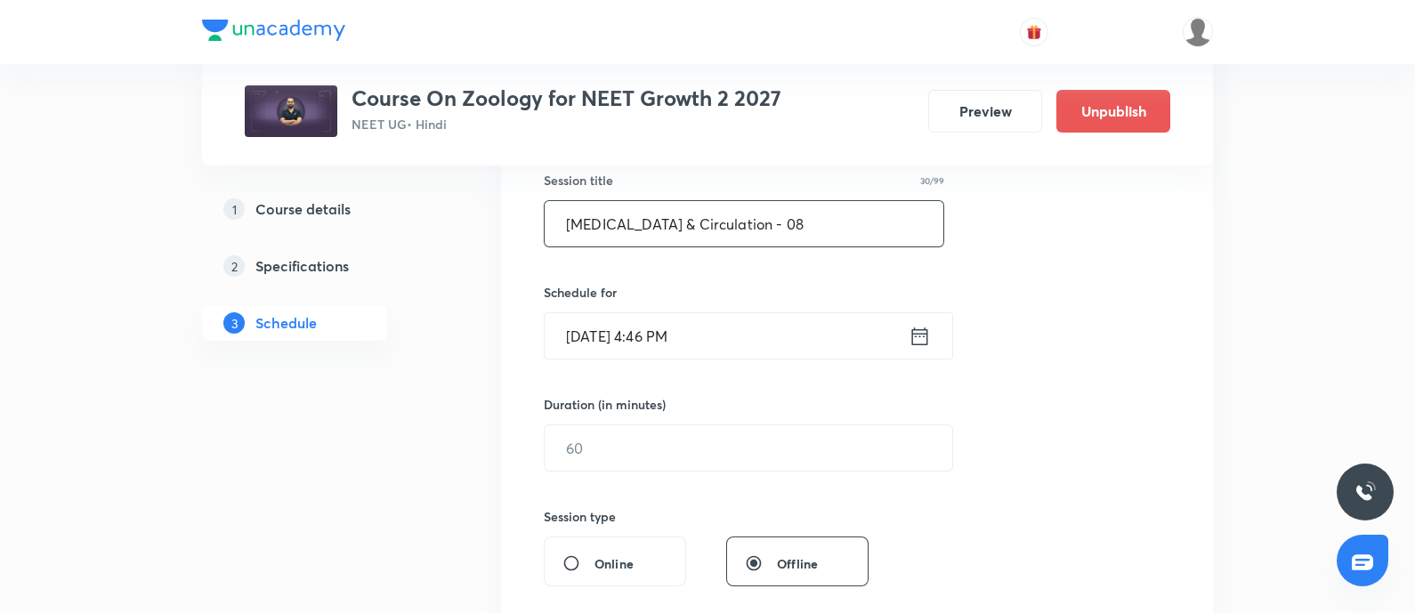
scroll to position [335, 0]
type input "[MEDICAL_DATA] & Circulation - 08"
click at [710, 353] on input "[DATE] 4:46 PM" at bounding box center [727, 334] width 364 height 45
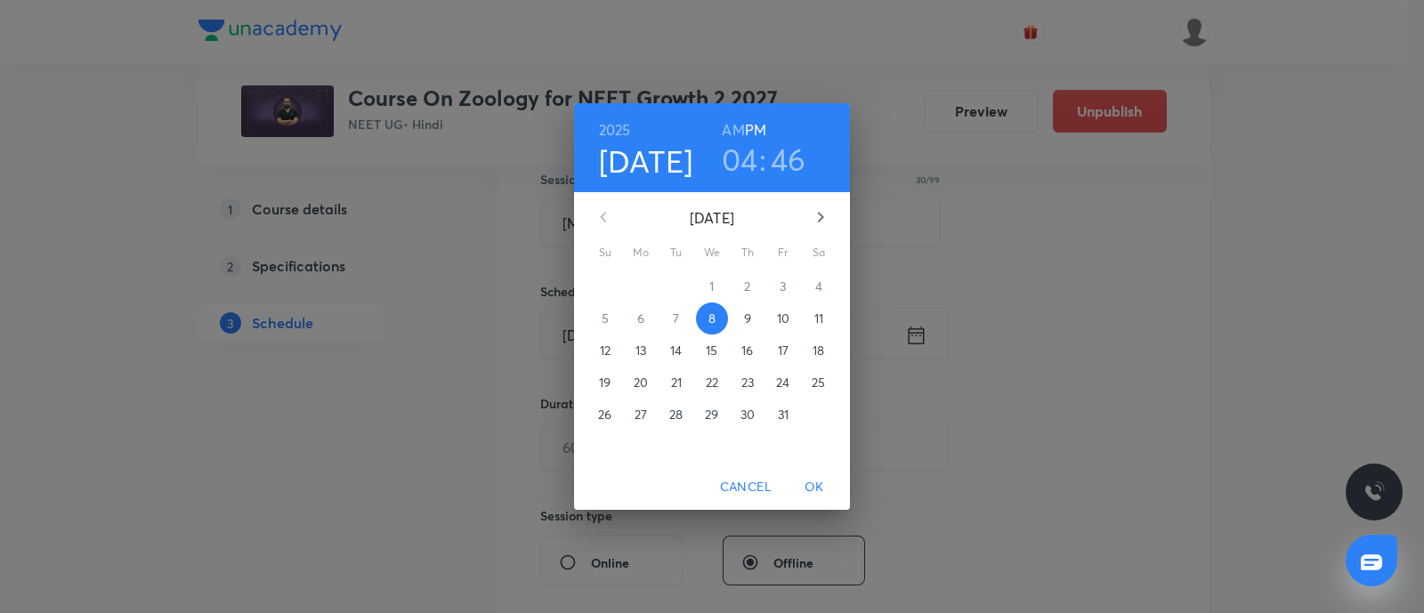
click at [779, 318] on p "10" at bounding box center [783, 319] width 12 height 18
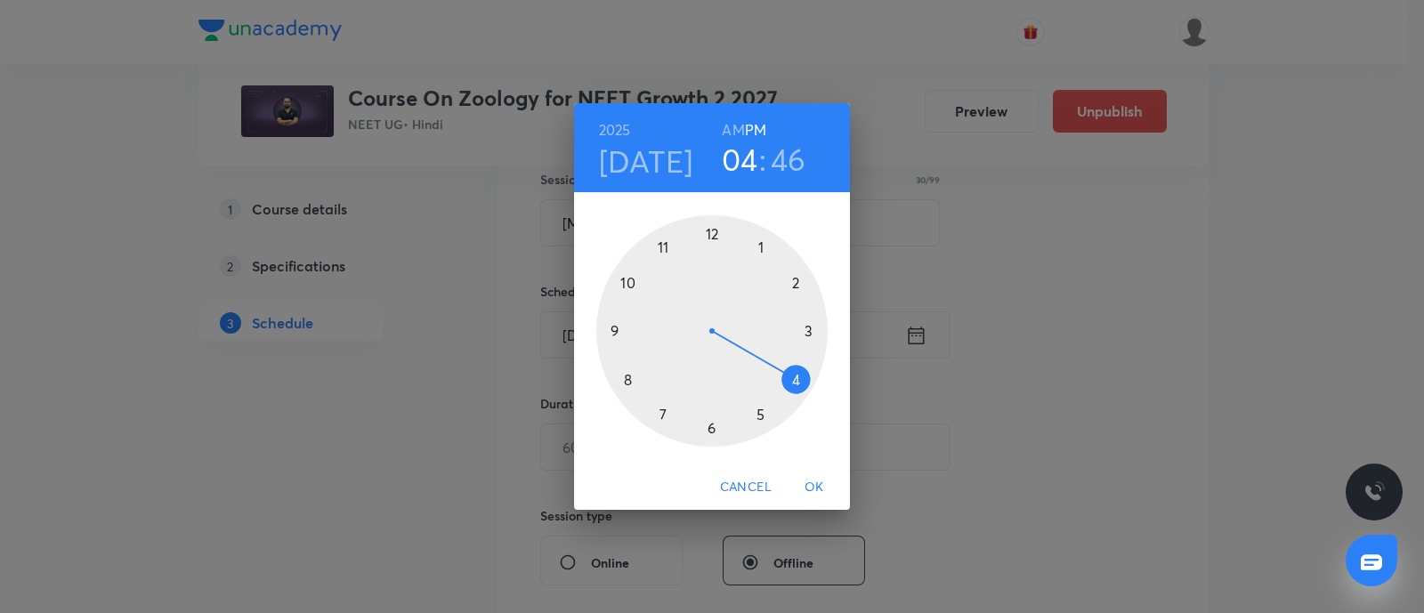
click at [759, 242] on div at bounding box center [711, 330] width 231 height 231
click at [611, 330] on div at bounding box center [711, 330] width 231 height 231
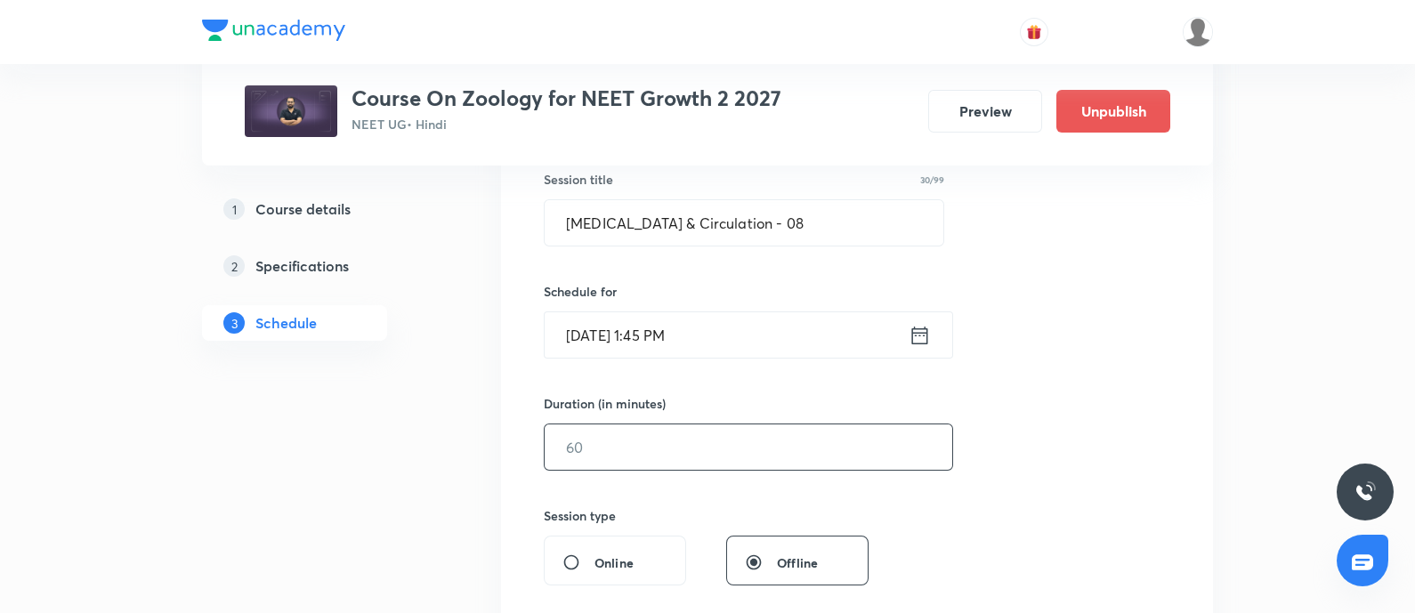
click at [675, 433] on input "text" at bounding box center [749, 447] width 408 height 45
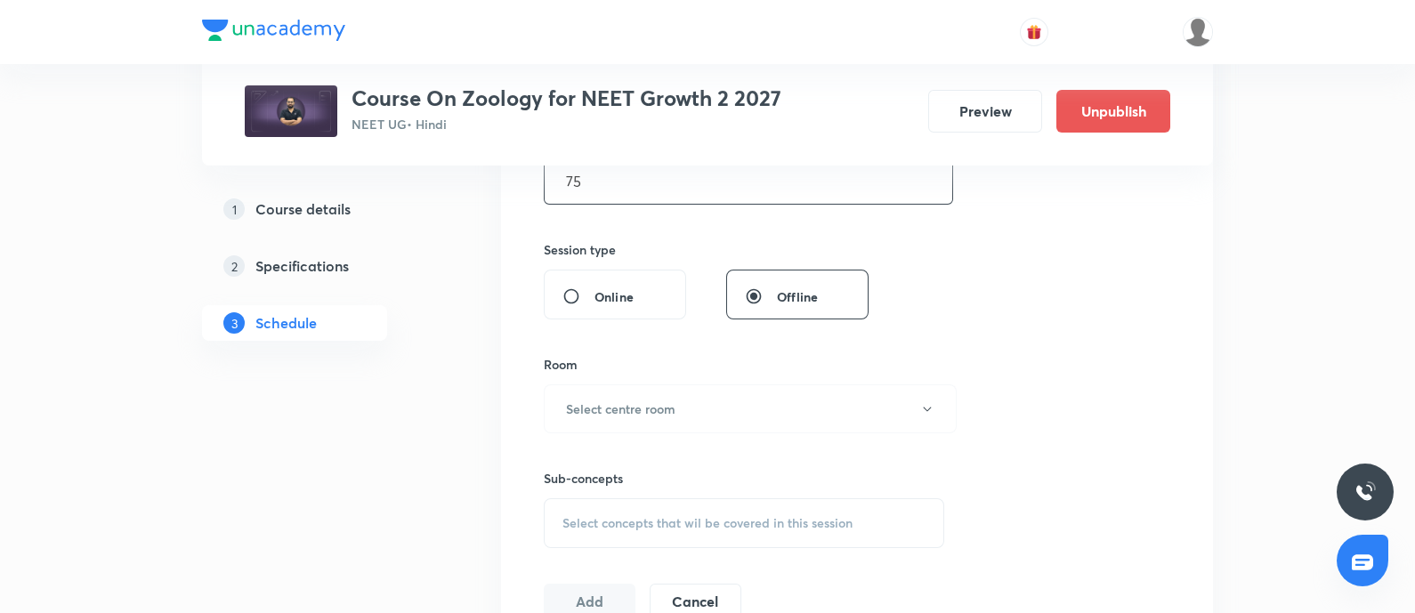
scroll to position [602, 0]
type input "75"
click at [684, 421] on button "Select centre room" at bounding box center [750, 408] width 413 height 49
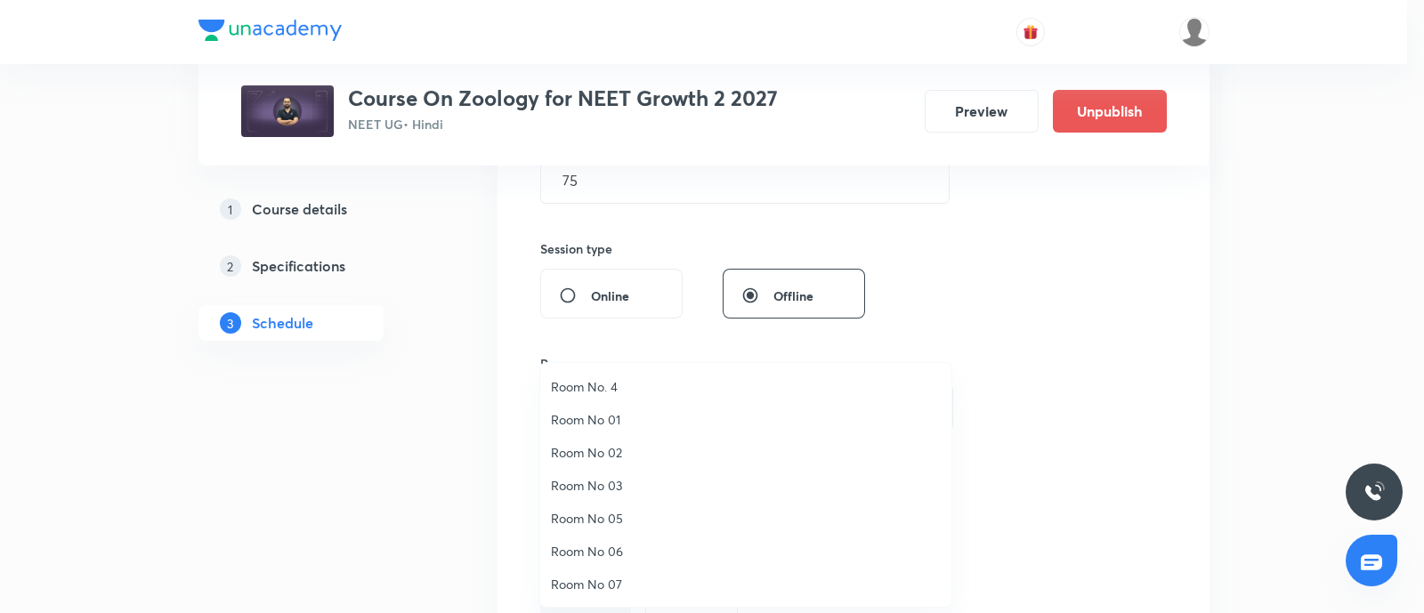
click at [606, 387] on span "Room No. 4" at bounding box center [746, 386] width 390 height 19
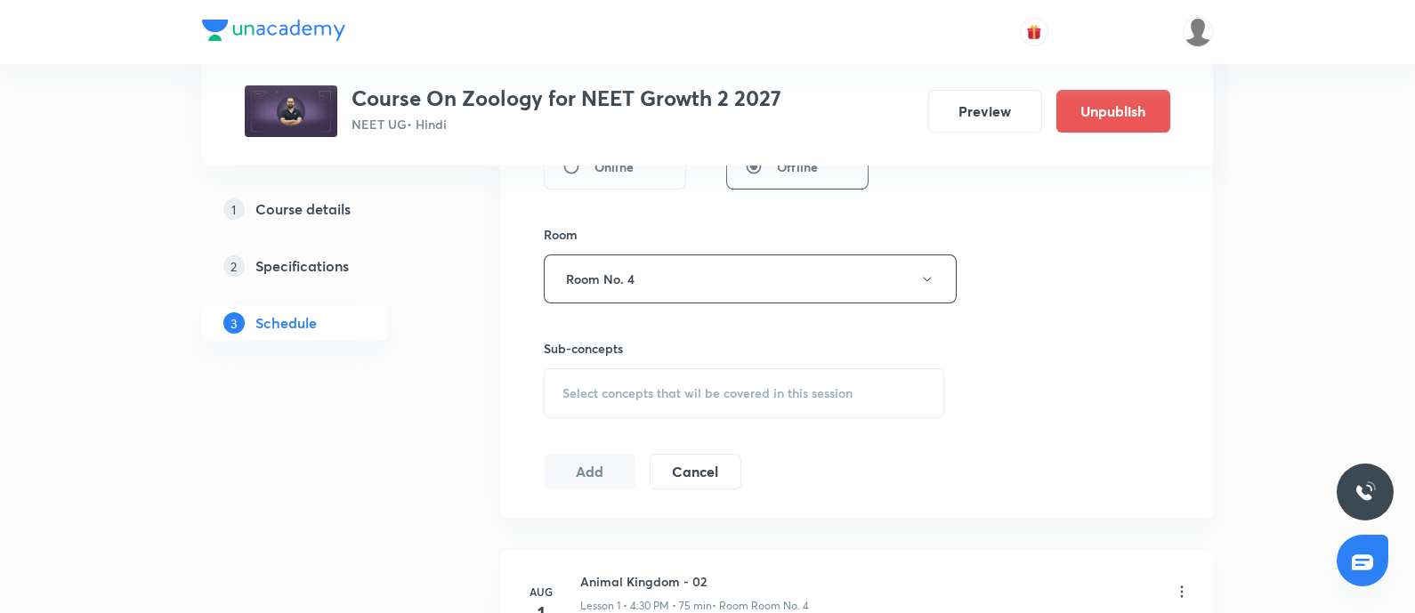
scroll to position [757, 0]
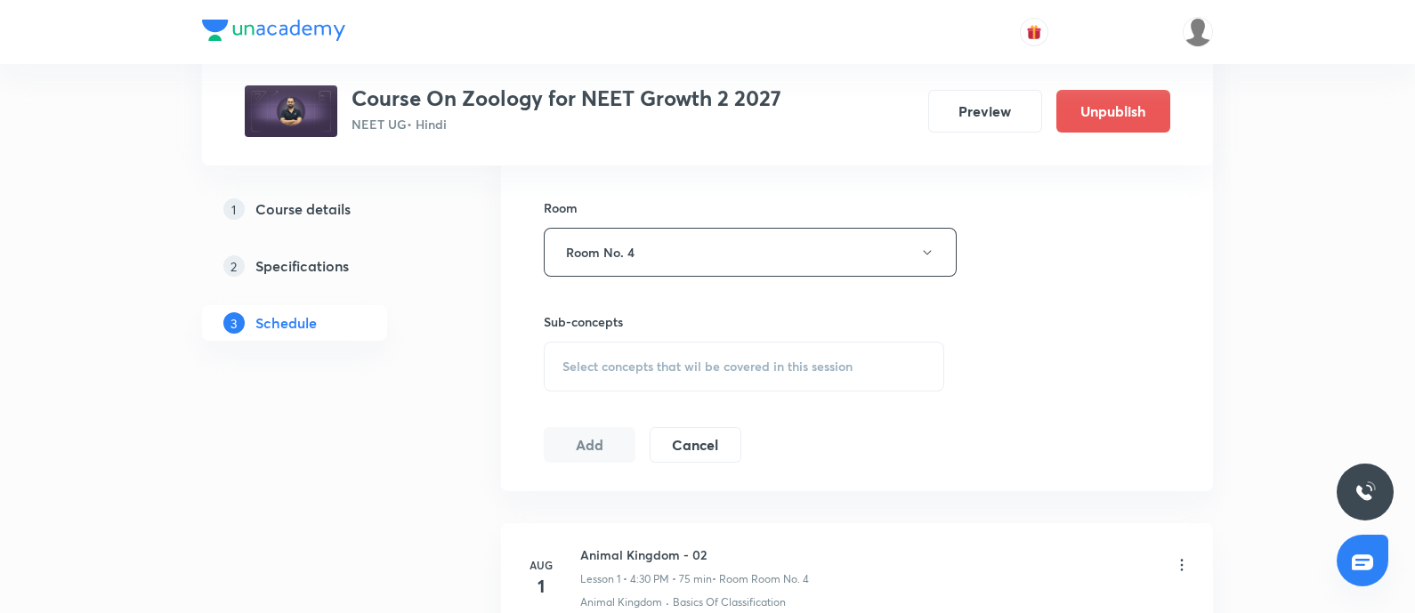
click at [687, 360] on span "Select concepts that wil be covered in this session" at bounding box center [707, 367] width 290 height 14
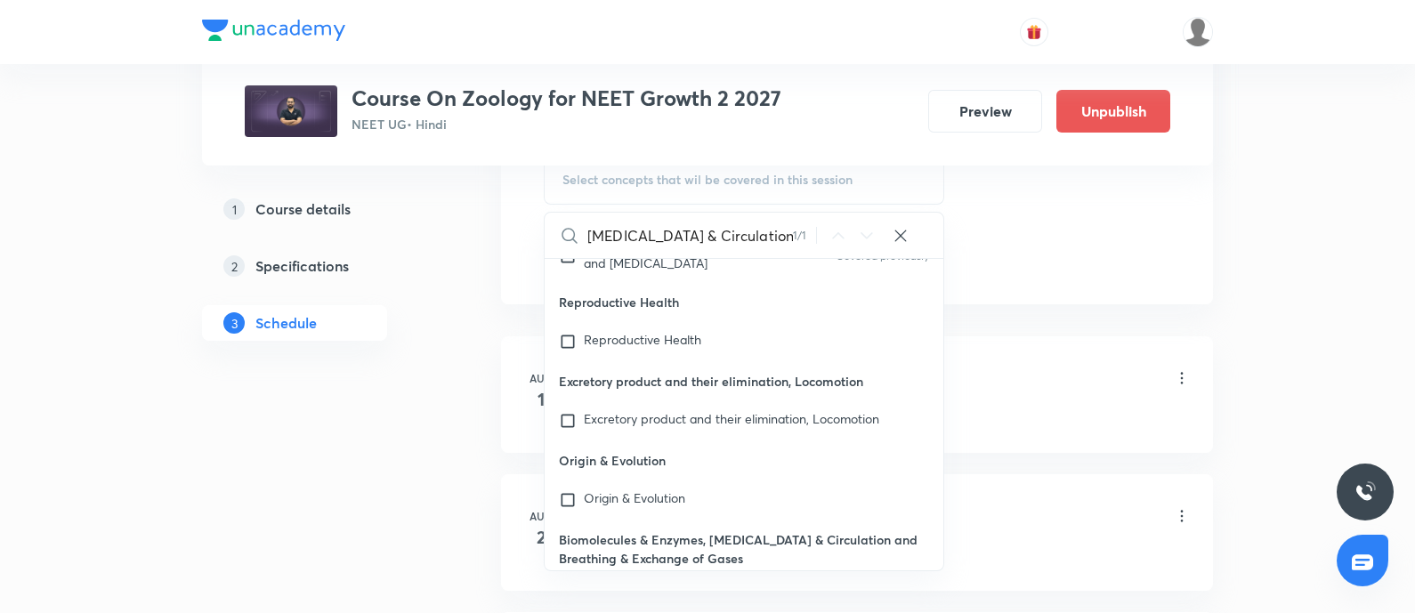
scroll to position [81721, 0]
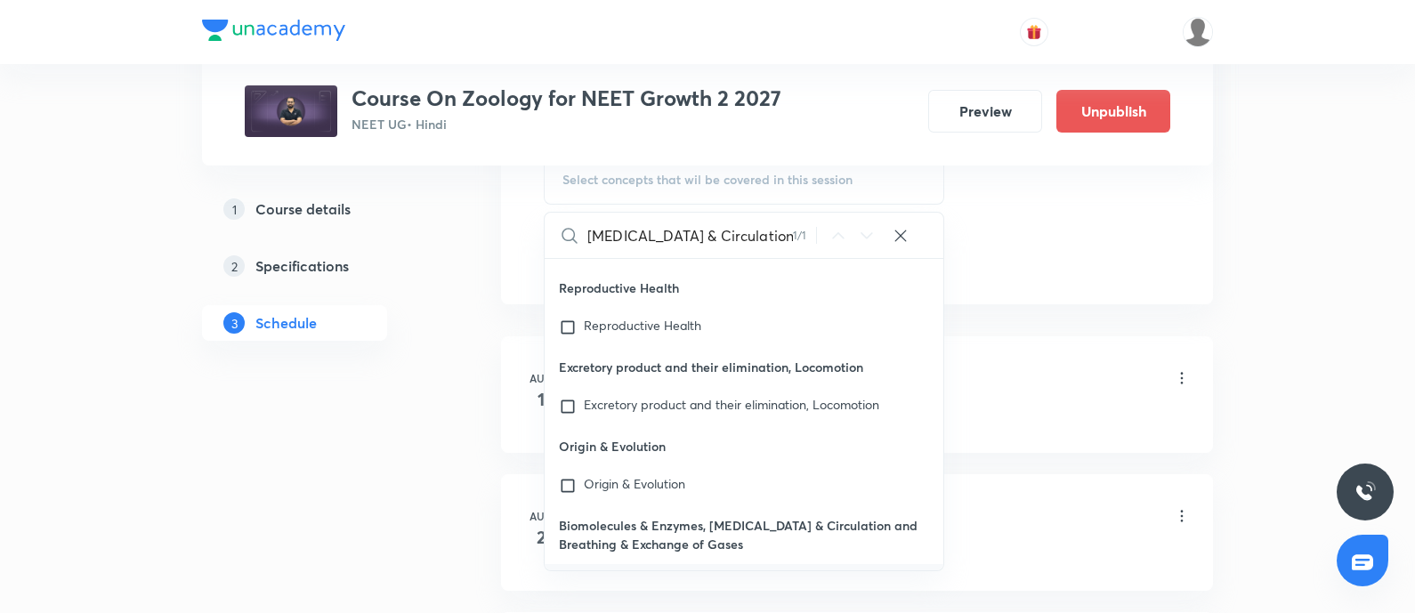
type input "[MEDICAL_DATA] & Circulation"
click at [569, 575] on input "checkbox" at bounding box center [571, 603] width 25 height 57
checkbox input "true"
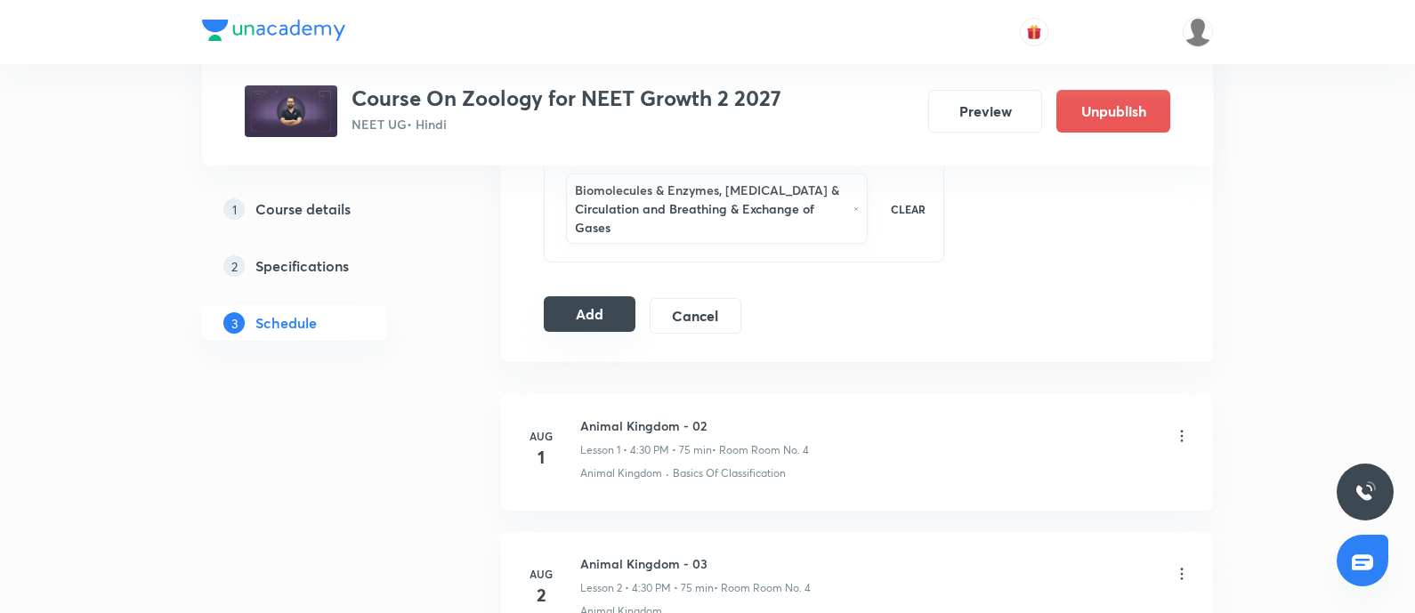
click at [618, 307] on button "Add" at bounding box center [590, 314] width 92 height 36
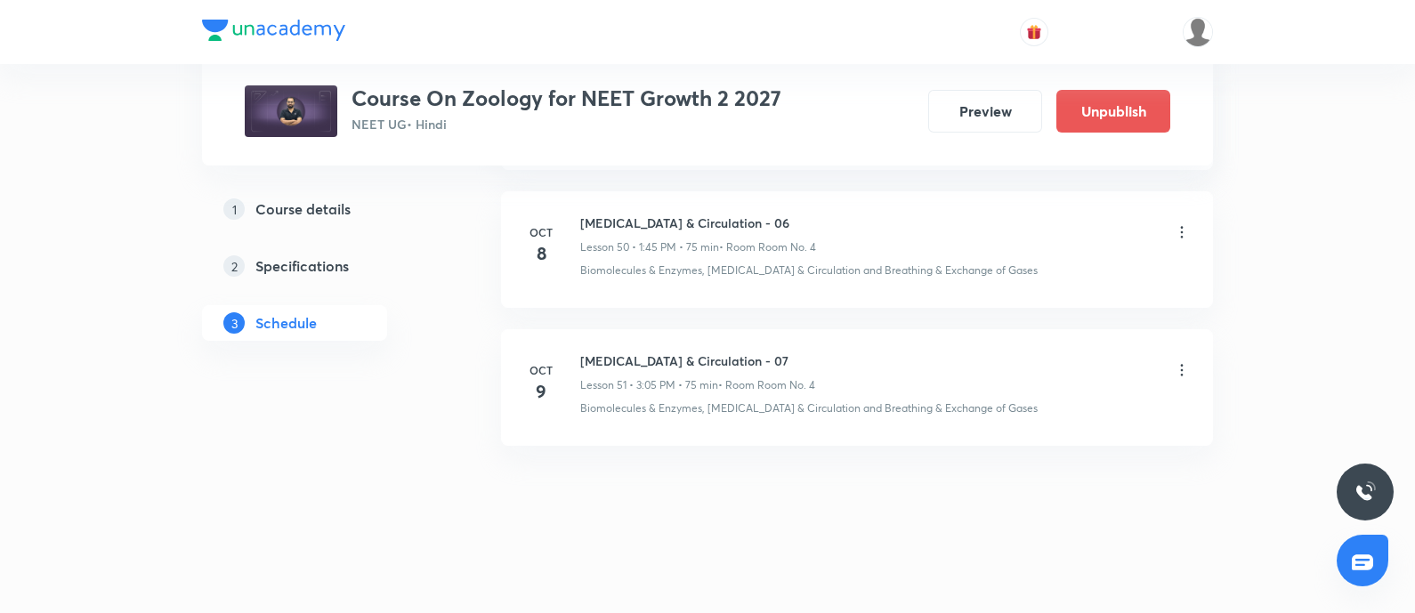
scroll to position [7015, 0]
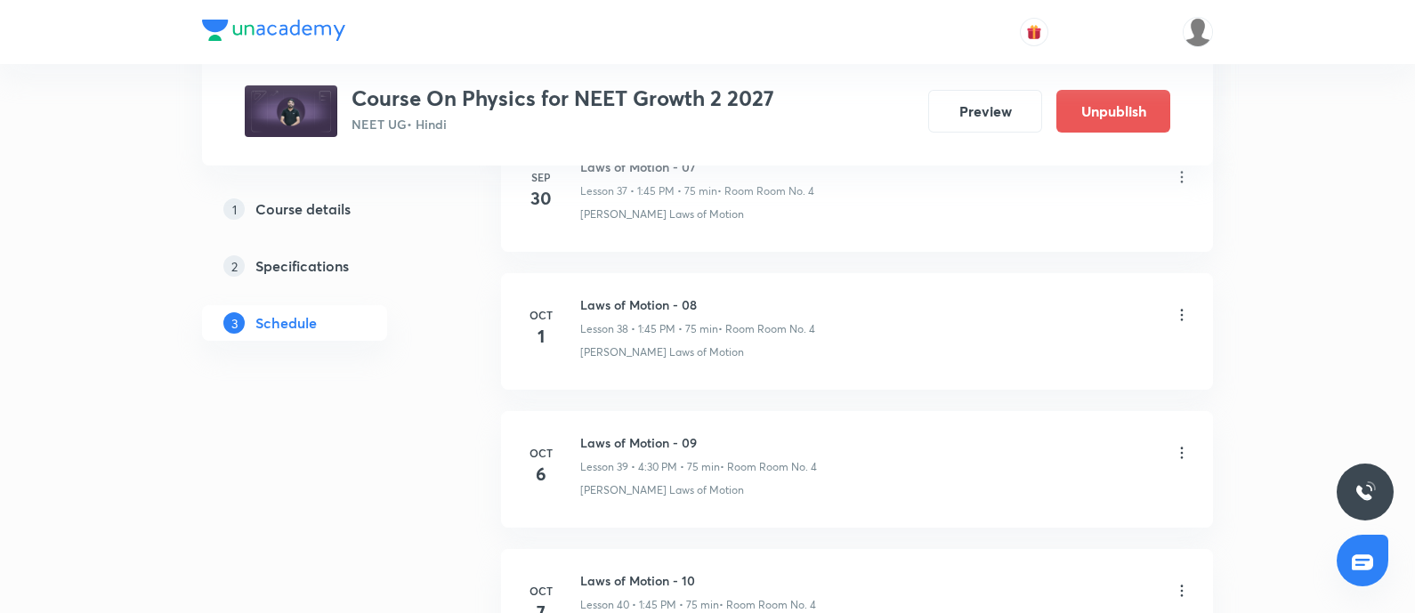
scroll to position [6592, 0]
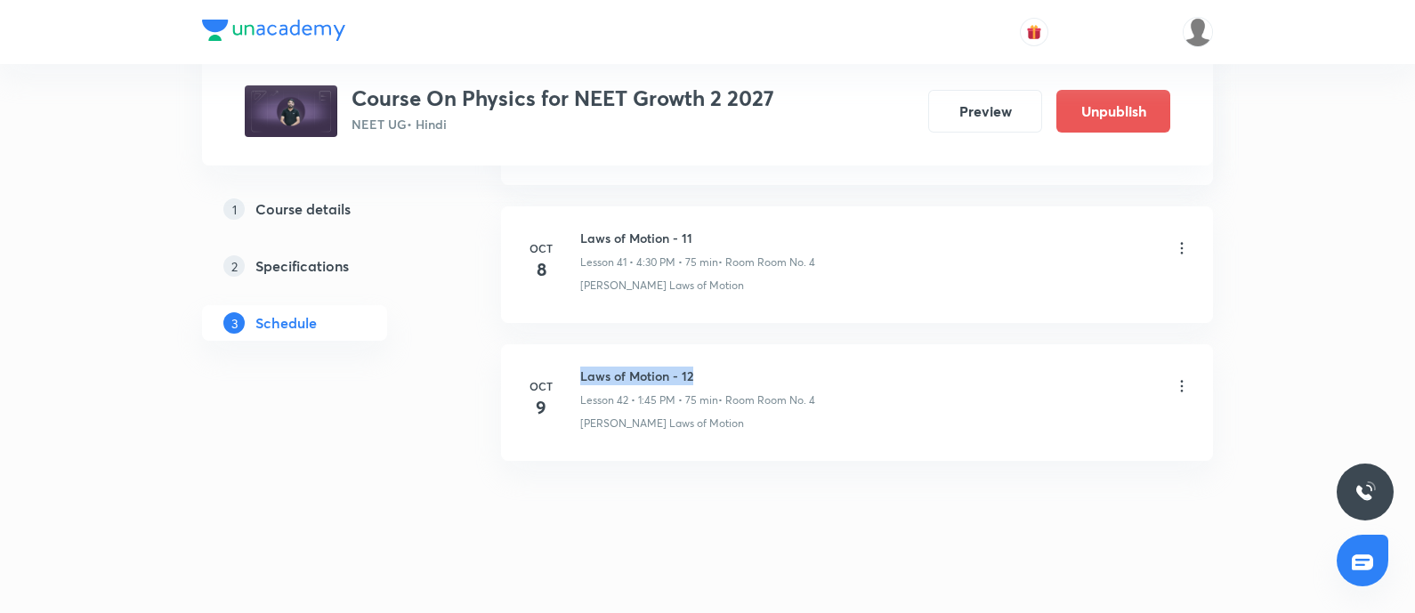
drag, startPoint x: 579, startPoint y: 351, endPoint x: 694, endPoint y: 360, distance: 115.2
click at [694, 360] on li "[DATE] Laws of Motion - 12 Lesson 42 • 1:45 PM • 75 min • Room Room No. 4 [PERS…" at bounding box center [857, 402] width 712 height 117
copy h6 "Laws of Motion - 12"
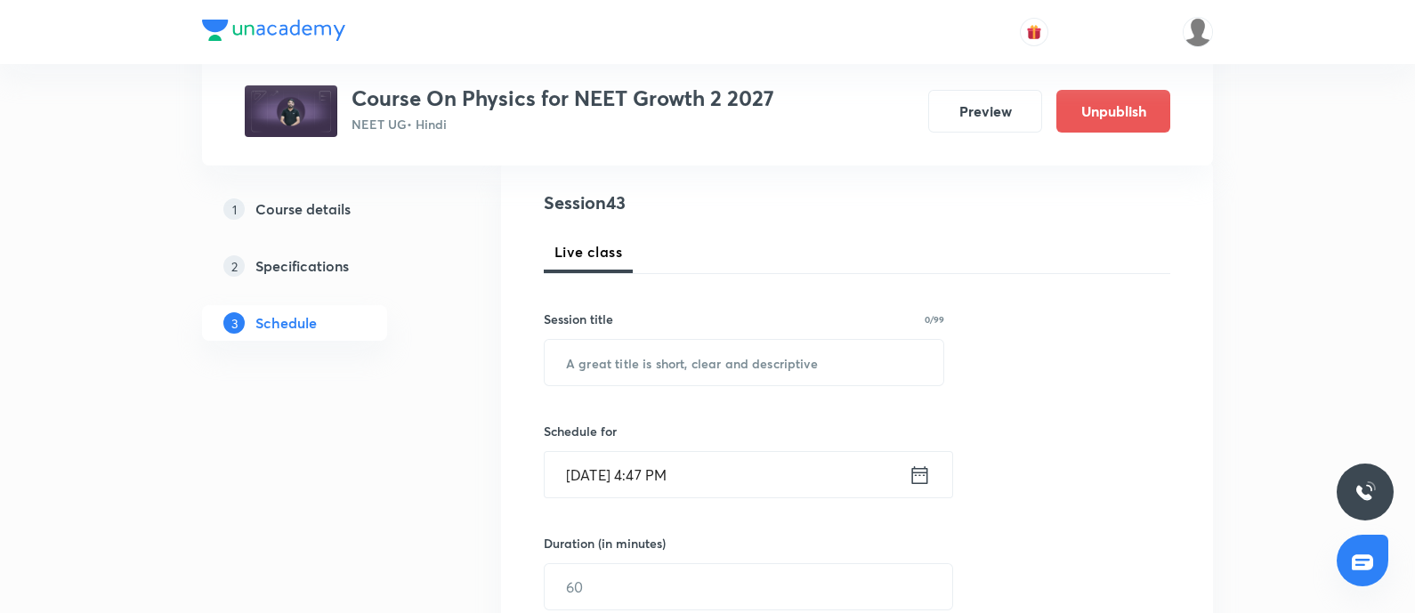
scroll to position [199, 0]
click at [665, 366] on input "text" at bounding box center [744, 358] width 399 height 45
paste input "Laws of Motion - 12"
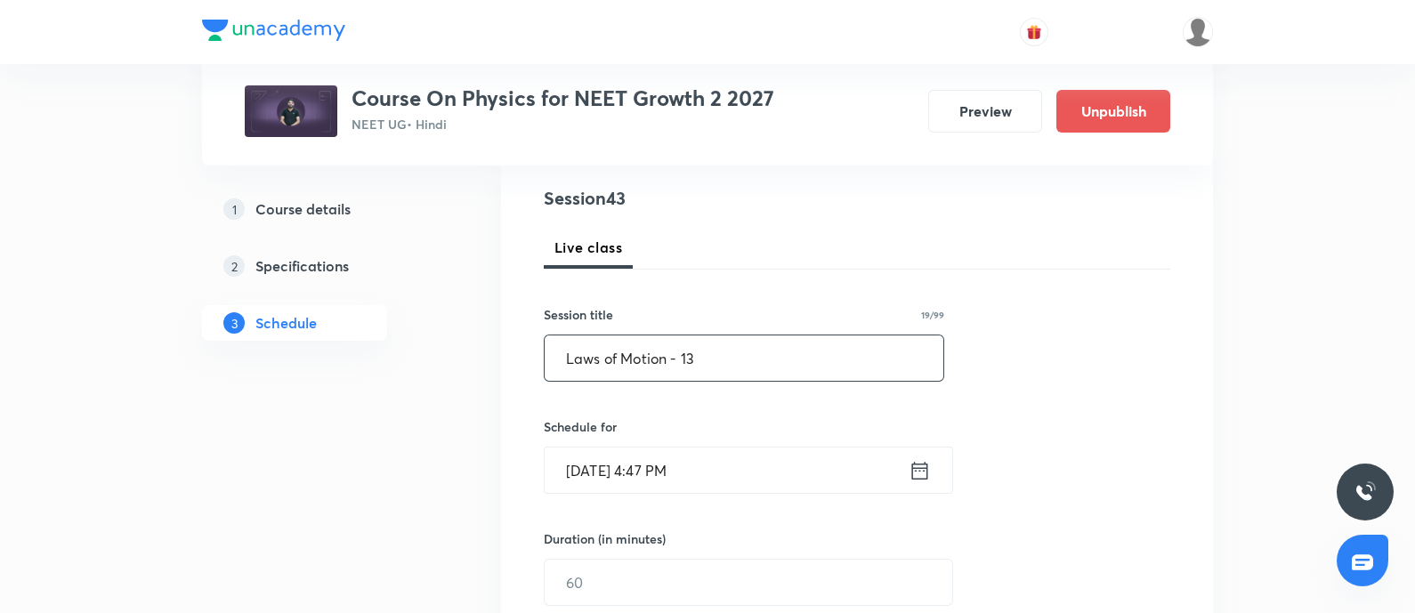
type input "Laws of Motion - 13"
click at [705, 465] on input "Oct 8, 2025, 4:47 PM" at bounding box center [727, 470] width 364 height 45
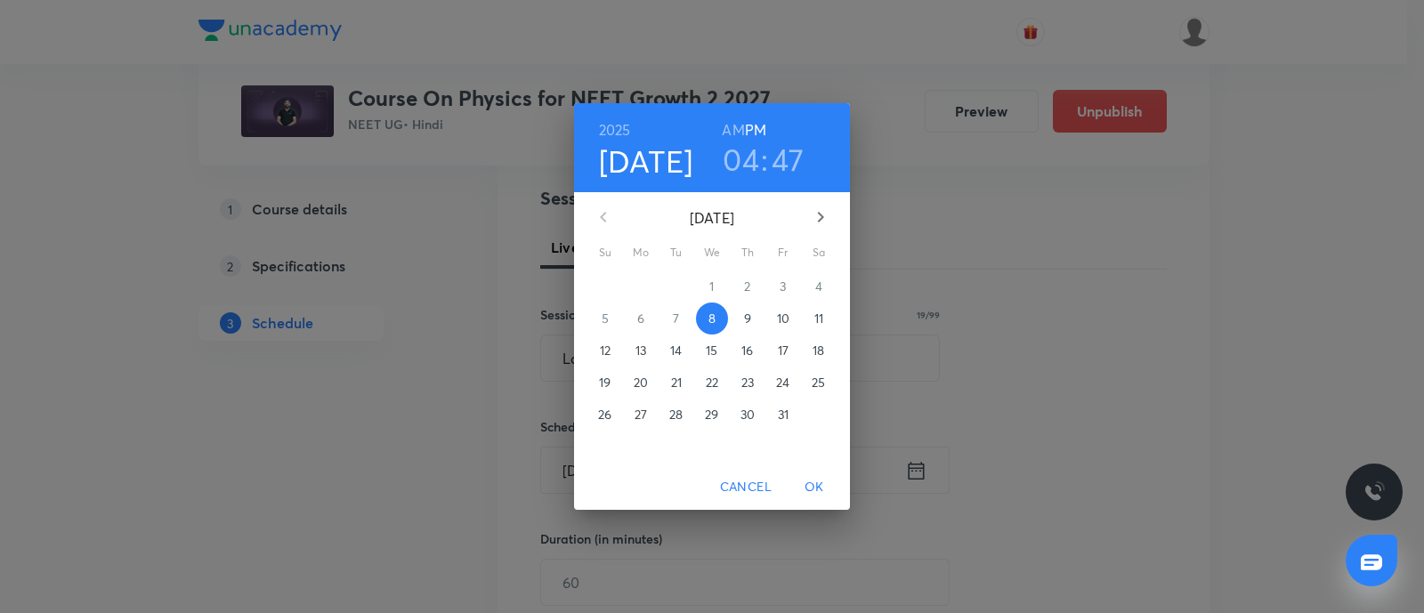
click at [786, 313] on p "10" at bounding box center [783, 319] width 12 height 18
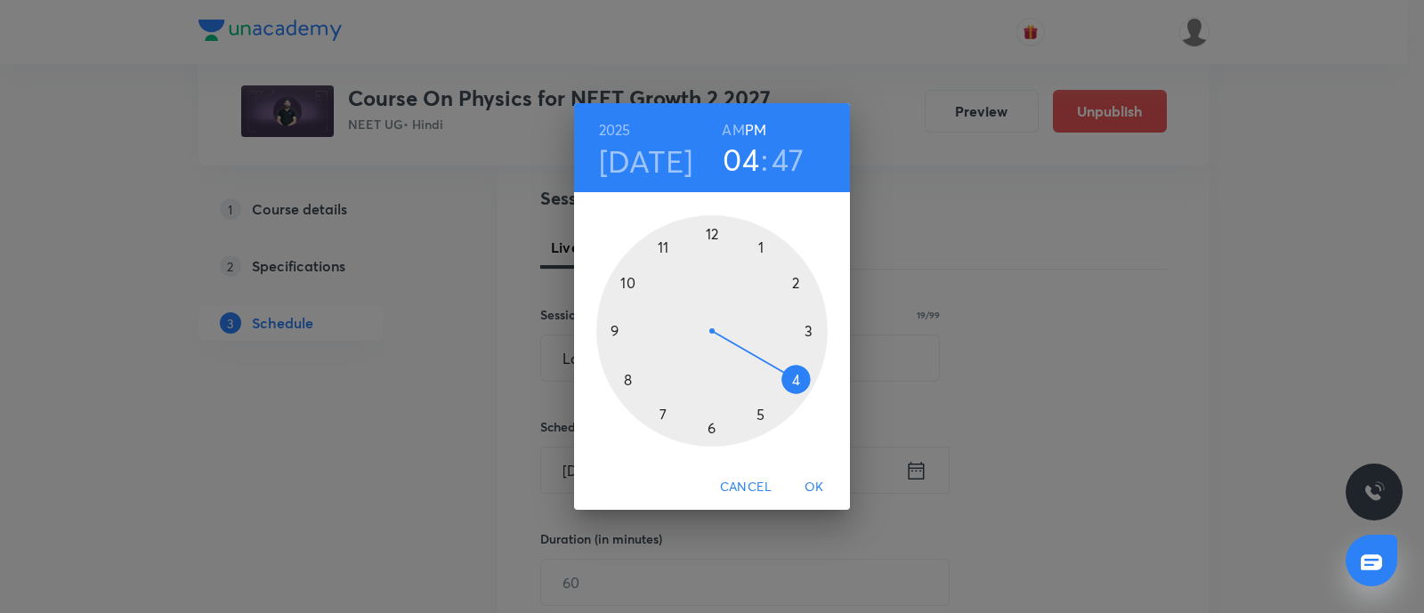
click at [807, 331] on div at bounding box center [711, 330] width 231 height 231
click at [760, 241] on div at bounding box center [711, 330] width 231 height 231
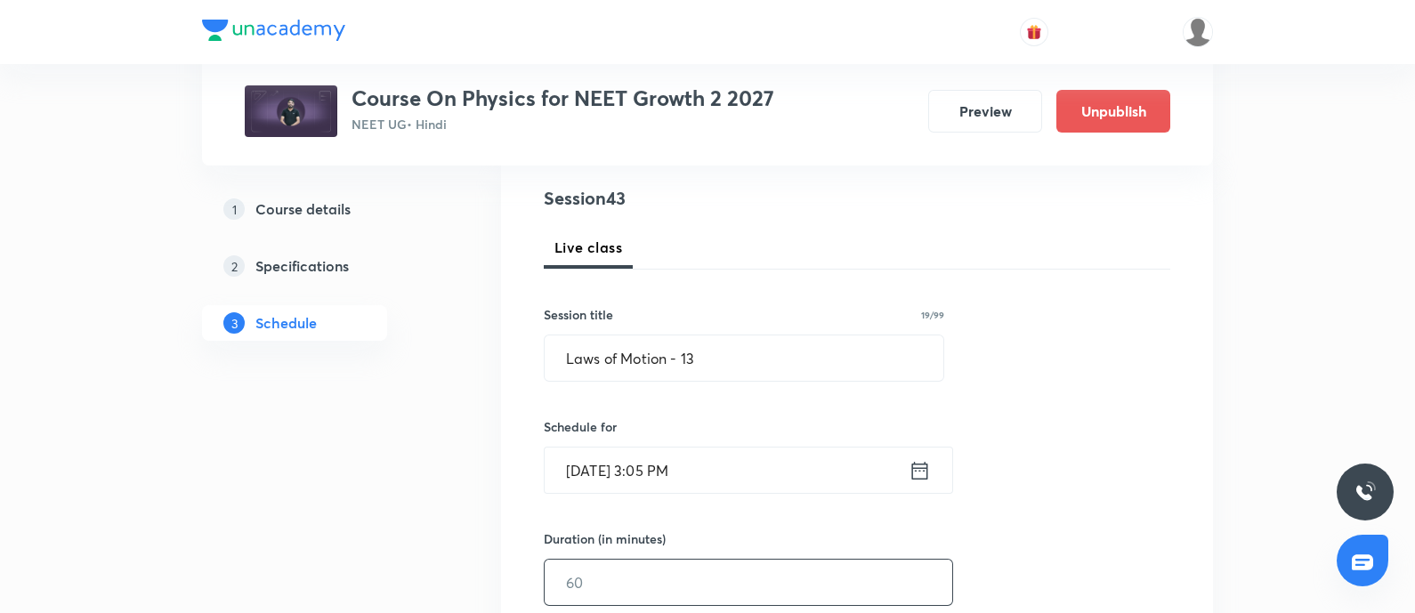
click at [617, 582] on input "text" at bounding box center [749, 582] width 408 height 45
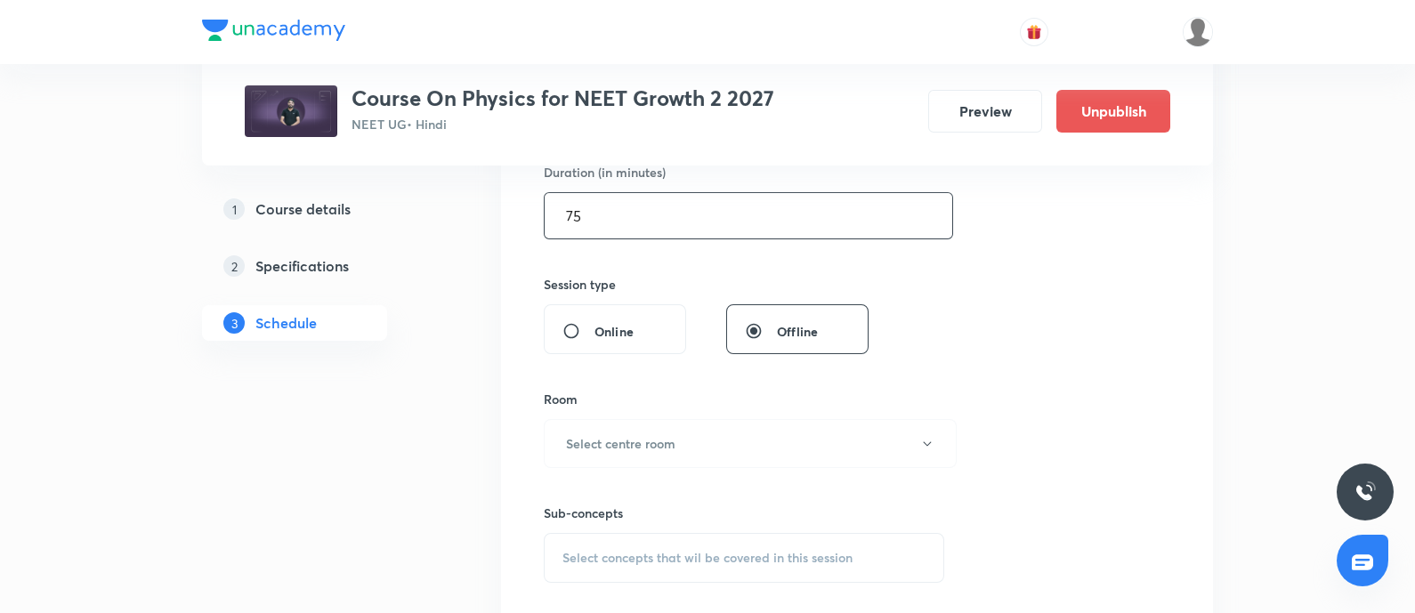
scroll to position [575, 0]
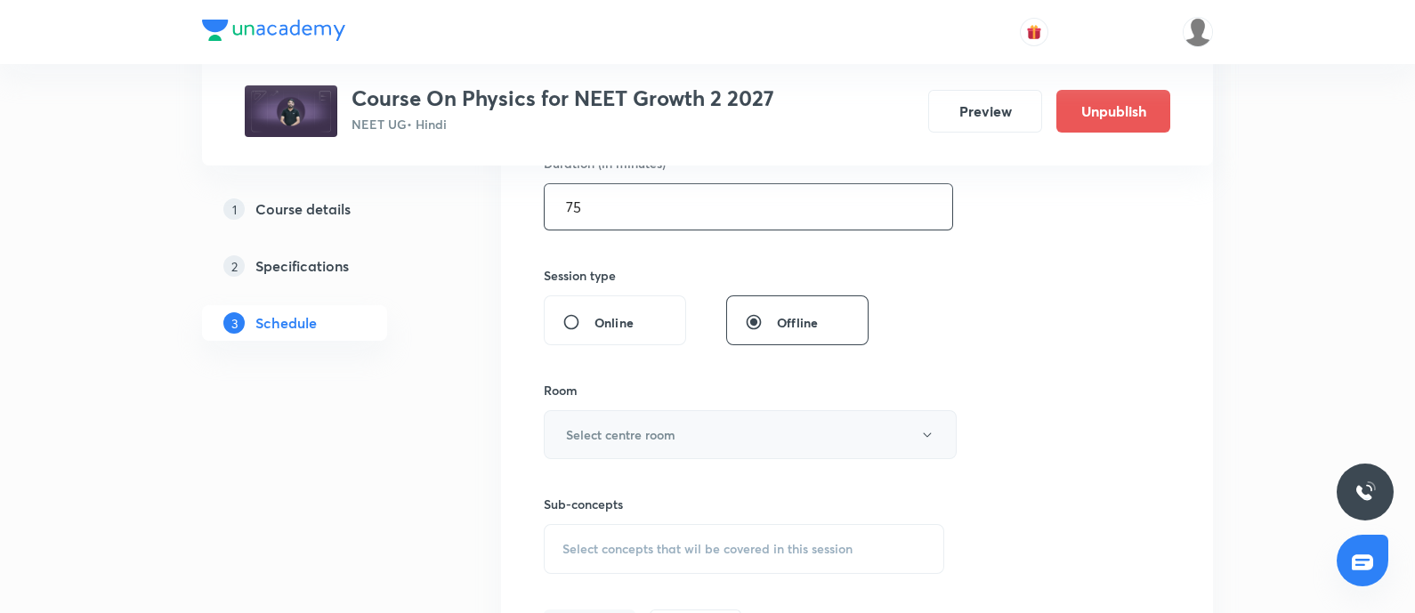
type input "75"
click at [612, 418] on button "Select centre room" at bounding box center [750, 434] width 413 height 49
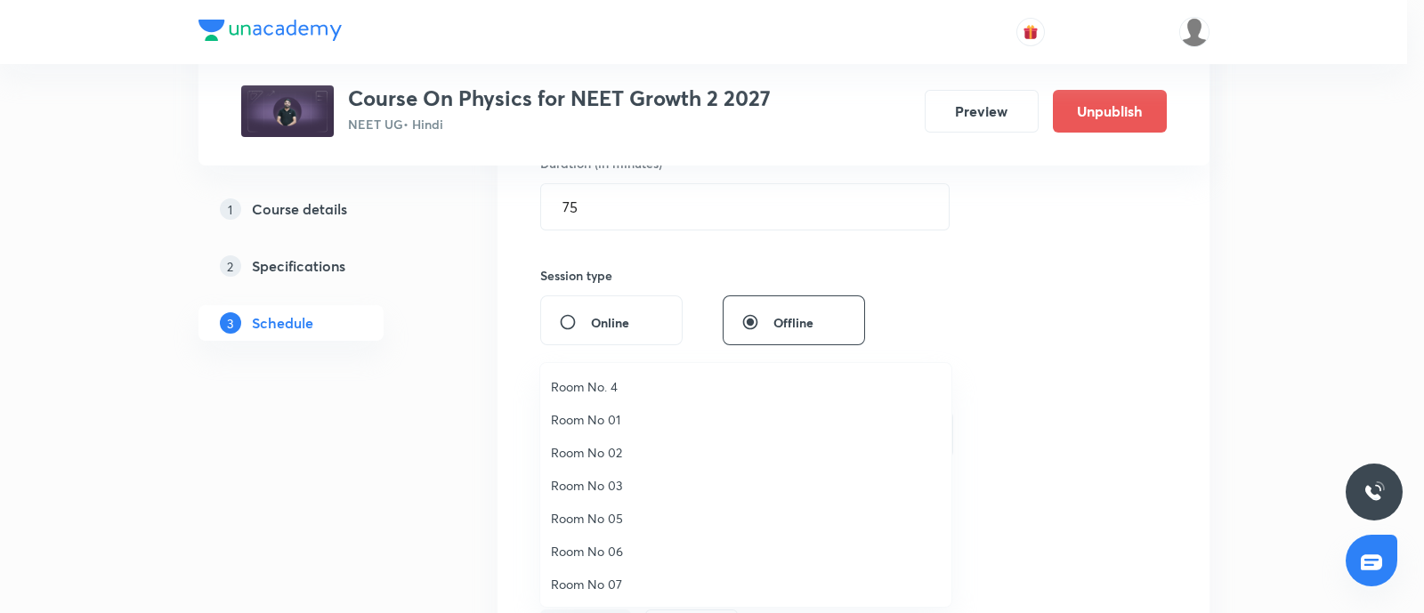
click at [585, 384] on span "Room No. 4" at bounding box center [746, 386] width 390 height 19
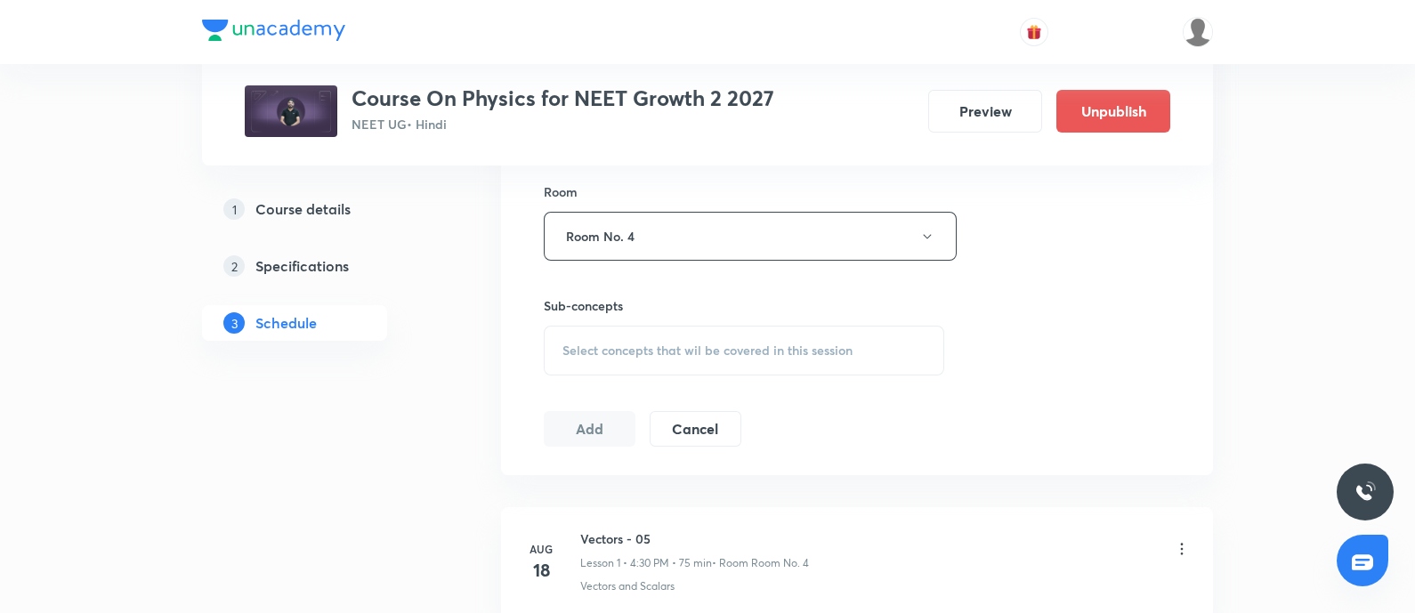
scroll to position [775, 0]
click at [596, 350] on span "Select concepts that wil be covered in this session" at bounding box center [707, 349] width 290 height 14
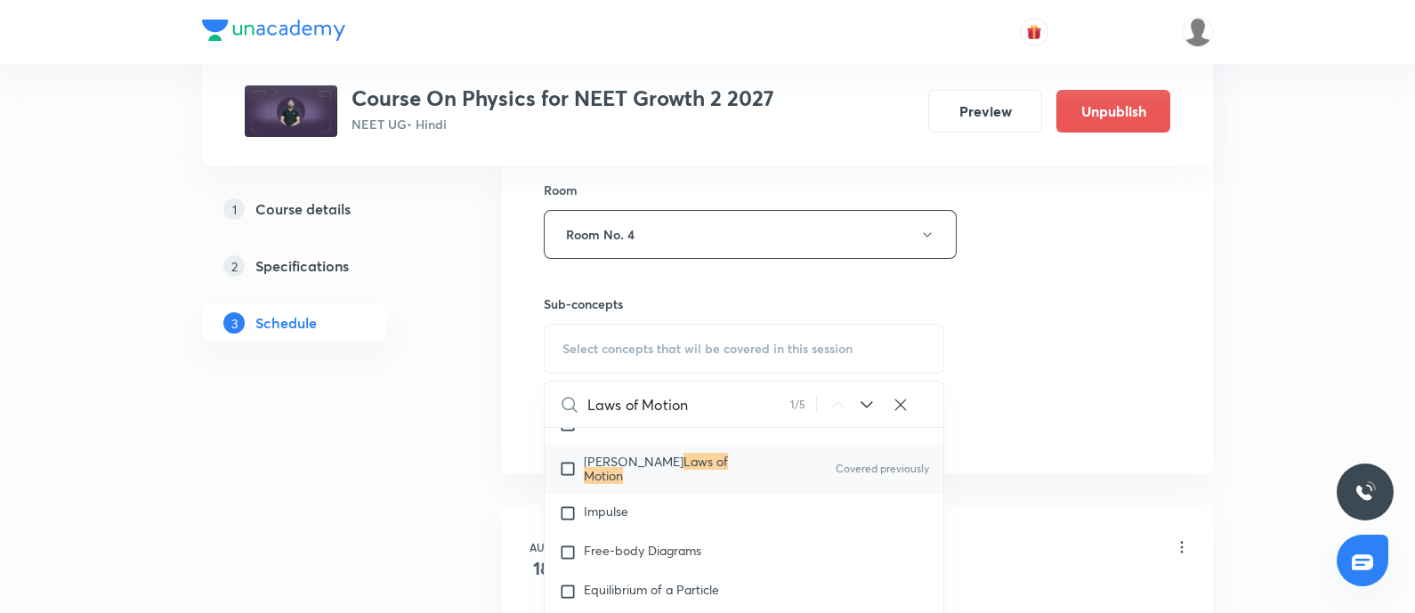
scroll to position [3639, 0]
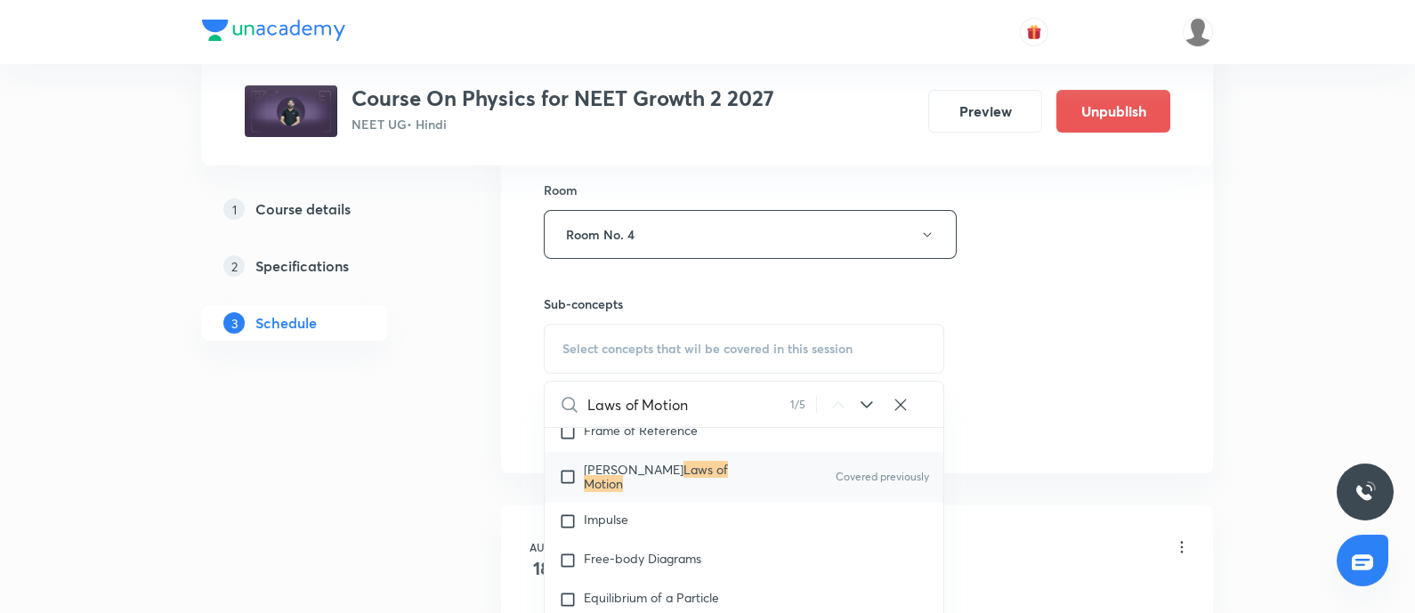
type input "Laws of Motion"
click at [562, 487] on input "checkbox" at bounding box center [571, 477] width 25 height 28
checkbox input "true"
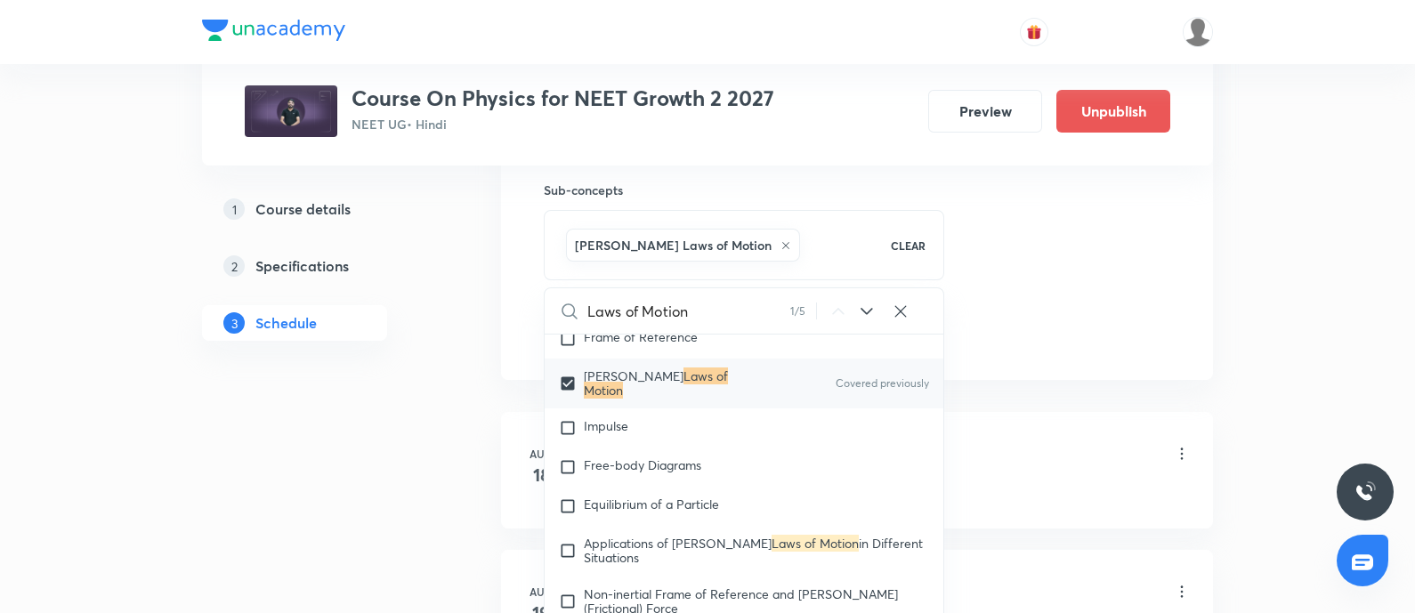
scroll to position [891, 0]
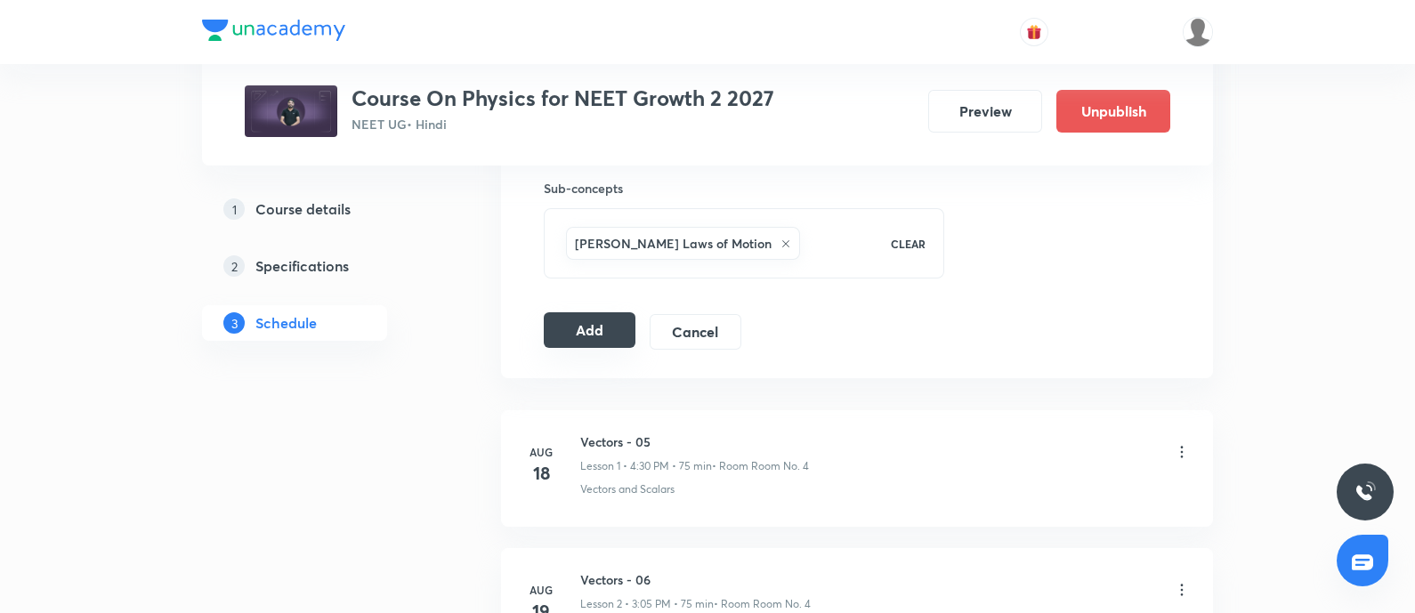
click at [595, 313] on button "Add" at bounding box center [590, 330] width 92 height 36
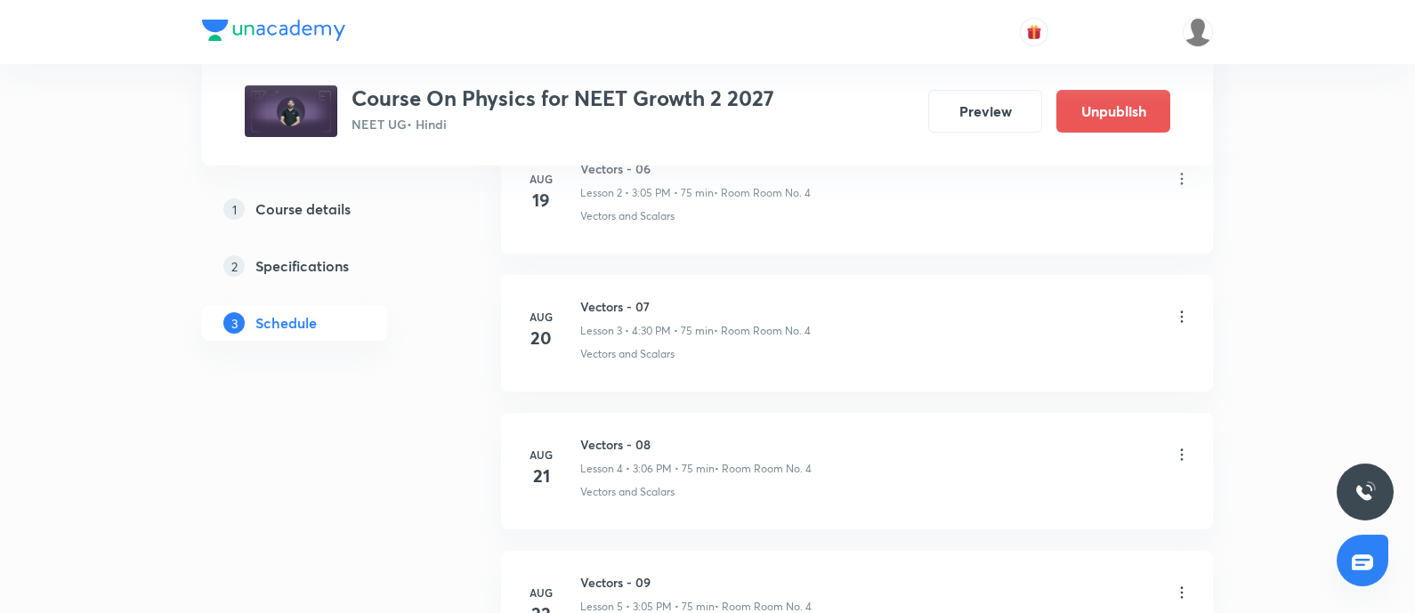
scroll to position [0, 0]
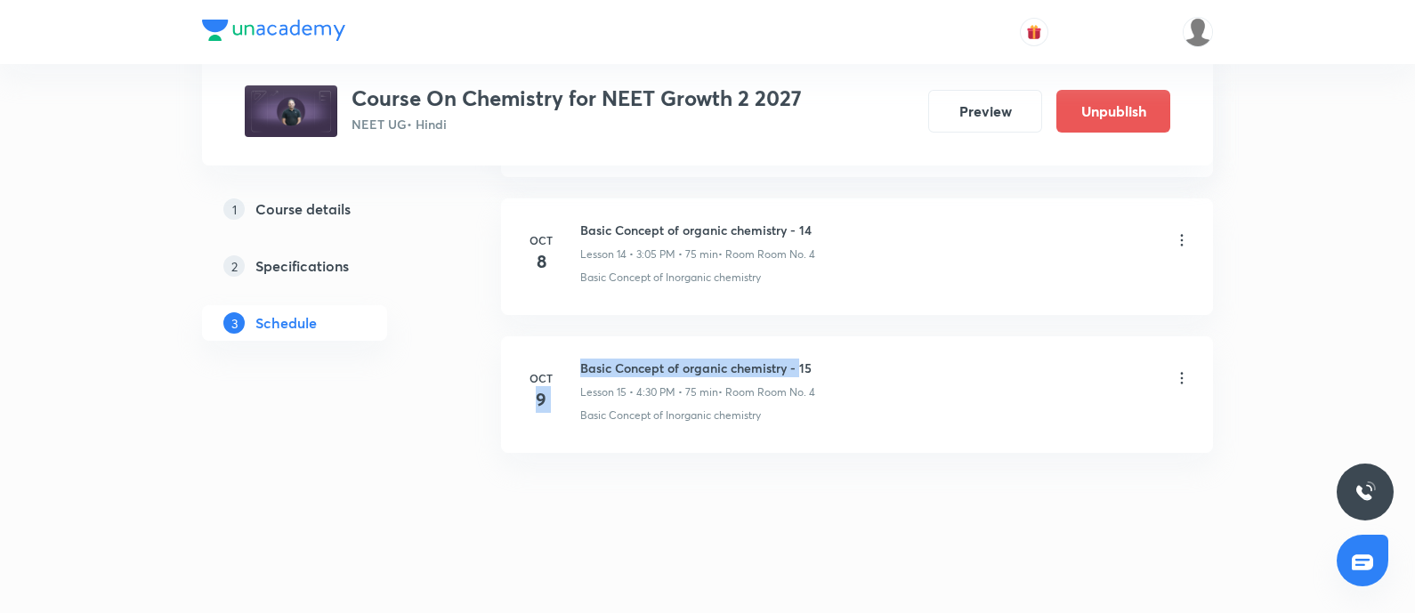
drag, startPoint x: 573, startPoint y: 358, endPoint x: 797, endPoint y: 351, distance: 224.4
click at [797, 359] on div "[DATE] Basic Concept of organic chemistry - 15 Lesson 15 • 4:30 PM • 75 min • R…" at bounding box center [857, 391] width 668 height 65
click at [546, 336] on li "[DATE] Basic Concept of organic chemistry - 15 Lesson 15 • 4:30 PM • 75 min • R…" at bounding box center [857, 394] width 712 height 117
click at [591, 359] on h6 "Basic Concept of organic chemistry - 15" at bounding box center [697, 368] width 235 height 19
click at [582, 359] on h6 "Basic Concept of organic chemistry - 15" at bounding box center [697, 368] width 235 height 19
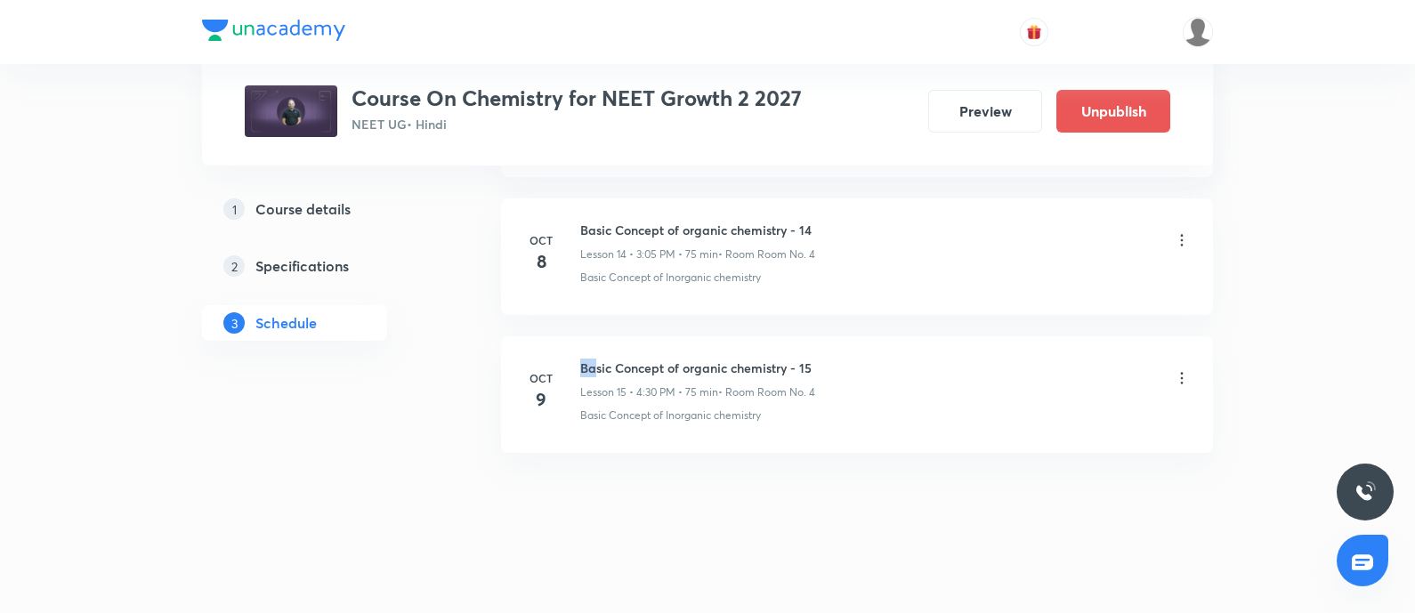
drag, startPoint x: 597, startPoint y: 360, endPoint x: 577, endPoint y: 355, distance: 20.9
click at [577, 359] on div "[DATE] Basic Concept of organic chemistry - 15 Lesson 15 • 4:30 PM • 75 min • R…" at bounding box center [857, 391] width 668 height 65
click at [671, 359] on h6 "Basic Concept of organic chemistry - 15" at bounding box center [697, 368] width 235 height 19
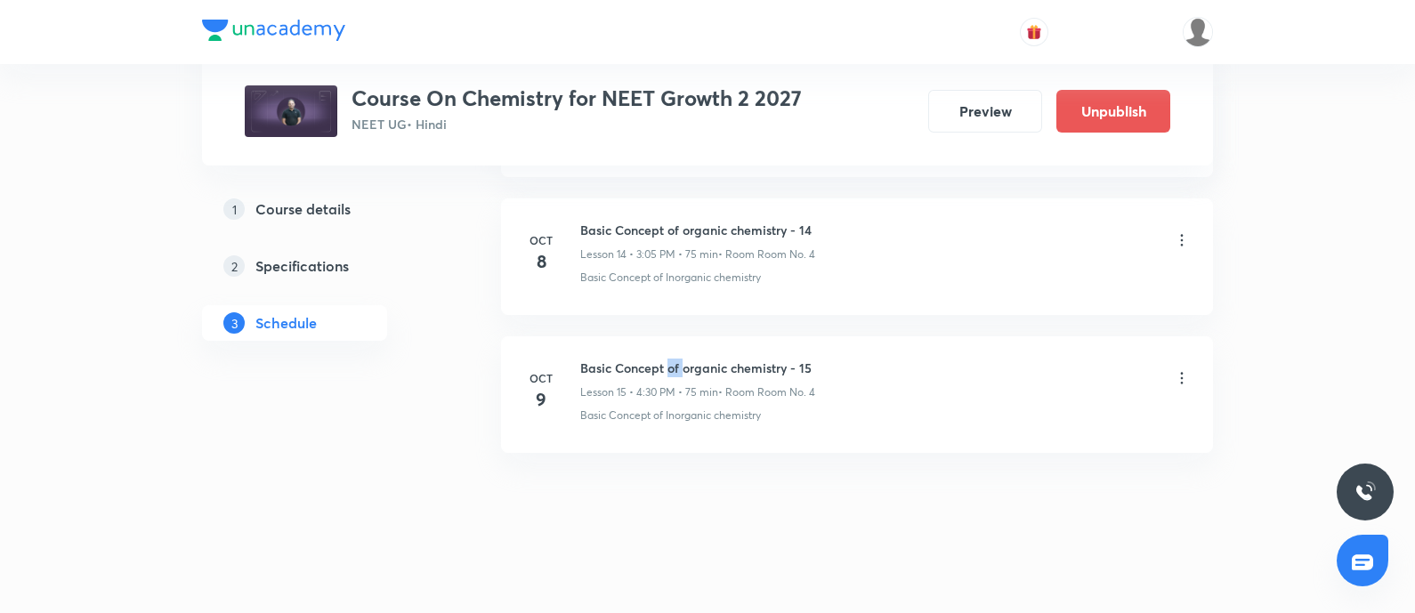
click at [671, 359] on h6 "Basic Concept of organic chemistry - 15" at bounding box center [697, 368] width 235 height 19
click at [778, 299] on li "[DATE] Basic Concept of organic chemistry - 14 Lesson 14 • 3:05 PM • 75 min • R…" at bounding box center [857, 256] width 712 height 117
click at [732, 359] on h6 "Basic Concept of organic chemistry - 15" at bounding box center [697, 368] width 235 height 19
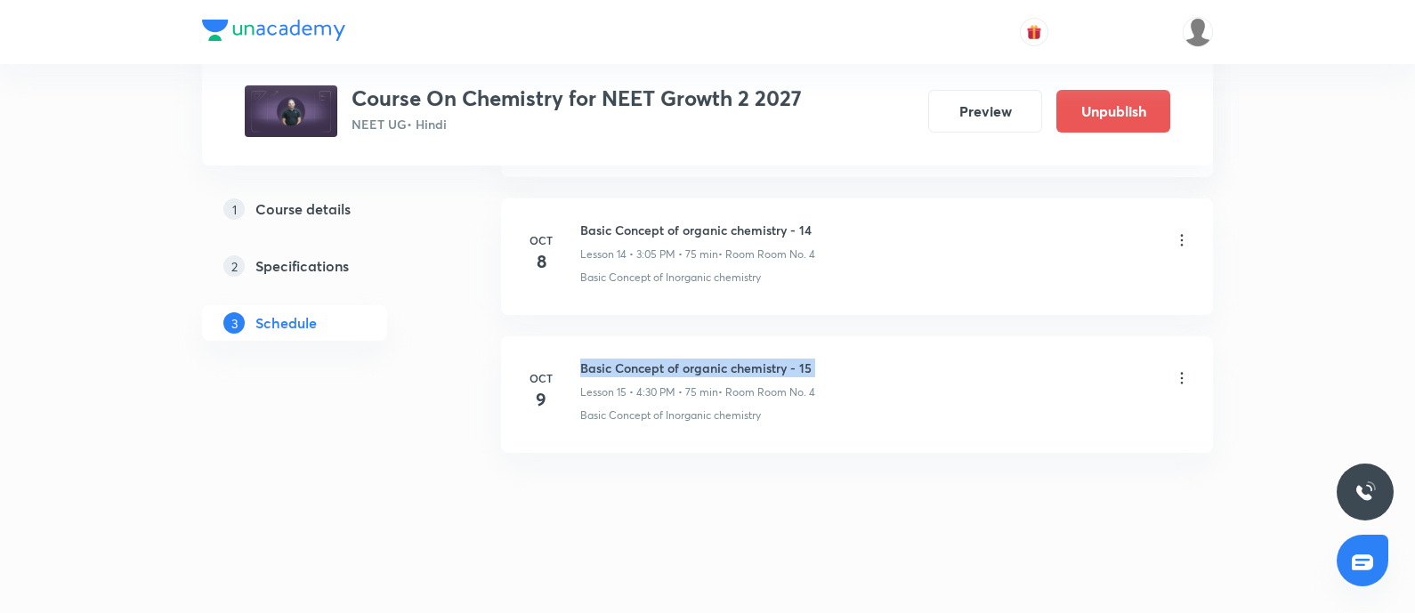
click at [732, 359] on h6 "Basic Concept of organic chemistry - 15" at bounding box center [697, 368] width 235 height 19
copy h6 "Basic Concept of organic chemistry - 15"
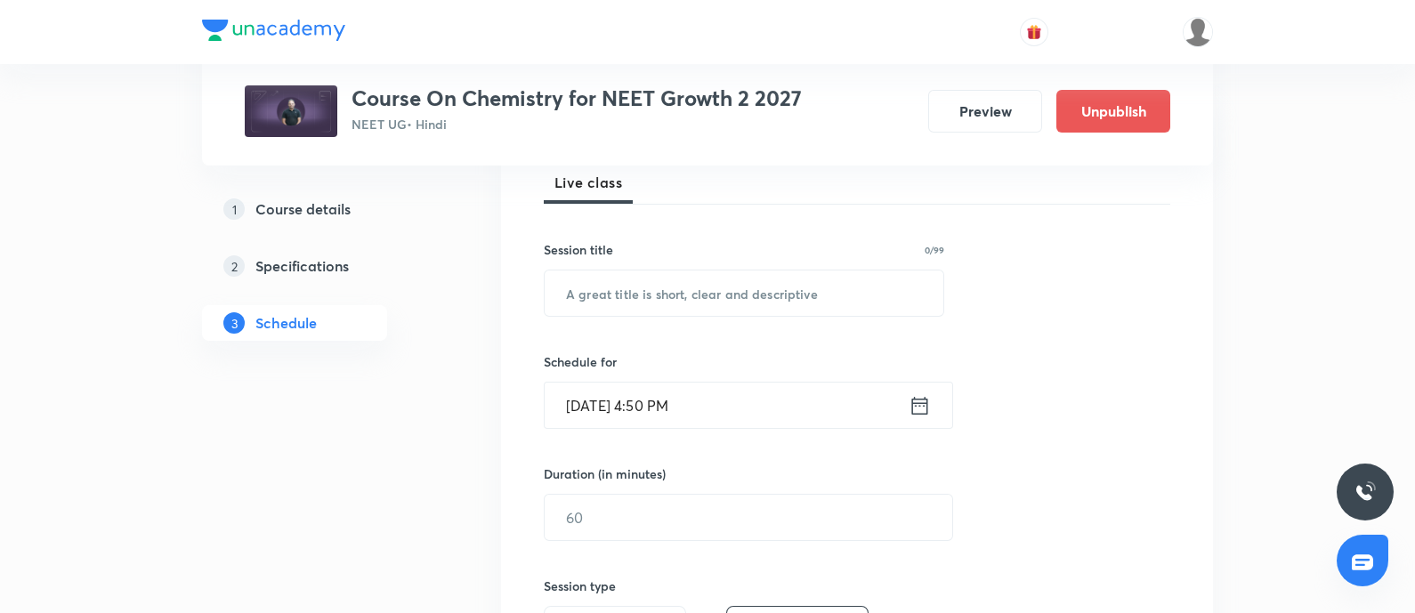
scroll to position [267, 0]
click at [631, 298] on input "text" at bounding box center [744, 290] width 399 height 45
paste input "Basic Concept of organic chemistry - 15"
type input "Basic Concept of organic chemistry - 16"
click at [711, 399] on input "[DATE] 4:50 PM" at bounding box center [727, 402] width 364 height 45
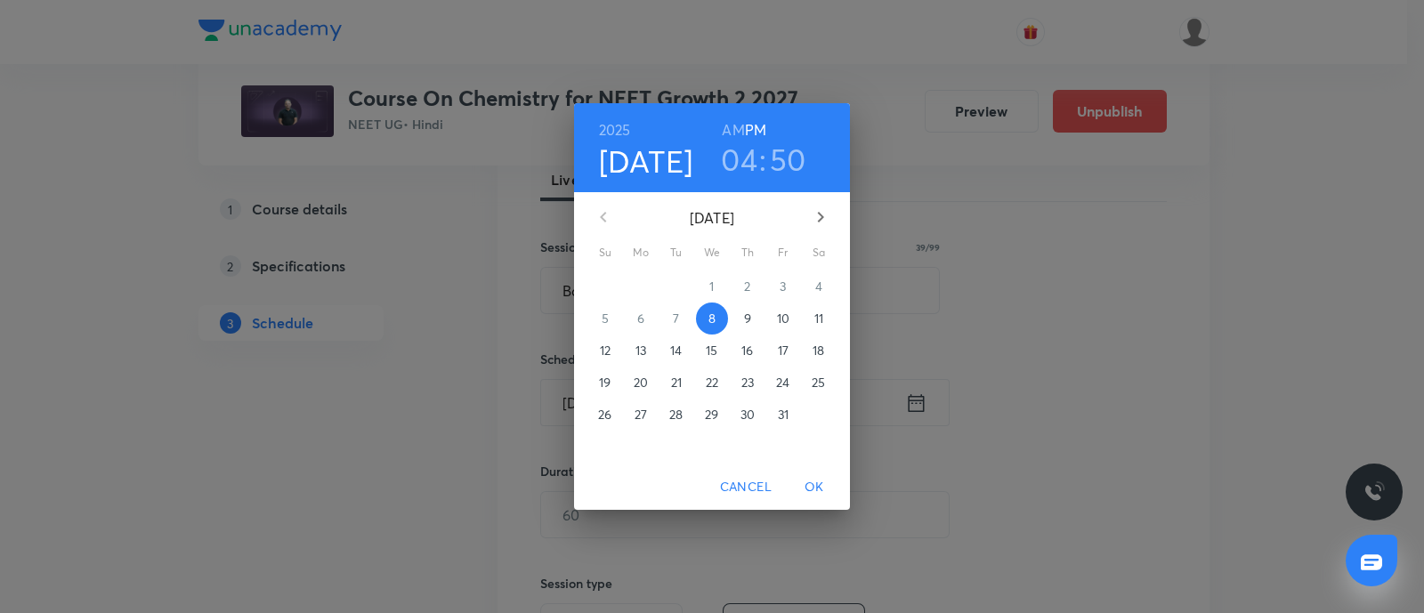
click at [784, 322] on p "10" at bounding box center [783, 319] width 12 height 18
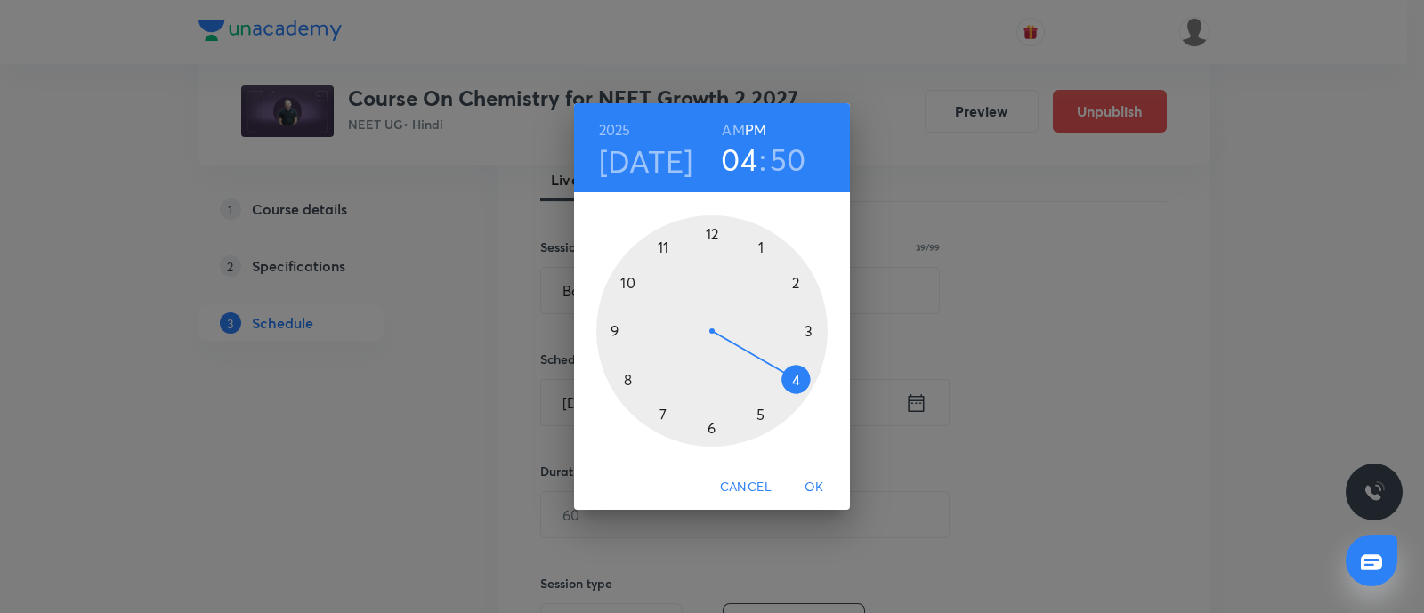
click at [796, 376] on div at bounding box center [711, 330] width 231 height 231
click at [712, 422] on div at bounding box center [711, 330] width 231 height 231
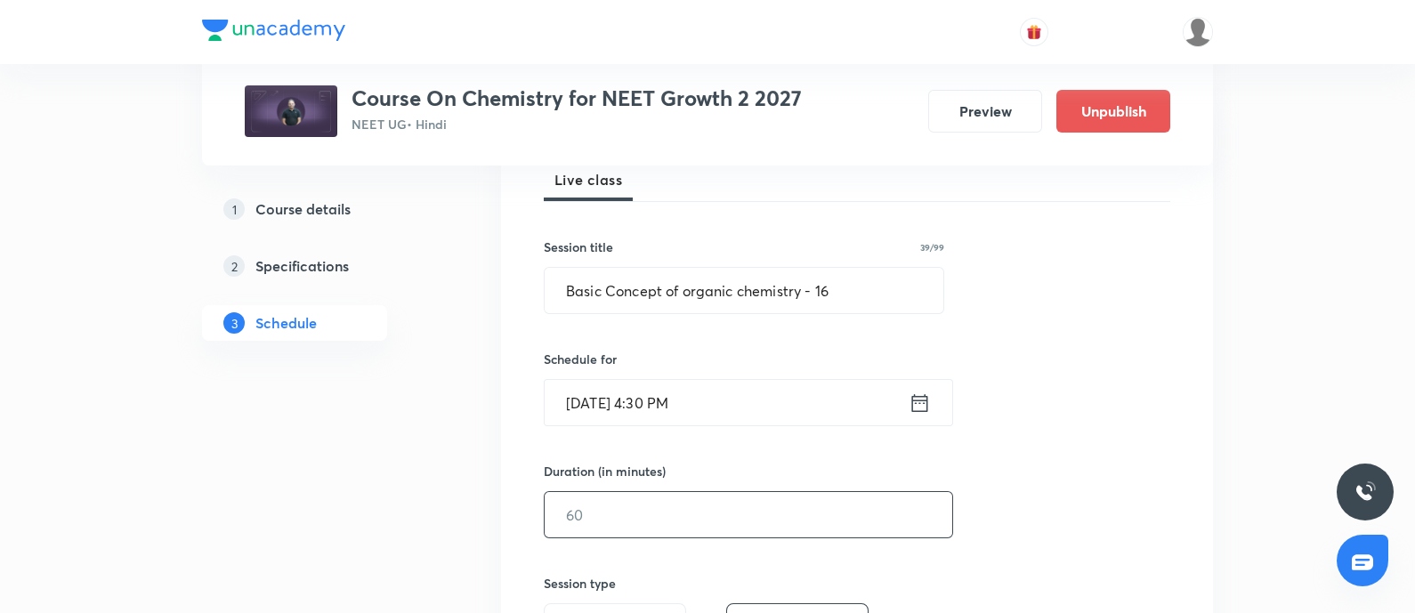
click at [582, 518] on input "text" at bounding box center [749, 514] width 408 height 45
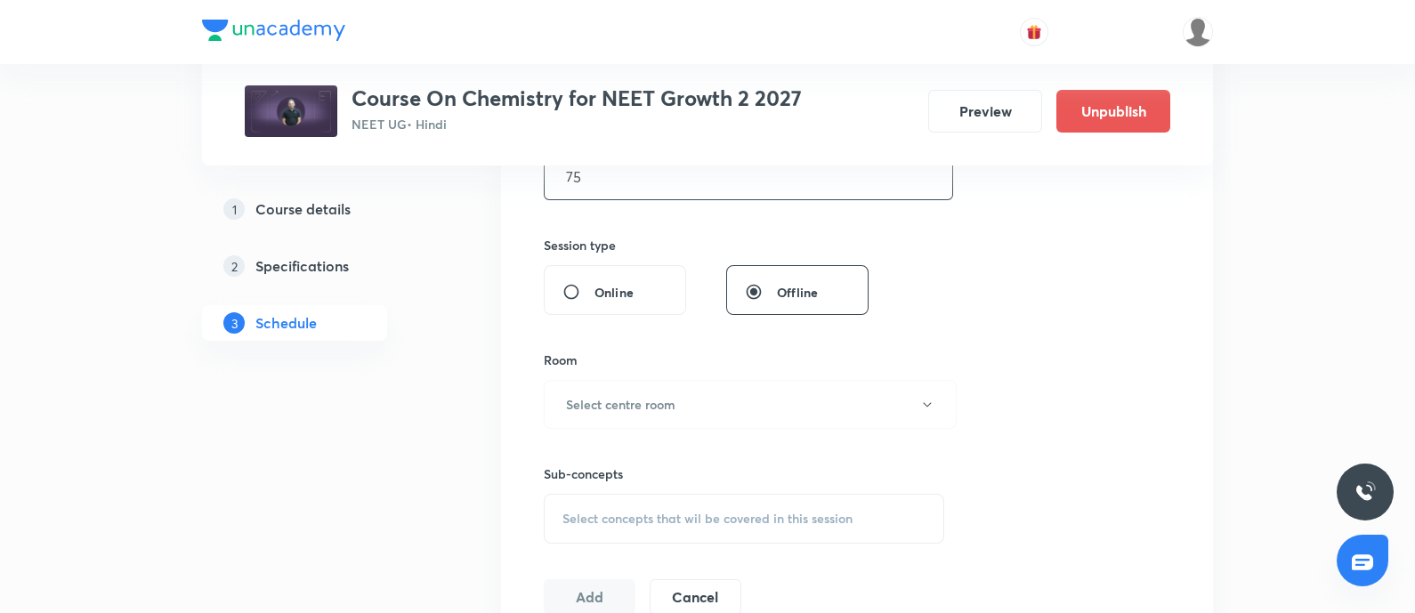
scroll to position [579, 0]
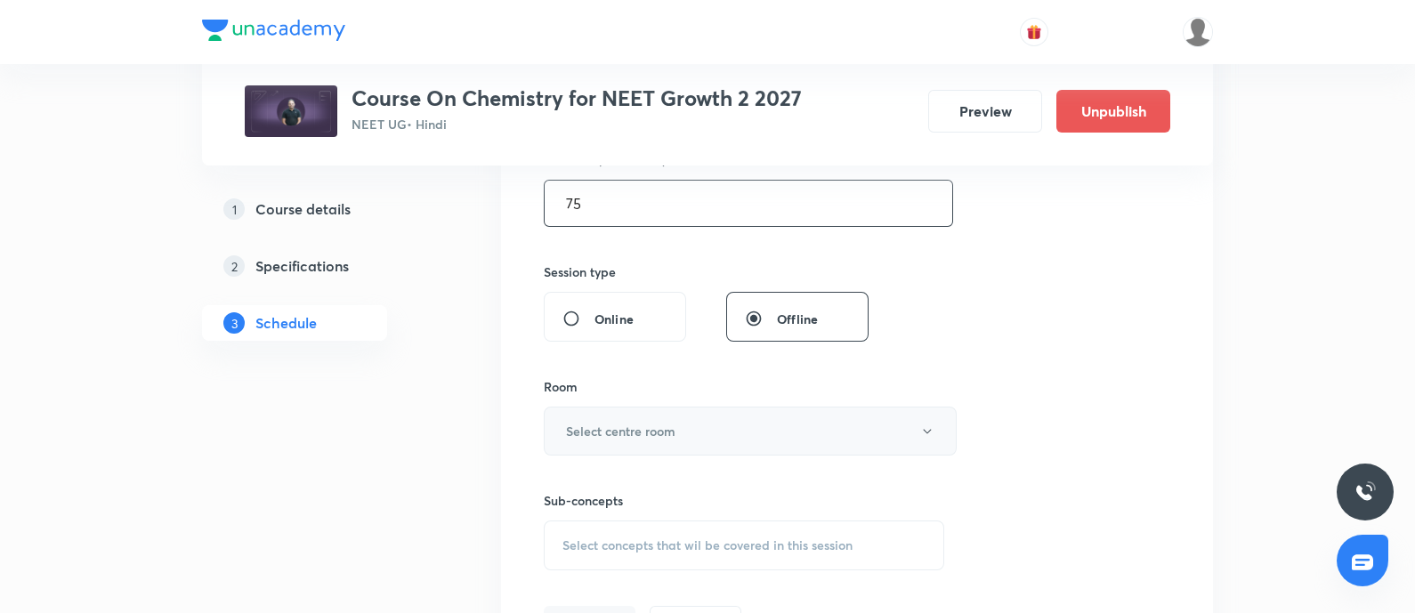
type input "75"
click at [606, 431] on h6 "Select centre room" at bounding box center [620, 431] width 109 height 19
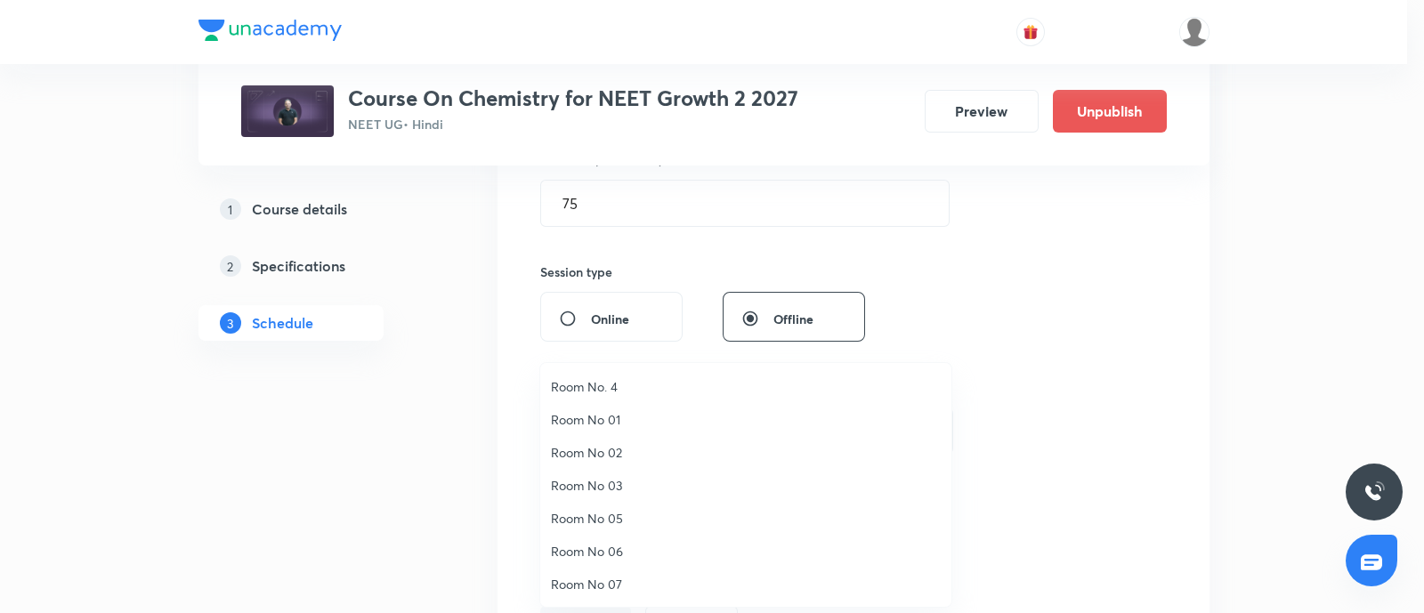
click at [580, 380] on span "Room No. 4" at bounding box center [746, 386] width 390 height 19
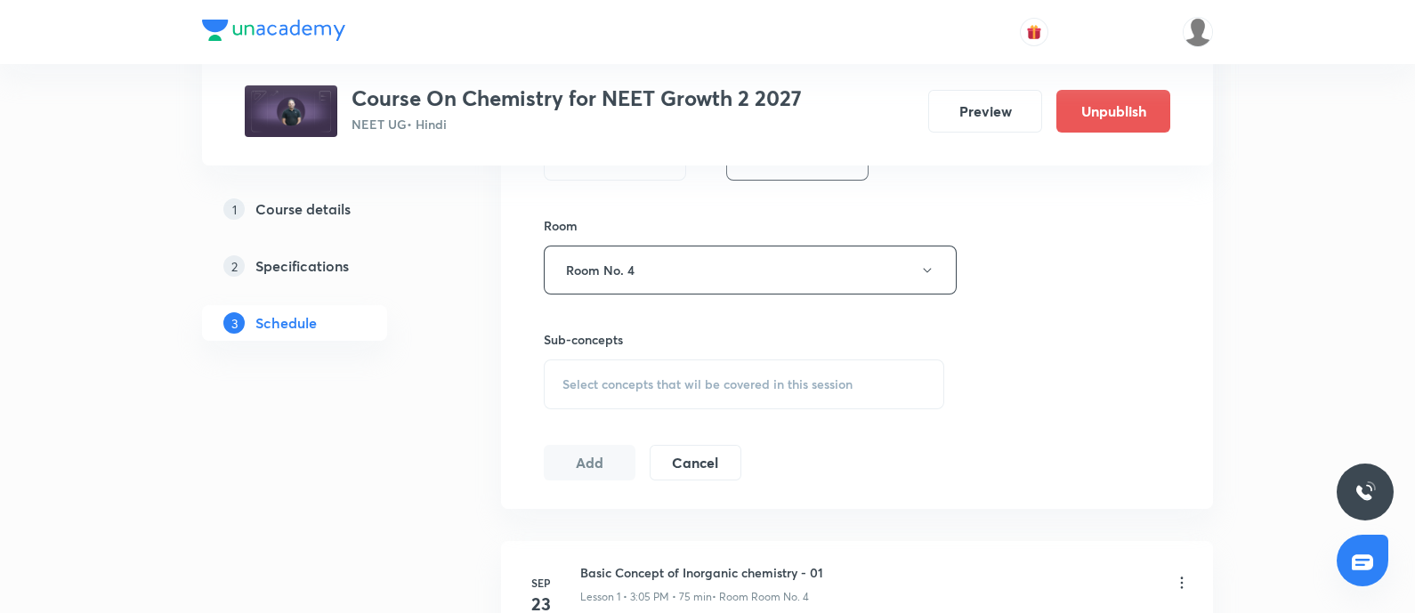
scroll to position [740, 0]
click at [603, 376] on span "Select concepts that wil be covered in this session" at bounding box center [707, 383] width 290 height 14
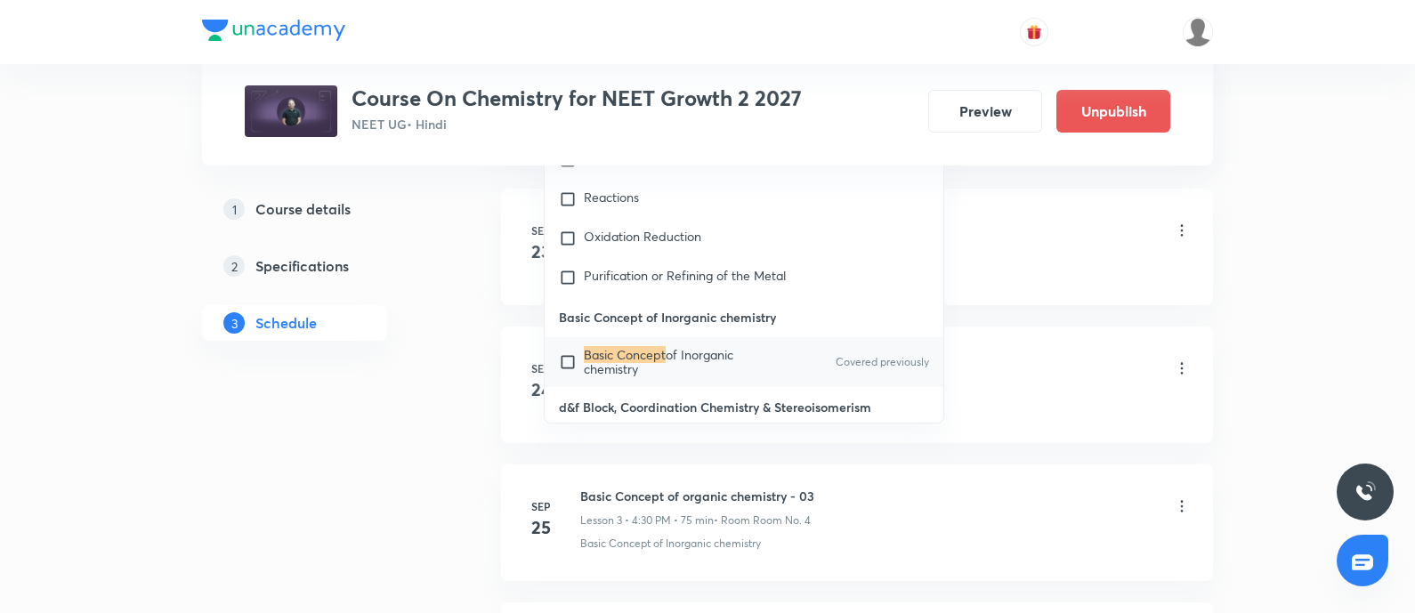
scroll to position [1086, 0]
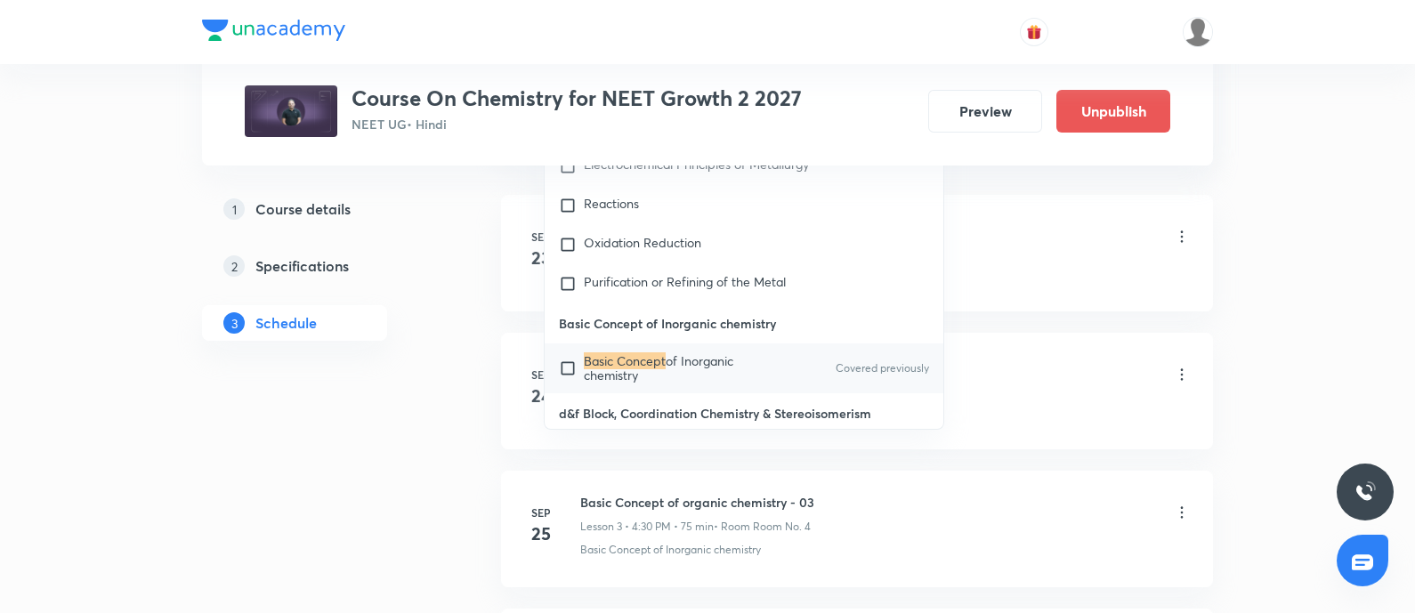
type input "Basic Concept"
click at [560, 354] on input "checkbox" at bounding box center [571, 368] width 25 height 28
checkbox input "true"
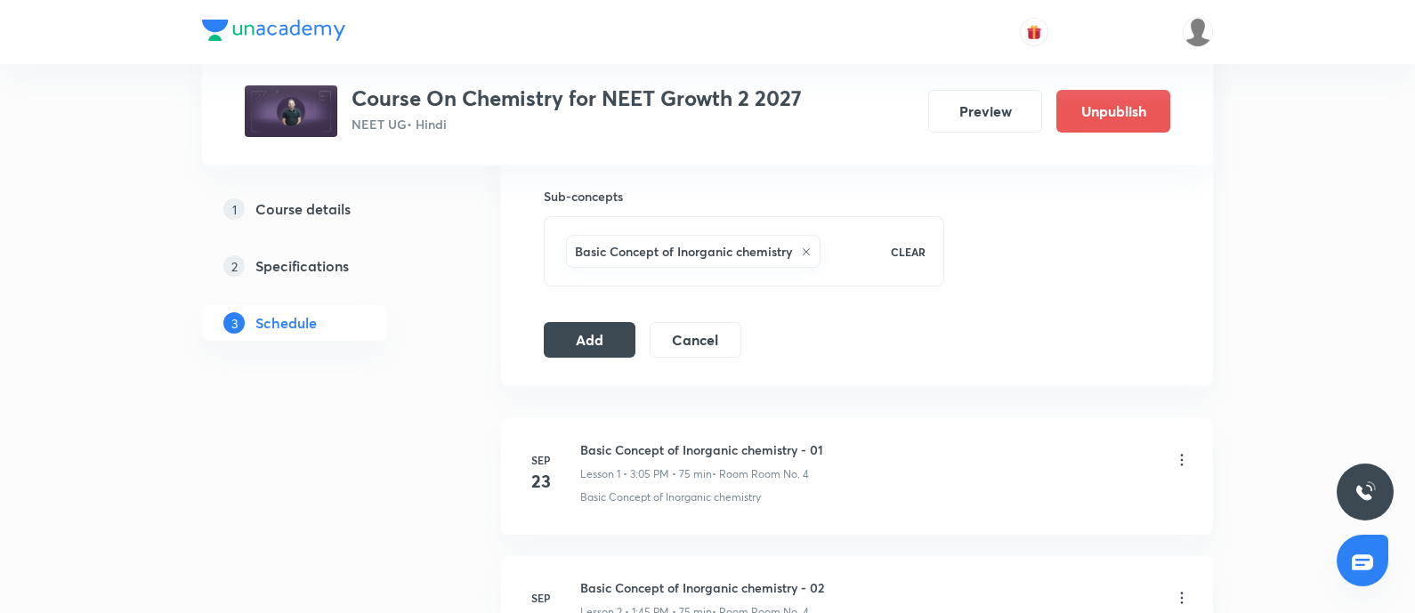
scroll to position [889, 0]
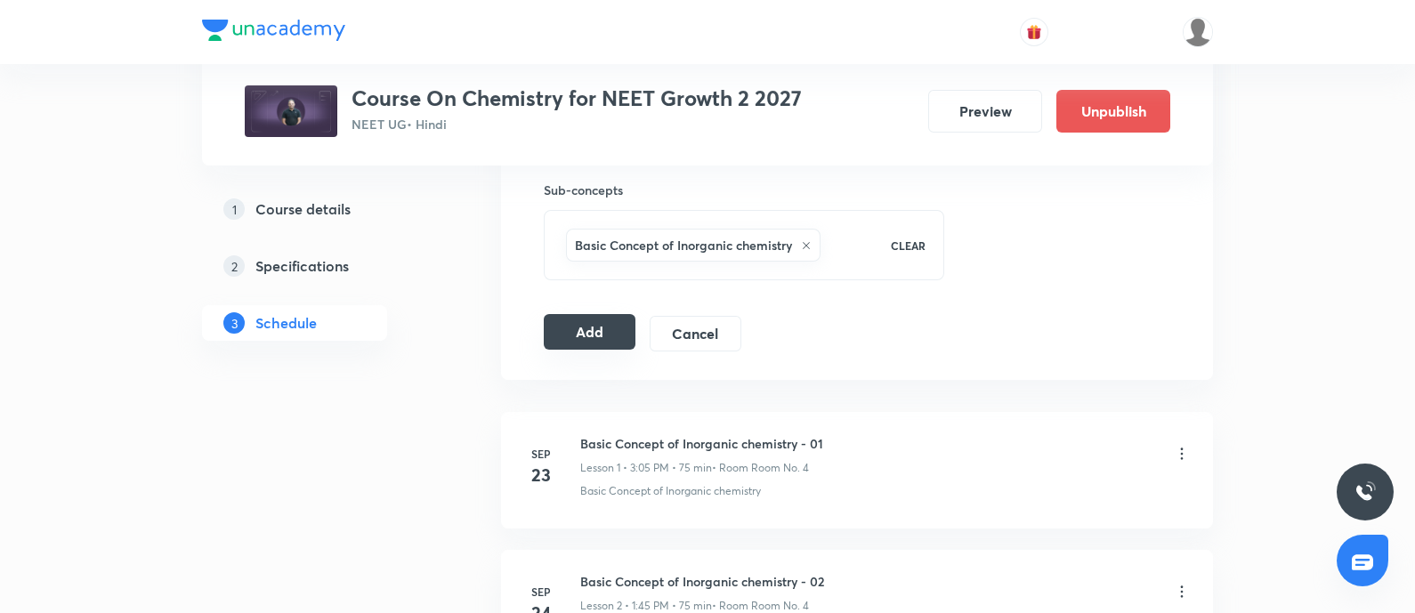
click at [613, 327] on button "Add" at bounding box center [590, 332] width 92 height 36
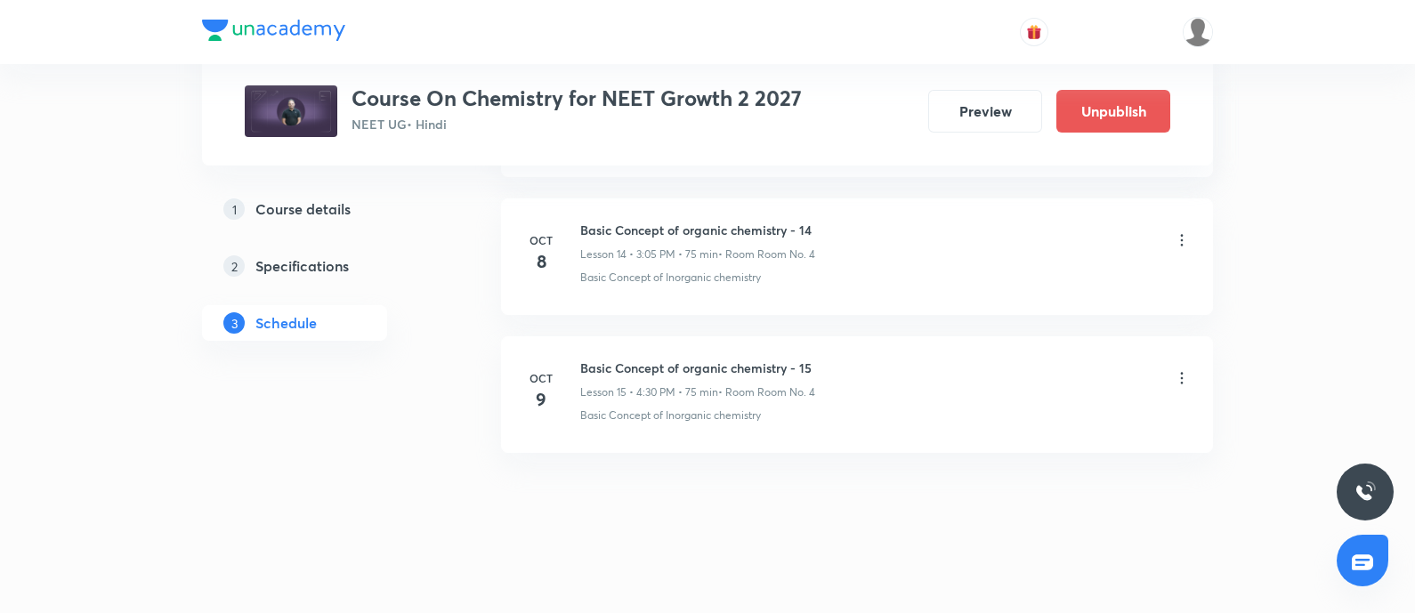
scroll to position [2059, 0]
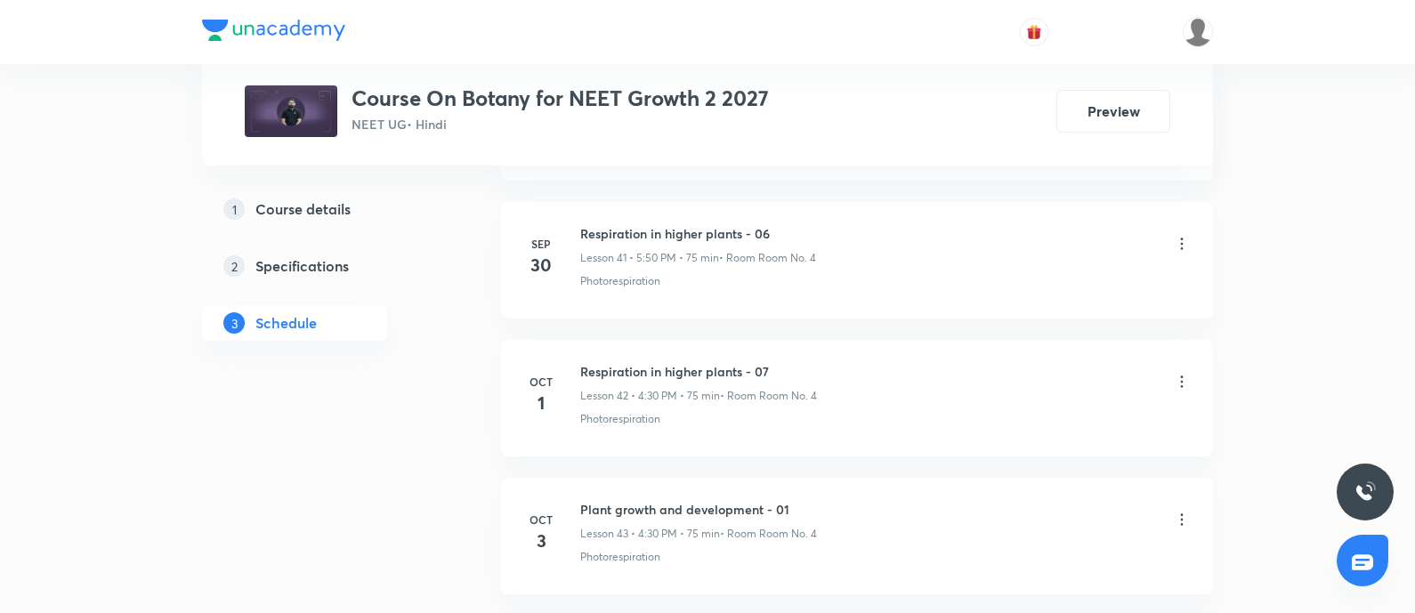
scroll to position [7141, 0]
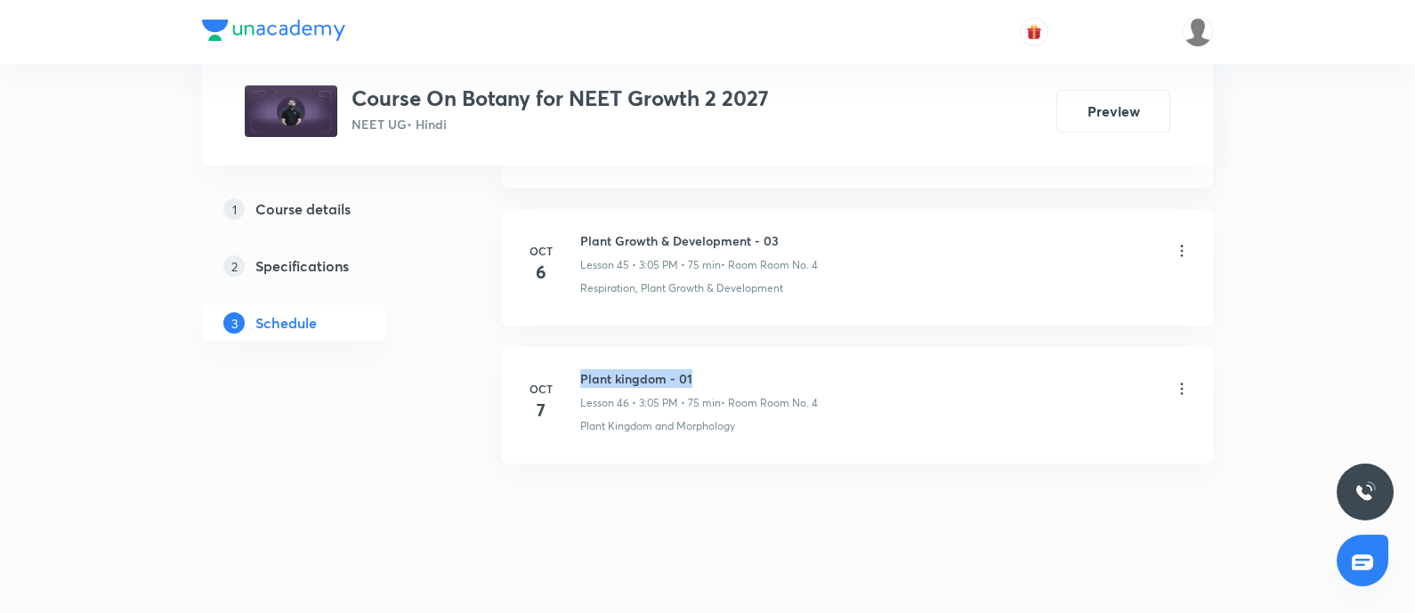
drag, startPoint x: 580, startPoint y: 356, endPoint x: 694, endPoint y: 362, distance: 114.1
click at [694, 369] on h6 "Plant kingdom - 01" at bounding box center [699, 378] width 238 height 19
copy h6 "Plant kingdom - 01"
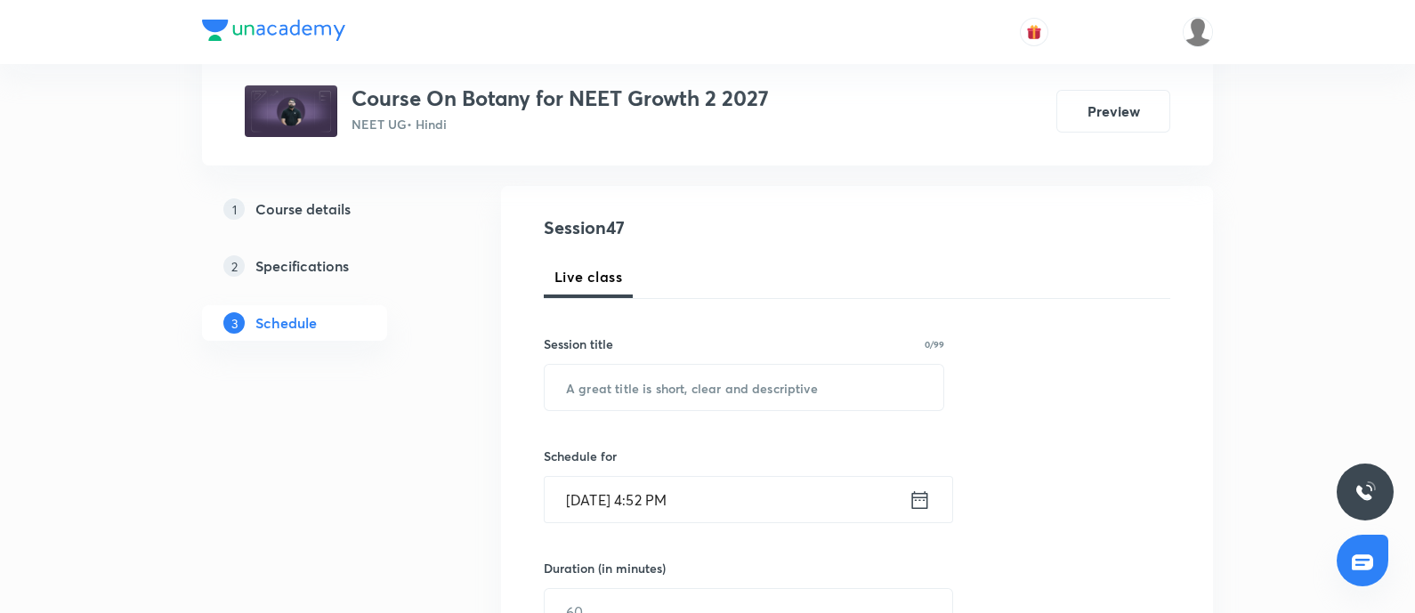
scroll to position [184, 0]
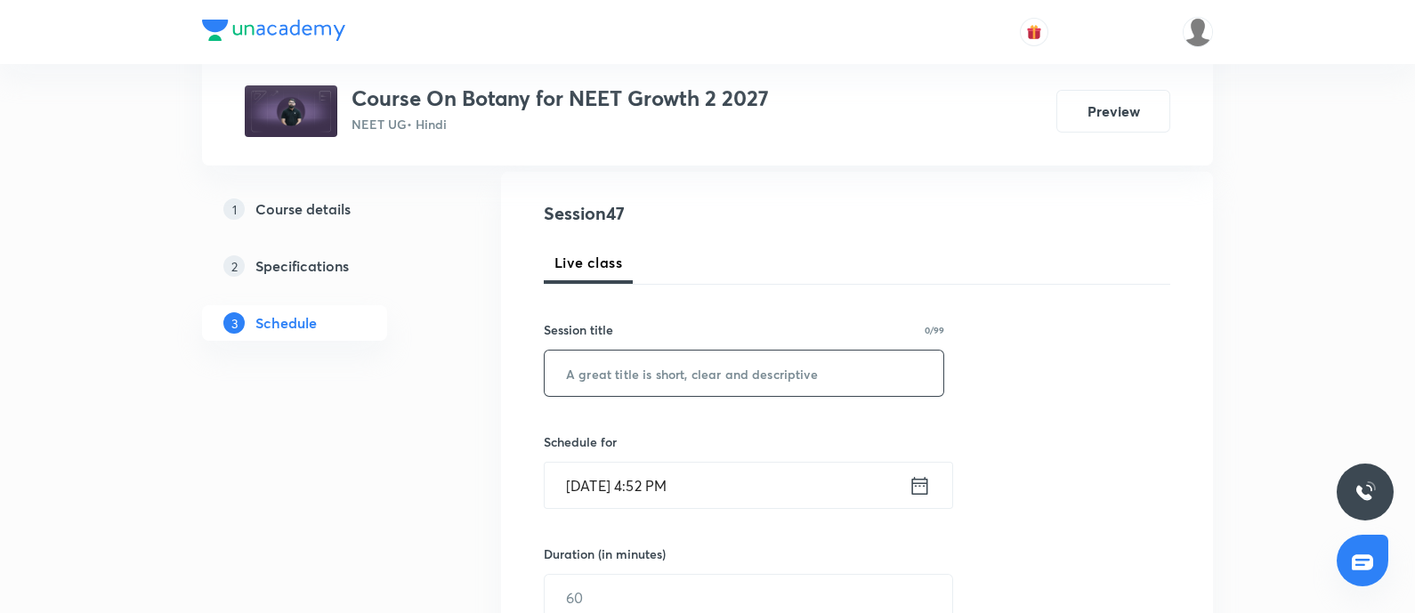
click at [645, 376] on input "text" at bounding box center [744, 373] width 399 height 45
paste input "Plant kingdom - 01"
type input "Plant kingdom - 02"
click at [703, 487] on input "Oct 8, 2025, 4:52 PM" at bounding box center [727, 485] width 364 height 45
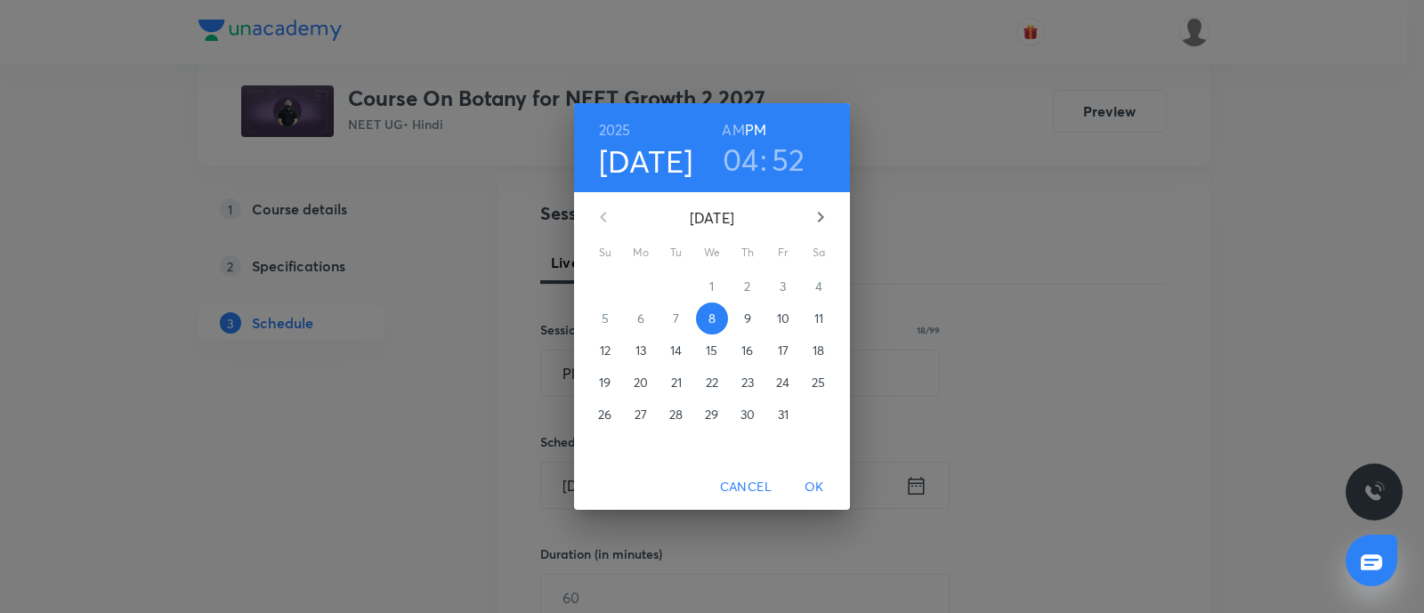
click at [779, 314] on p "10" at bounding box center [783, 319] width 12 height 18
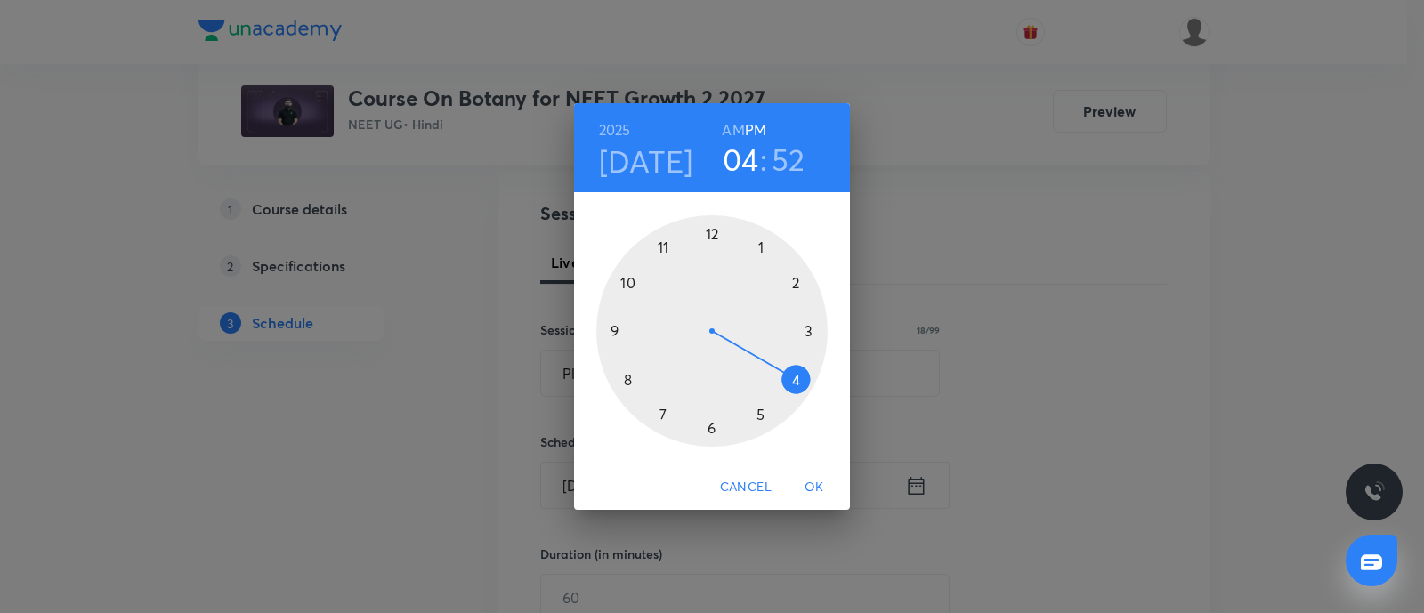
click at [758, 412] on div at bounding box center [711, 330] width 231 height 231
click at [627, 286] on div at bounding box center [711, 330] width 231 height 231
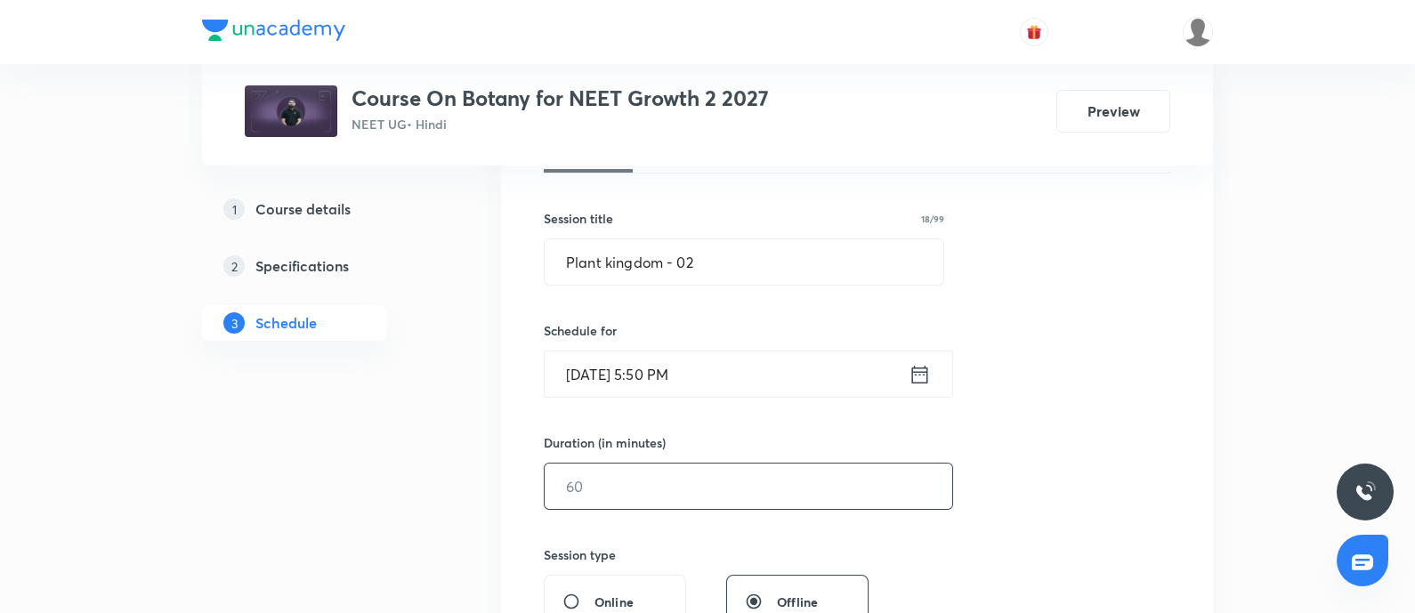
scroll to position [312, 0]
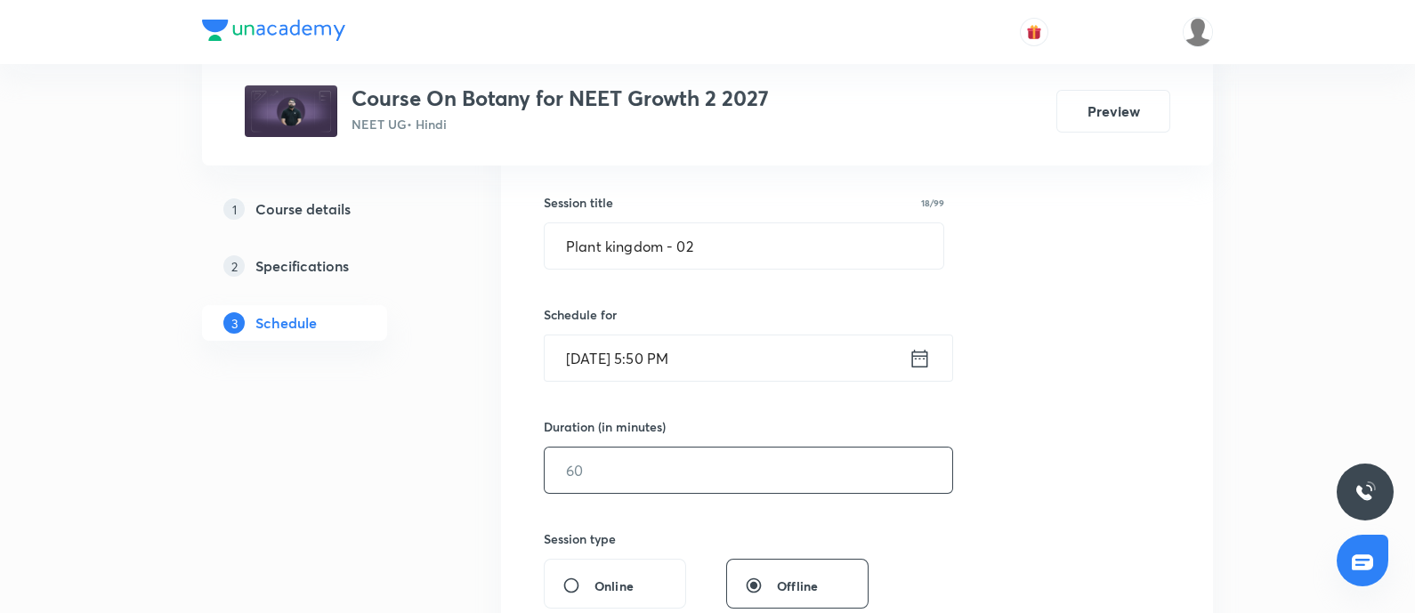
click at [620, 469] on input "text" at bounding box center [749, 470] width 408 height 45
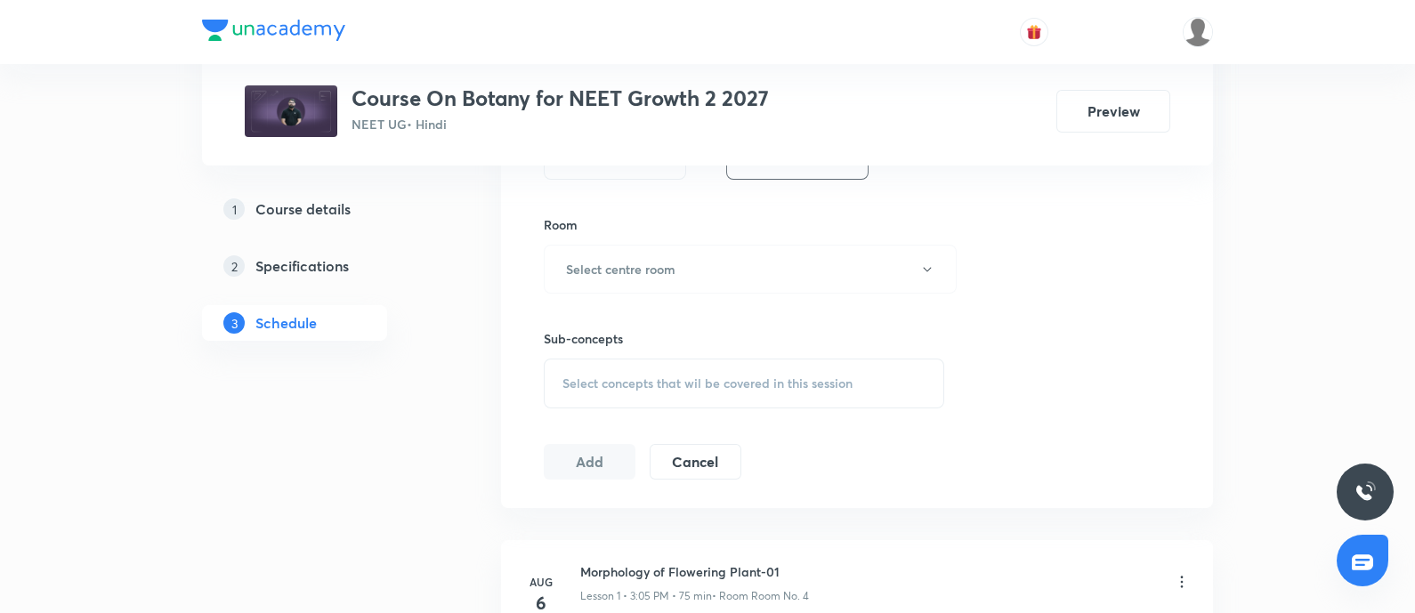
scroll to position [742, 0]
type input "75"
click at [601, 250] on button "Select centre room" at bounding box center [750, 267] width 413 height 49
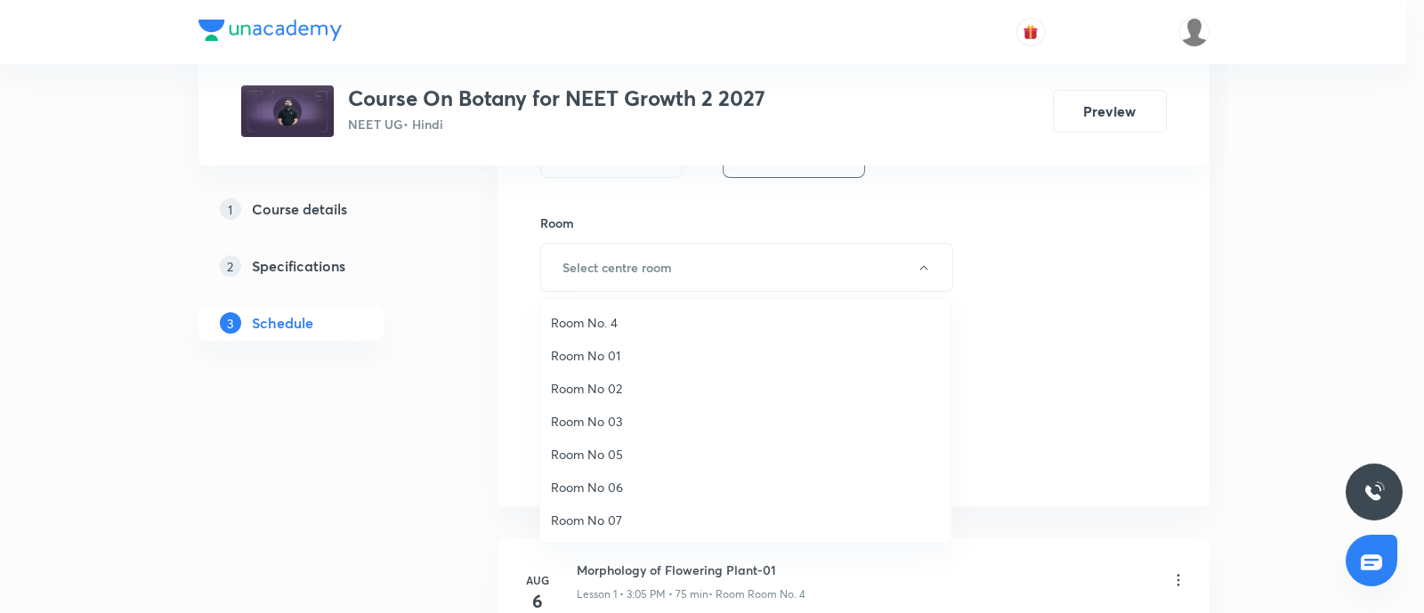
click at [591, 319] on span "Room No. 4" at bounding box center [746, 322] width 390 height 19
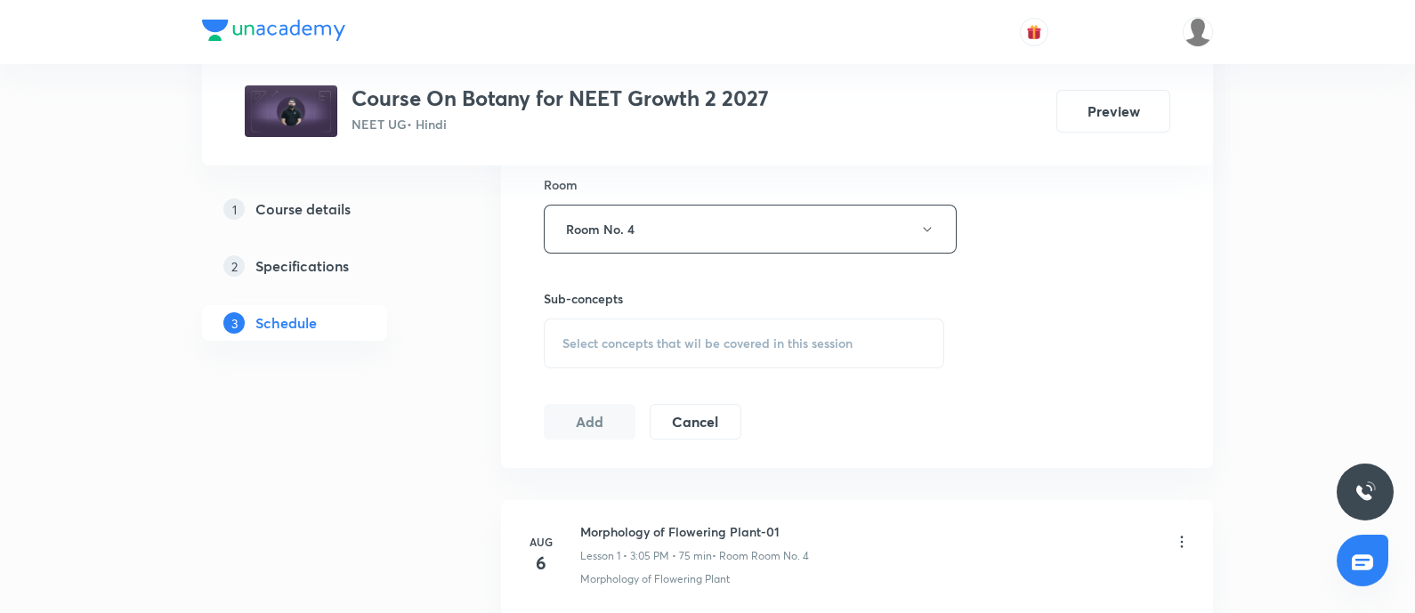
scroll to position [782, 0]
click at [600, 338] on span "Select concepts that wil be covered in this session" at bounding box center [707, 342] width 290 height 14
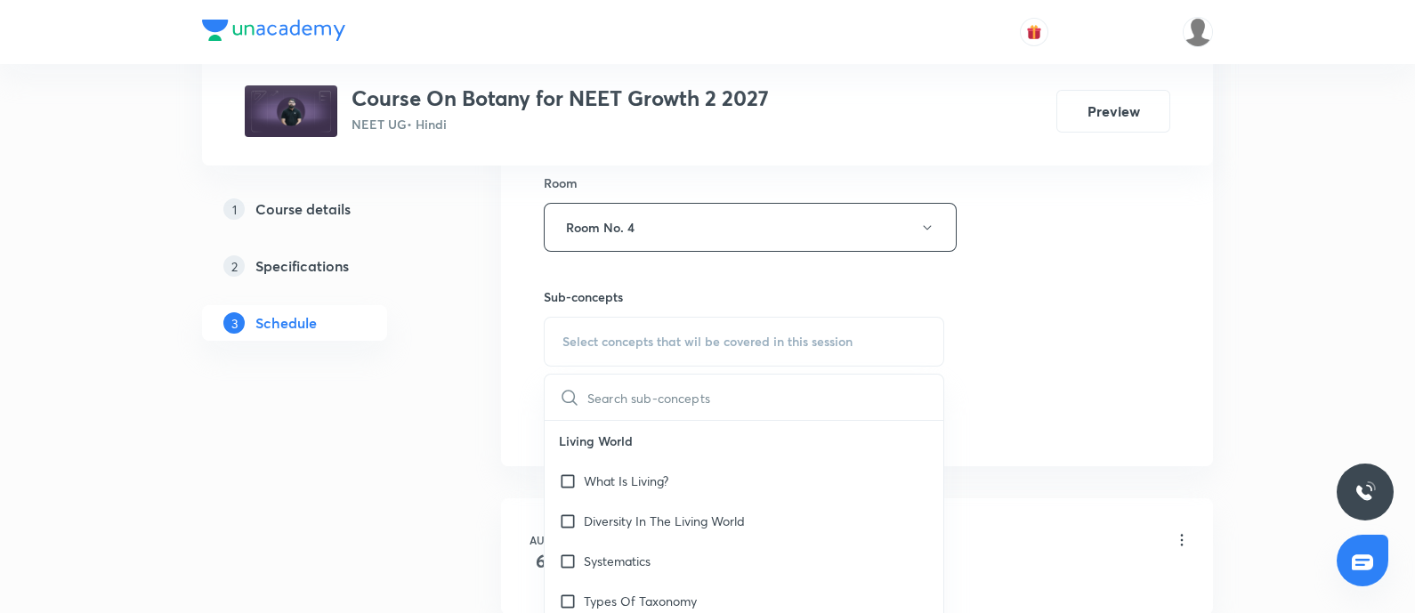
click at [614, 392] on input "text" at bounding box center [765, 397] width 356 height 45
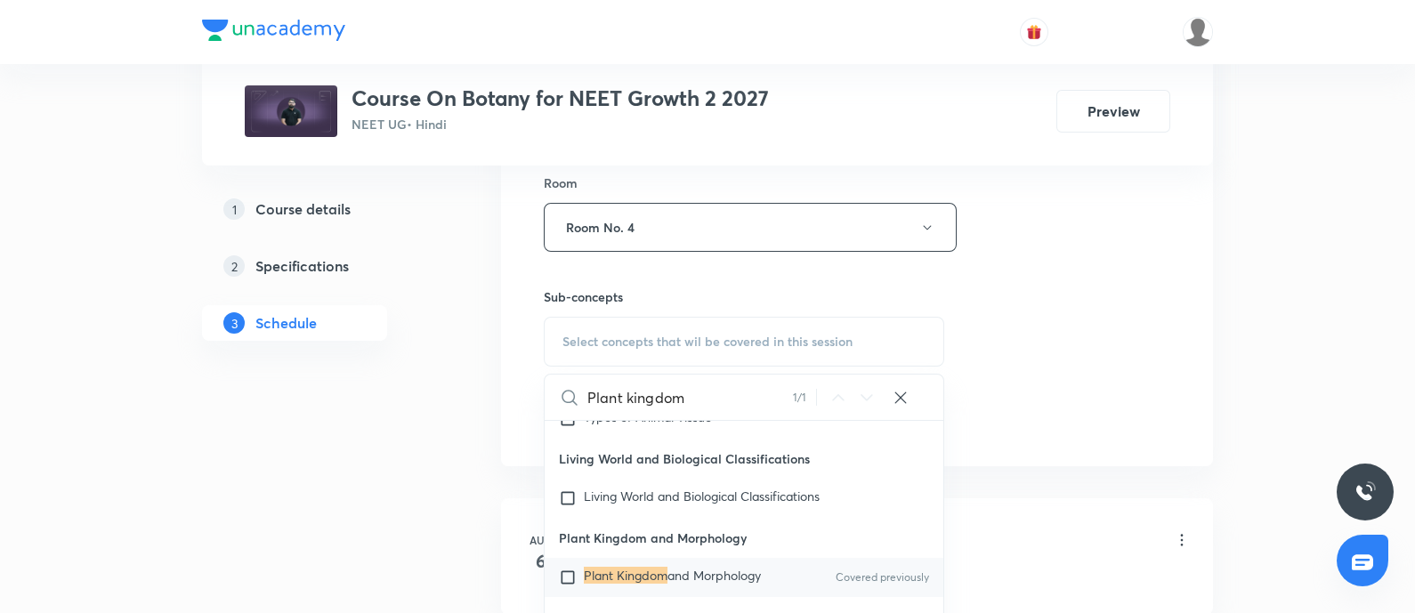
scroll to position [81570, 0]
type input "Plant kingdom"
click at [565, 570] on input "checkbox" at bounding box center [571, 579] width 25 height 18
checkbox input "true"
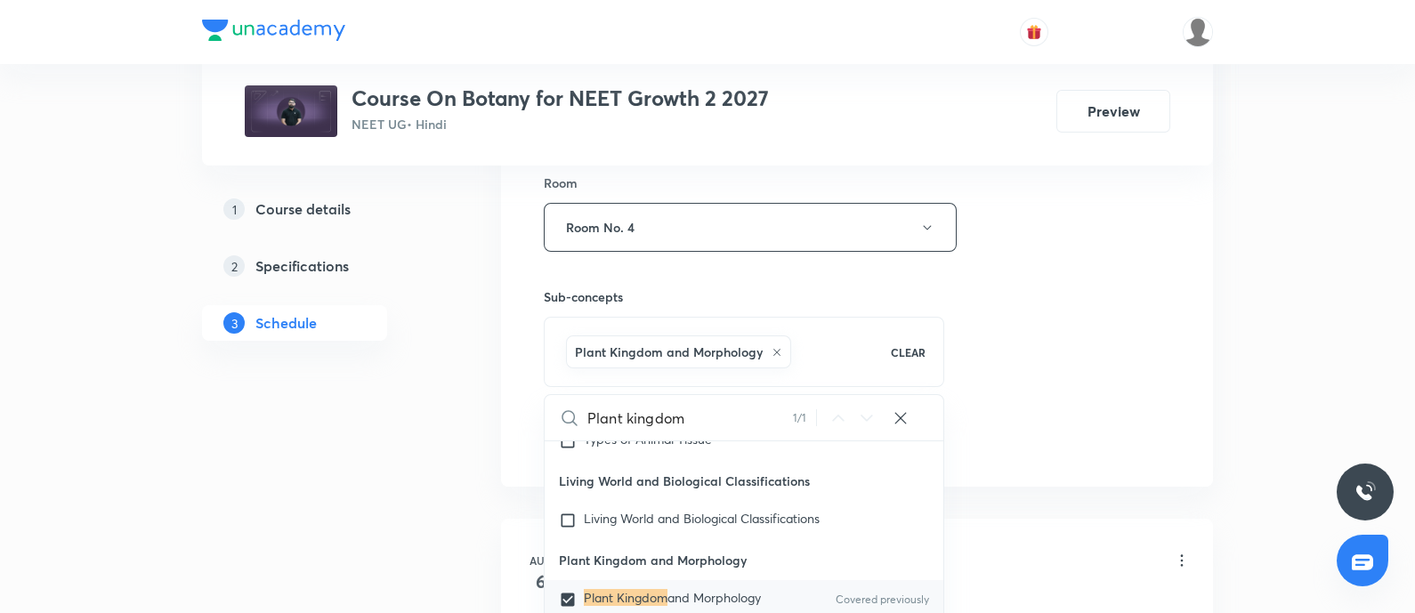
click at [1135, 403] on div "Session 47 Live class Session title 18/99 Plant kingdom - 02 ​ Schedule for Oct…" at bounding box center [857, 30] width 627 height 856
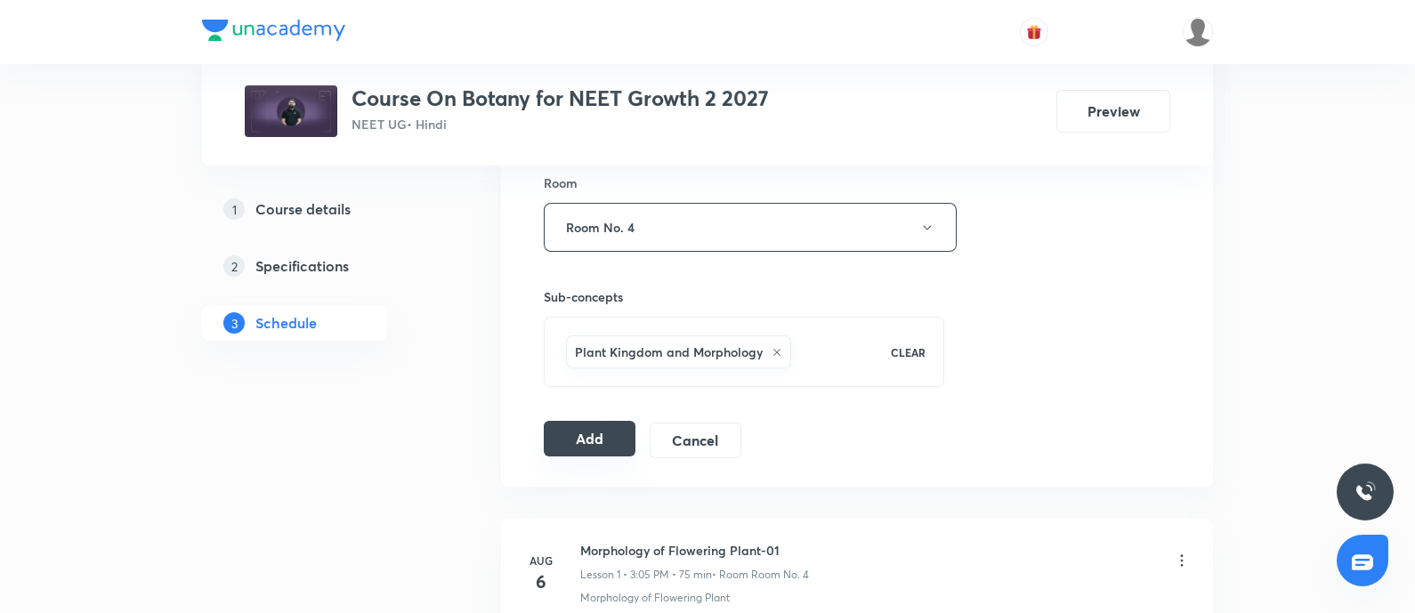
click at [589, 427] on button "Add" at bounding box center [590, 439] width 92 height 36
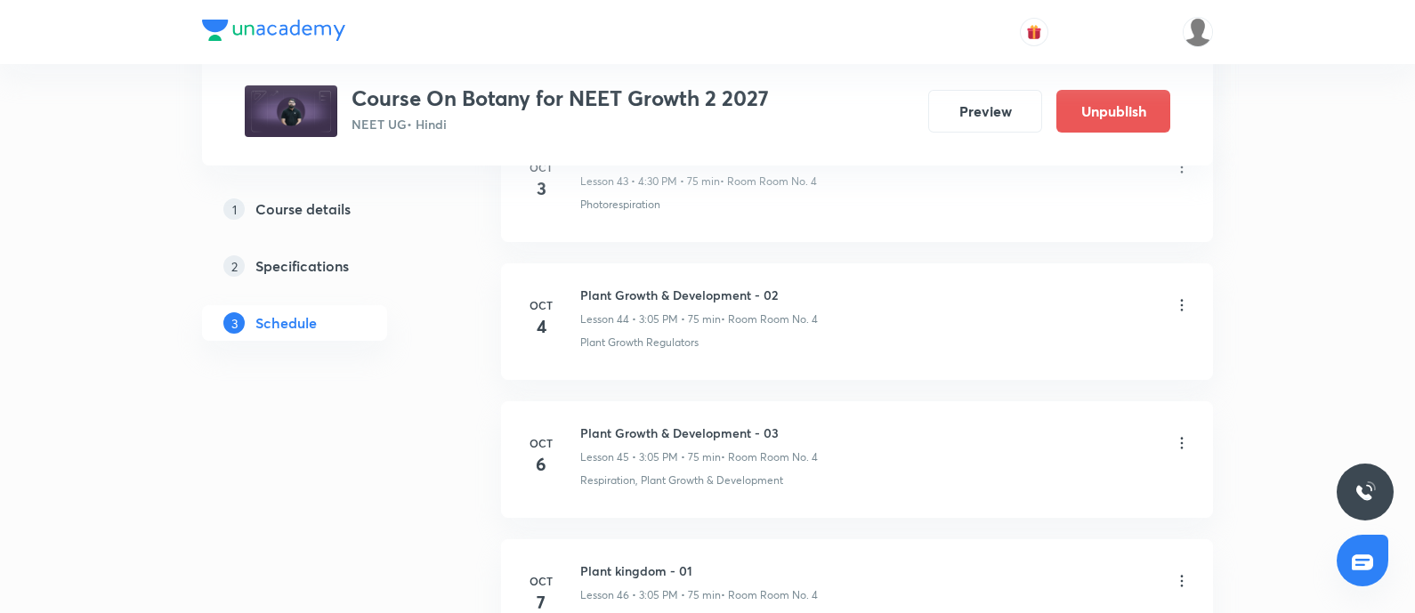
scroll to position [6463, 0]
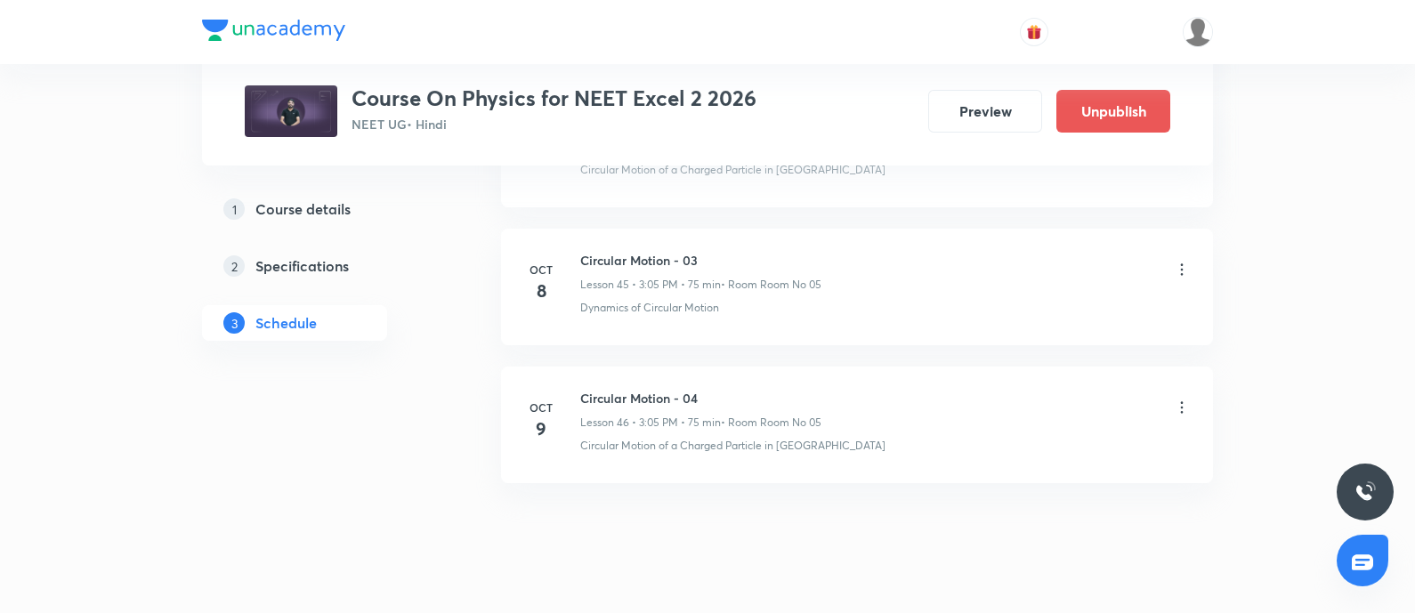
scroll to position [7143, 0]
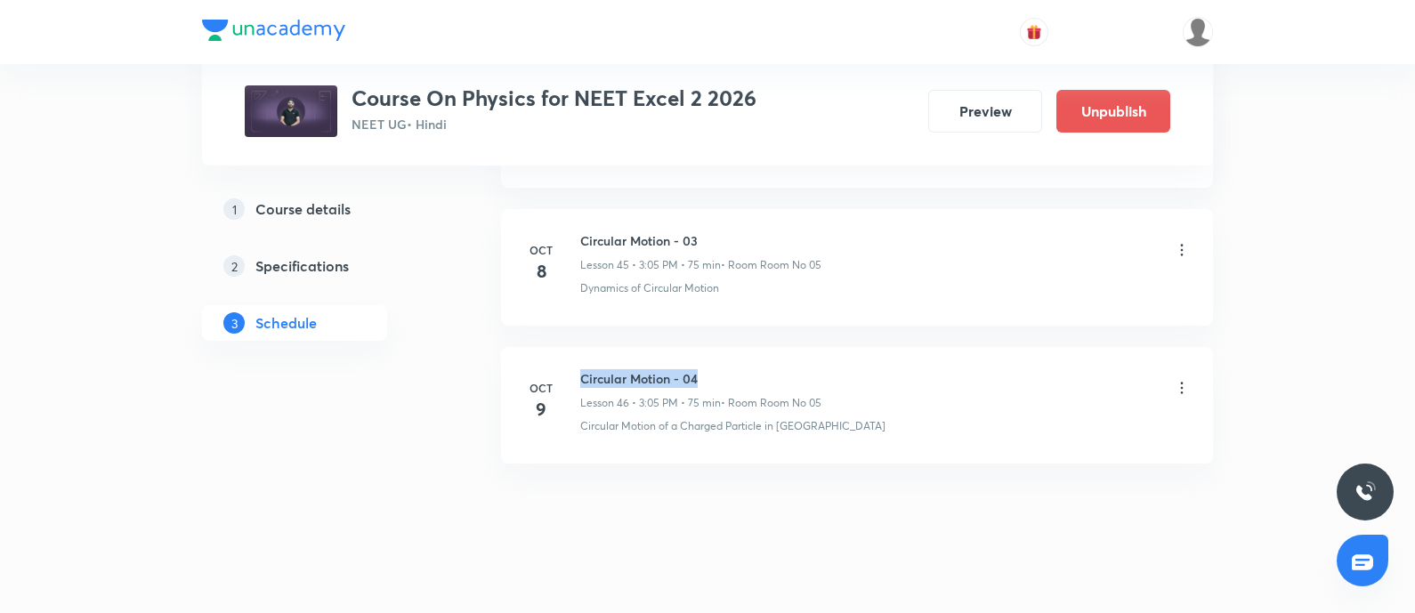
drag, startPoint x: 580, startPoint y: 360, endPoint x: 703, endPoint y: 361, distance: 122.8
click at [703, 369] on h6 "Circular Motion - 04" at bounding box center [700, 378] width 241 height 19
copy h6 "Circular Motion - 04"
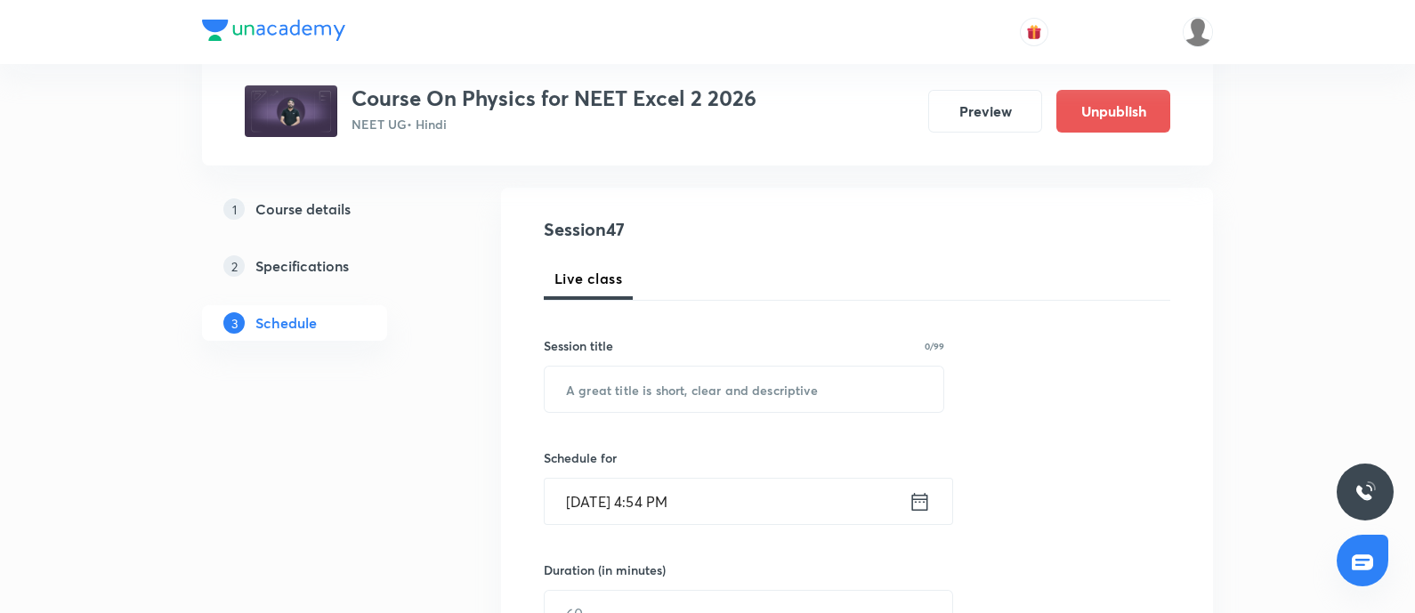
scroll to position [204, 0]
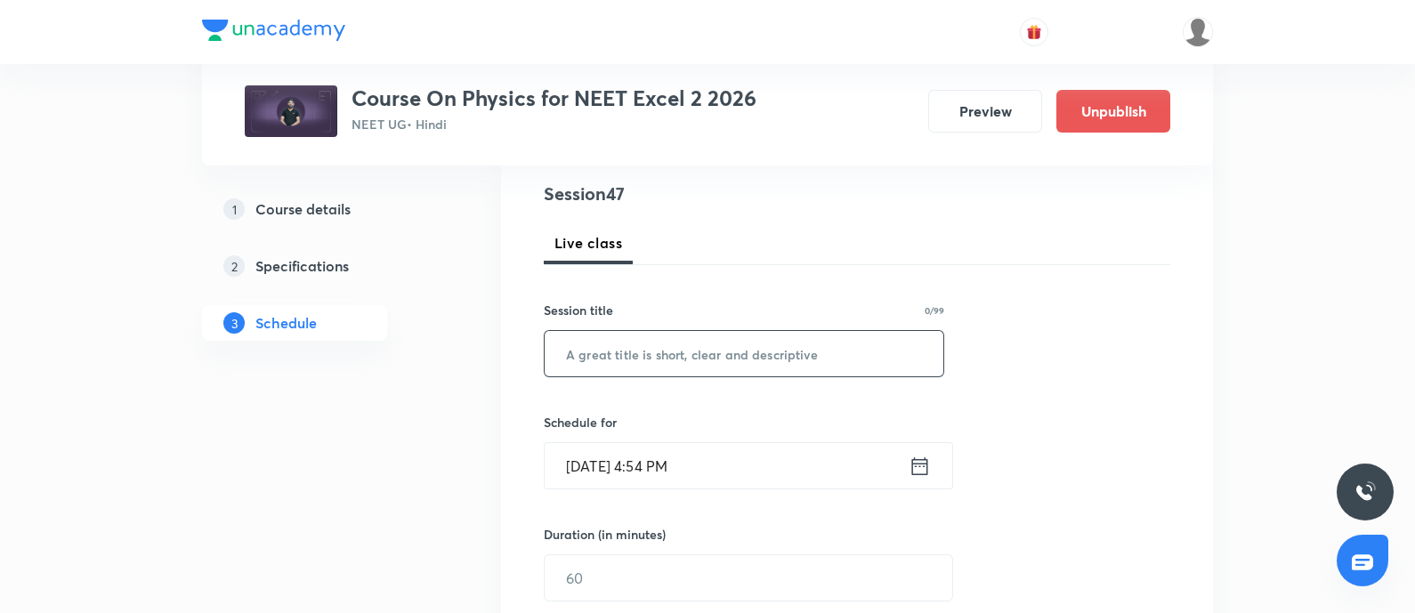
click at [652, 353] on input "text" at bounding box center [744, 353] width 399 height 45
paste input "Circular Motion - 04"
type input "Circular Motion - 05"
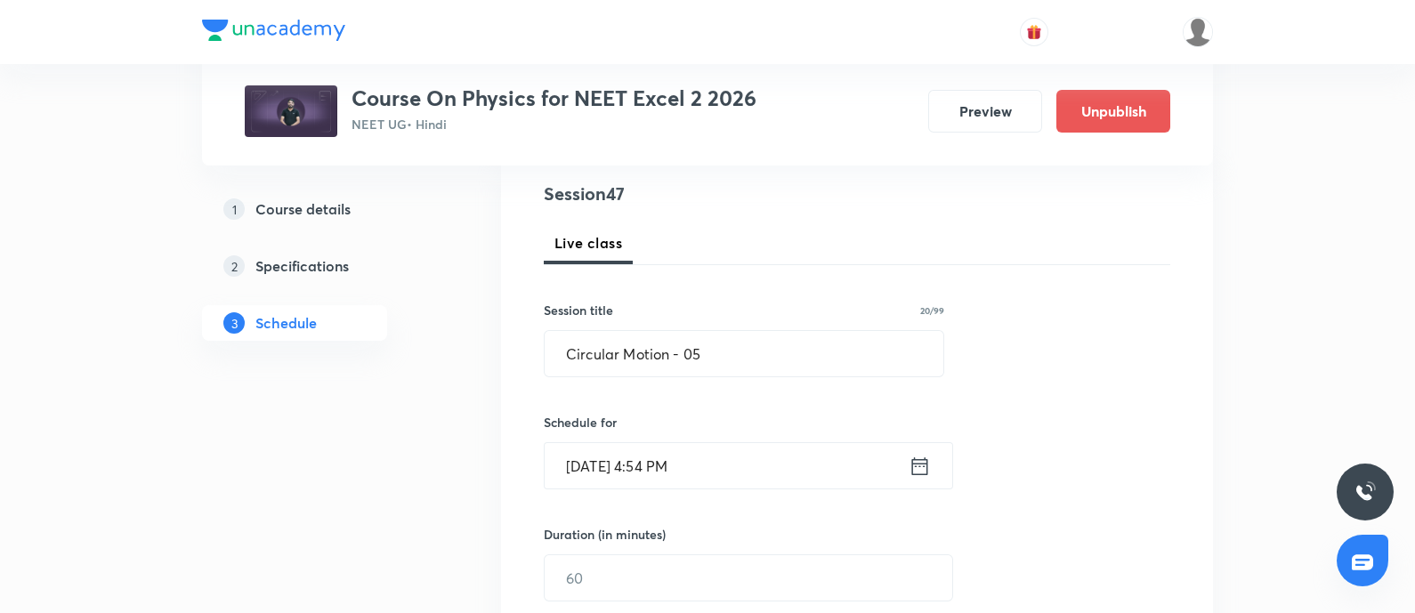
click at [708, 465] on input "Oct 8, 2025, 4:54 PM" at bounding box center [727, 465] width 364 height 45
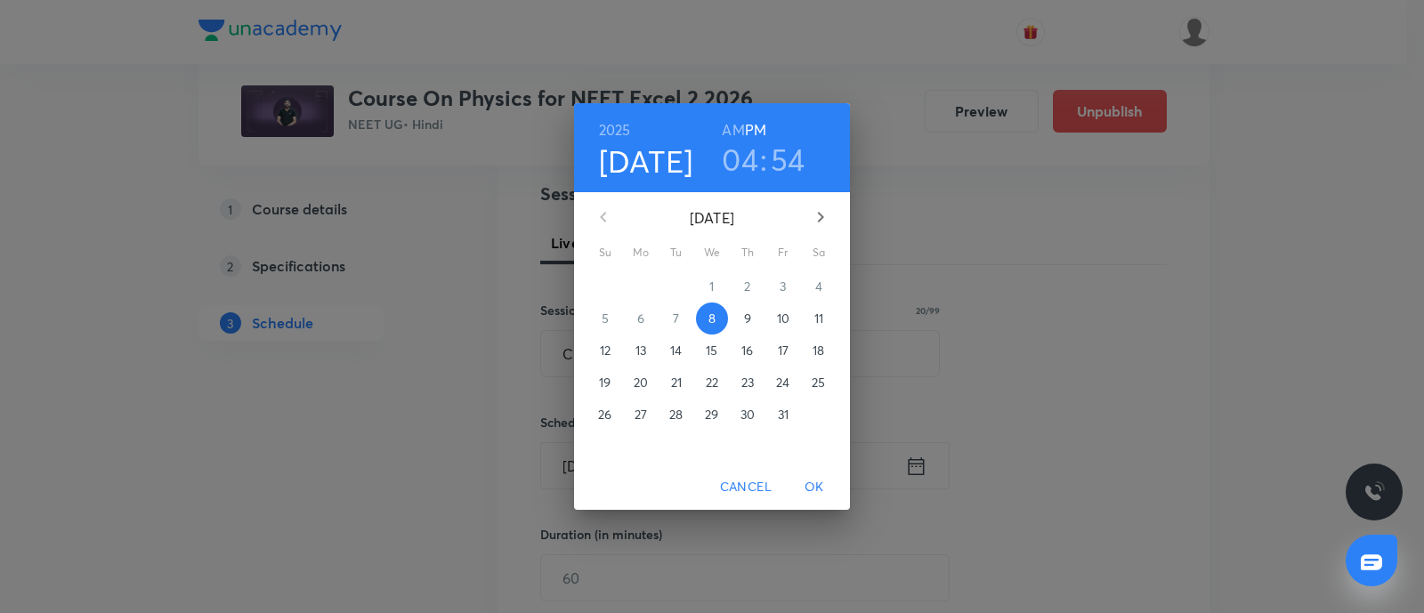
click at [784, 316] on p "10" at bounding box center [783, 319] width 12 height 18
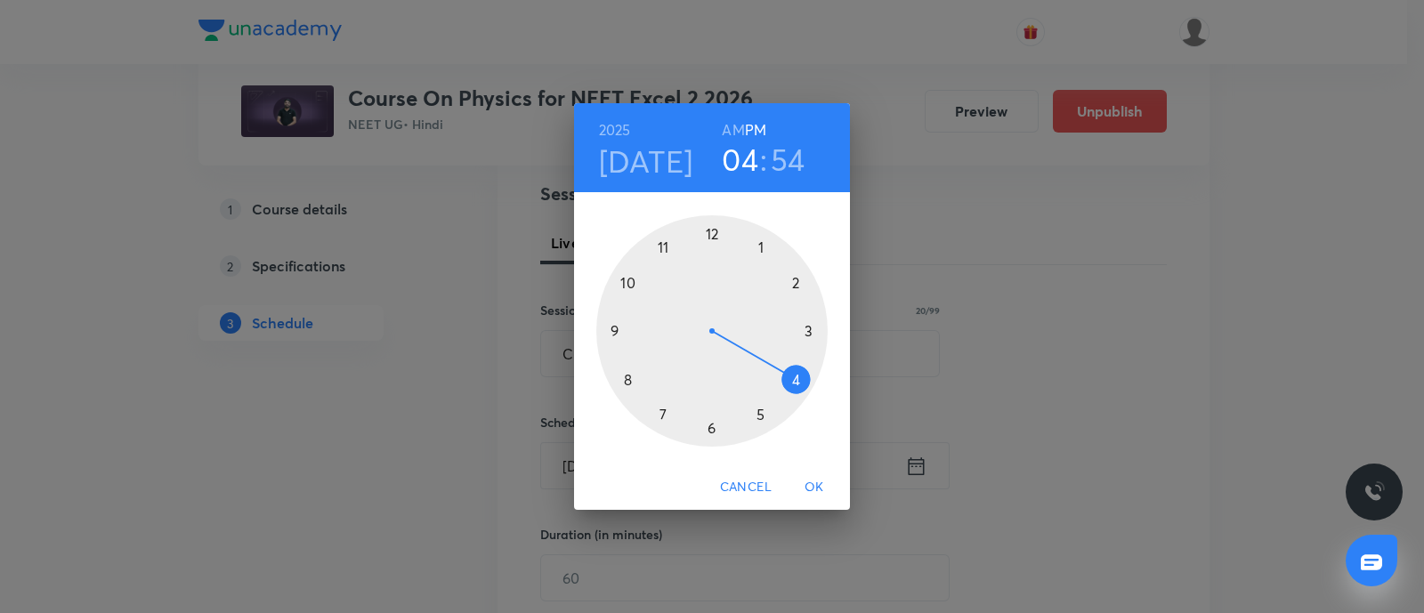
click at [765, 247] on div at bounding box center [711, 330] width 231 height 231
click at [614, 329] on div at bounding box center [711, 330] width 231 height 231
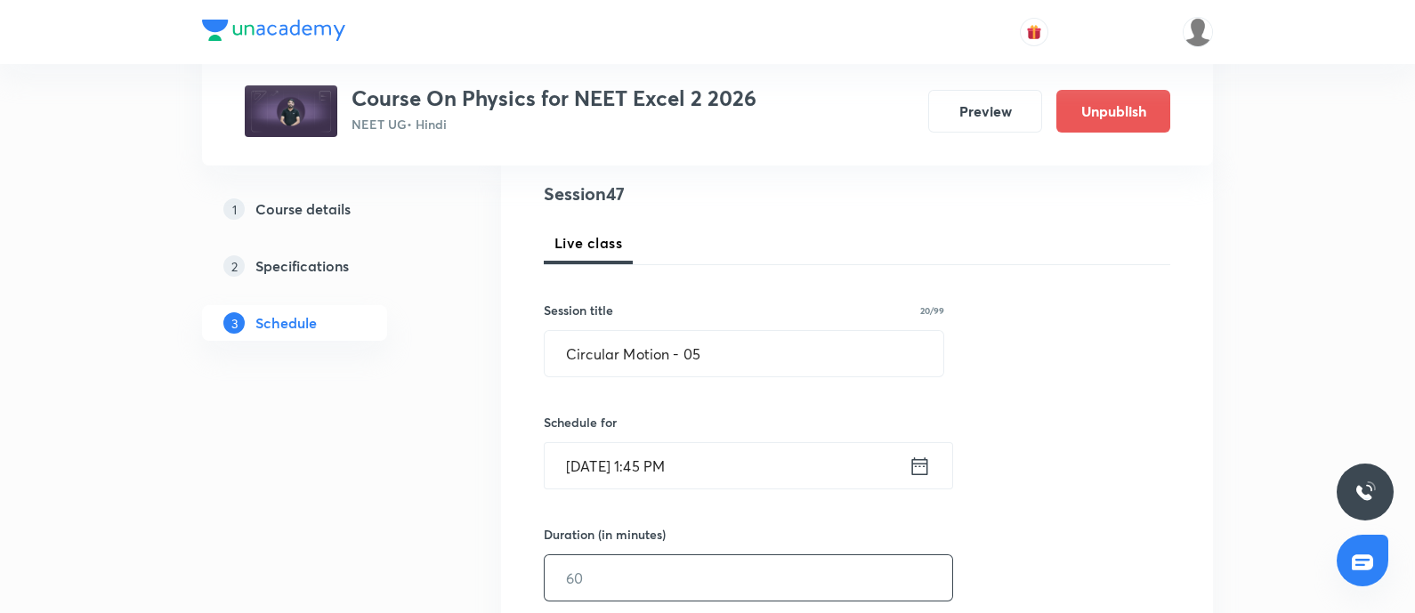
click at [596, 574] on input "text" at bounding box center [749, 577] width 408 height 45
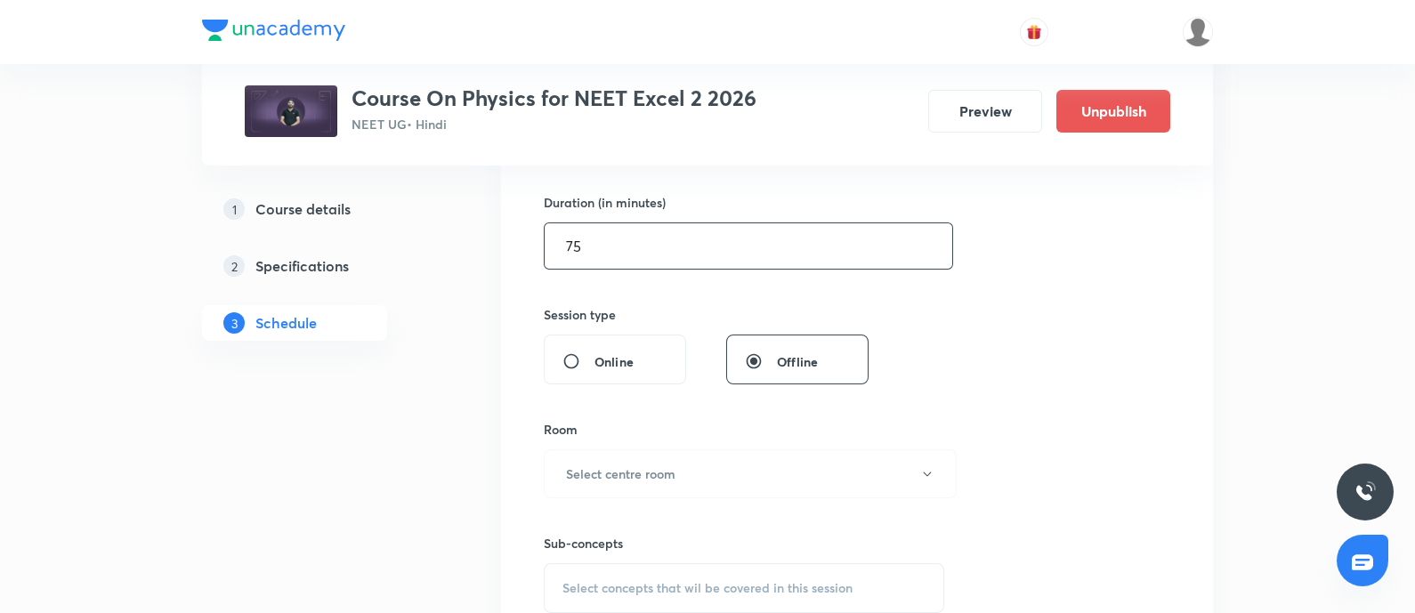
scroll to position [538, 0]
type input "75"
click at [618, 463] on h6 "Select centre room" at bounding box center [620, 472] width 109 height 19
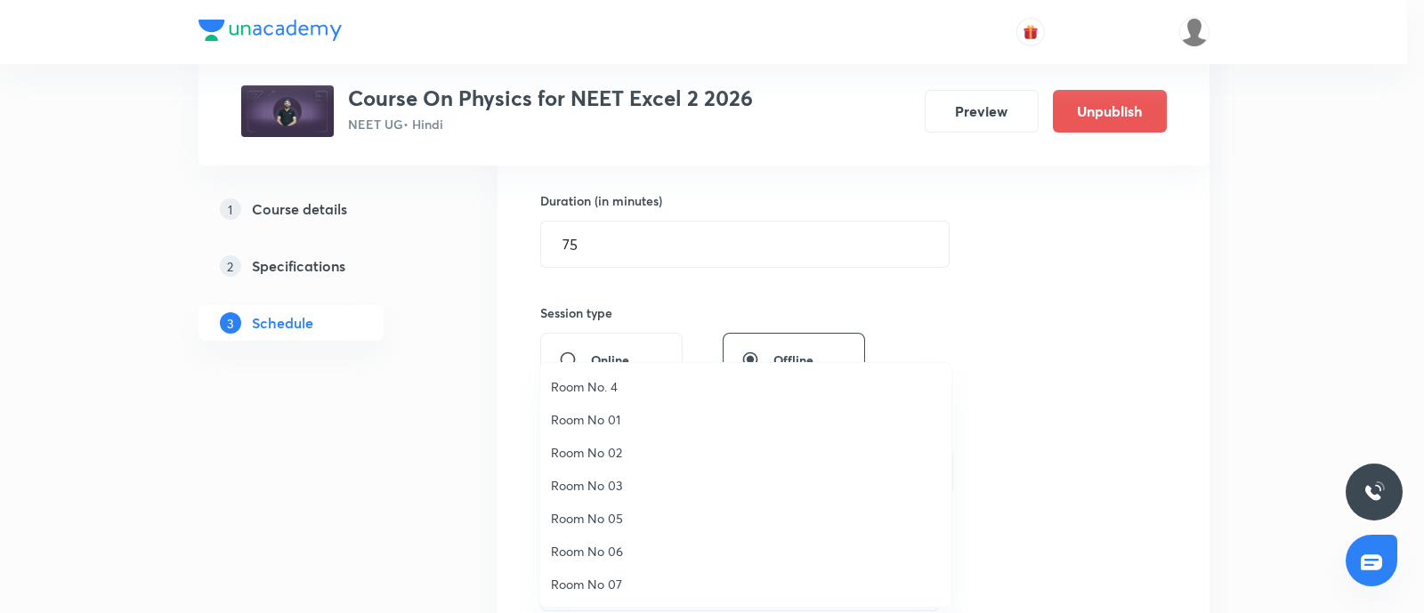
click at [613, 517] on span "Room No 05" at bounding box center [746, 518] width 390 height 19
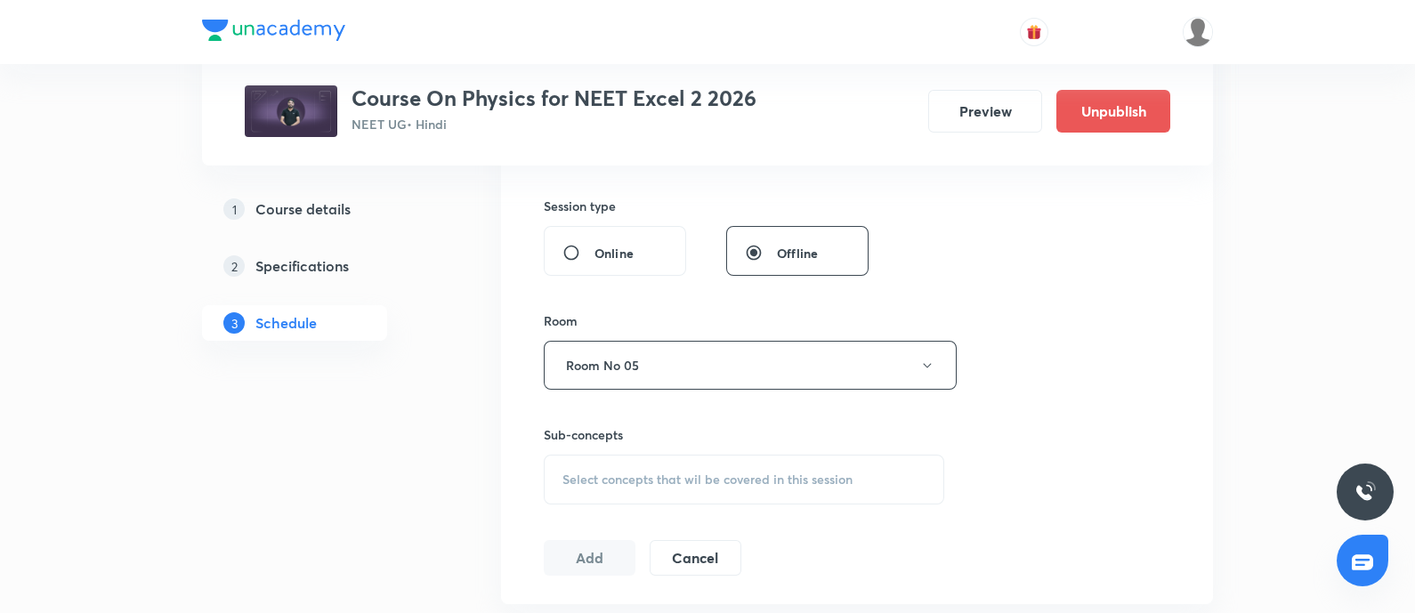
scroll to position [645, 0]
click at [627, 475] on span "Select concepts that wil be covered in this session" at bounding box center [707, 479] width 290 height 14
click at [617, 532] on input "text" at bounding box center [765, 534] width 356 height 45
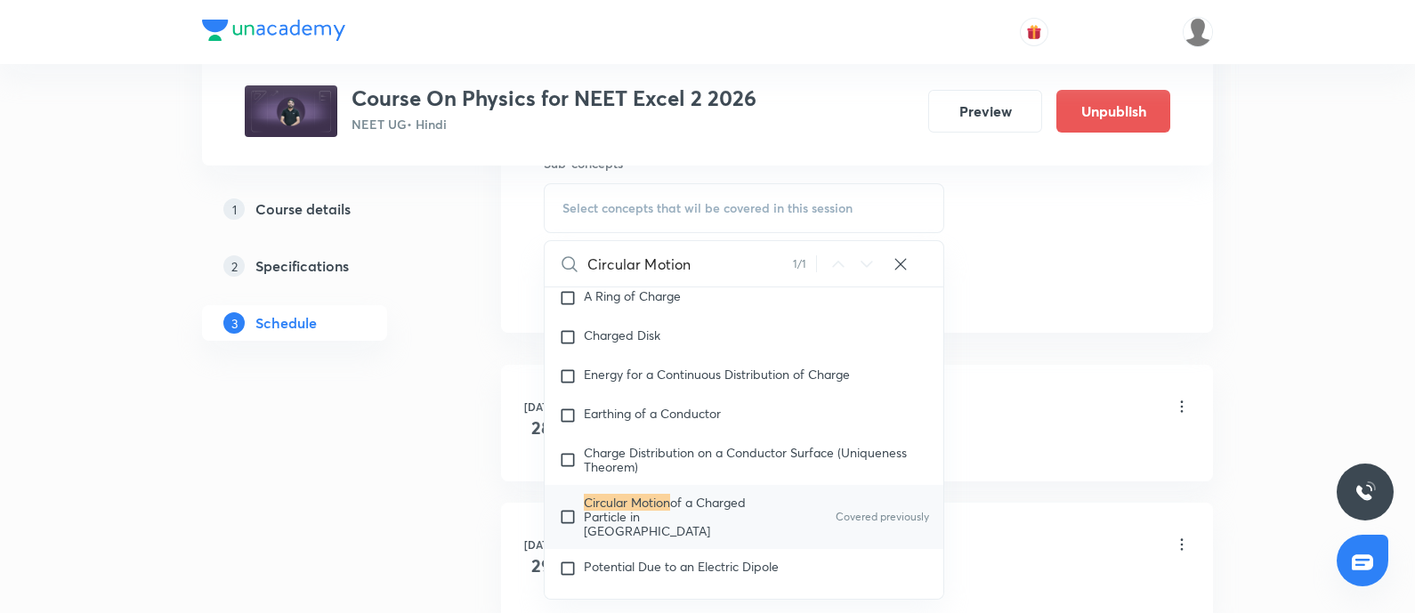
scroll to position [917, 0]
type input "Circular Motion"
click at [567, 520] on input "checkbox" at bounding box center [571, 516] width 25 height 43
checkbox input "true"
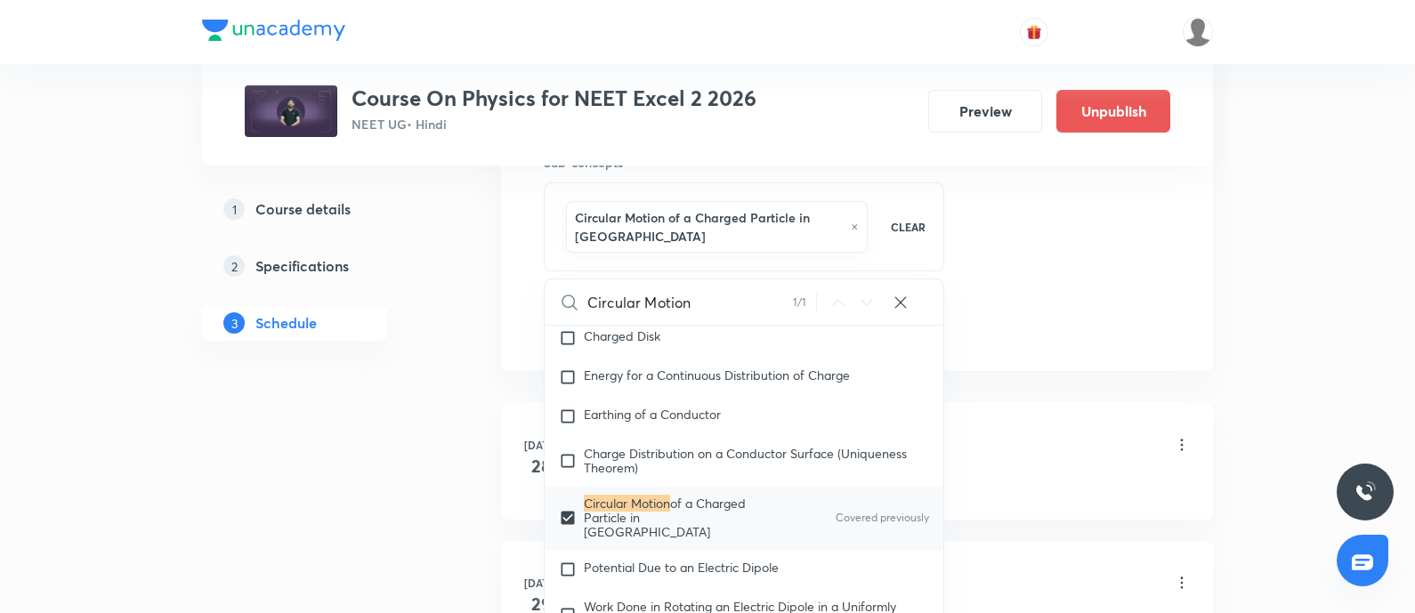
scroll to position [13654, 0]
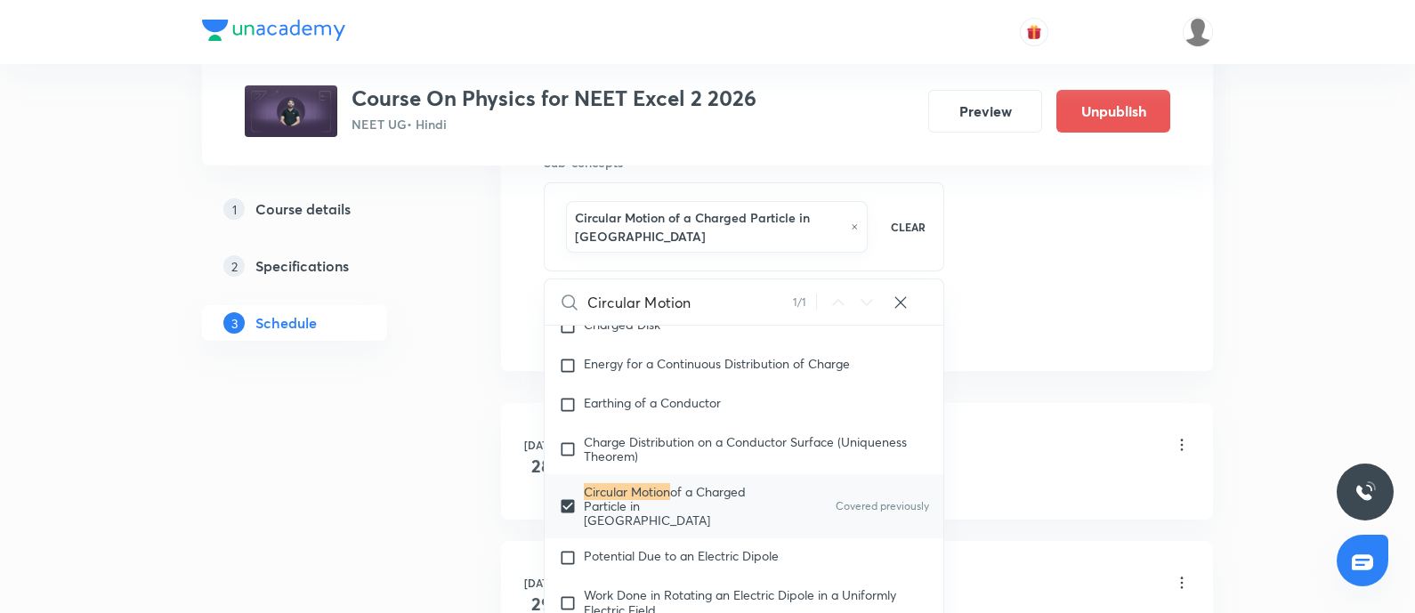
click at [1032, 453] on div "Wave optics - 09 Lesson 1 • 5:50 PM • 75 min • Room Room No 05" at bounding box center [885, 446] width 611 height 42
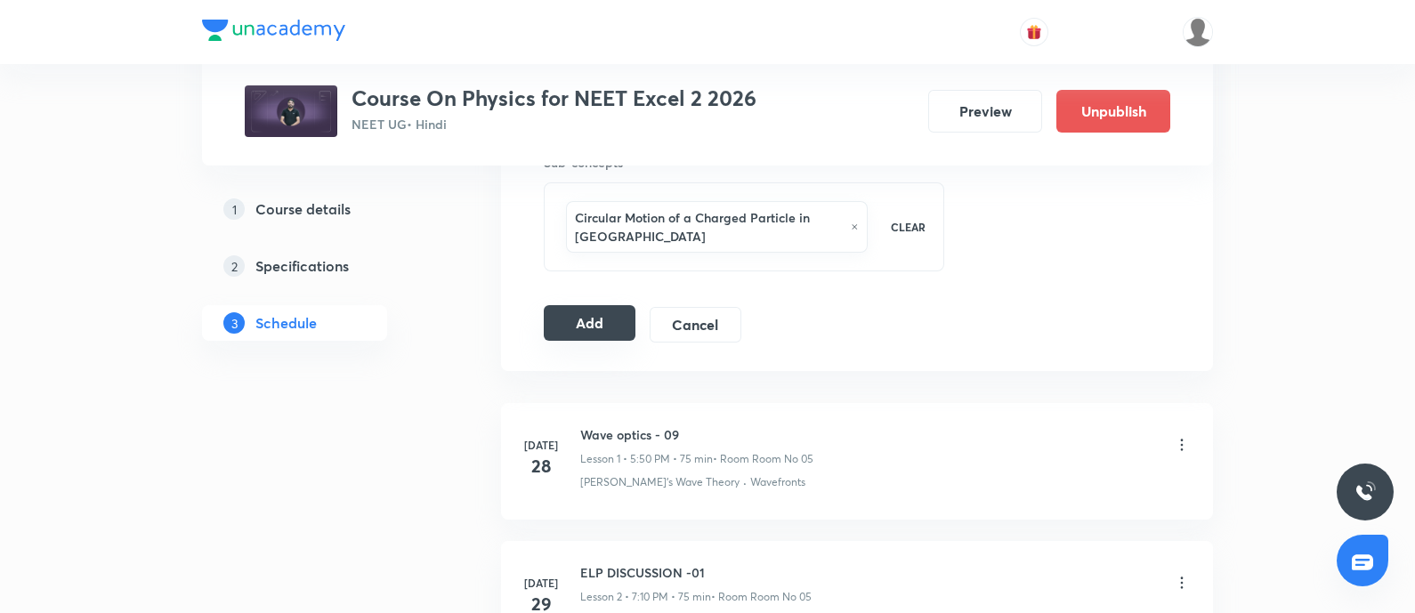
click at [612, 312] on button "Add" at bounding box center [590, 323] width 92 height 36
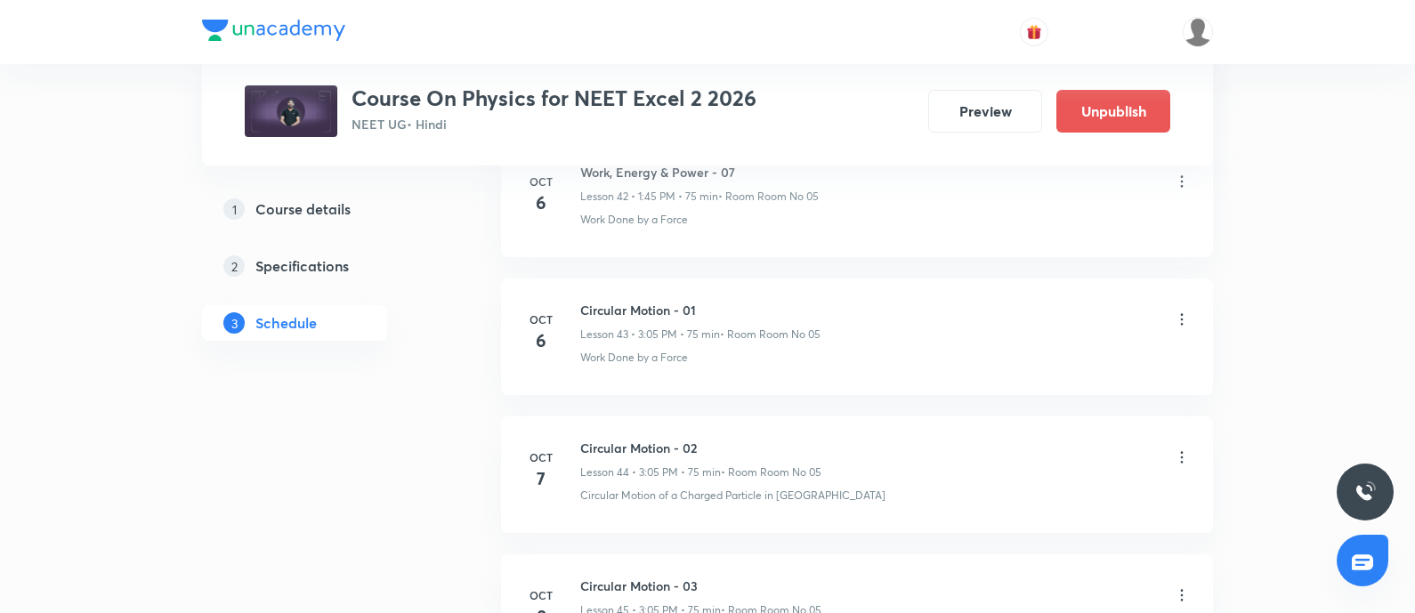
scroll to position [7181, 0]
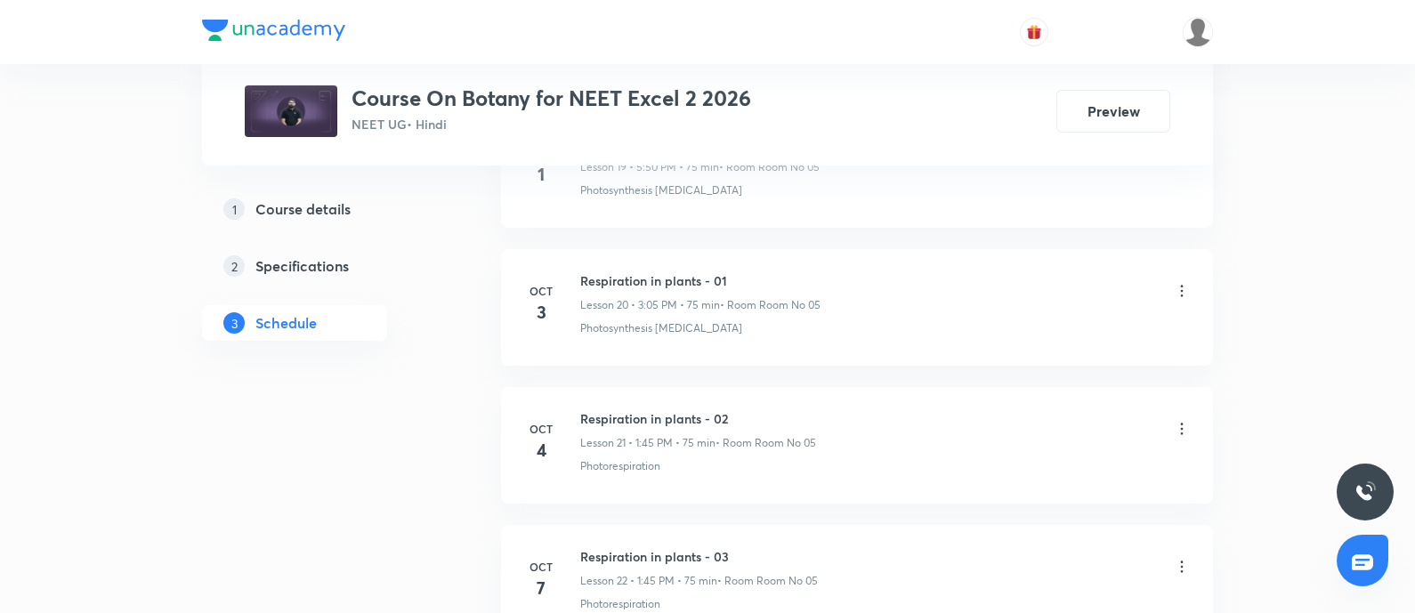
scroll to position [3977, 0]
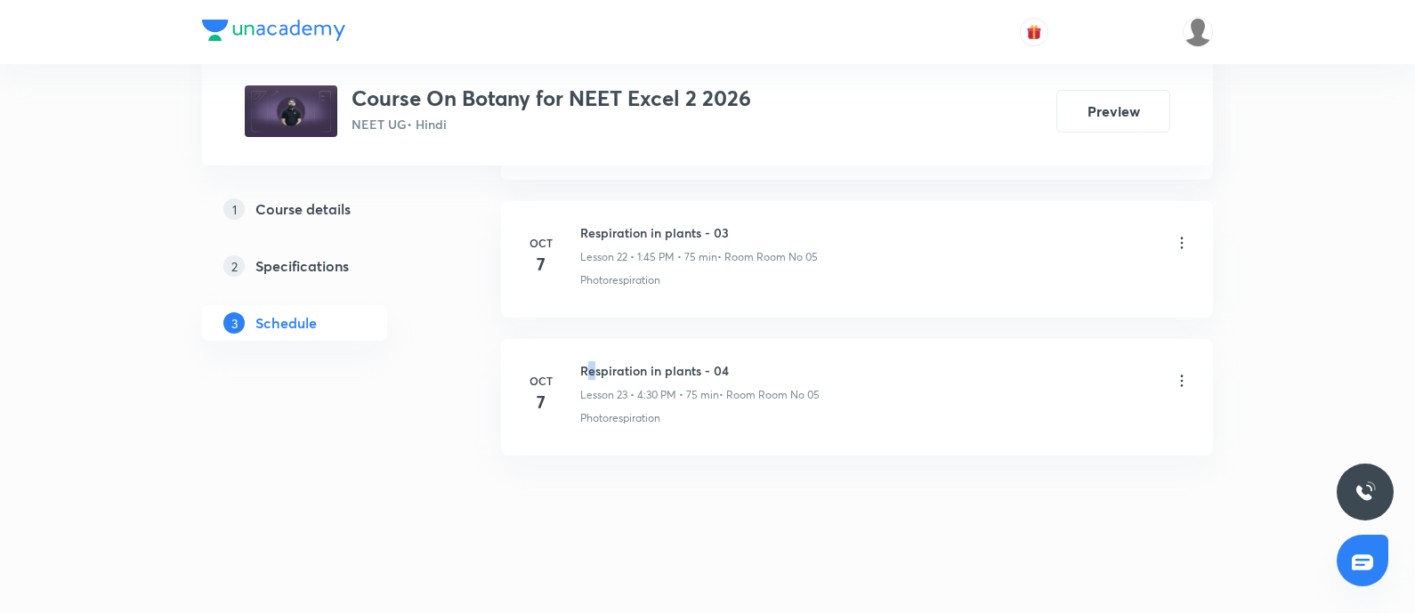
drag, startPoint x: 584, startPoint y: 359, endPoint x: 595, endPoint y: 357, distance: 10.8
click at [595, 361] on h6 "Respiration in plants - 04" at bounding box center [699, 370] width 239 height 19
drag, startPoint x: 581, startPoint y: 356, endPoint x: 742, endPoint y: 365, distance: 161.3
click at [742, 365] on h6 "Respiration in plants - 04" at bounding box center [699, 370] width 239 height 19
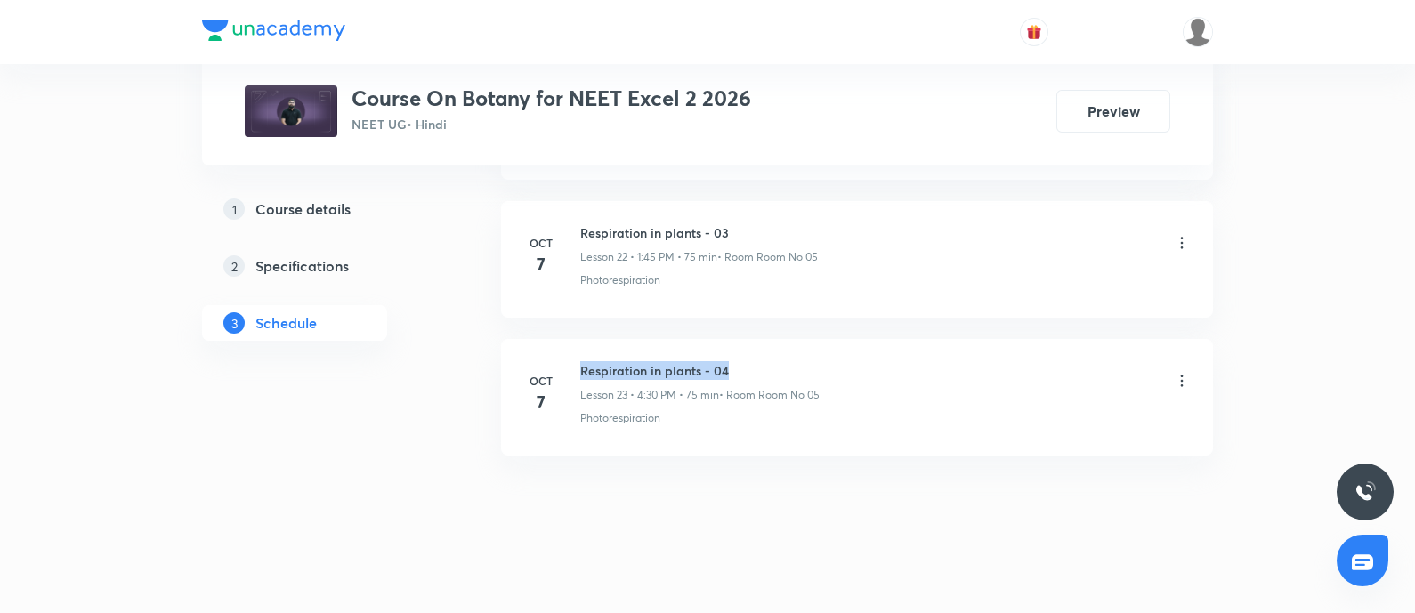
copy h6 "Respiration in plants - 04"
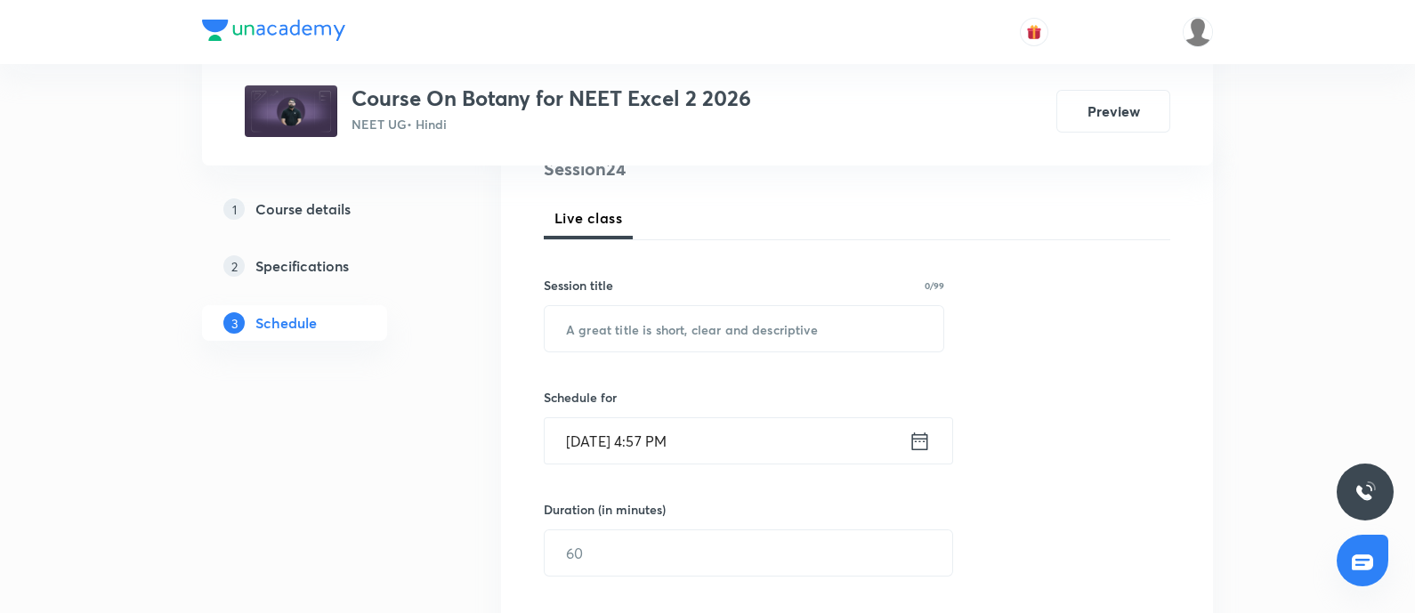
scroll to position [231, 0]
click at [614, 330] on input "text" at bounding box center [744, 326] width 399 height 45
paste input "Respiration in plants - 04"
type input "Respiration in plants - 05"
click at [703, 441] on input "[DATE] 4:57 PM" at bounding box center [727, 439] width 364 height 45
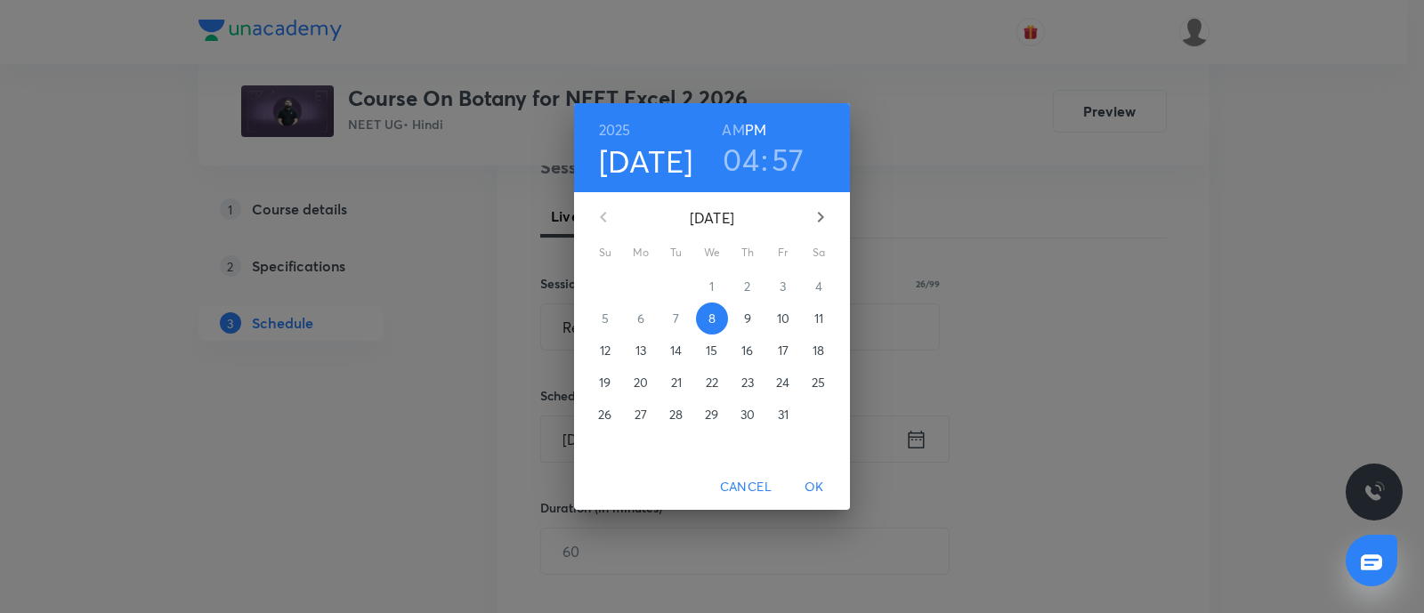
click at [783, 313] on p "10" at bounding box center [783, 319] width 12 height 18
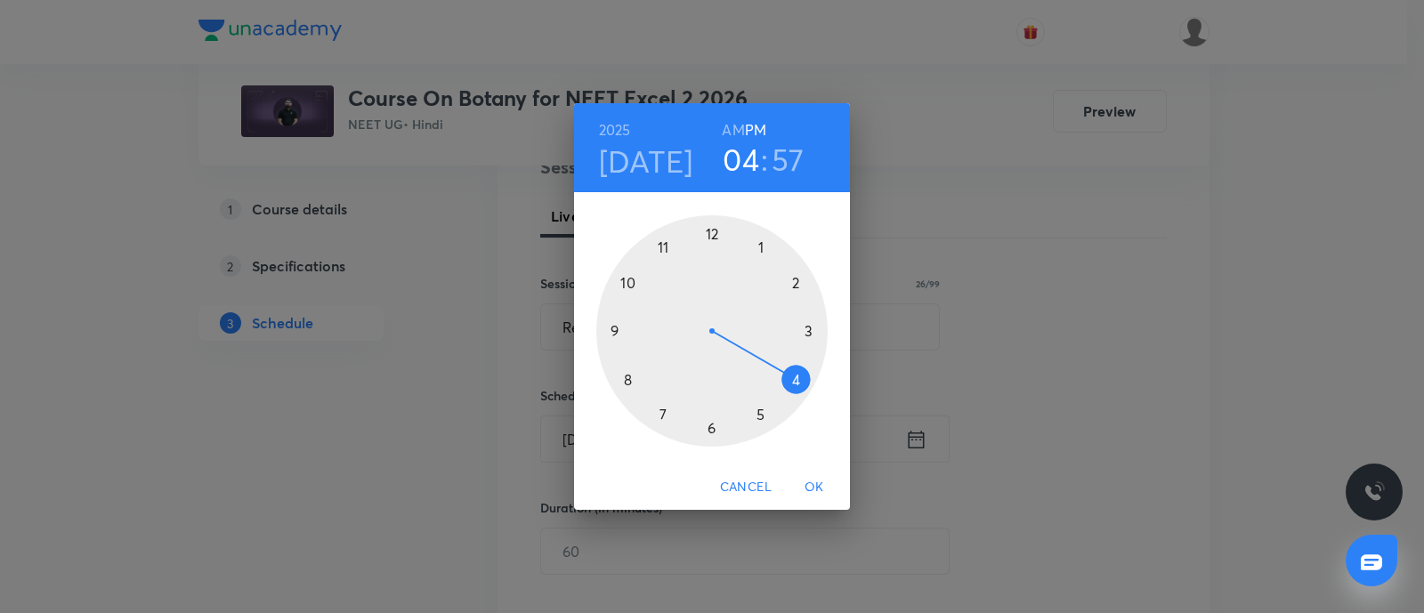
click at [810, 331] on div at bounding box center [711, 330] width 231 height 231
click at [757, 247] on div at bounding box center [711, 330] width 231 height 231
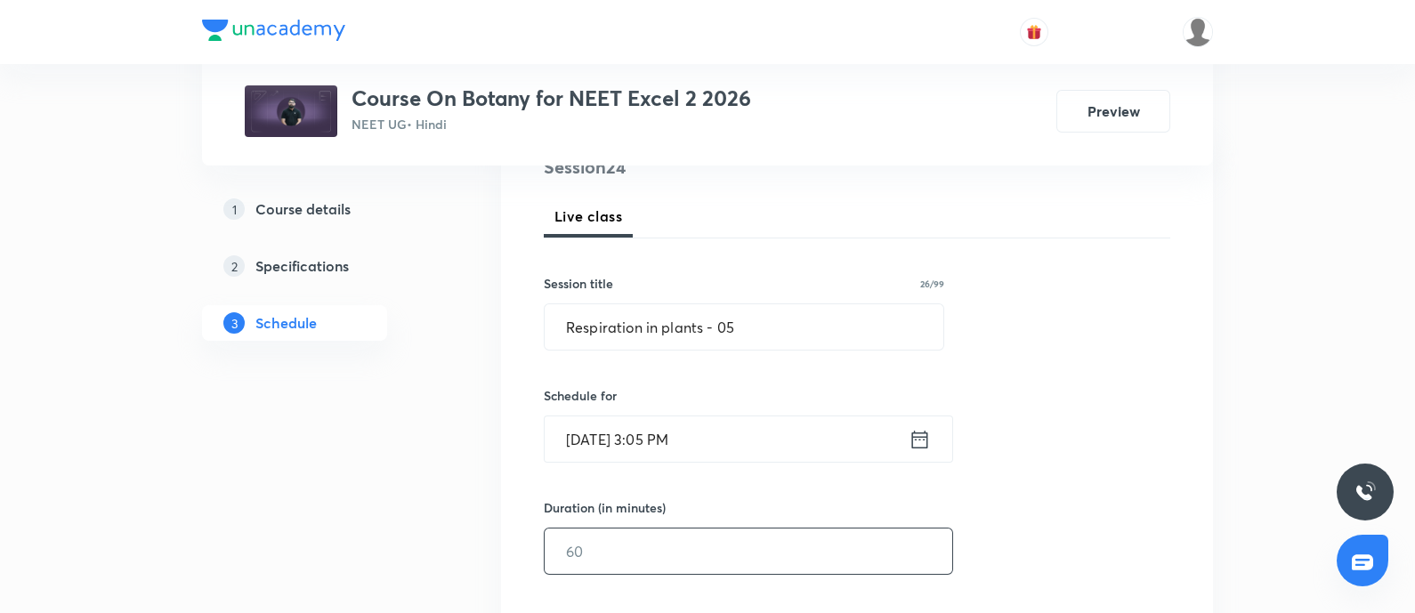
click at [601, 555] on input "text" at bounding box center [749, 551] width 408 height 45
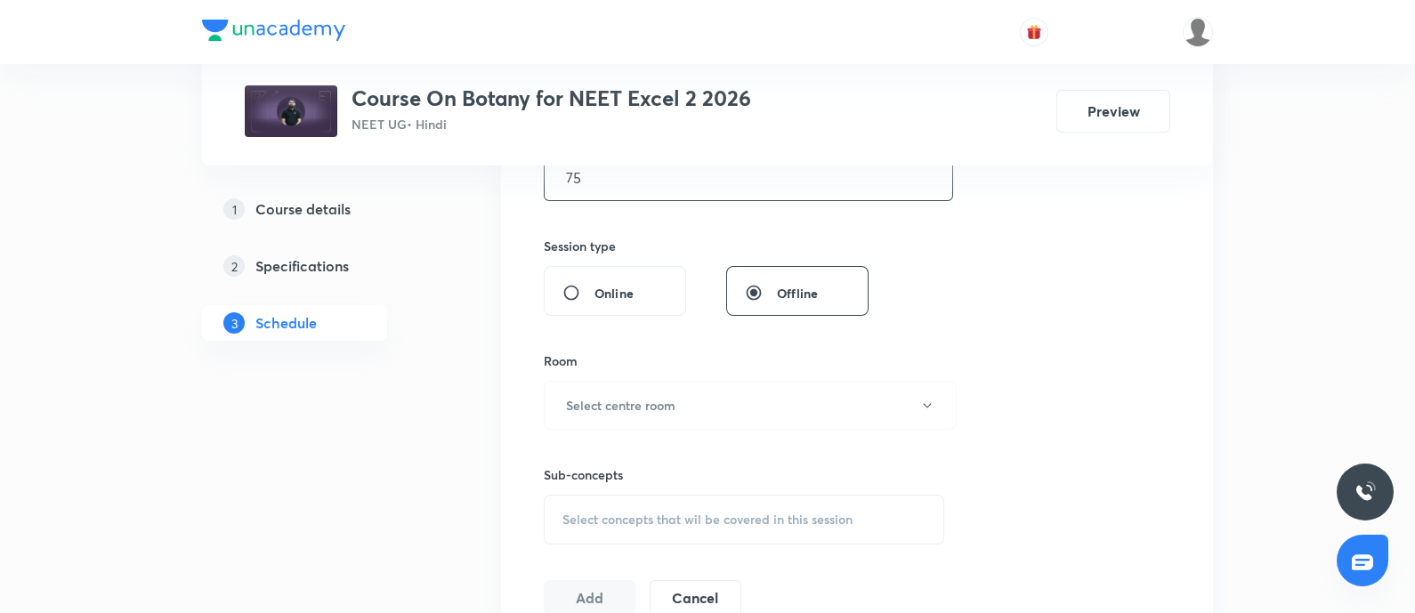
scroll to position [611, 0]
type input "75"
click at [631, 390] on h6 "Select centre room" at bounding box center [620, 399] width 109 height 19
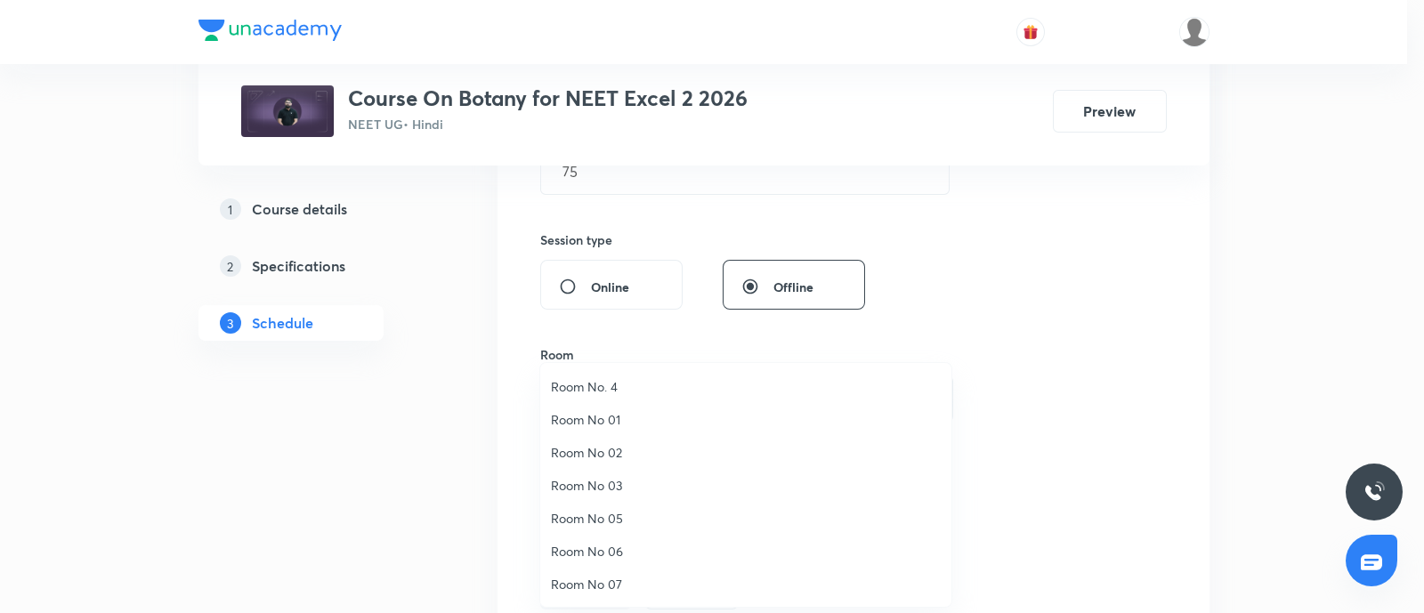
click at [595, 515] on span "Room No 05" at bounding box center [746, 518] width 390 height 19
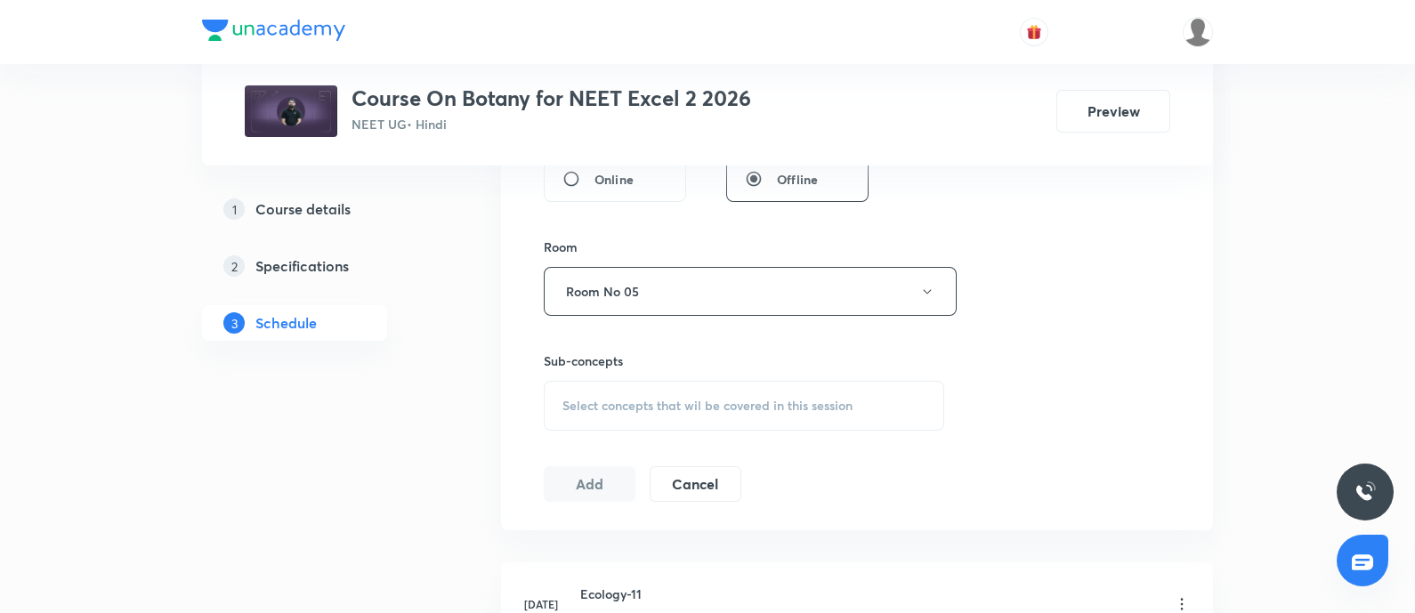
scroll to position [720, 0]
click at [603, 402] on span "Select concepts that wil be covered in this session" at bounding box center [707, 404] width 290 height 14
click at [605, 460] on input "text" at bounding box center [765, 459] width 356 height 45
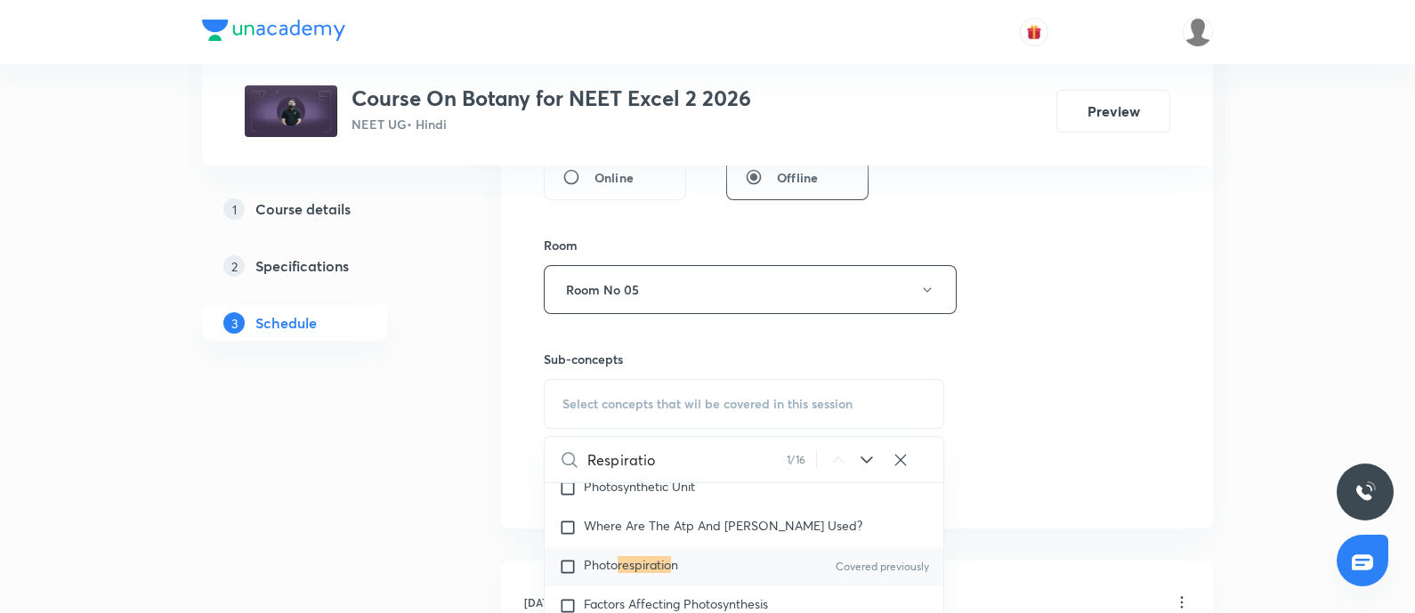
scroll to position [5554, 0]
type input "Respiratio"
click at [570, 559] on input "checkbox" at bounding box center [571, 568] width 25 height 18
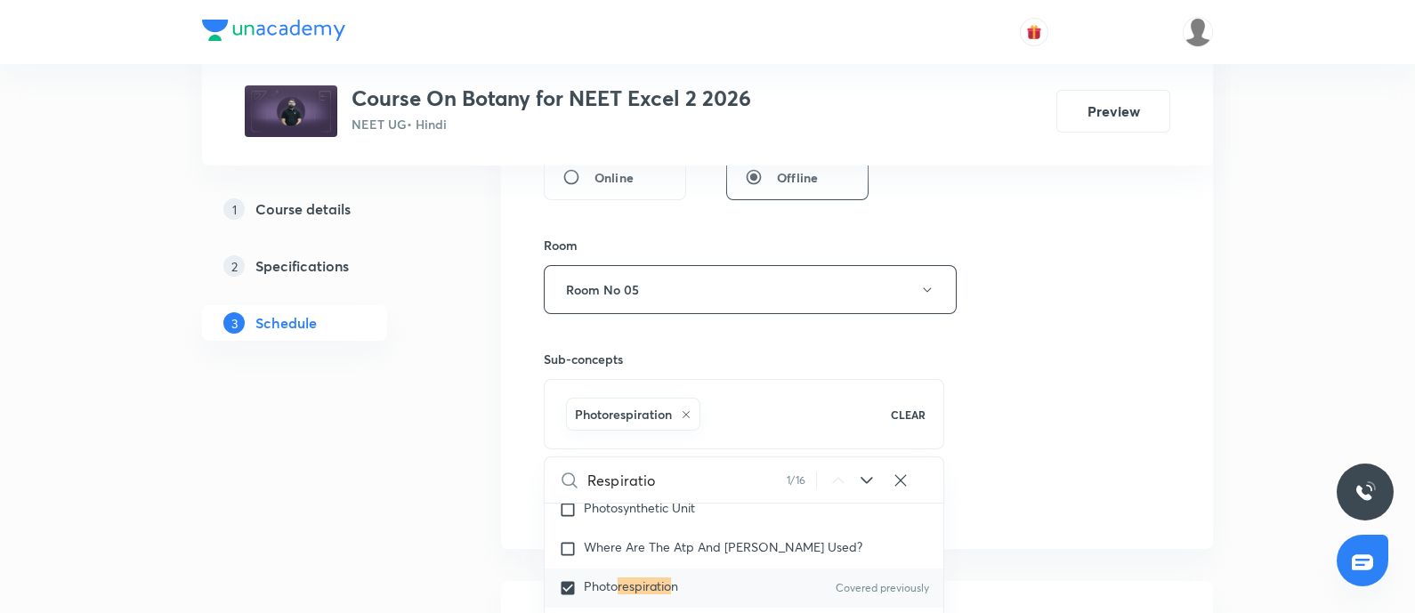
click at [568, 579] on input "checkbox" at bounding box center [571, 588] width 25 height 18
checkbox input "false"
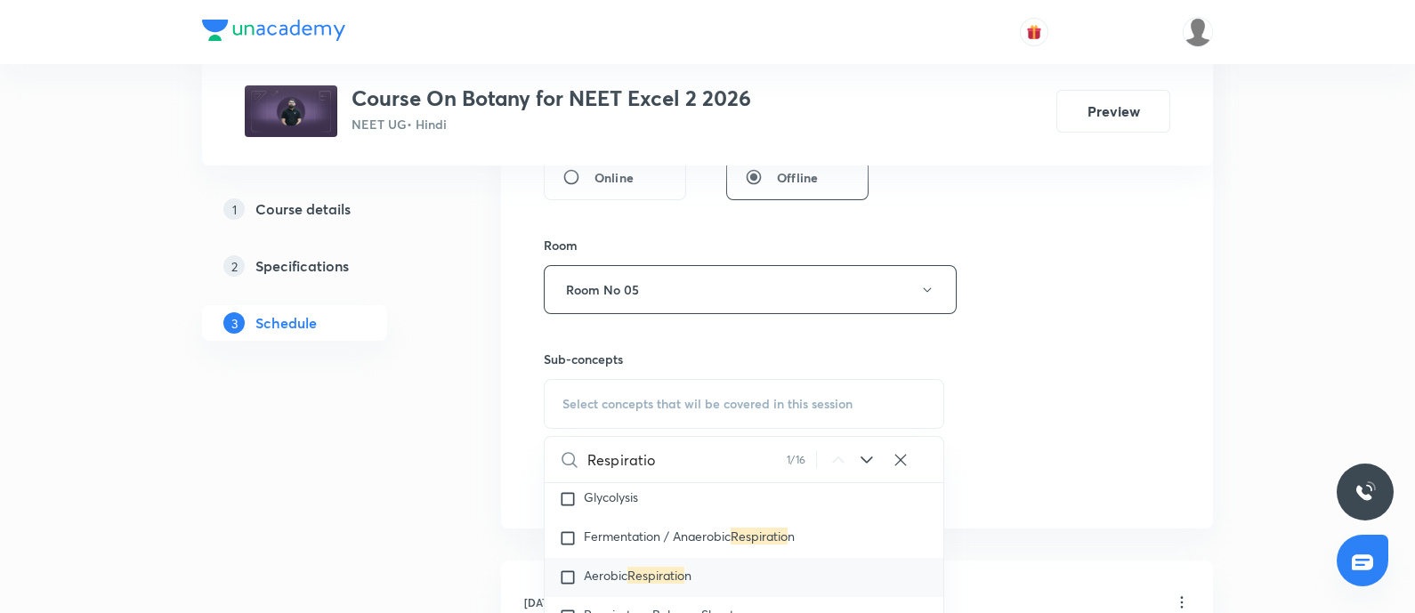
scroll to position [5776, 0]
click at [571, 572] on input "checkbox" at bounding box center [571, 581] width 25 height 18
checkbox input "true"
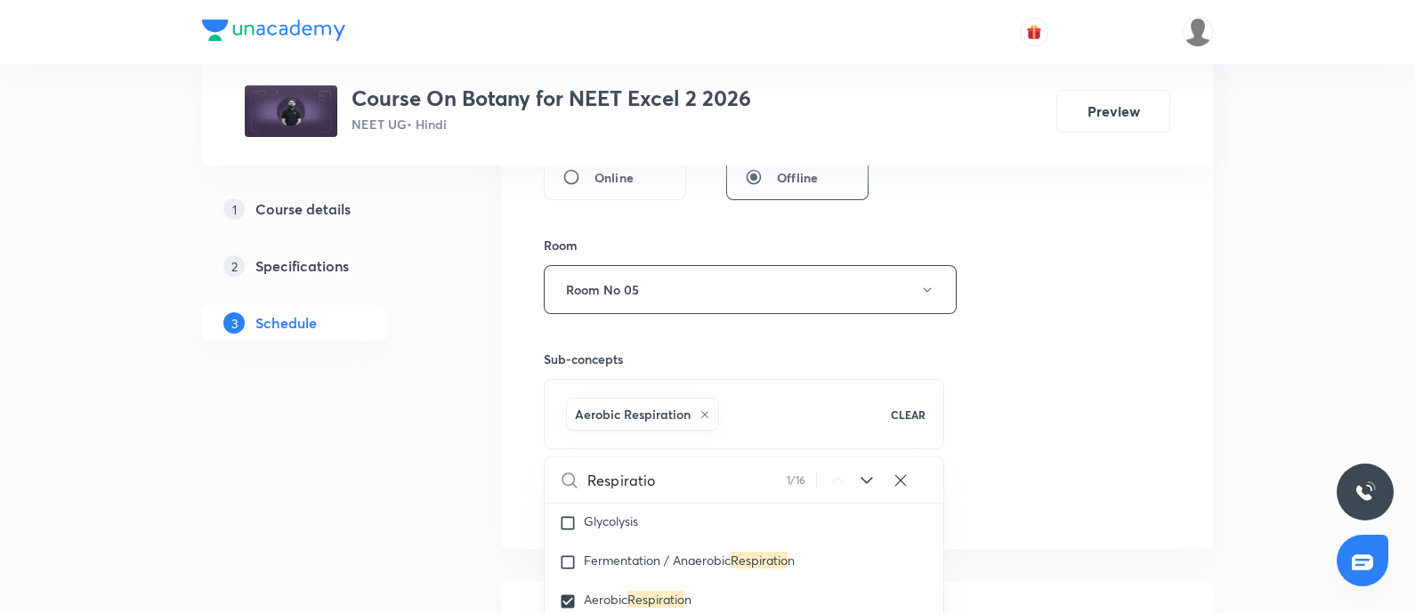
click at [1139, 389] on div "Session 24 Live class Session title 26/99 Respiration in plants - 05 ​ Schedule…" at bounding box center [857, 92] width 627 height 856
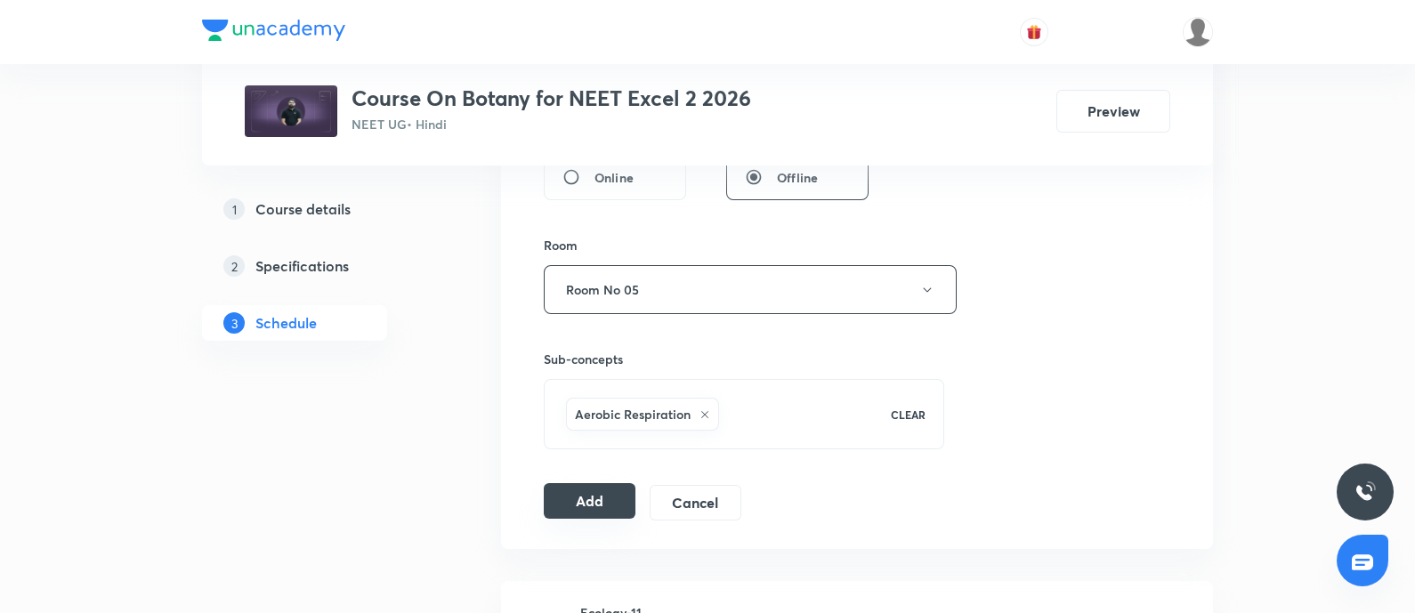
click at [586, 498] on button "Add" at bounding box center [590, 501] width 92 height 36
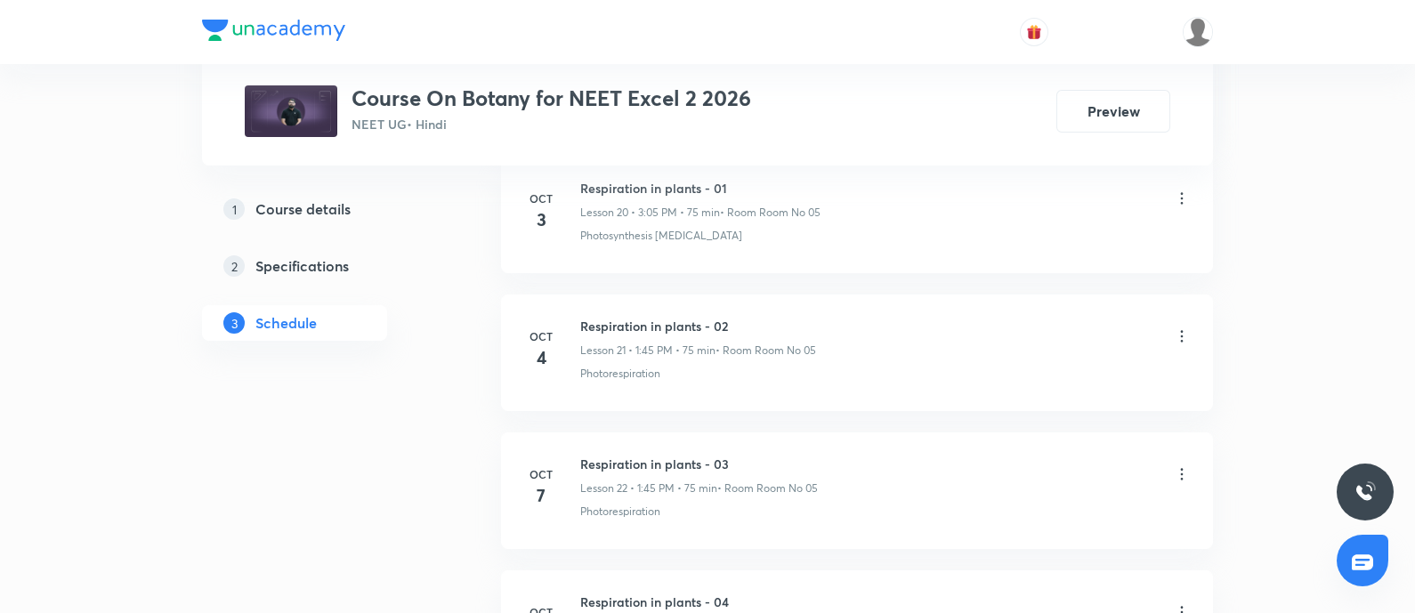
scroll to position [3996, 0]
